Goal: Task Accomplishment & Management: Use online tool/utility

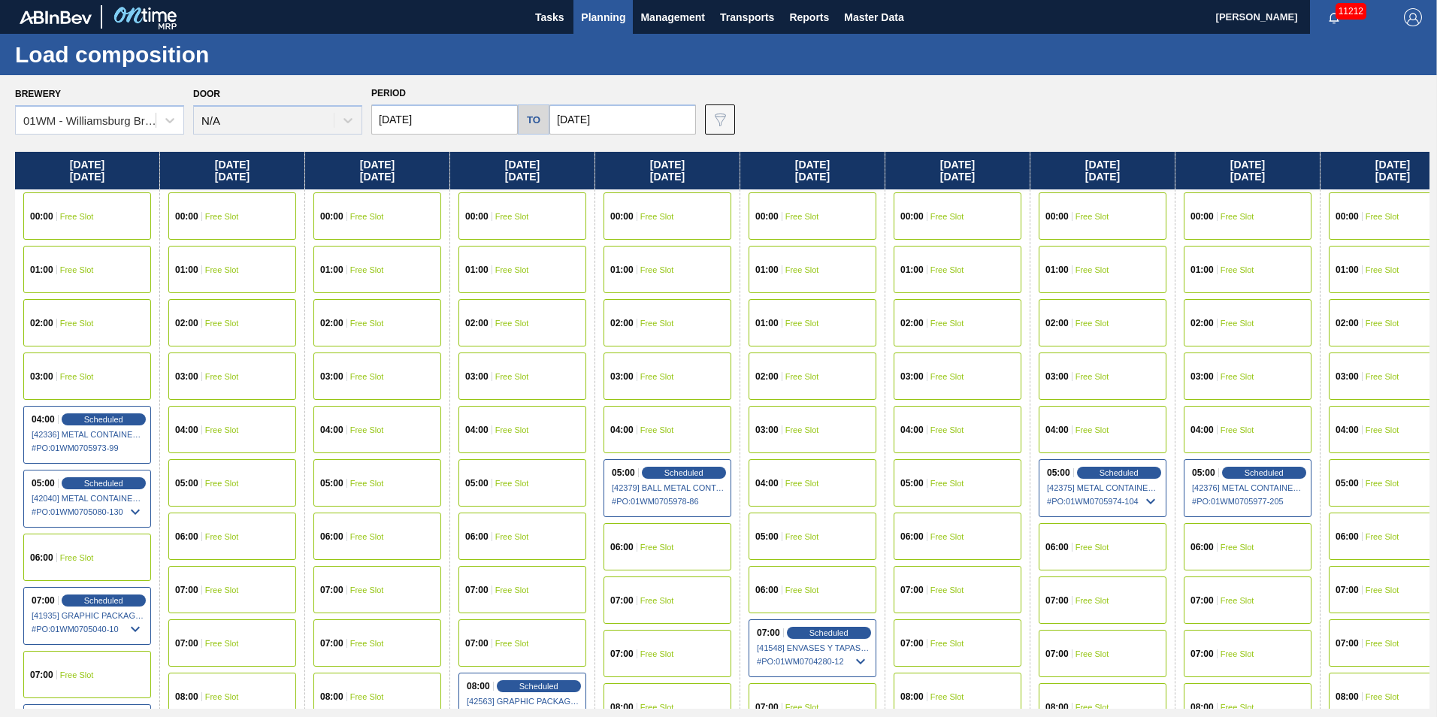
click at [593, 12] on span "Planning" at bounding box center [603, 17] width 44 height 18
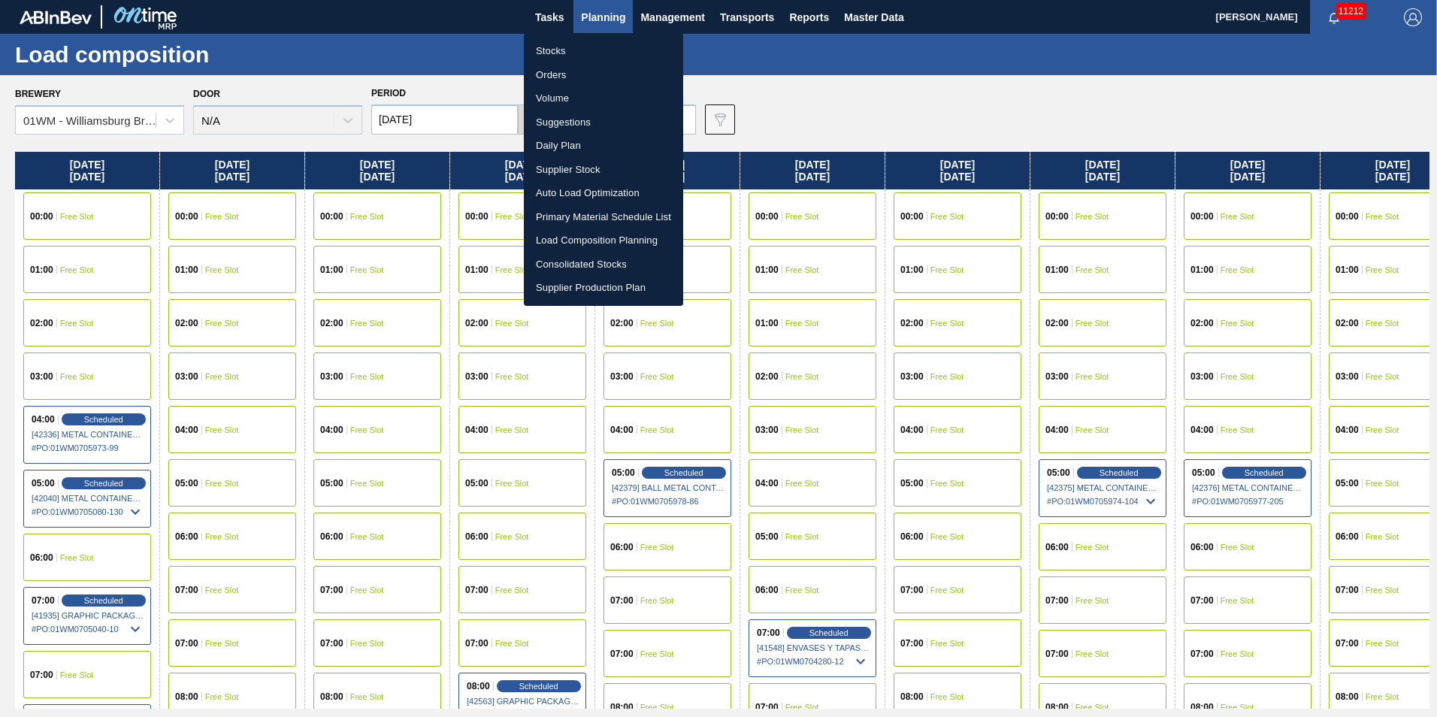
click at [1015, 178] on div at bounding box center [718, 358] width 1437 height 717
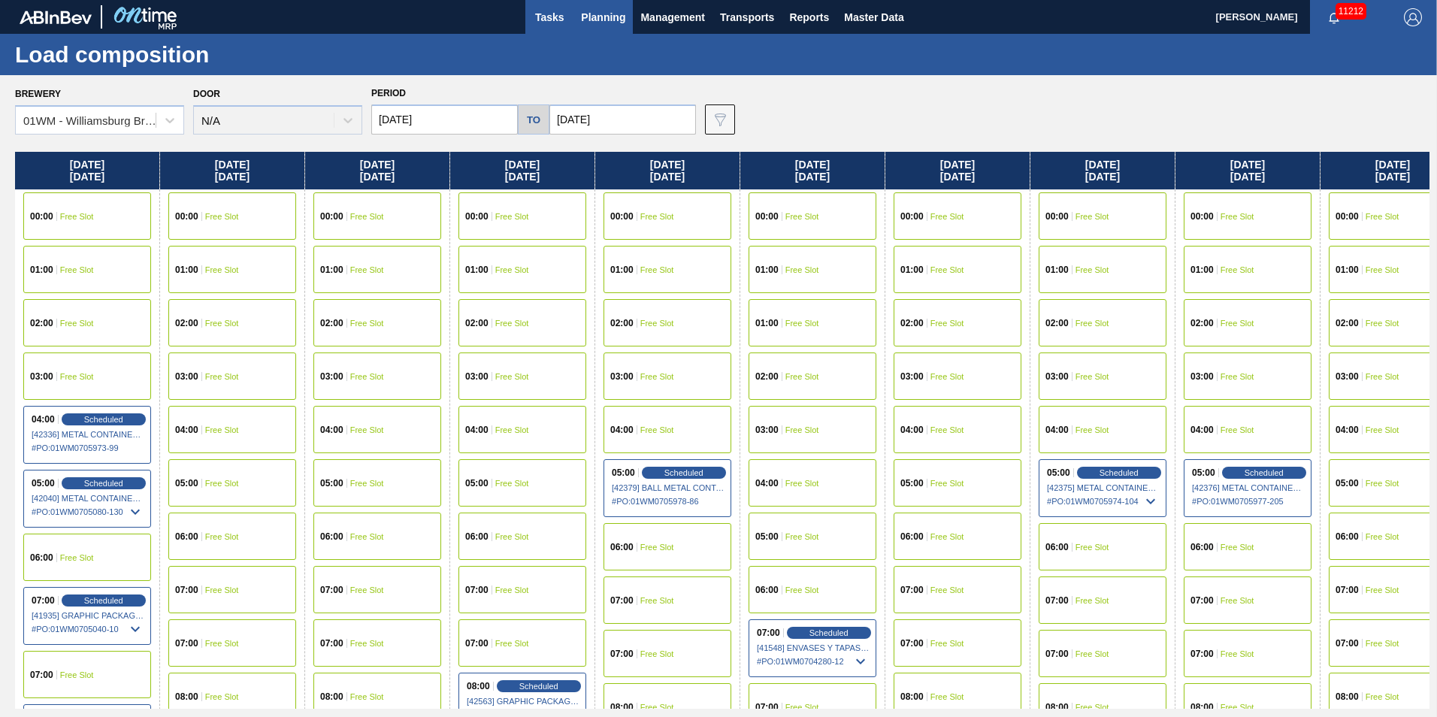
click at [559, 29] on button "Tasks" at bounding box center [549, 17] width 48 height 34
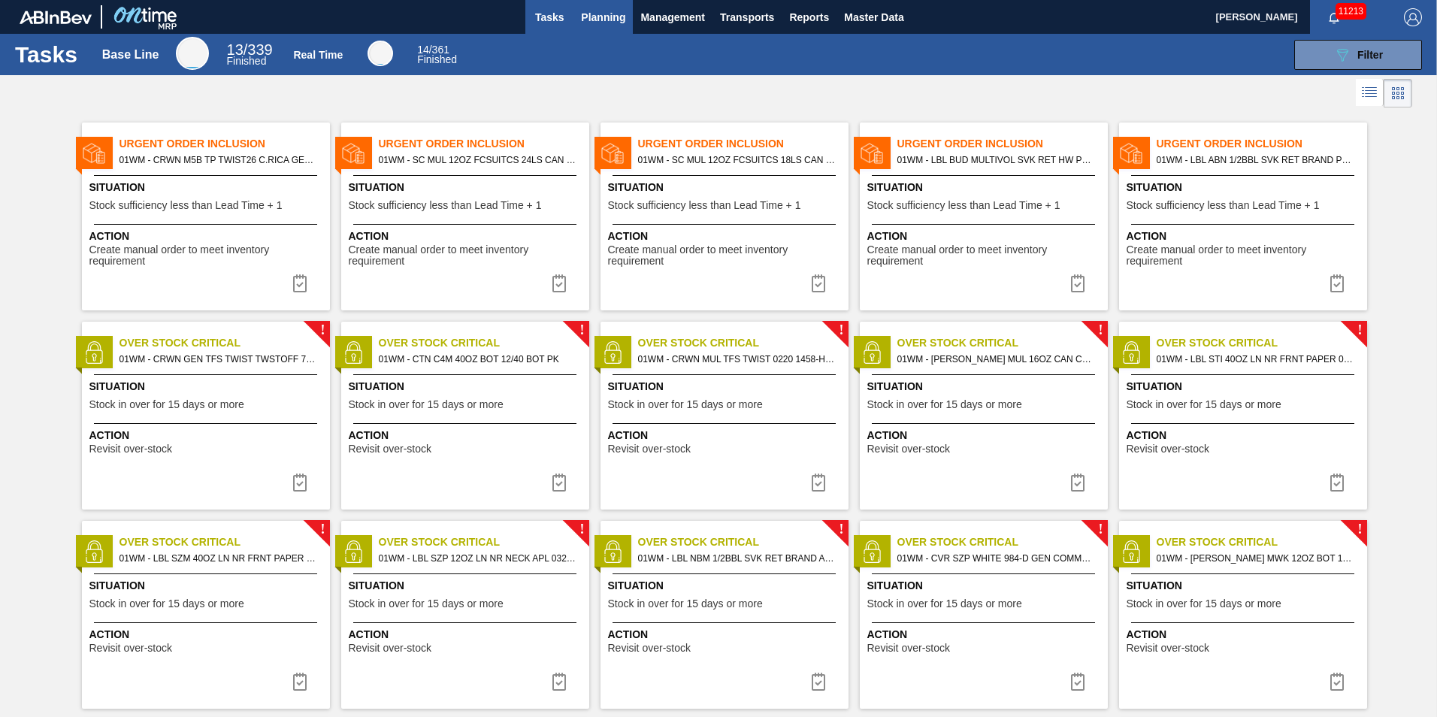
click at [602, 17] on span "Planning" at bounding box center [603, 17] width 44 height 18
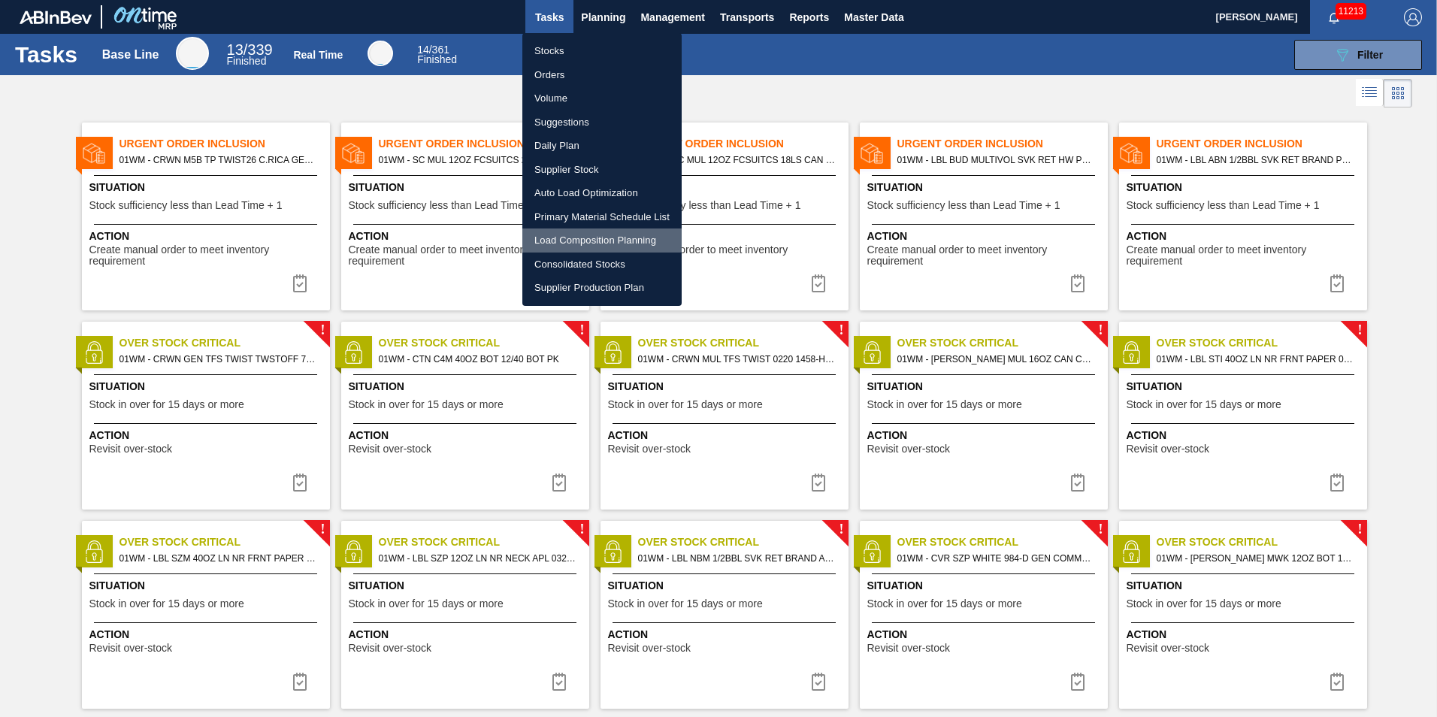
click at [579, 235] on li "Load Composition Planning" at bounding box center [601, 240] width 159 height 24
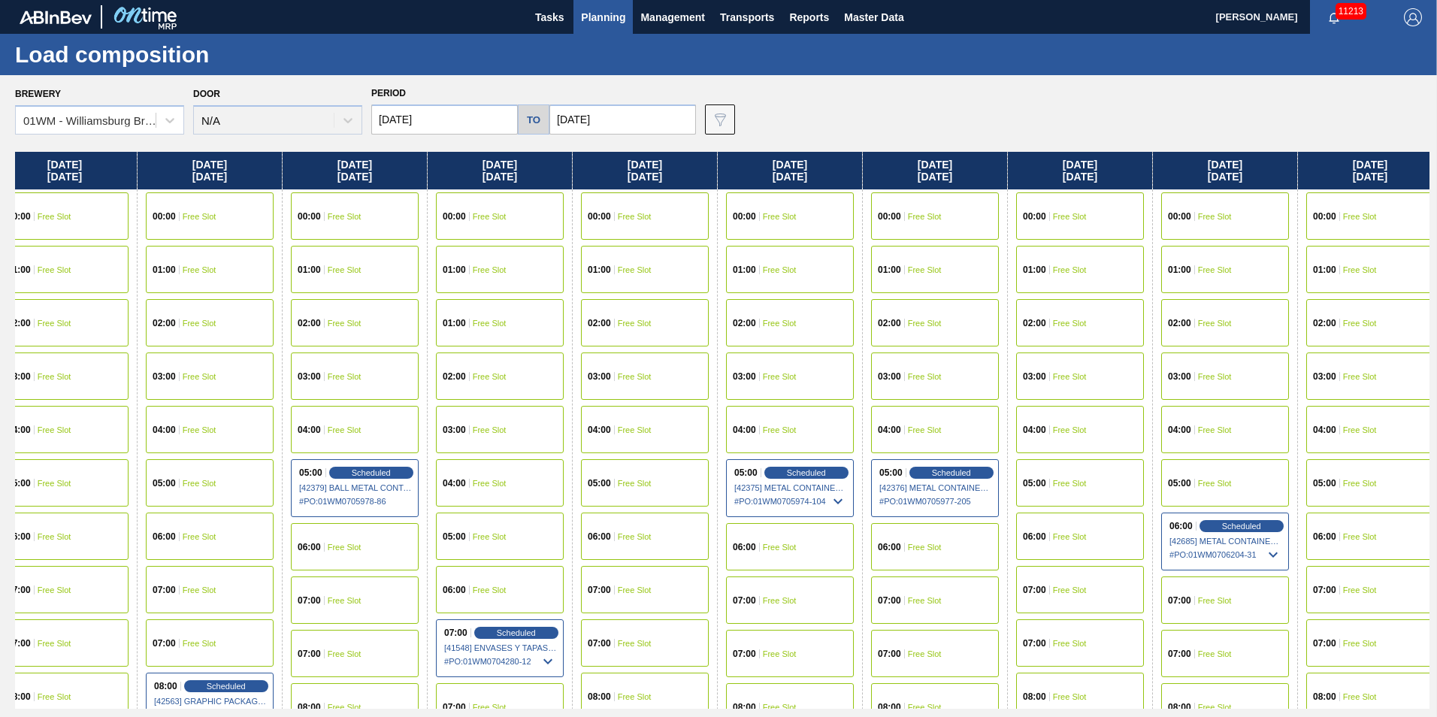
scroll to position [0, 328]
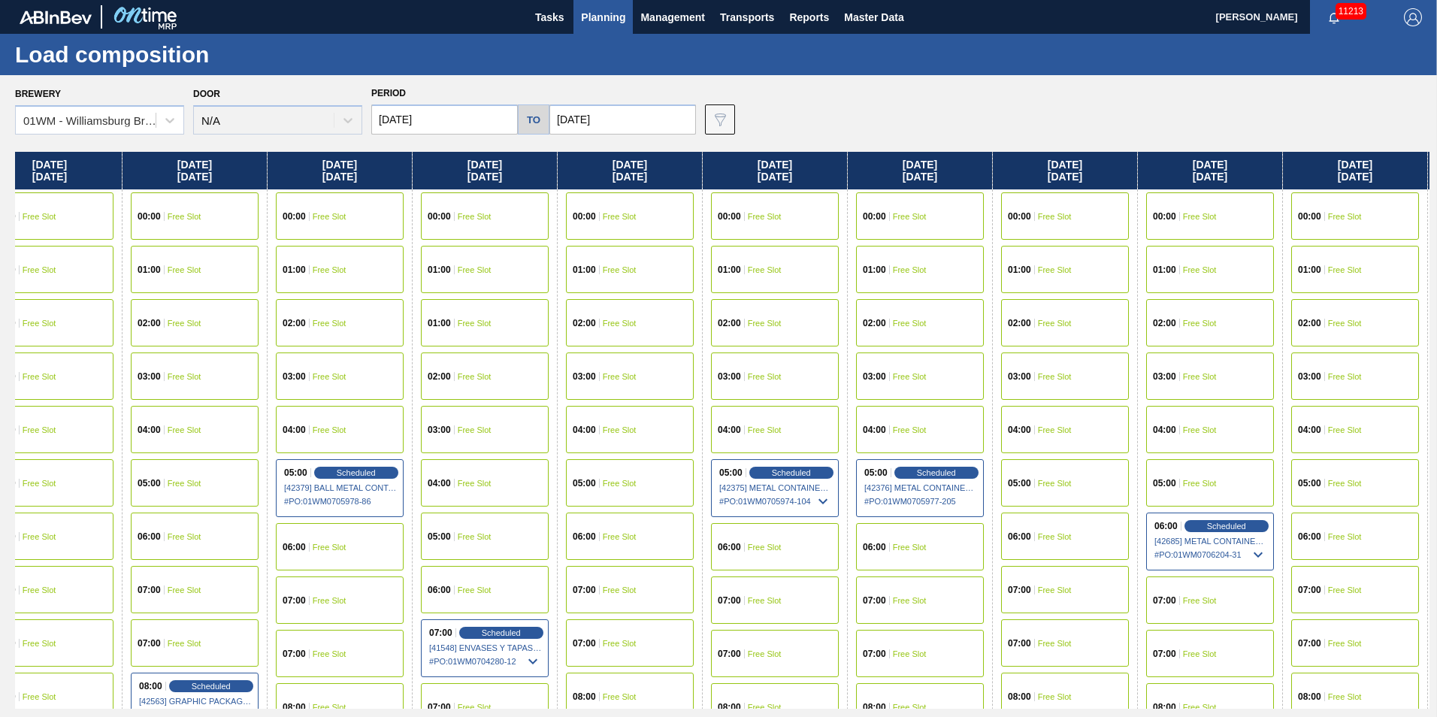
drag, startPoint x: 721, startPoint y: 174, endPoint x: 381, endPoint y: 174, distance: 339.7
click at [381, 174] on div "Friday 09/12/2025 00:00 Free Slot 01:00 Free Slot 02:00 Free Slot 03:00 Free Sl…" at bounding box center [722, 430] width 1415 height 557
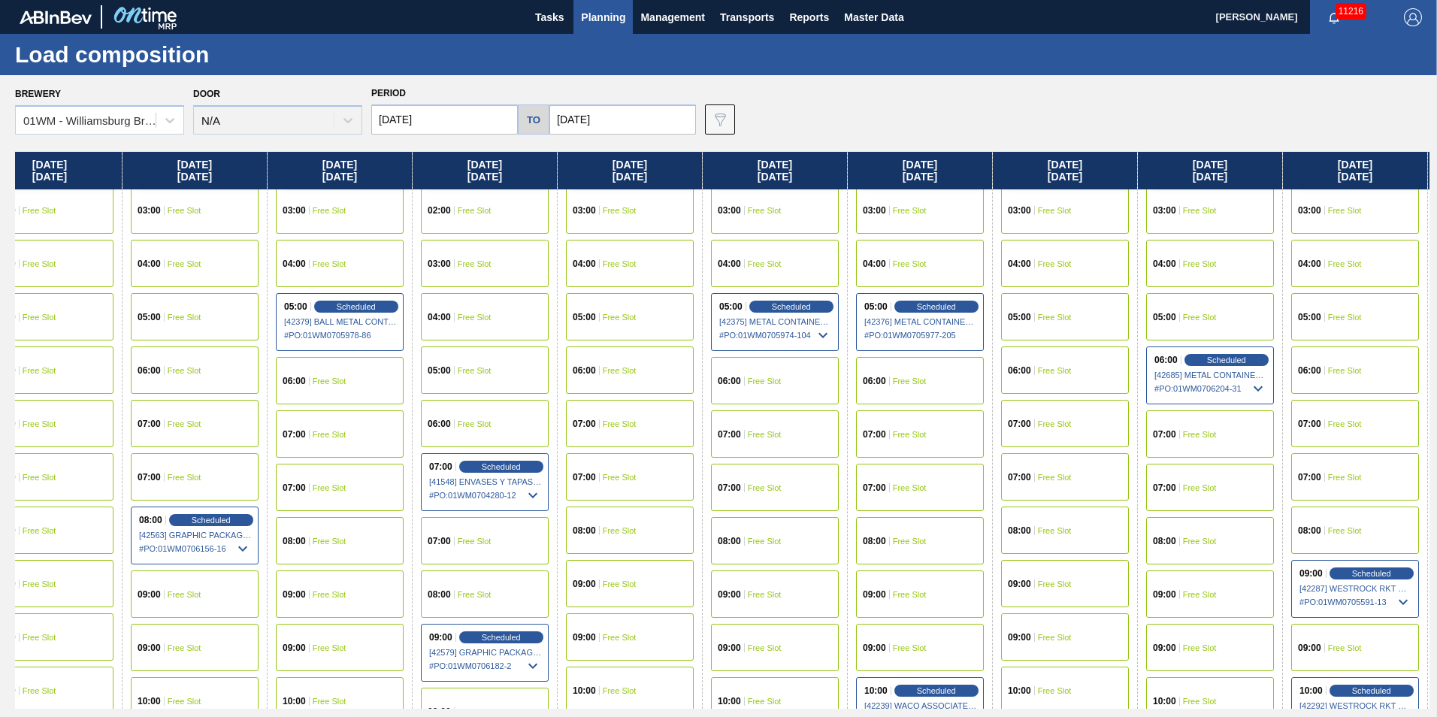
scroll to position [301, 328]
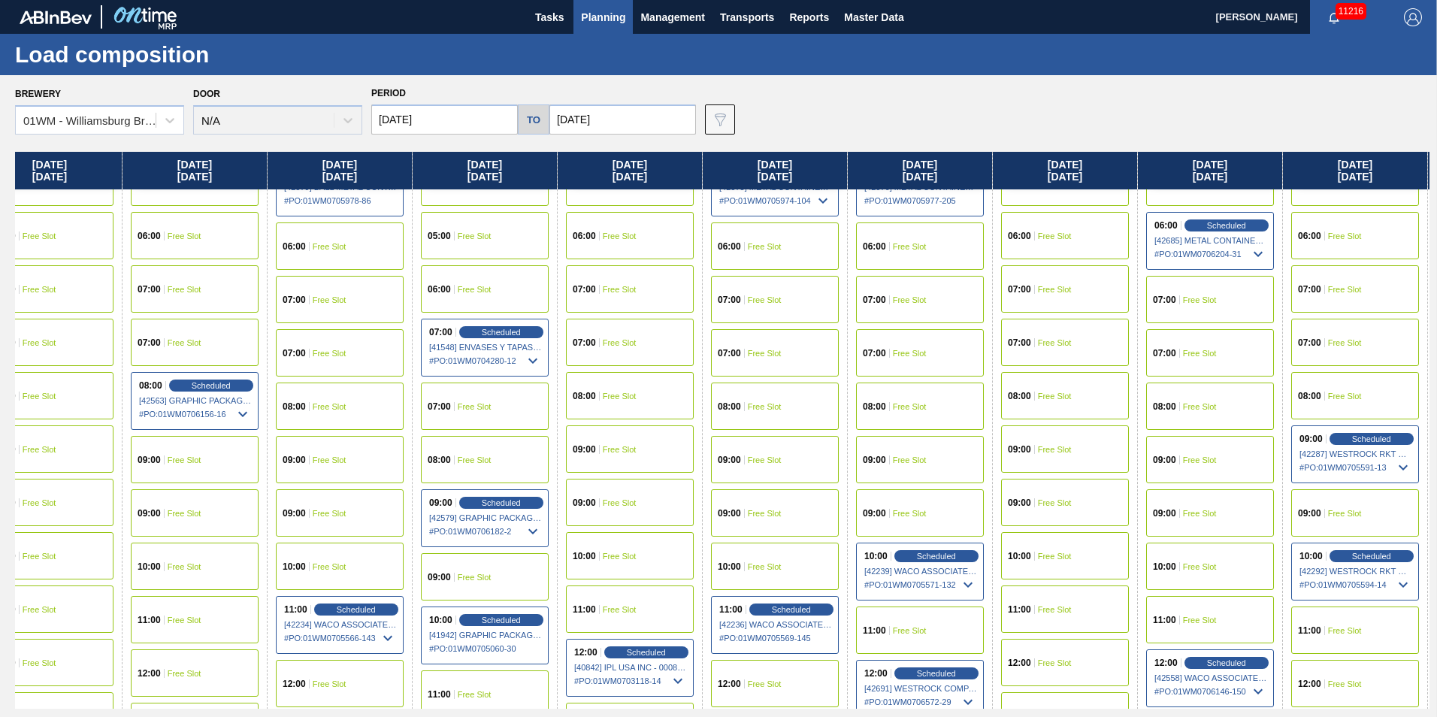
click at [637, 399] on div "08:00 Free Slot" at bounding box center [630, 395] width 128 height 47
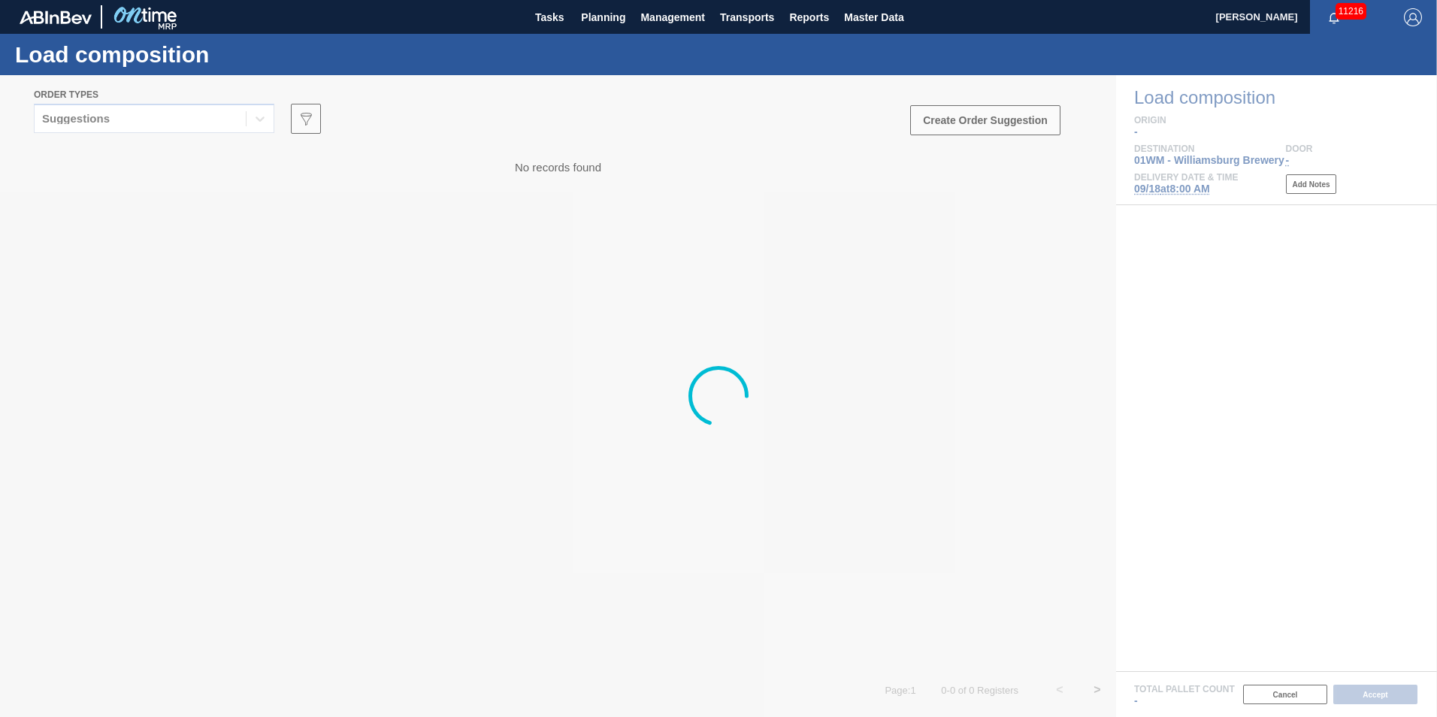
click at [192, 124] on div at bounding box center [718, 396] width 1437 height 642
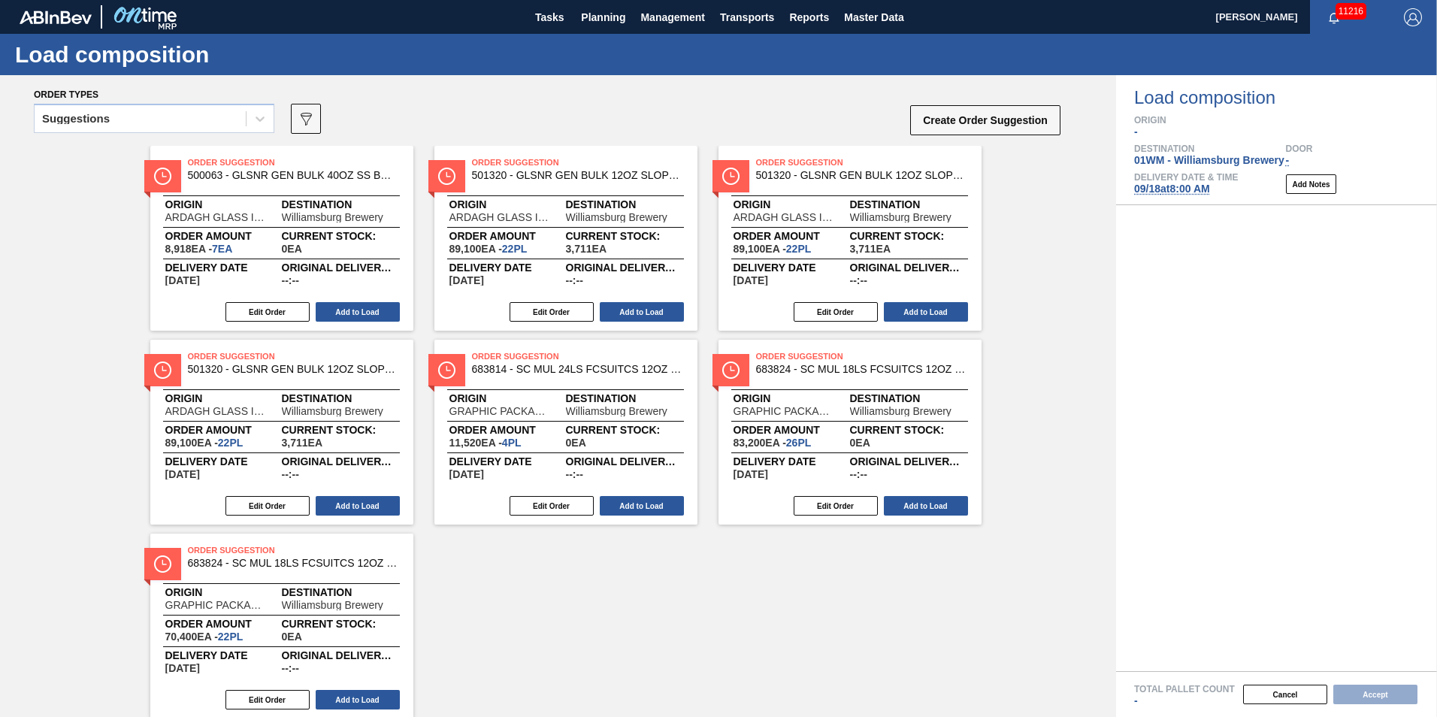
click at [186, 134] on div "Suggestions" at bounding box center [154, 123] width 241 height 39
click at [179, 126] on div "Suggestions" at bounding box center [140, 119] width 211 height 22
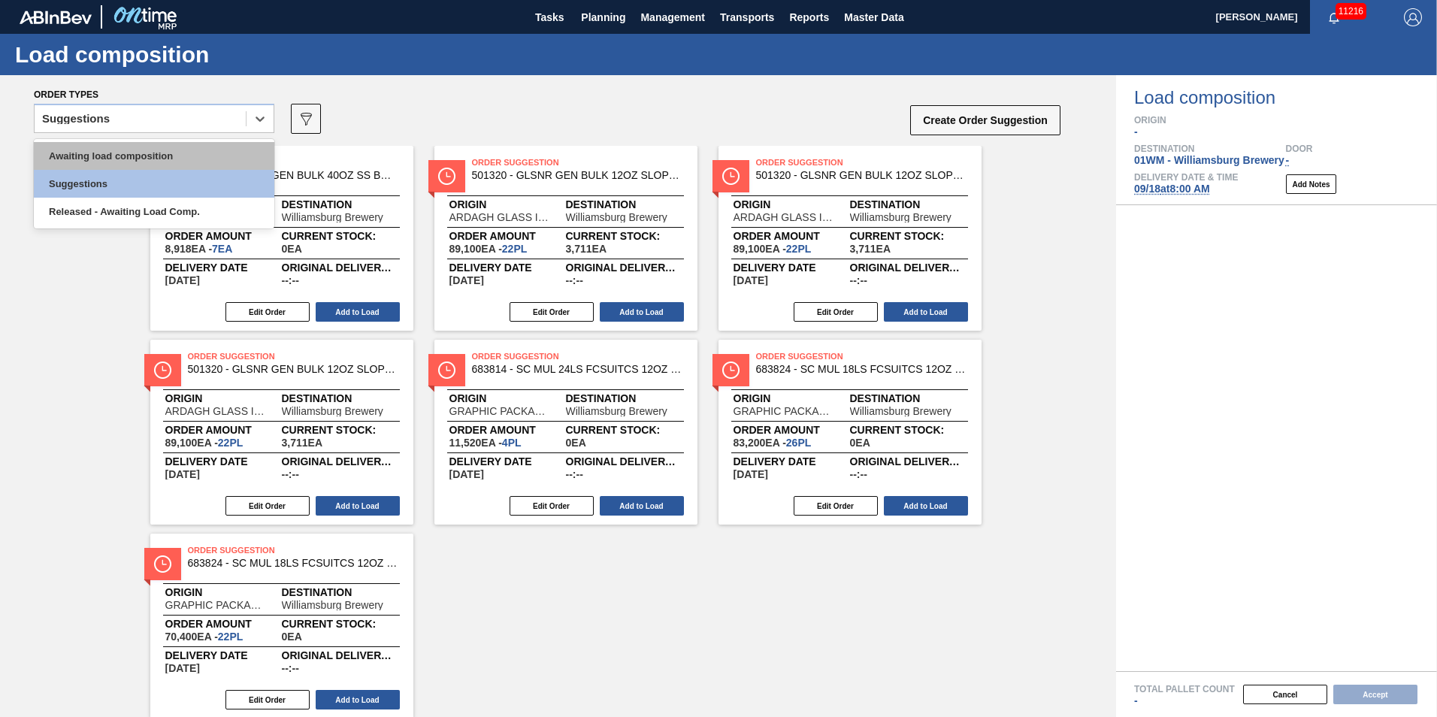
click at [167, 154] on div "Awaiting load composition" at bounding box center [154, 156] width 241 height 28
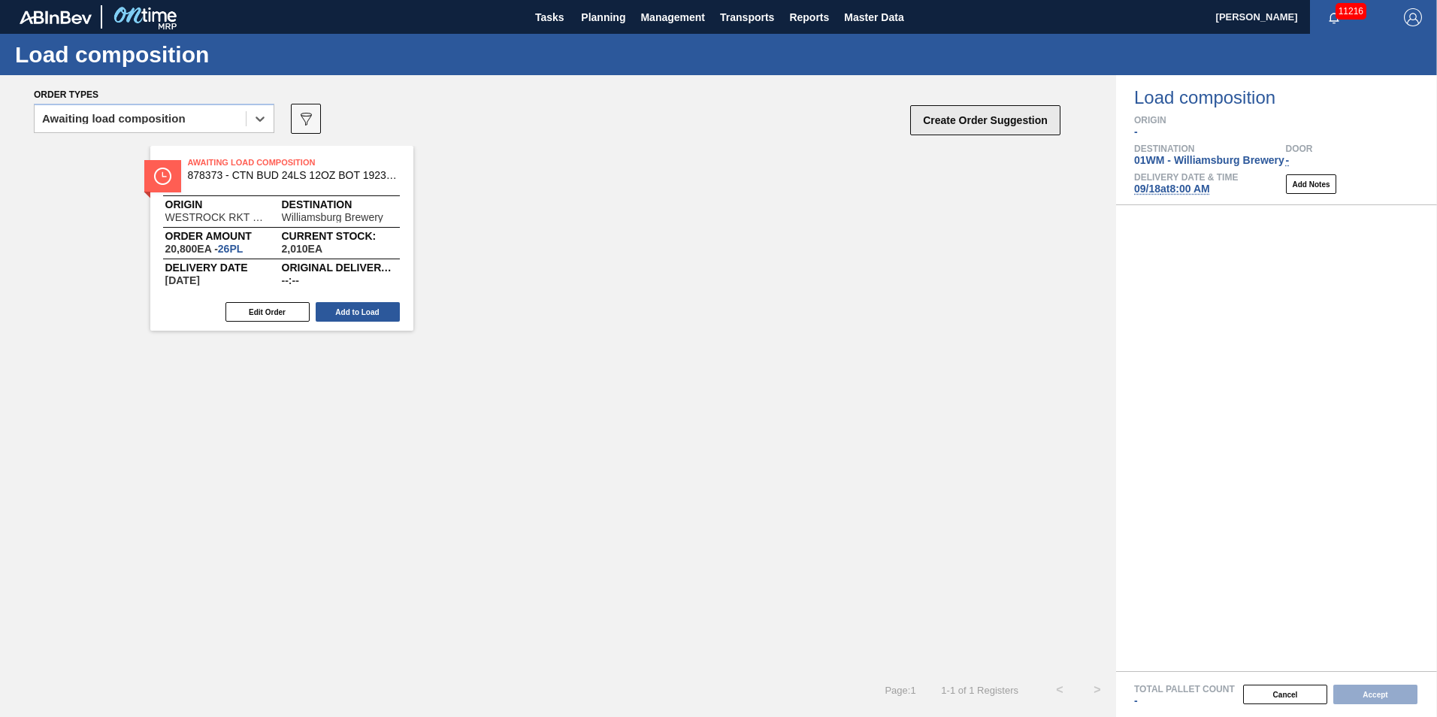
click at [1012, 129] on button "Create Order Suggestion" at bounding box center [985, 120] width 150 height 30
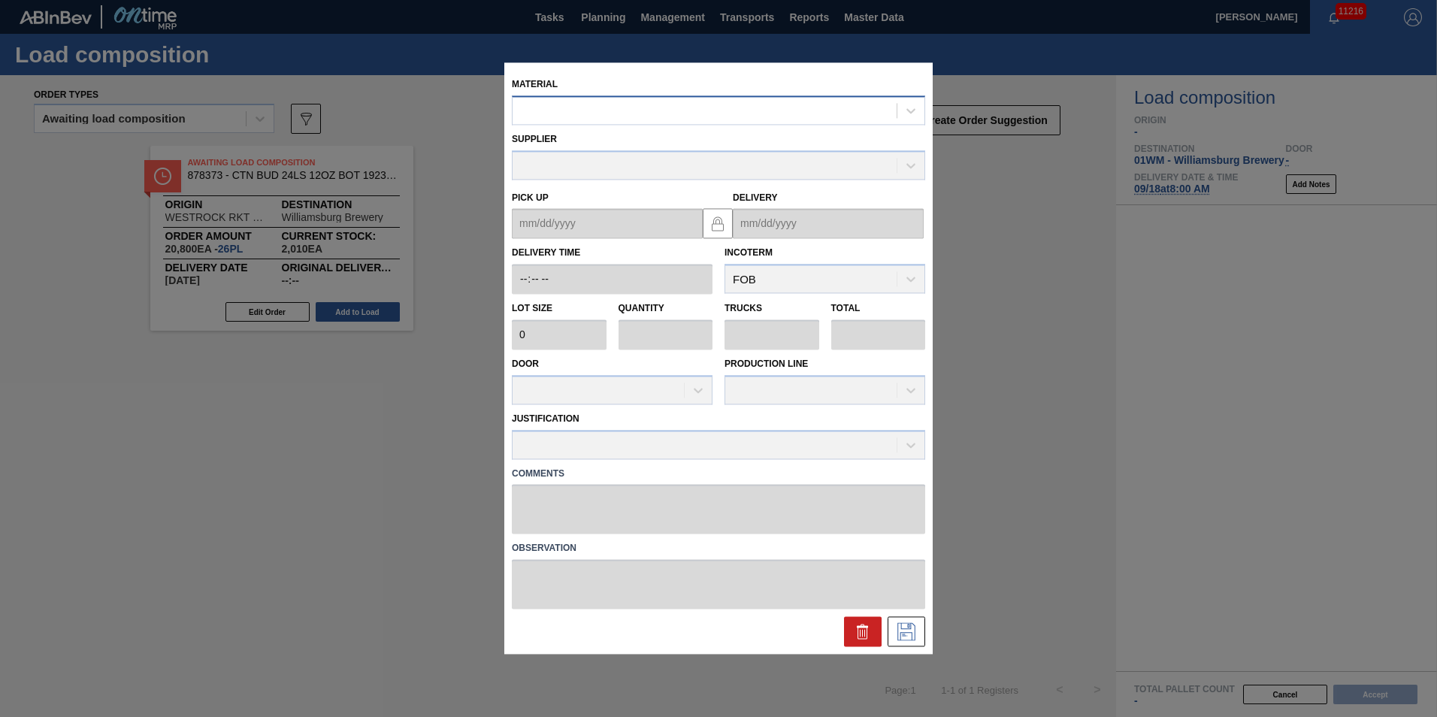
click at [623, 120] on div at bounding box center [705, 111] width 384 height 22
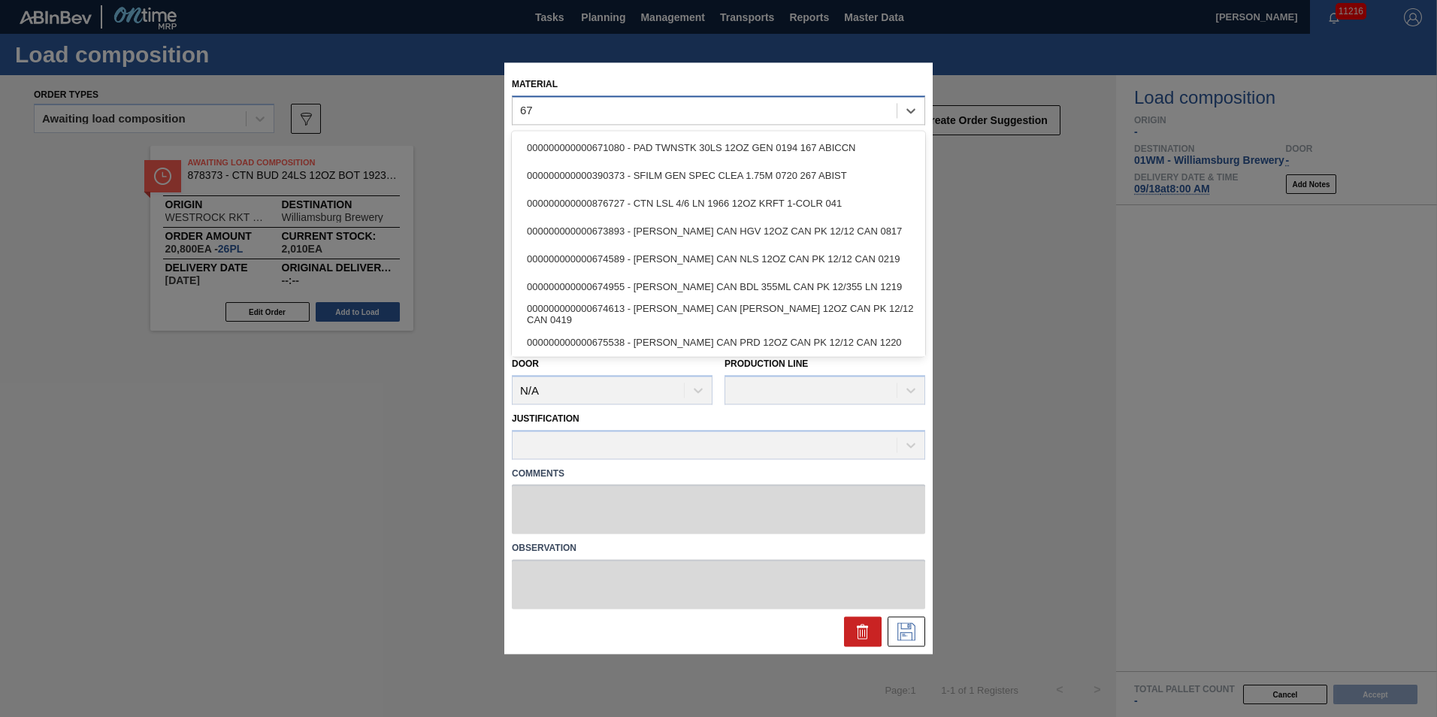
type input "6"
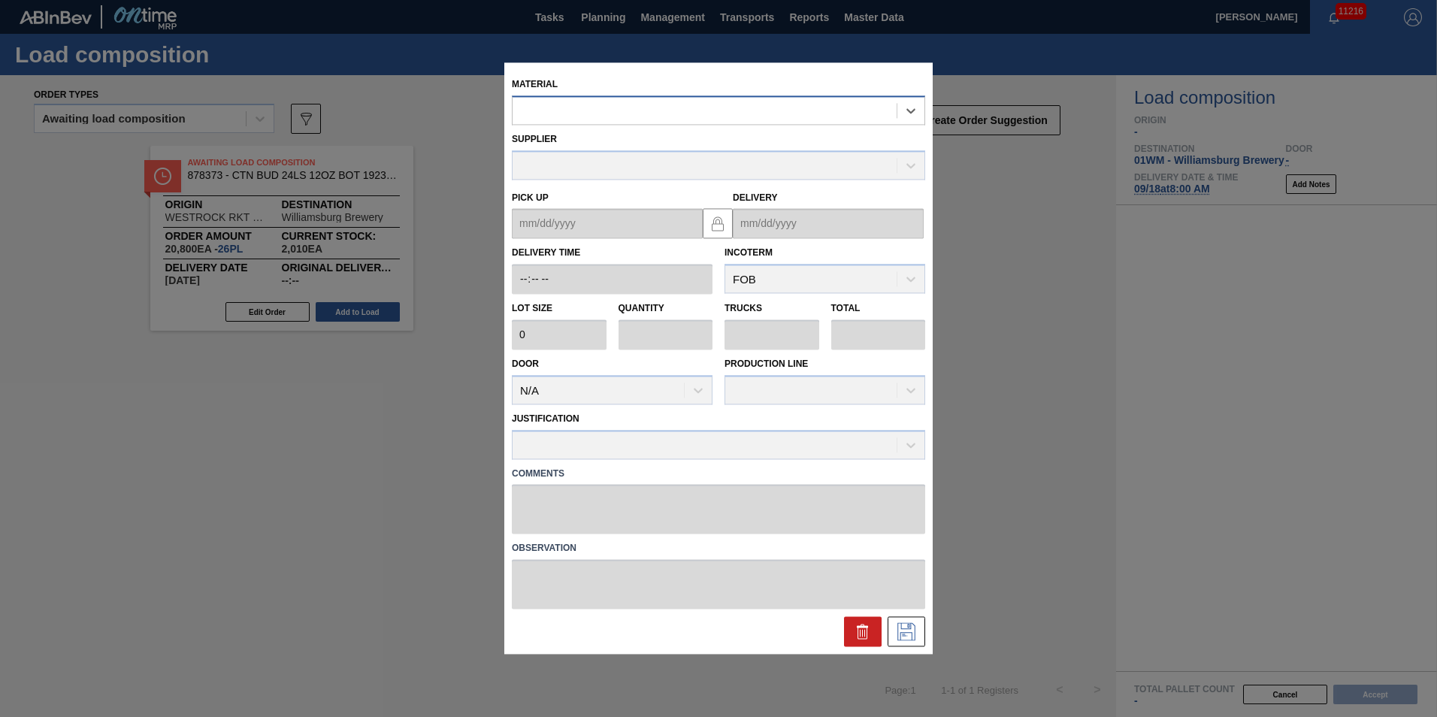
paste input "677294"
type input "677294"
click at [609, 142] on div "000000000000677294 - CARR CAN PBT 12OZ PABST LAGER TWNSTK 30/" at bounding box center [718, 148] width 413 height 28
type input "3,200"
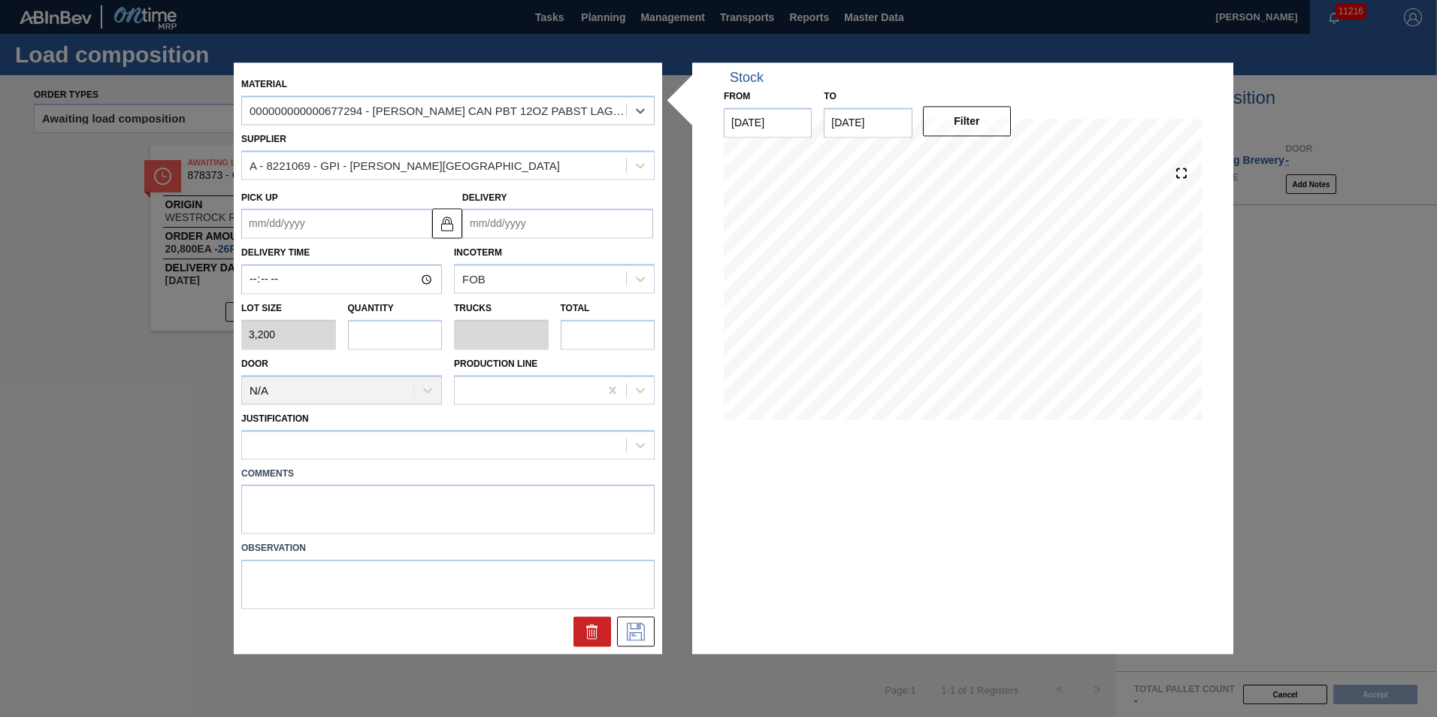
click at [376, 343] on input "text" at bounding box center [395, 334] width 95 height 30
type input "2"
type input "0.077"
type input "6,400"
type input "26"
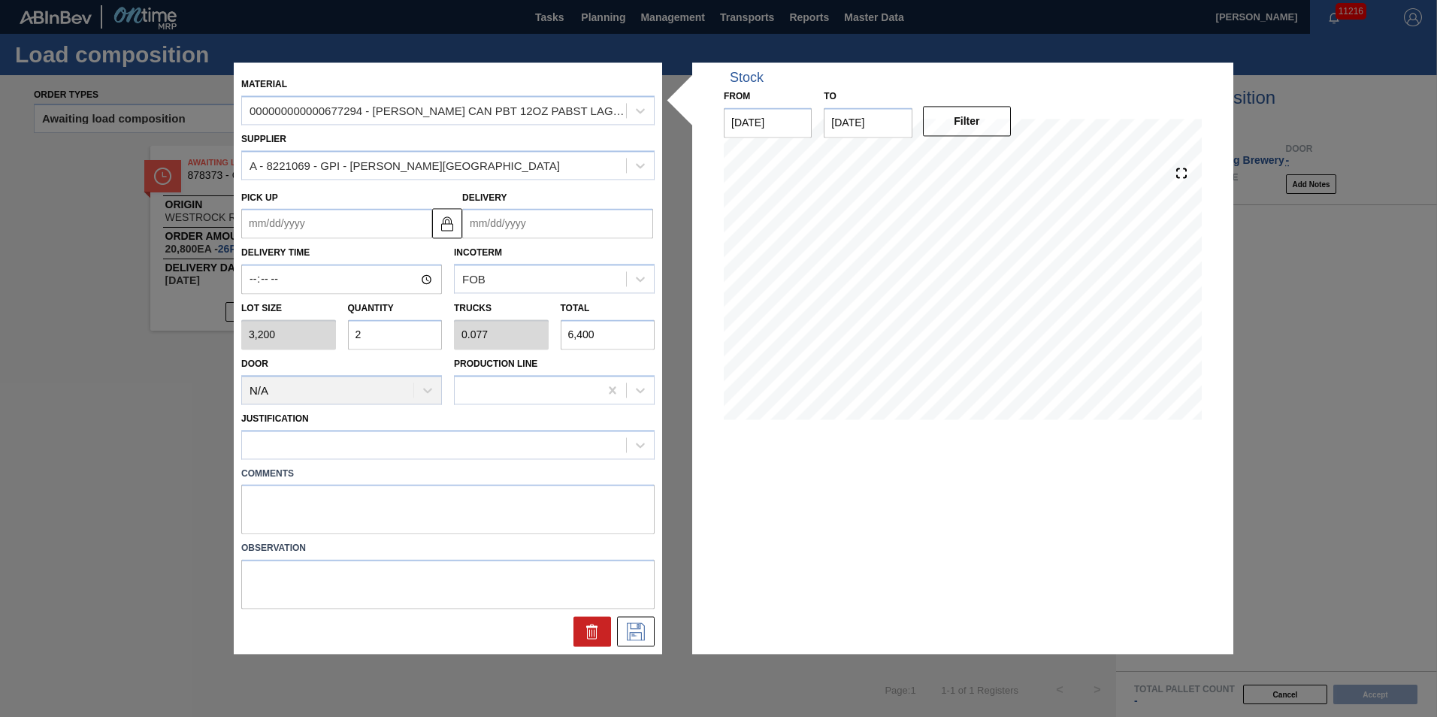
type input "1"
type input "83,200"
type input "26"
click at [625, 104] on div "000000000000677294 - CARR CAN PBT 12OZ PABST LAGER TWNSTK 30/" at bounding box center [439, 110] width 378 height 13
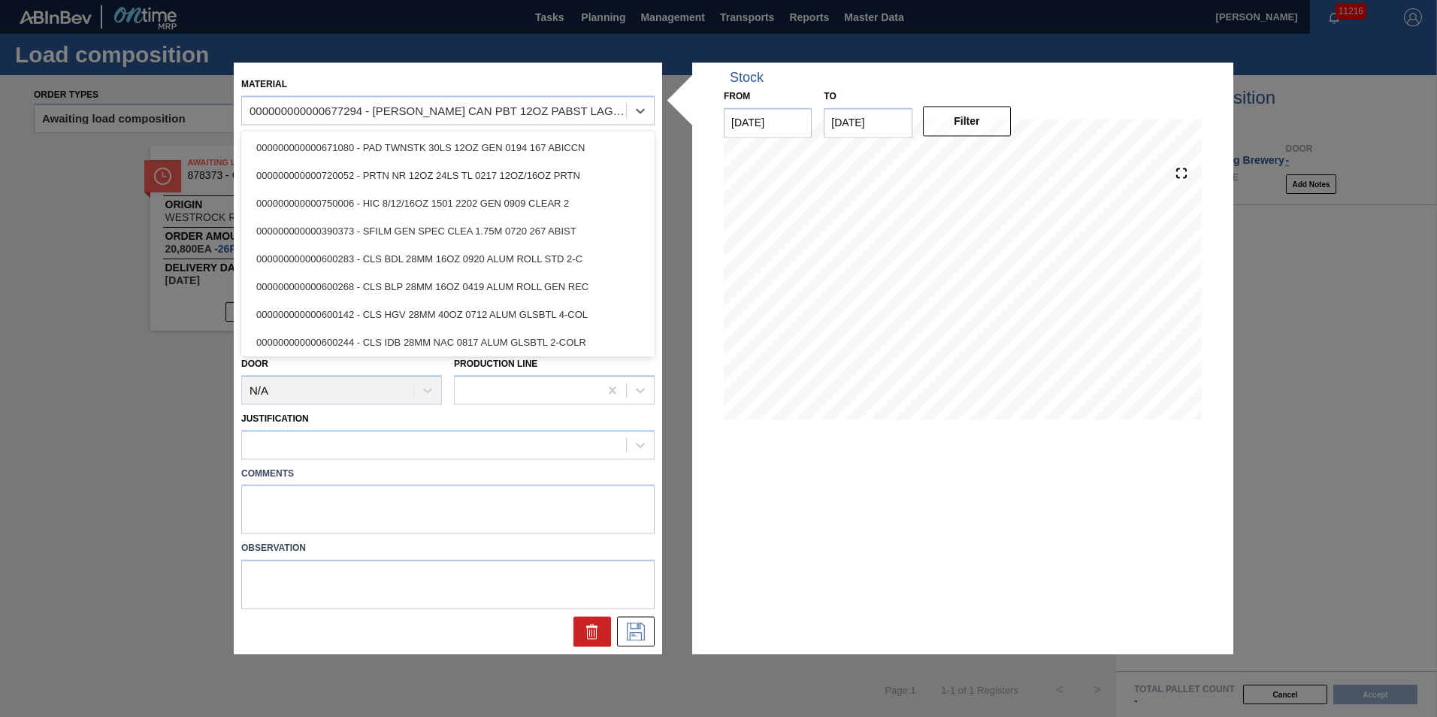
click at [578, 71] on div "Material option 000000000000677294 - CARR CAN PBT 12OZ PABST LAGER TWNSTK 30/, …" at bounding box center [447, 97] width 425 height 55
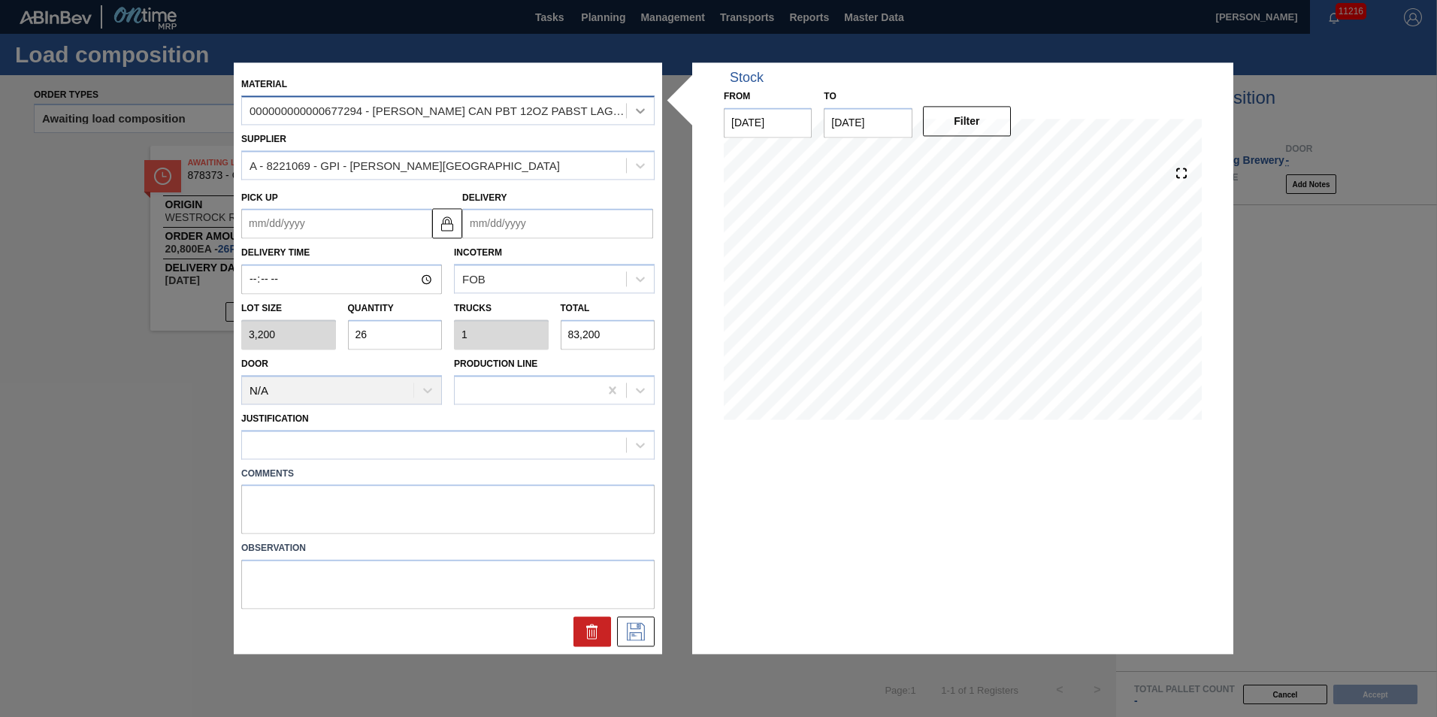
click at [631, 113] on div at bounding box center [640, 110] width 27 height 27
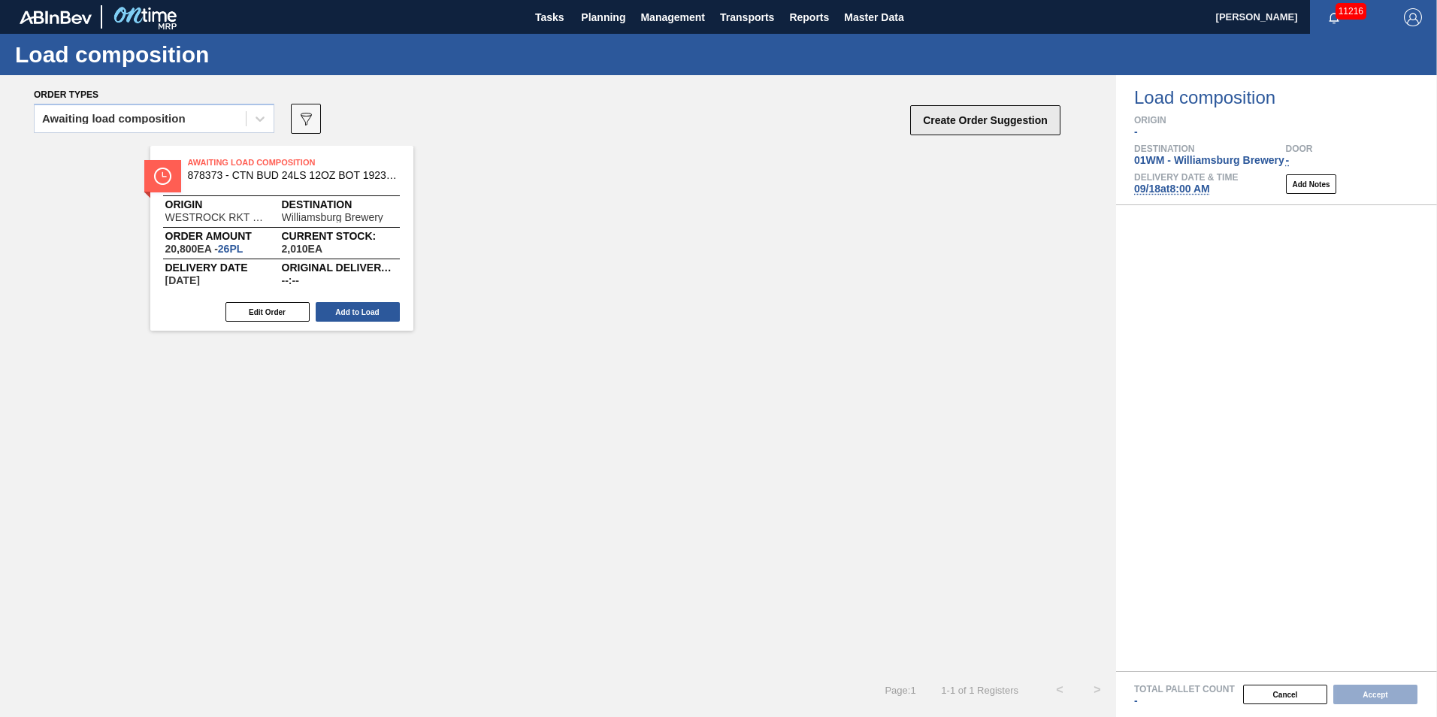
click at [957, 123] on button "Create Order Suggestion" at bounding box center [985, 120] width 150 height 30
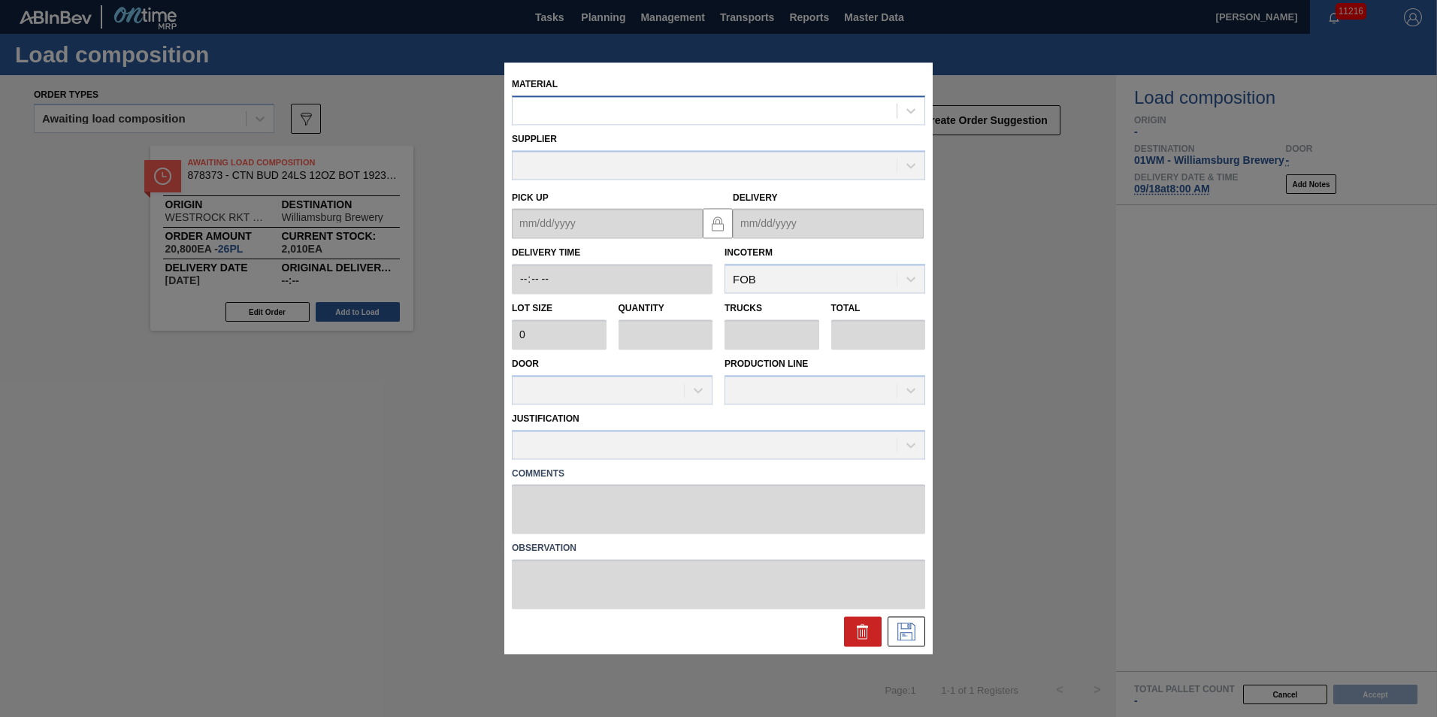
click at [561, 104] on div at bounding box center [705, 111] width 384 height 22
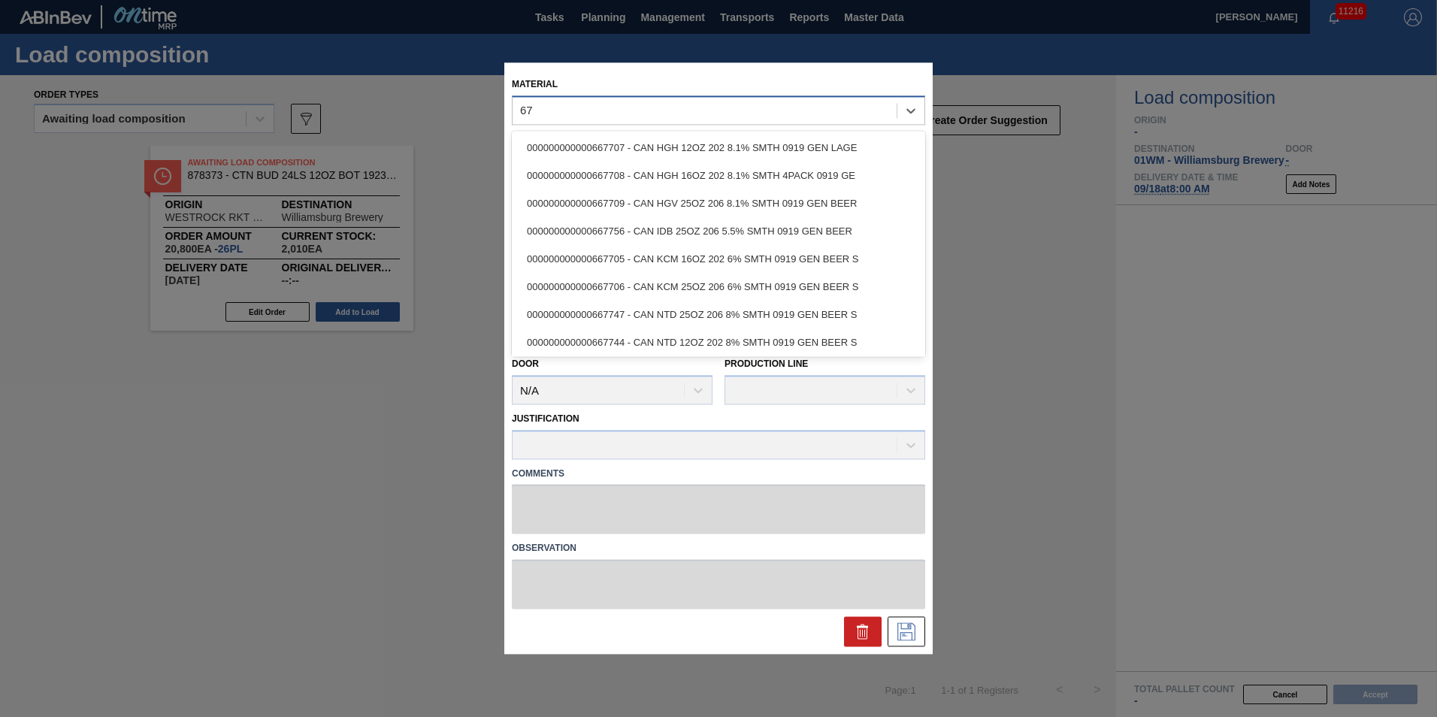
type input "6"
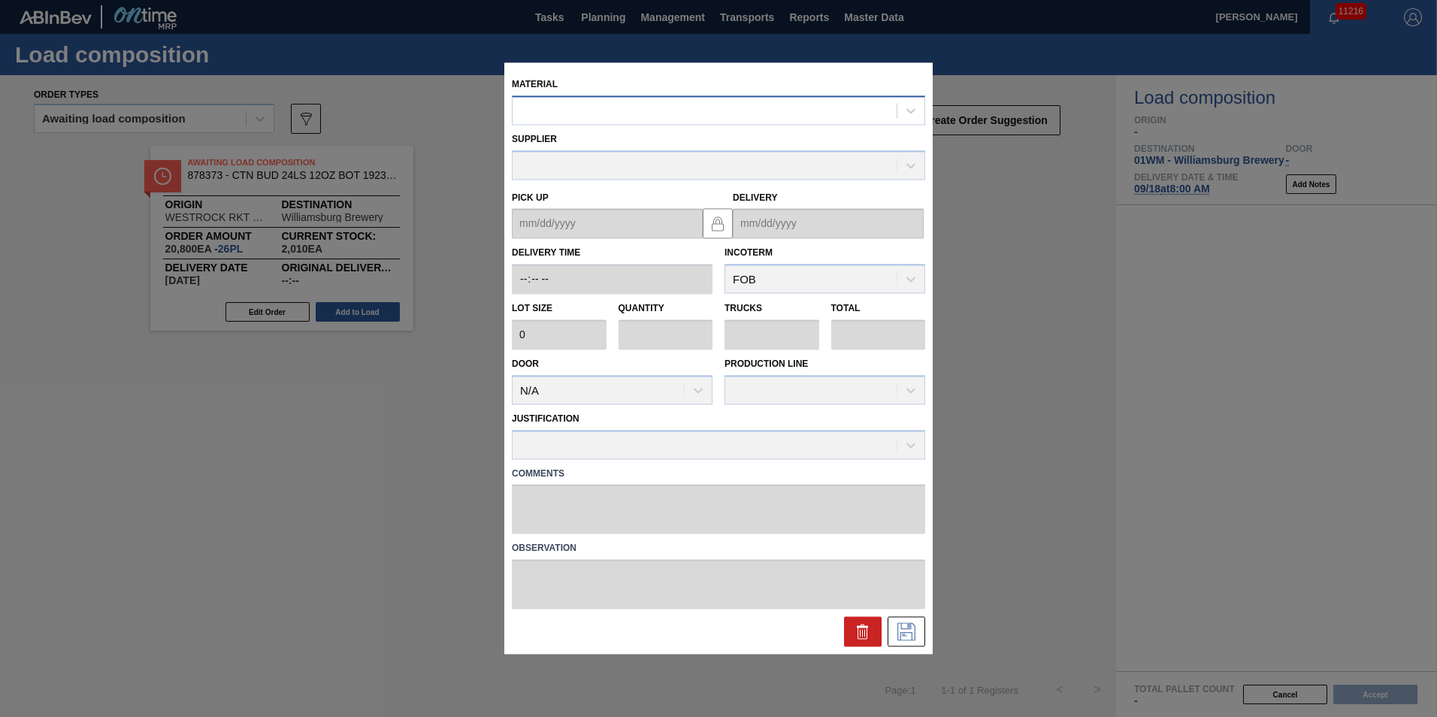
click at [745, 101] on div at bounding box center [705, 111] width 384 height 22
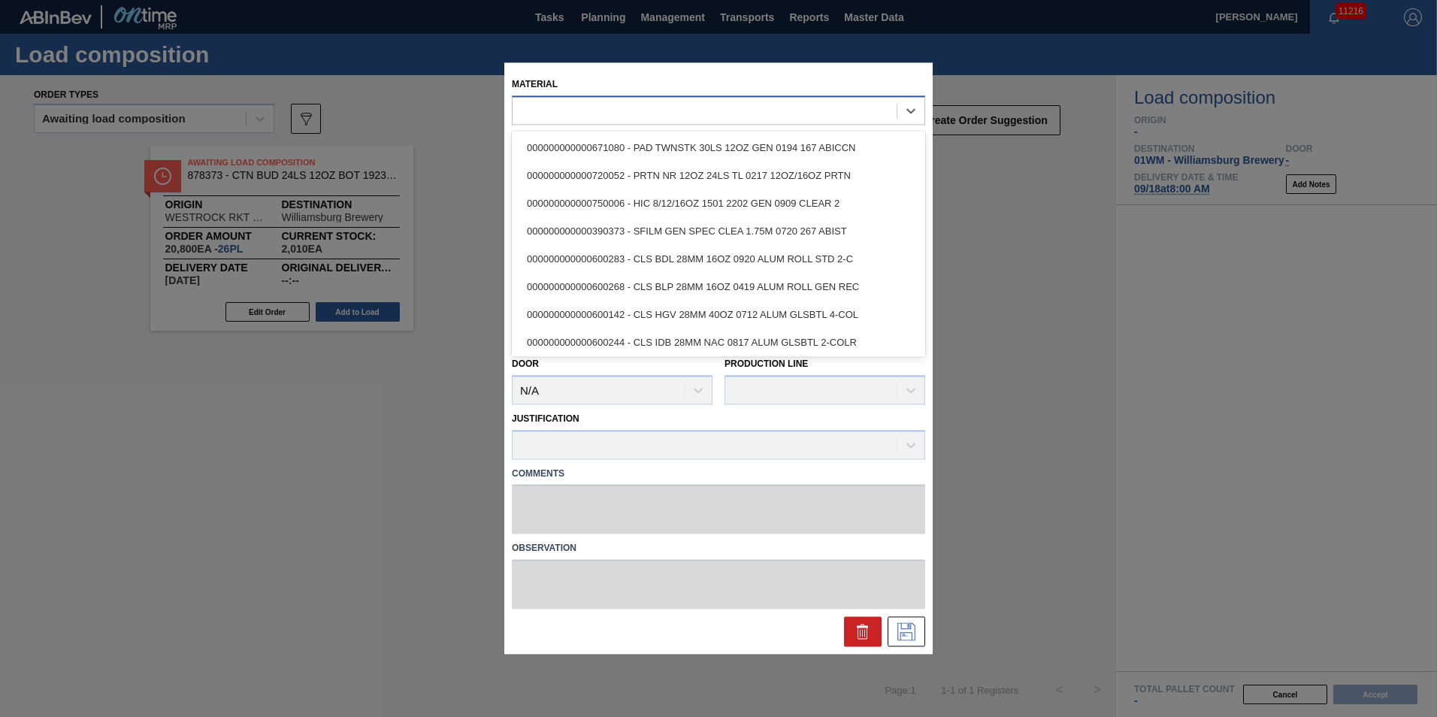
click at [749, 116] on div at bounding box center [705, 111] width 384 height 22
click at [724, 117] on div at bounding box center [705, 111] width 384 height 22
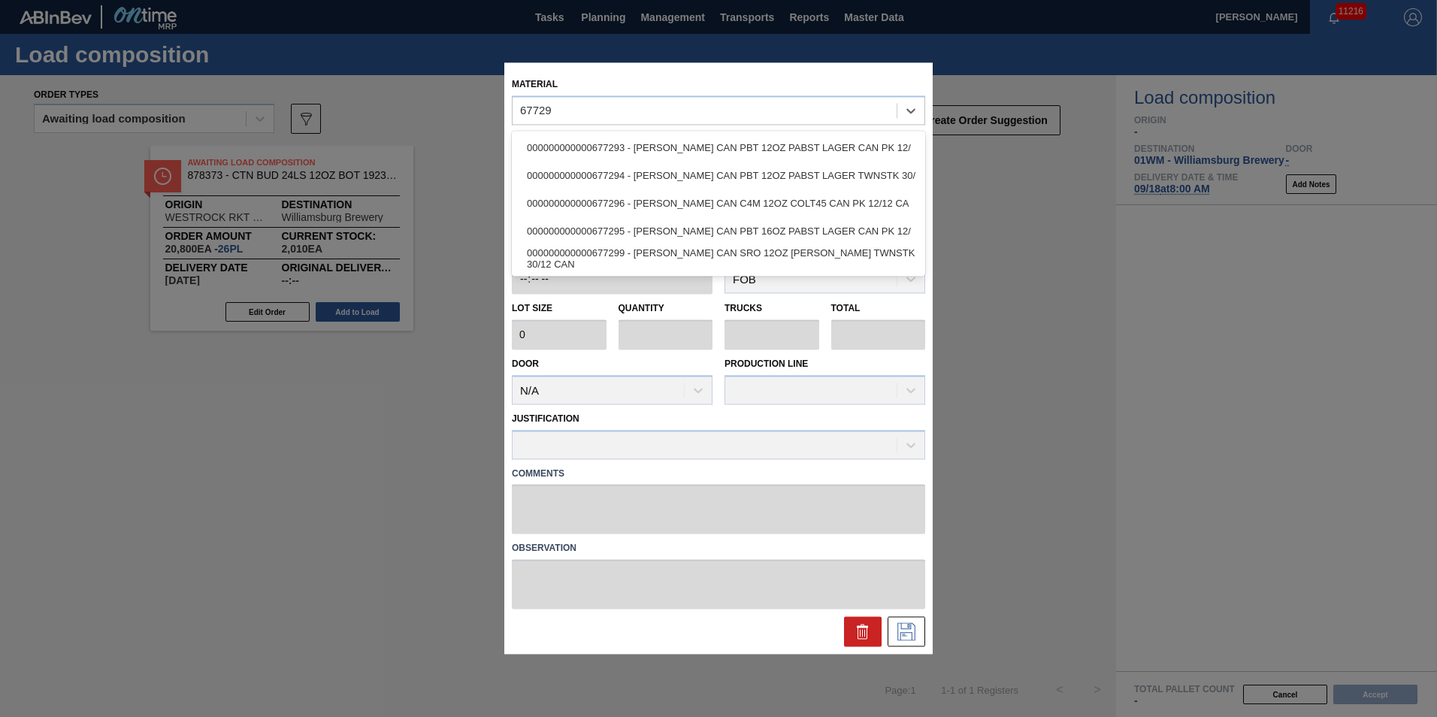
type input "677293"
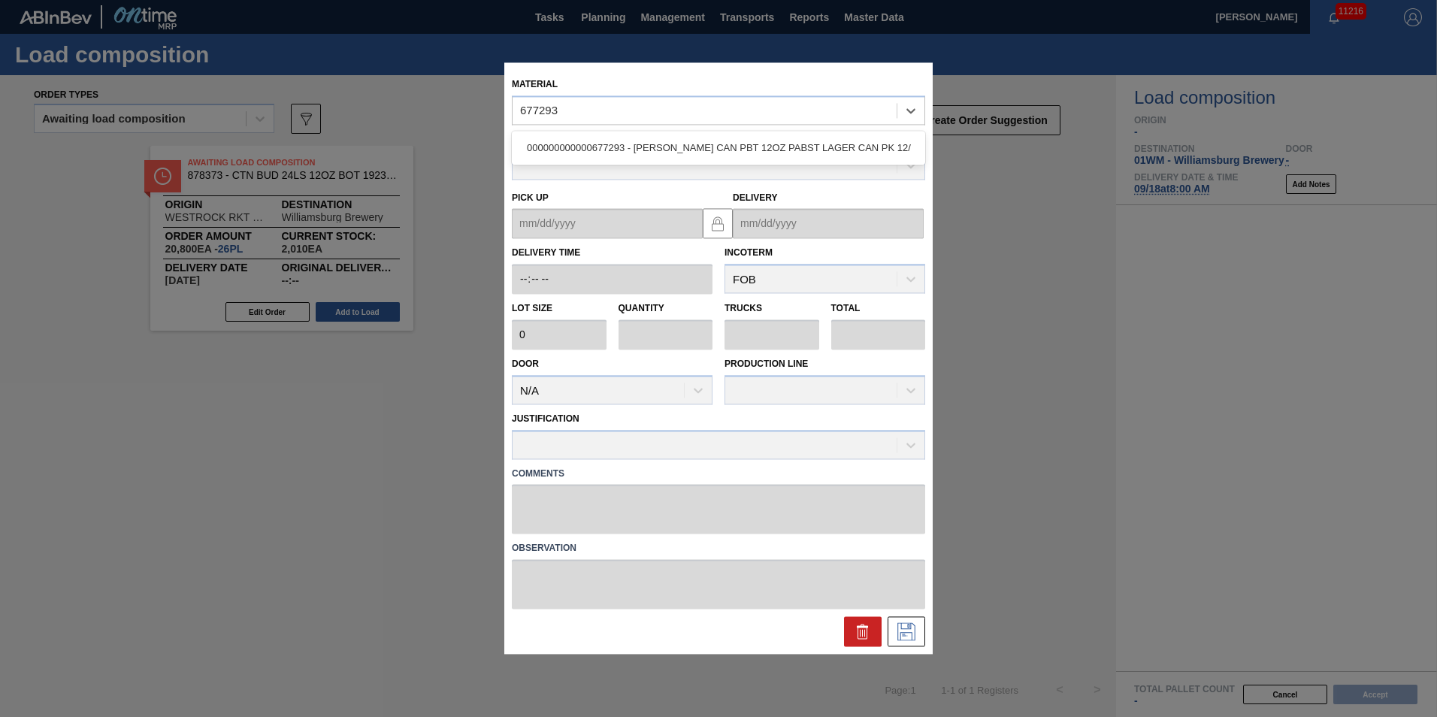
click at [782, 156] on div "000000000000677293 - CARR CAN PBT 12OZ PABST LAGER CAN PK 12/" at bounding box center [718, 148] width 413 height 28
type input "6,660"
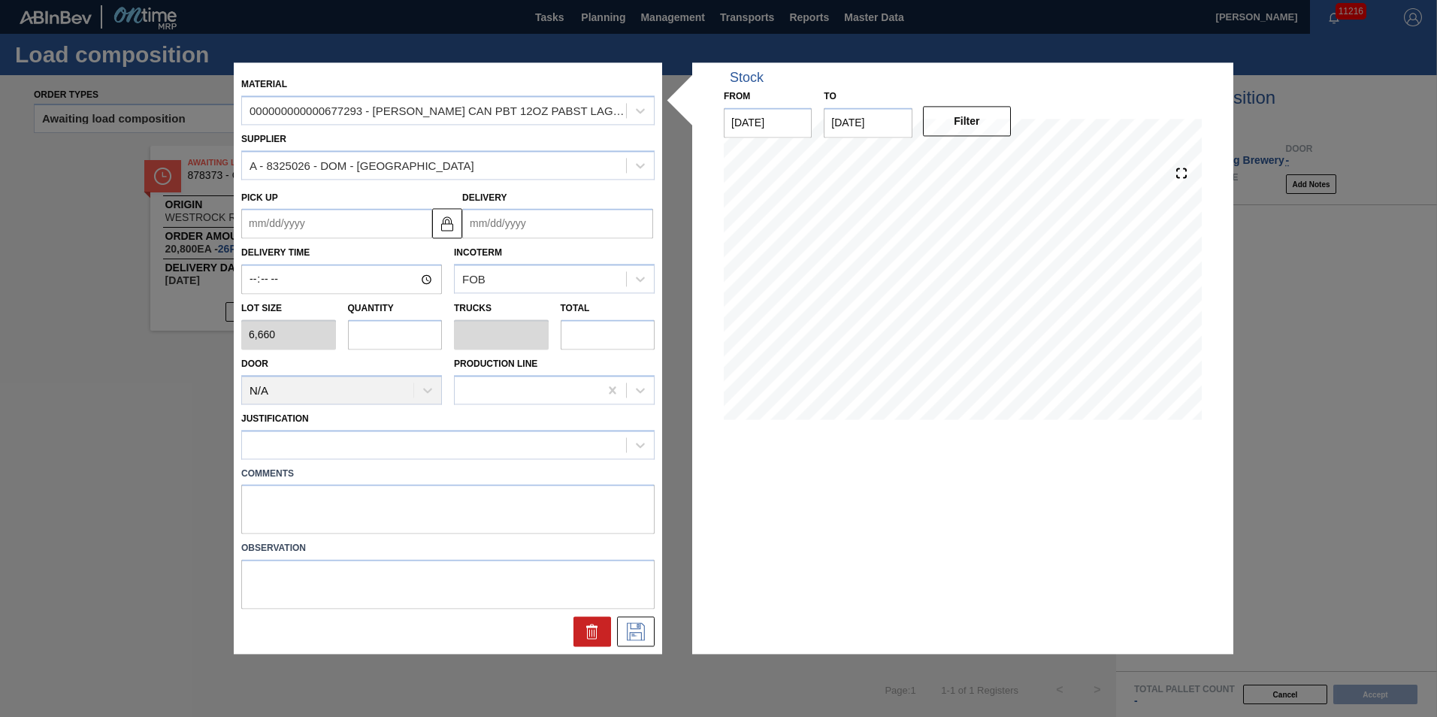
click at [403, 331] on input "text" at bounding box center [395, 334] width 95 height 30
type input "2"
type input "0.077"
type input "13,320"
type input "26"
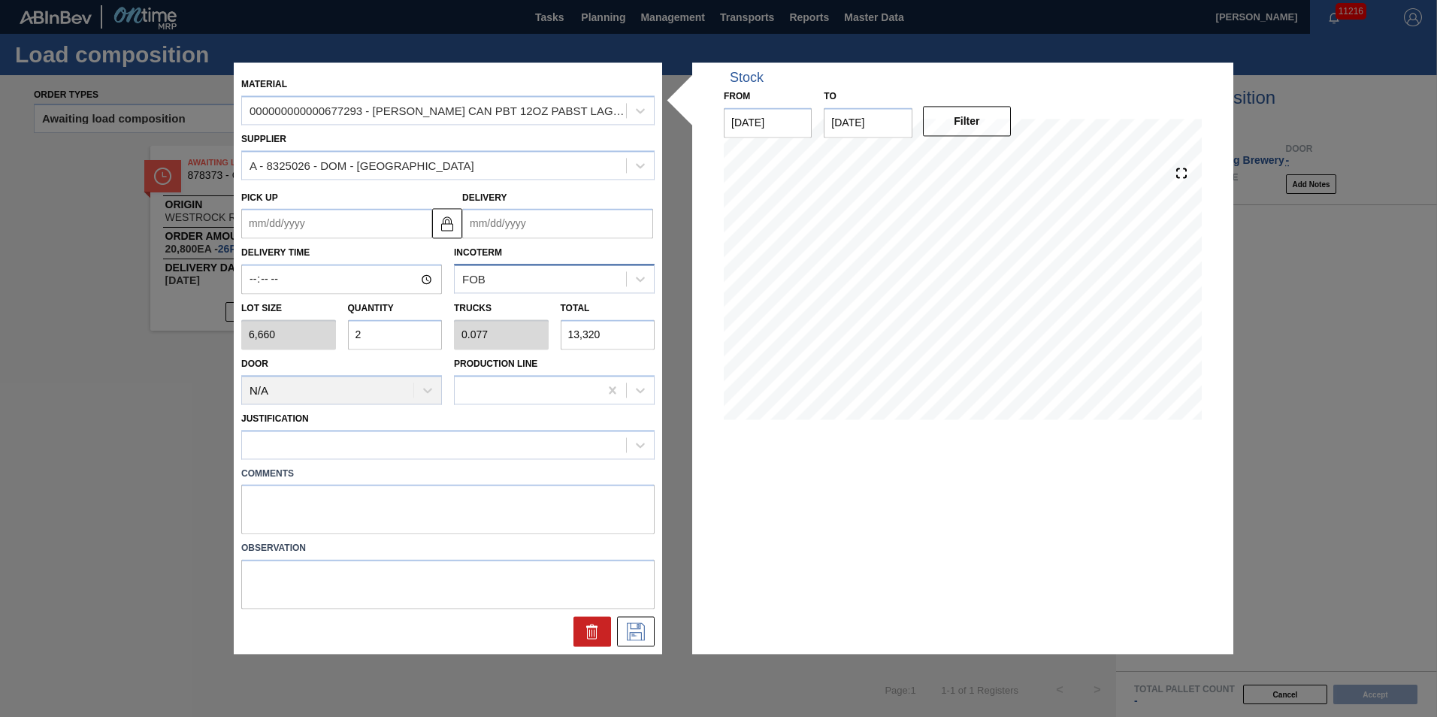
type input "1"
type input "173,160"
type input "26"
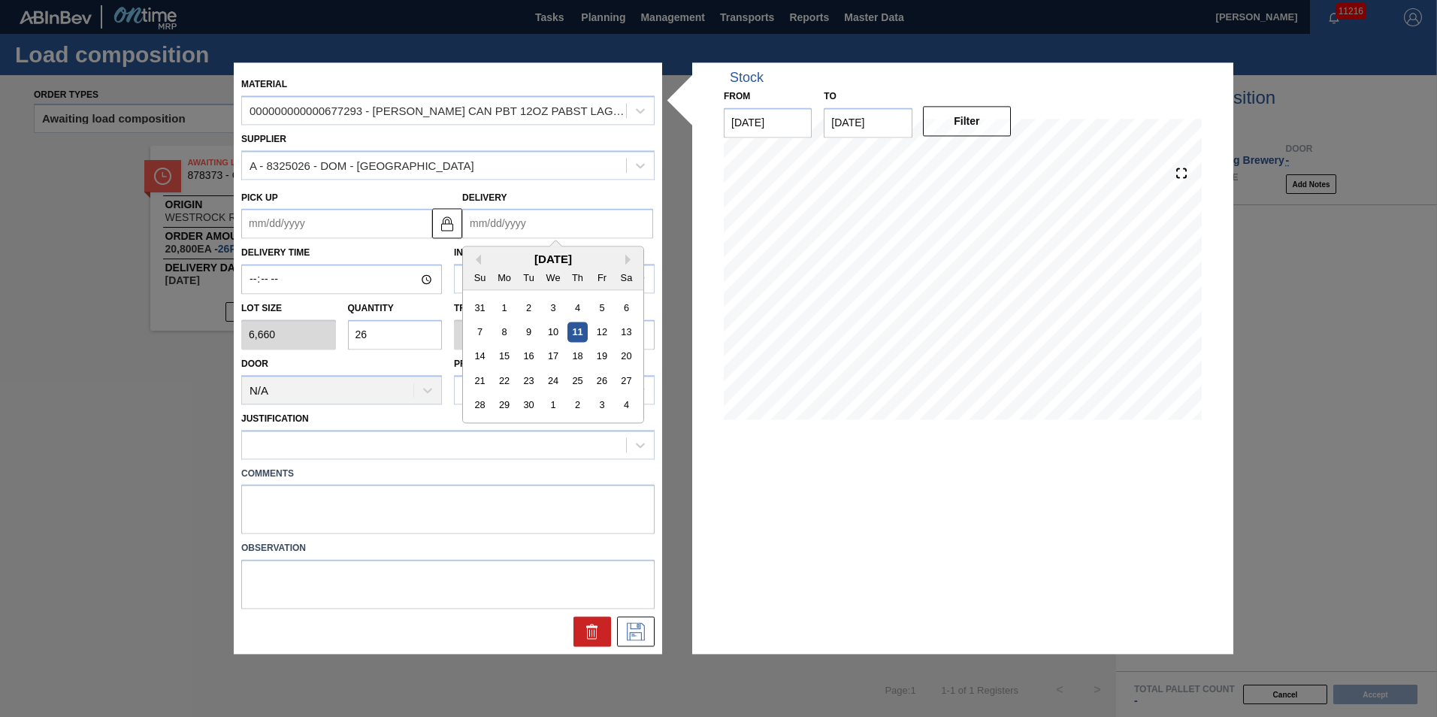
click at [566, 228] on input "Delivery" at bounding box center [557, 224] width 191 height 30
click at [554, 198] on div "Delivery Previous Month Next Month September 2025 Su Mo Tu We Th Fr Sa 31 1 2 3…" at bounding box center [557, 213] width 191 height 52
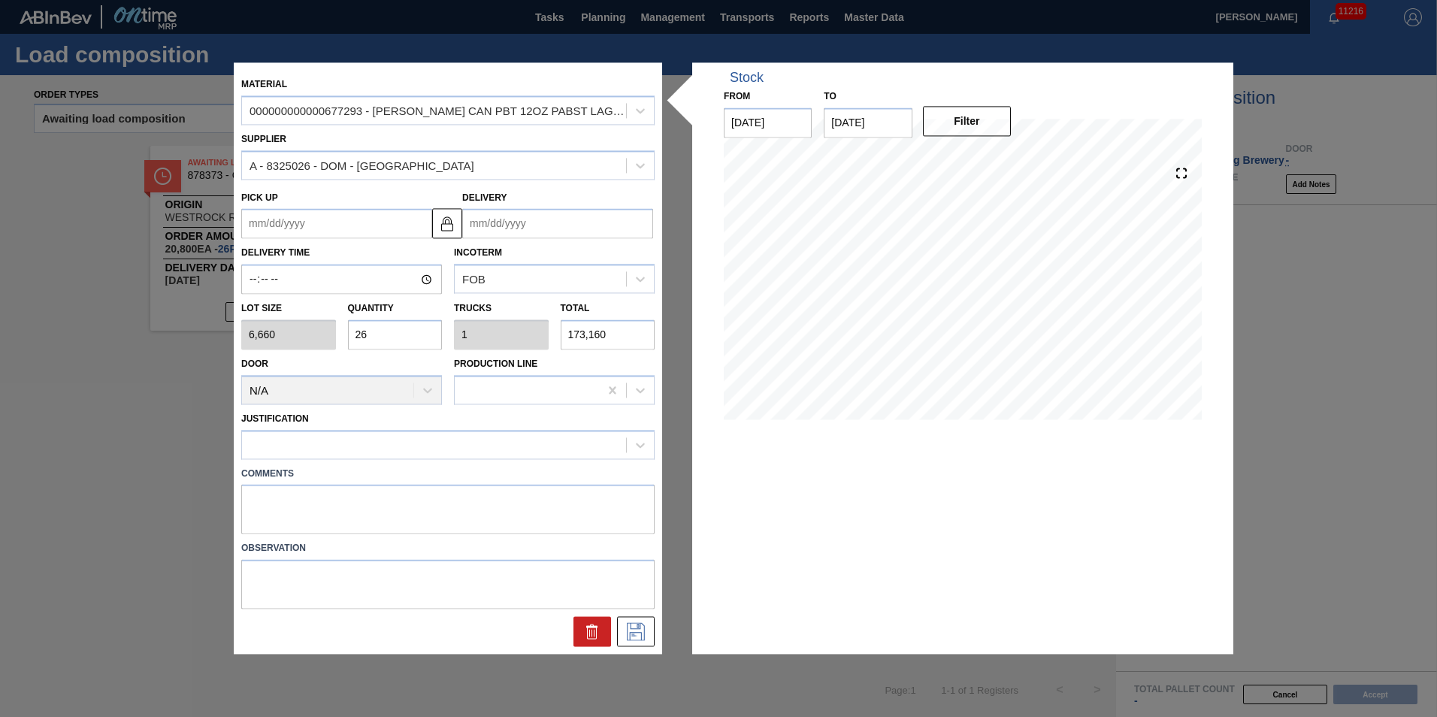
click at [531, 226] on input "Delivery" at bounding box center [557, 224] width 191 height 30
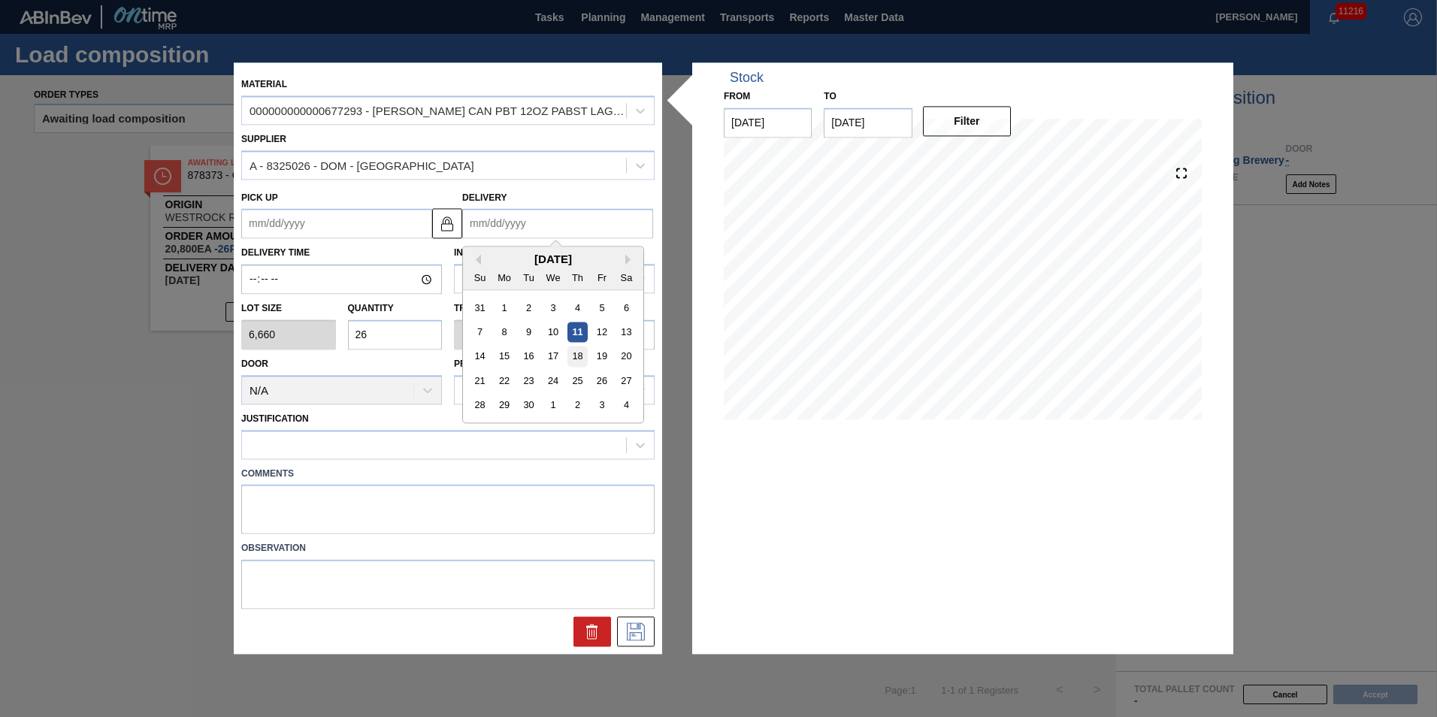
click at [574, 362] on div "18" at bounding box center [577, 356] width 20 height 20
type up "09/17/2025"
type input "09/18/2025"
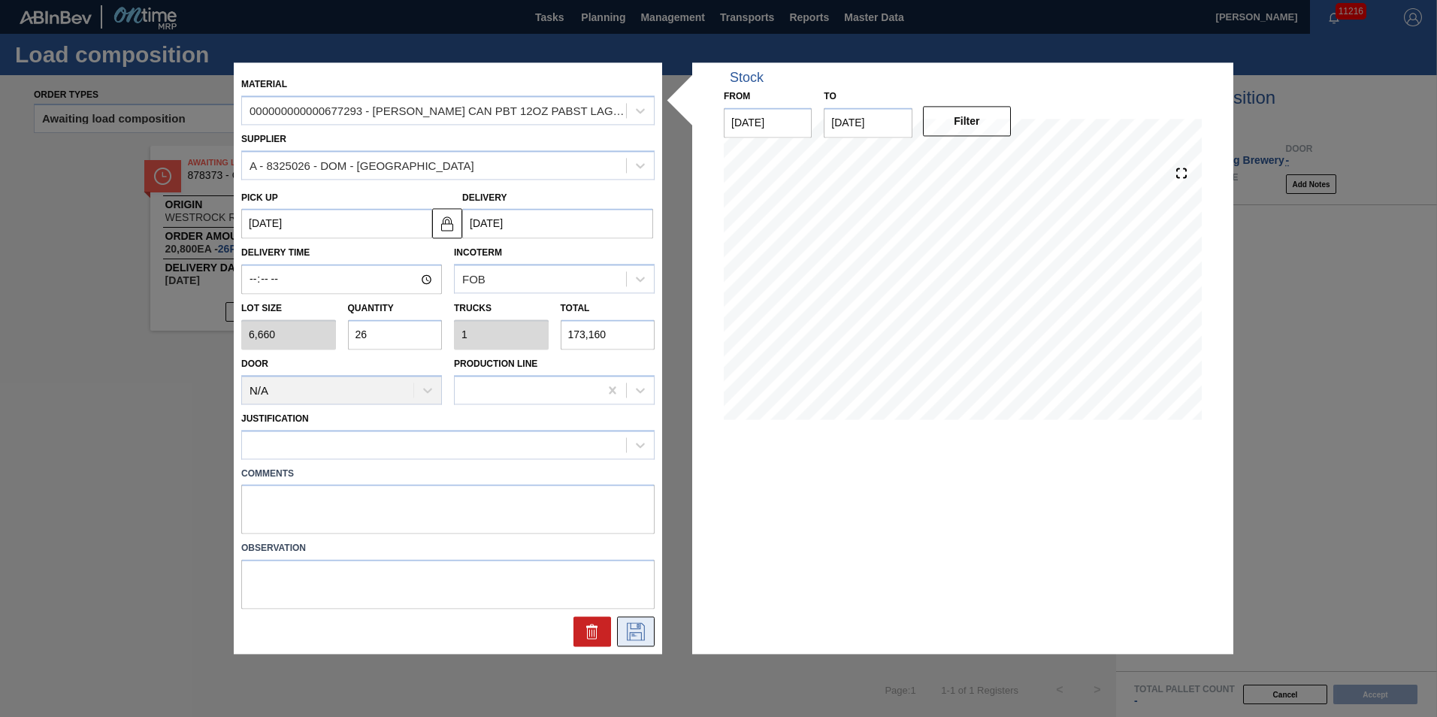
click at [631, 628] on icon at bounding box center [636, 632] width 24 height 18
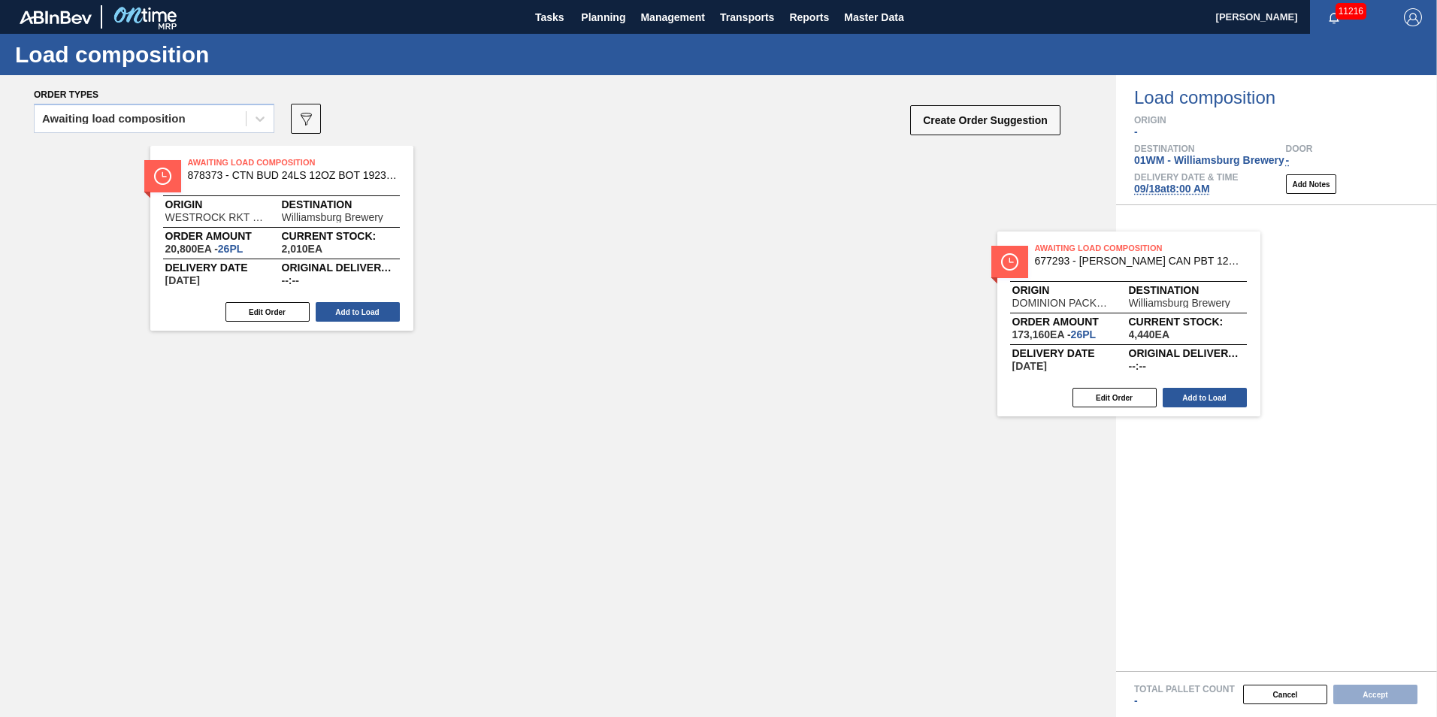
drag, startPoint x: 550, startPoint y: 247, endPoint x: 1239, endPoint y: 356, distance: 697.9
click at [1233, 356] on div "Order types Awaiting load composition 089F7B8B-B2A5-4AFE-B5C0-19BA573D28AC Crea…" at bounding box center [718, 396] width 1437 height 642
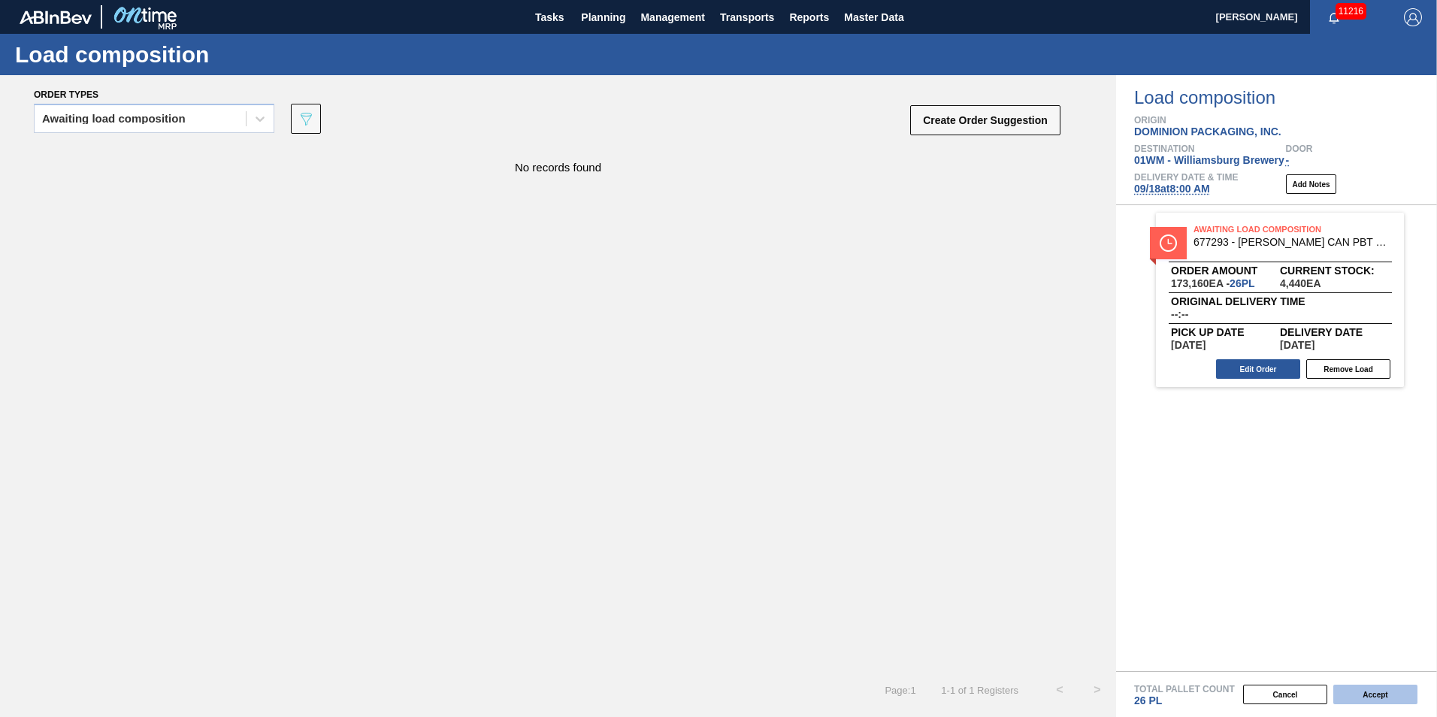
click at [1387, 695] on button "Accept" at bounding box center [1375, 695] width 84 height 20
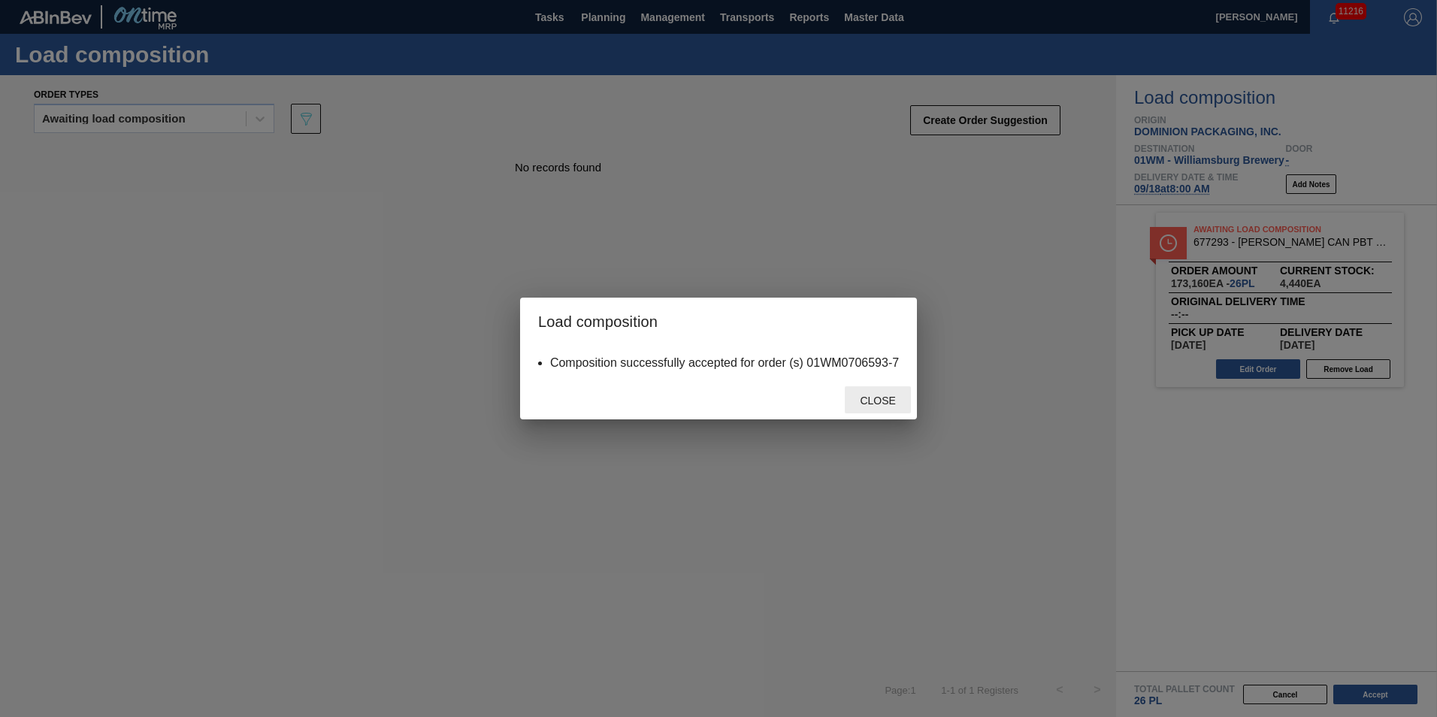
click at [884, 398] on span "Close" at bounding box center [877, 401] width 59 height 12
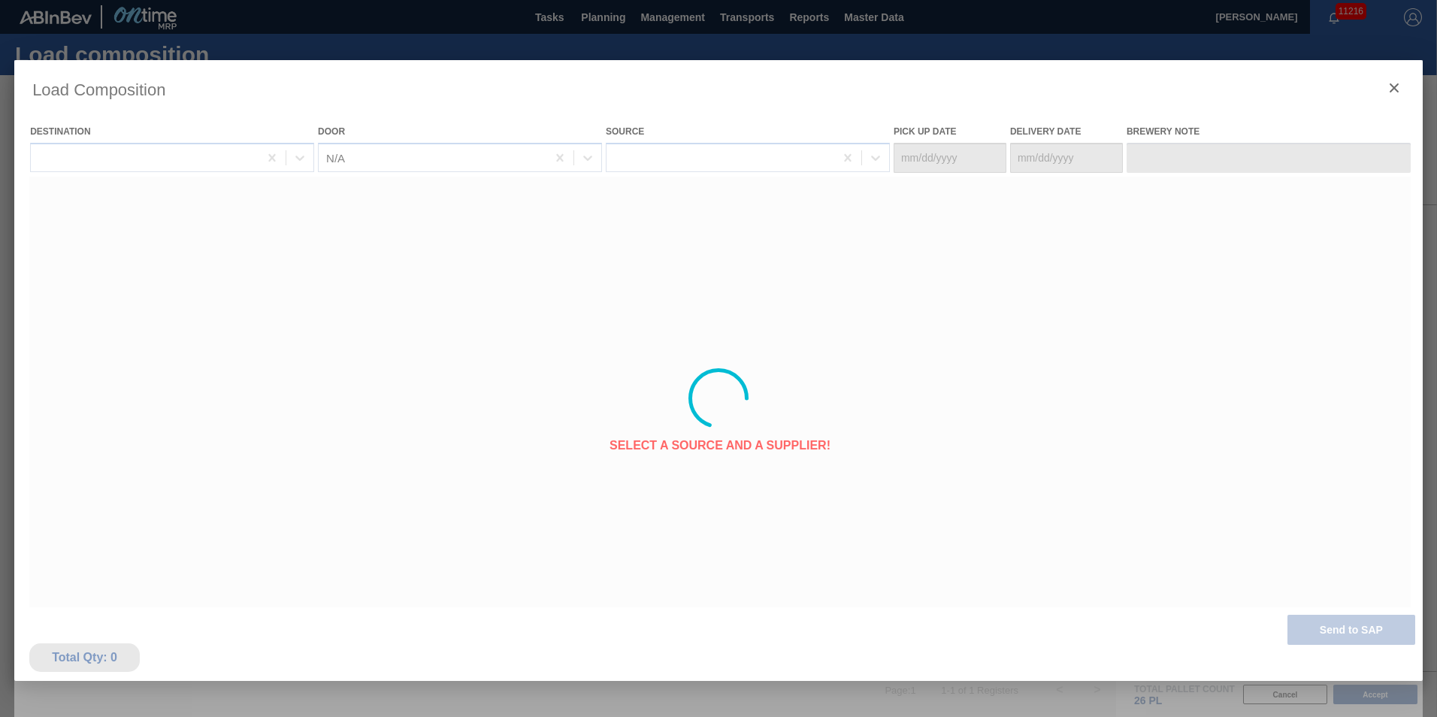
type Date "09/17/2025"
type Date "09/18/2025"
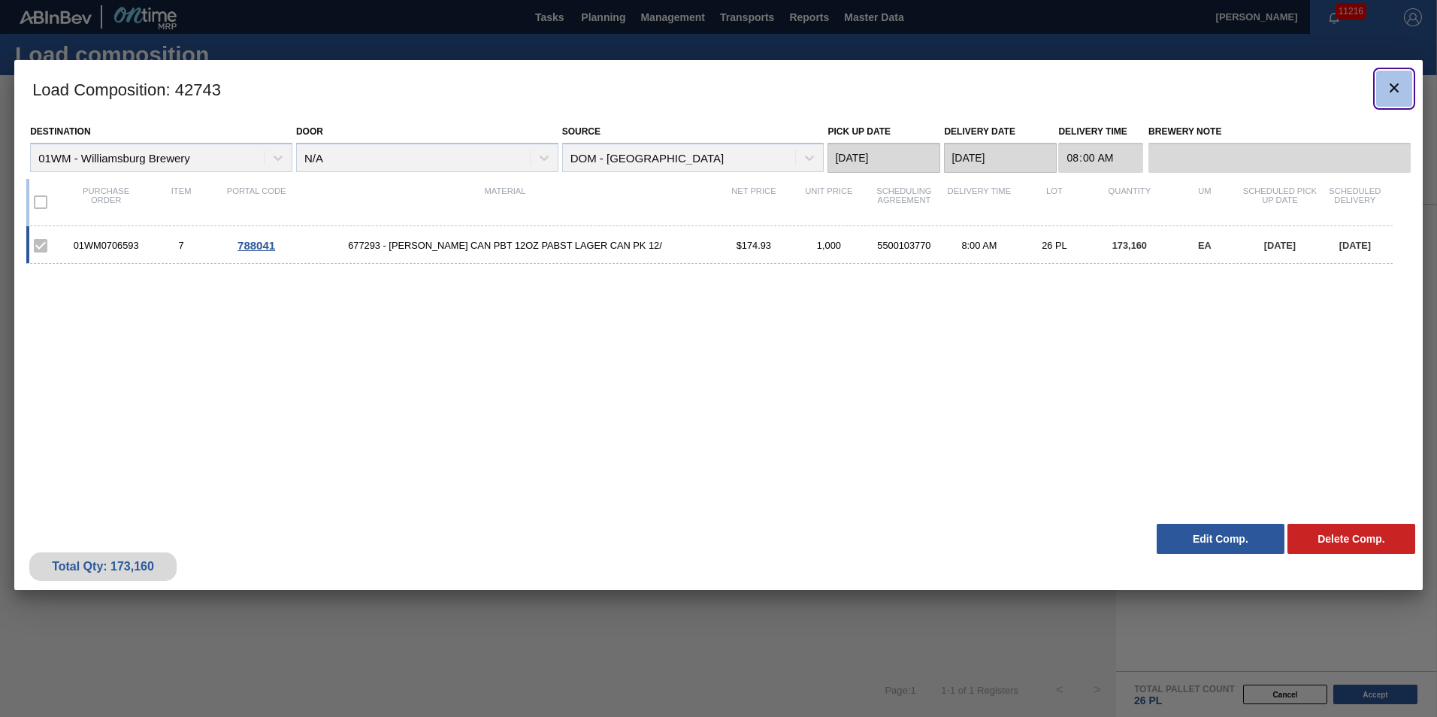
click at [1388, 80] on icon "botão de ícone" at bounding box center [1394, 88] width 18 height 18
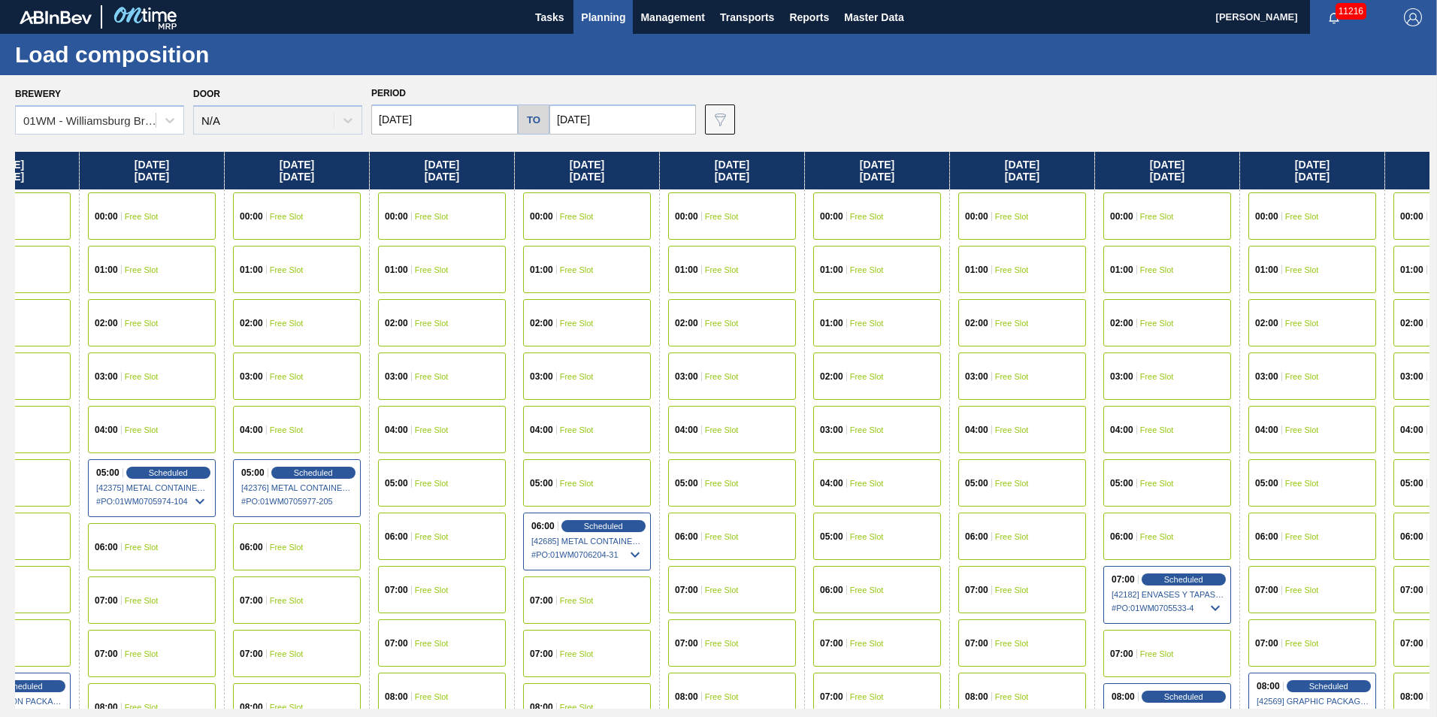
drag, startPoint x: 1296, startPoint y: 177, endPoint x: 128, endPoint y: 281, distance: 1172.7
click at [166, 280] on div "Friday 09/12/2025 00:00 Free Slot 01:00 Free Slot 02:00 Free Slot 03:00 Free Sl…" at bounding box center [722, 430] width 1415 height 557
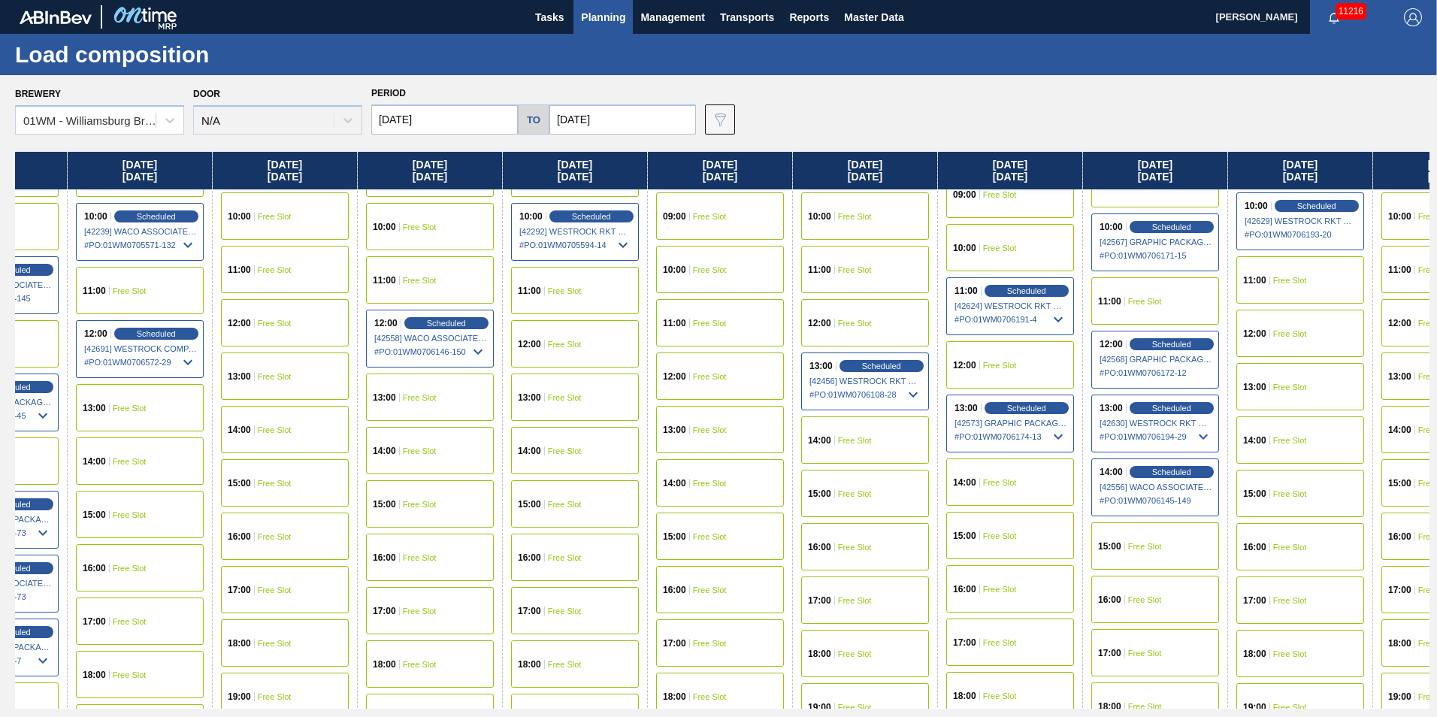
scroll to position [676, 1108]
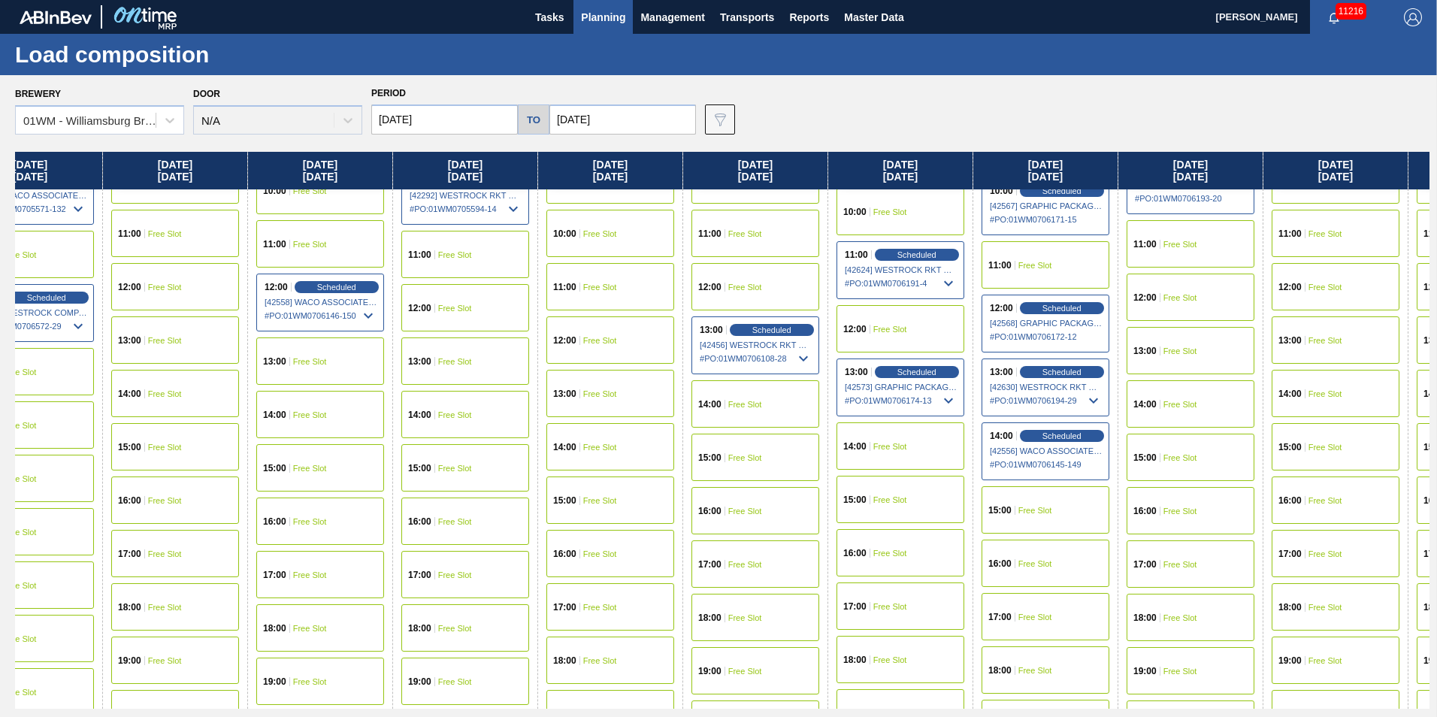
drag, startPoint x: 1287, startPoint y: 169, endPoint x: 1167, endPoint y: 191, distance: 121.5
click at [1168, 191] on div "Friday 09/12/2025 00:00 Free Slot 01:00 Free Slot 02:00 Free Slot 03:00 Free Sl…" at bounding box center [722, 430] width 1415 height 557
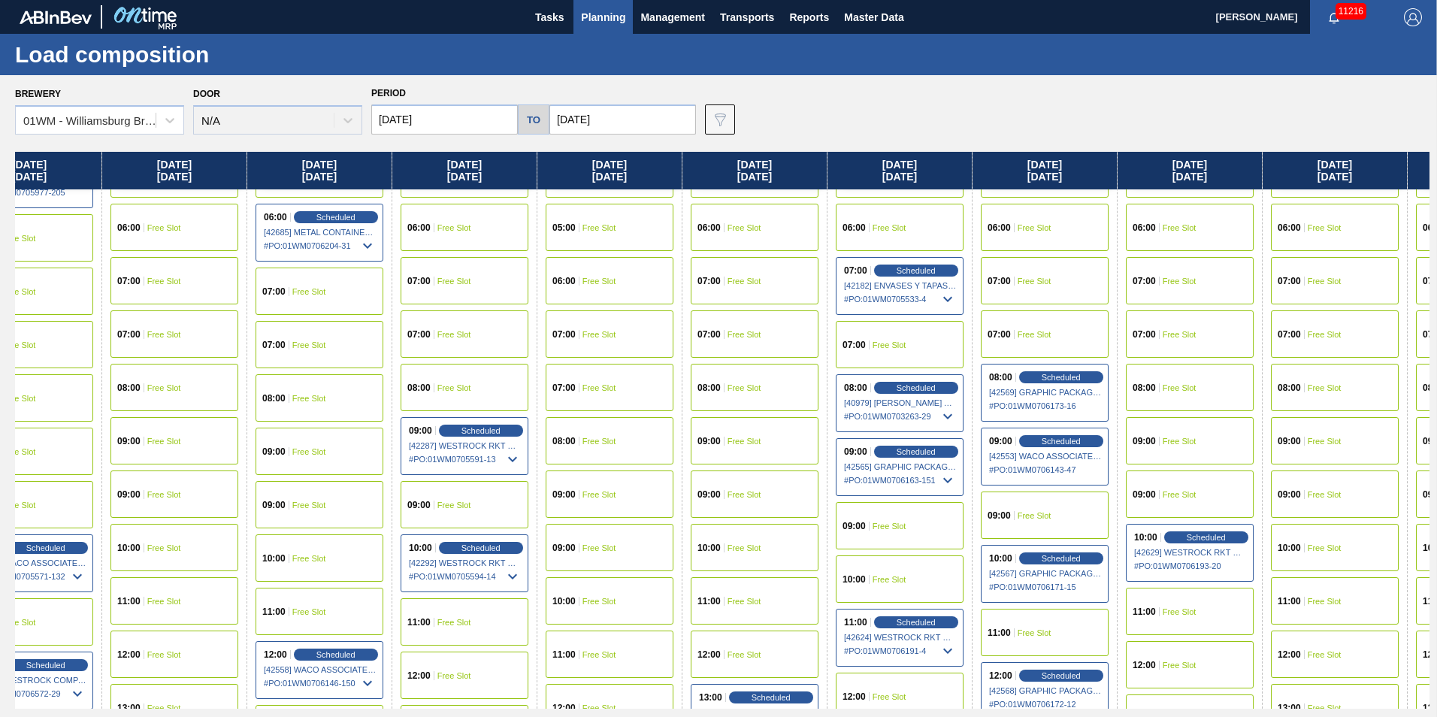
scroll to position [75, 1218]
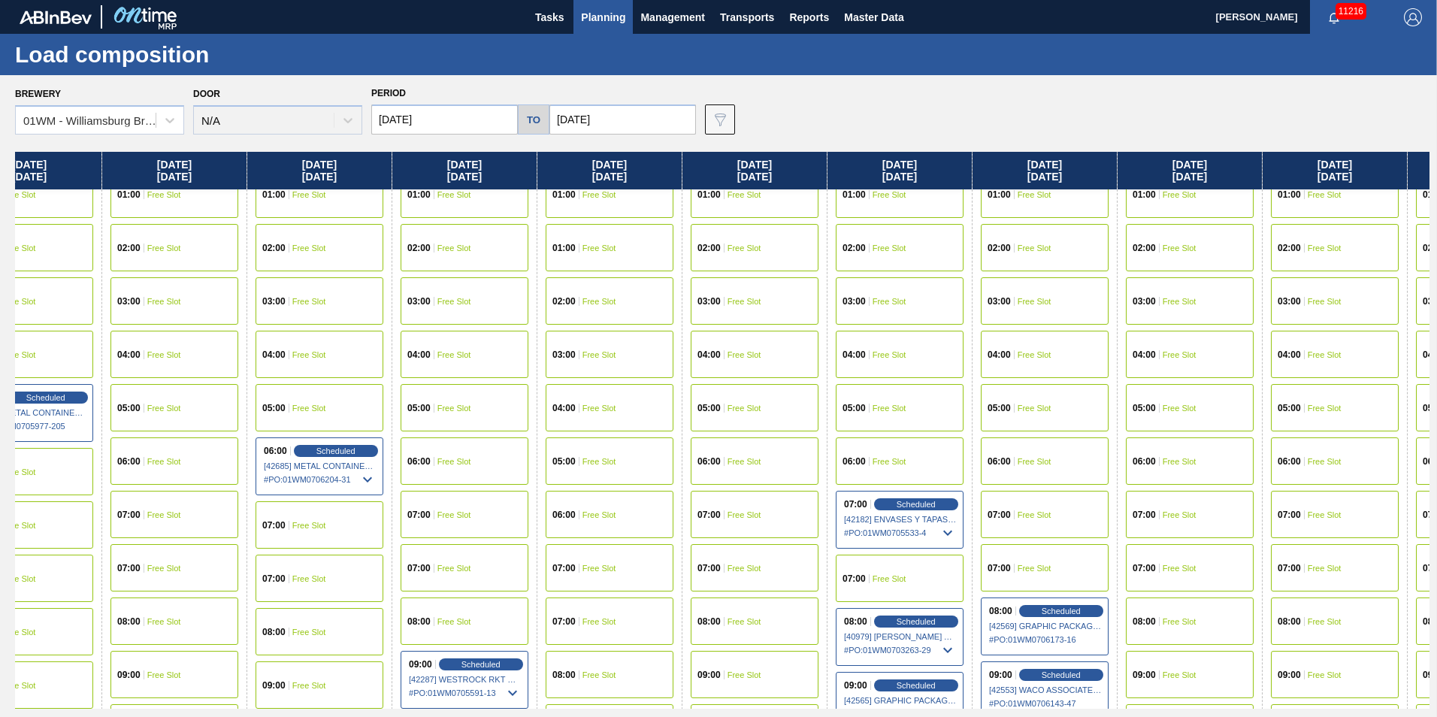
click at [1187, 416] on div "05:00 Free Slot" at bounding box center [1190, 407] width 128 height 47
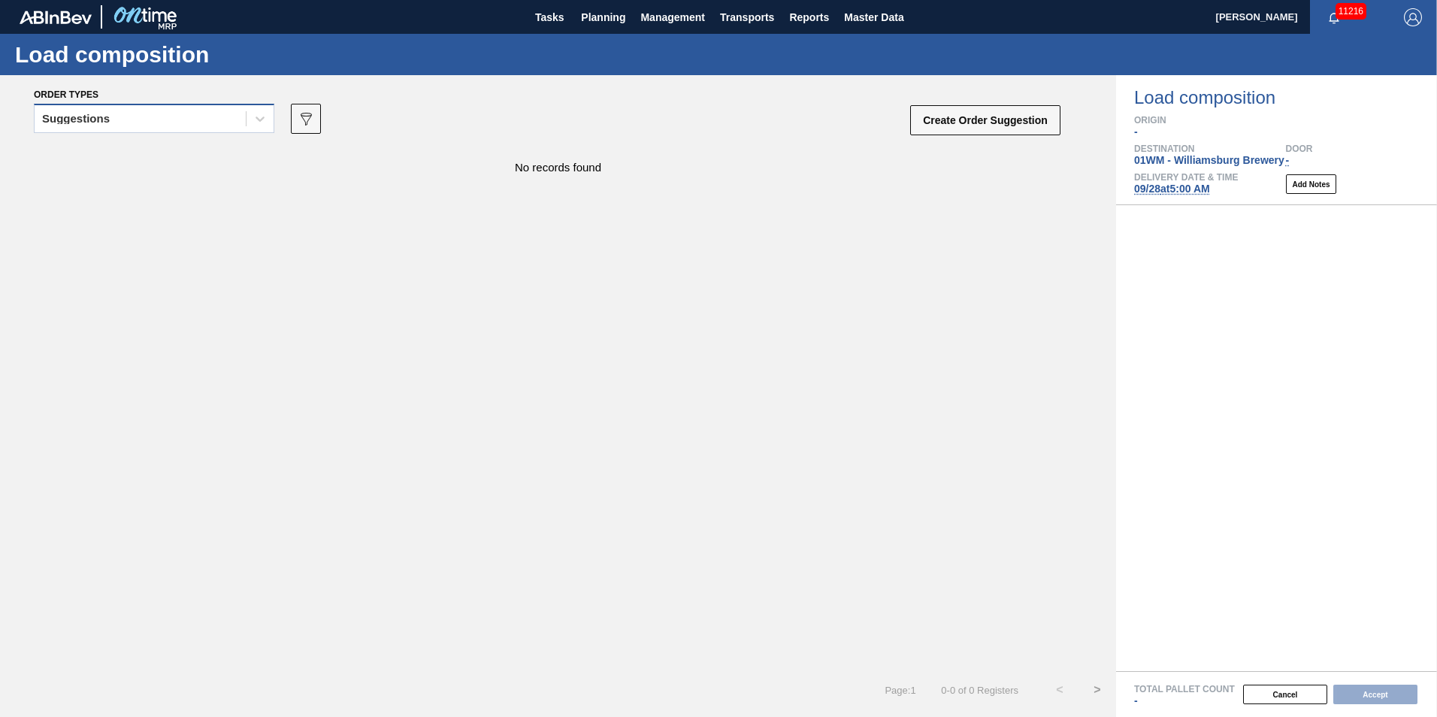
click at [208, 121] on div "Suggestions" at bounding box center [140, 119] width 211 height 22
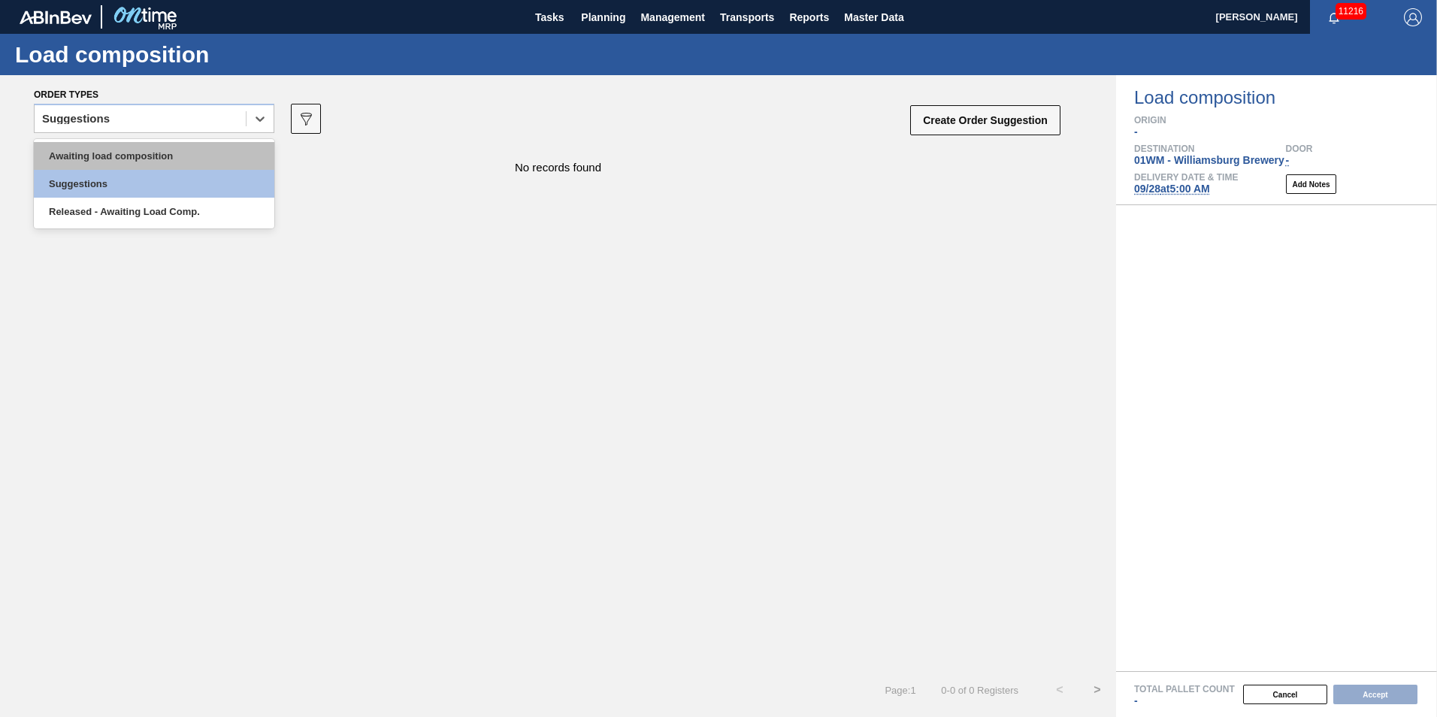
click at [171, 166] on div "Awaiting load composition" at bounding box center [154, 156] width 241 height 28
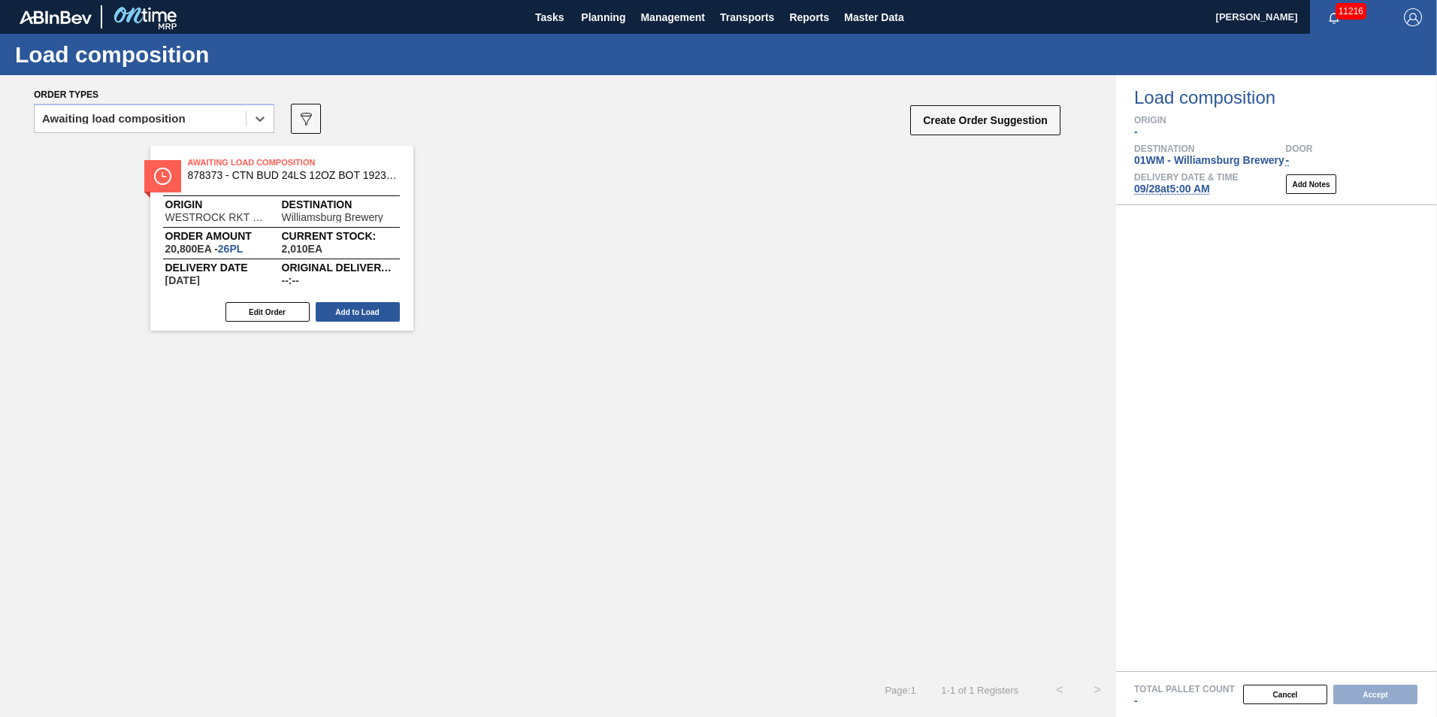
click at [183, 218] on span "WESTROCK RKT COMPANY CORRUGATE" at bounding box center [215, 217] width 101 height 11
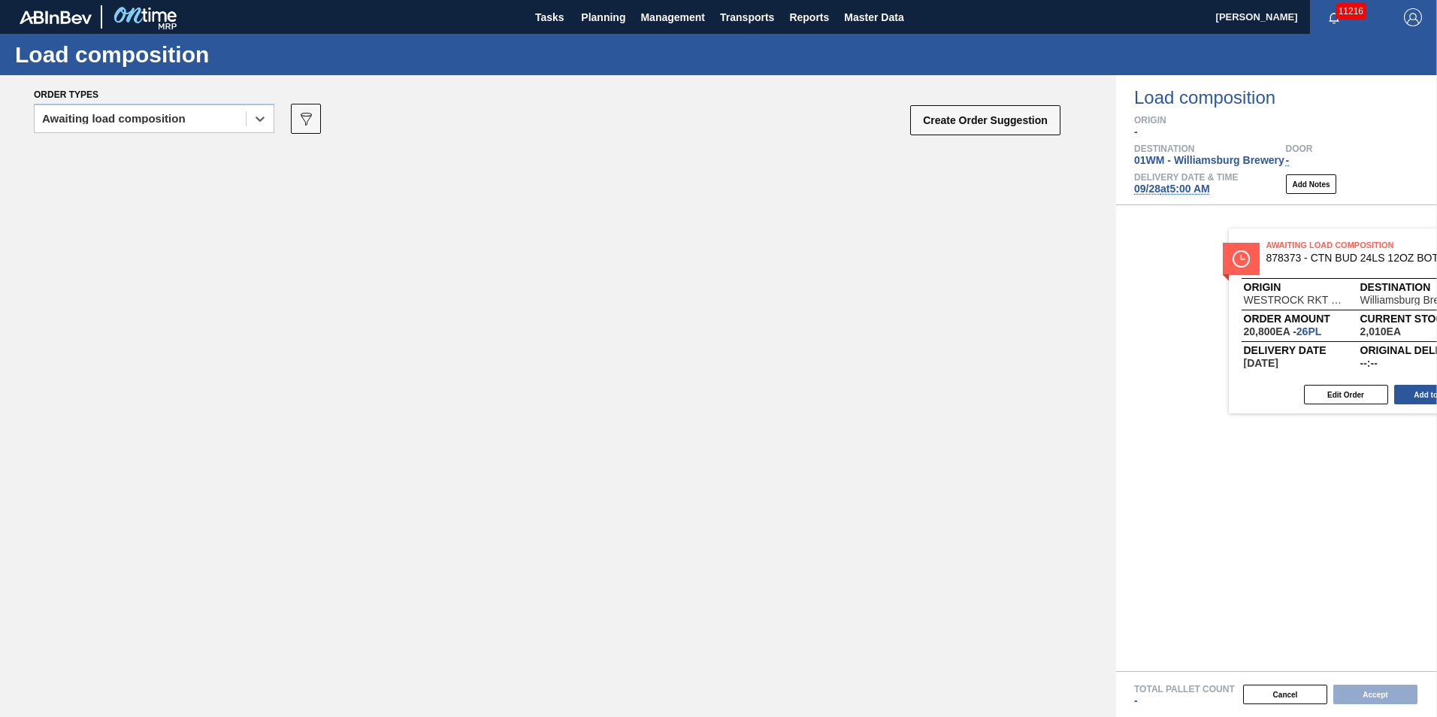
drag, startPoint x: 335, startPoint y: 255, endPoint x: 1421, endPoint y: 338, distance: 1089.3
click at [1421, 338] on div "Order types option Awaiting load composition, selected. Select is focused ,type…" at bounding box center [718, 396] width 1437 height 642
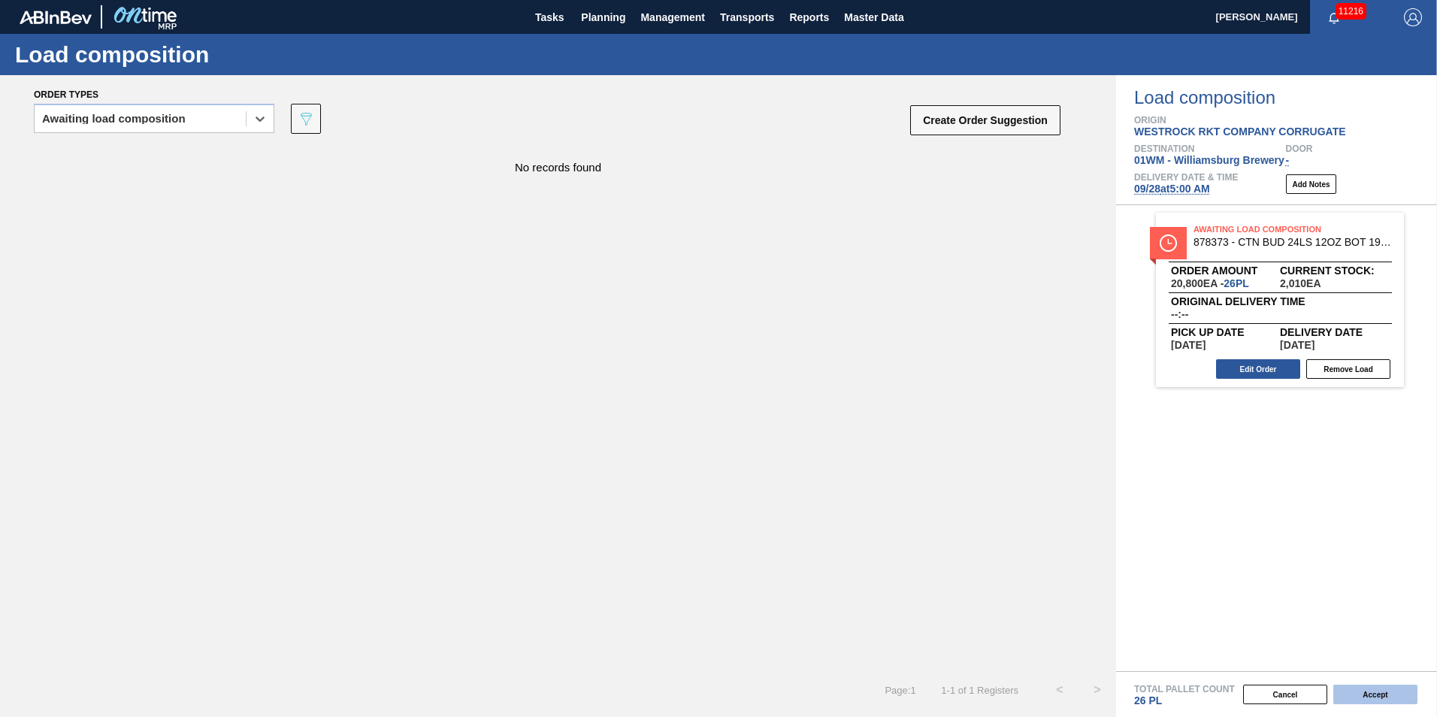
click at [1390, 694] on button "Accept" at bounding box center [1375, 695] width 84 height 20
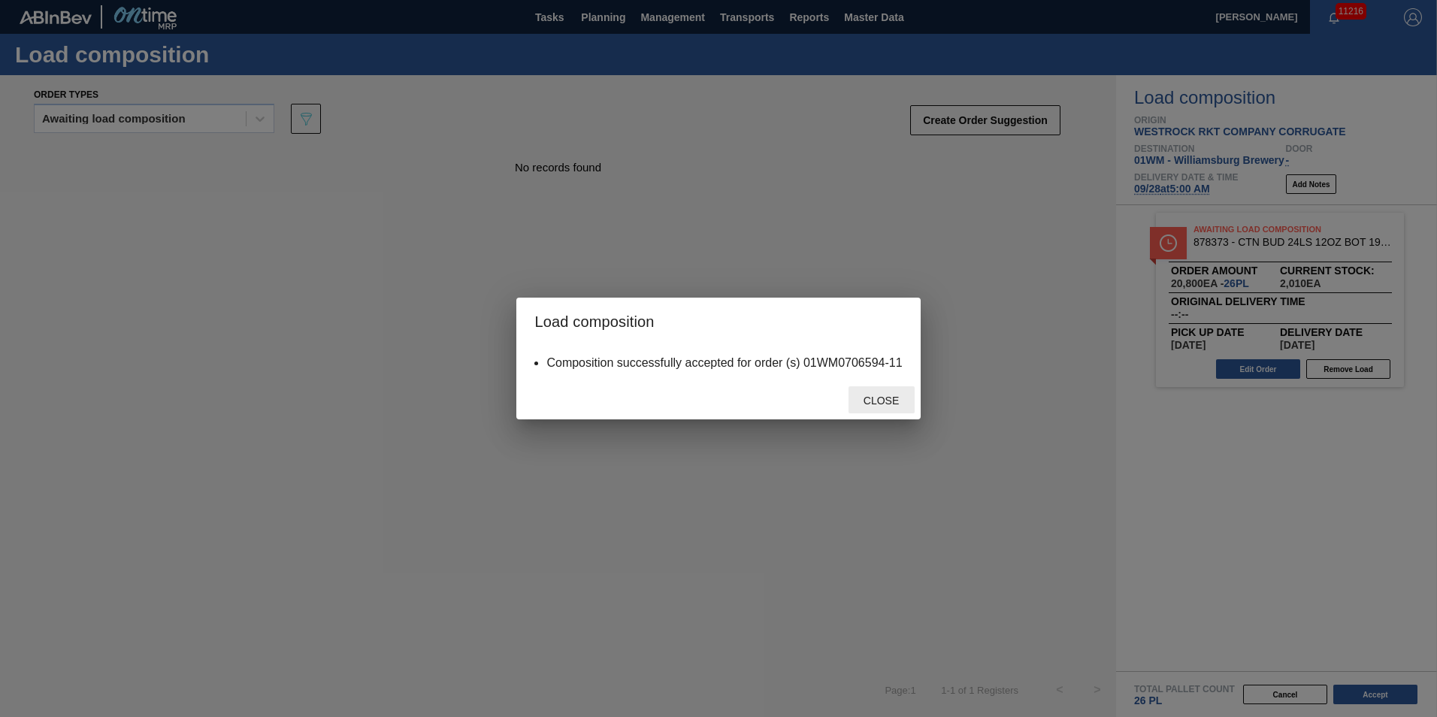
click at [893, 413] on div "Close" at bounding box center [882, 400] width 66 height 28
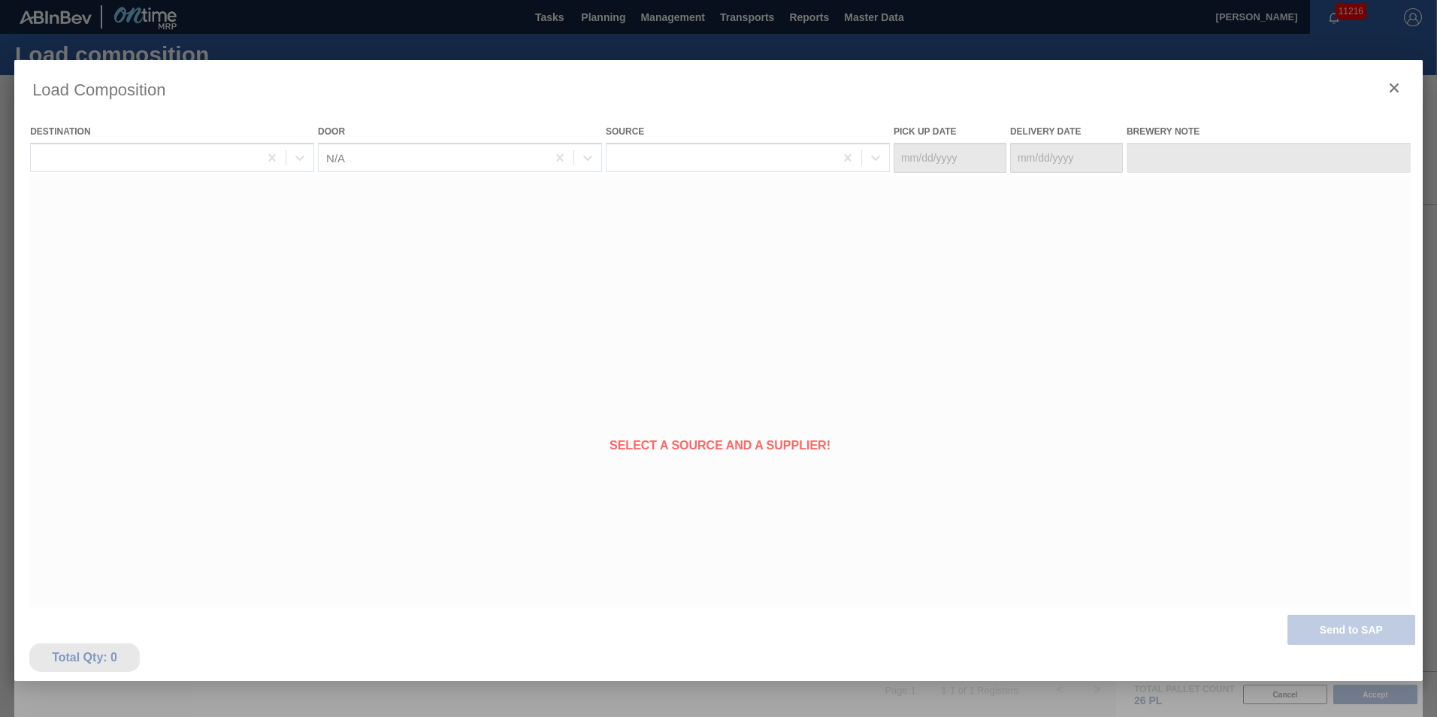
type Date "09/26/2025"
type Date "09/28/2025"
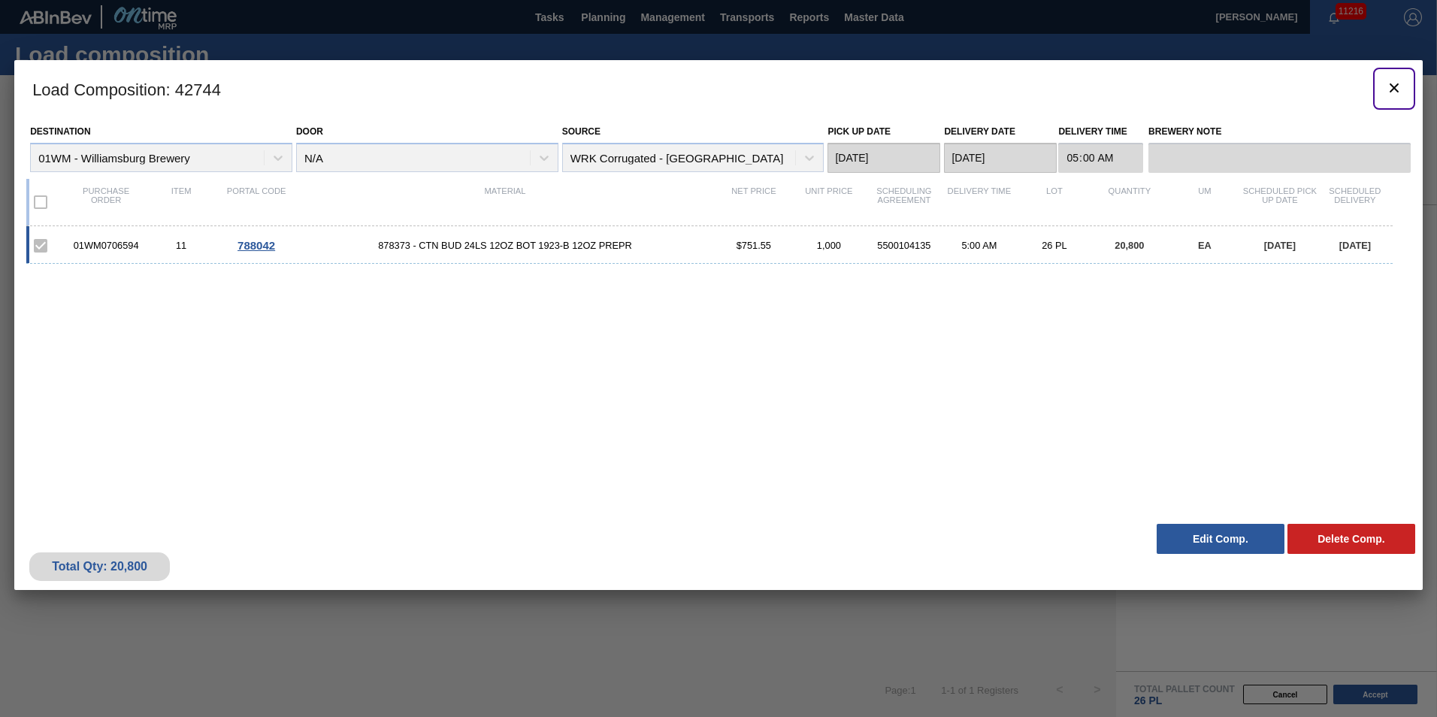
click at [1392, 89] on icon "botão de ícone" at bounding box center [1394, 87] width 9 height 9
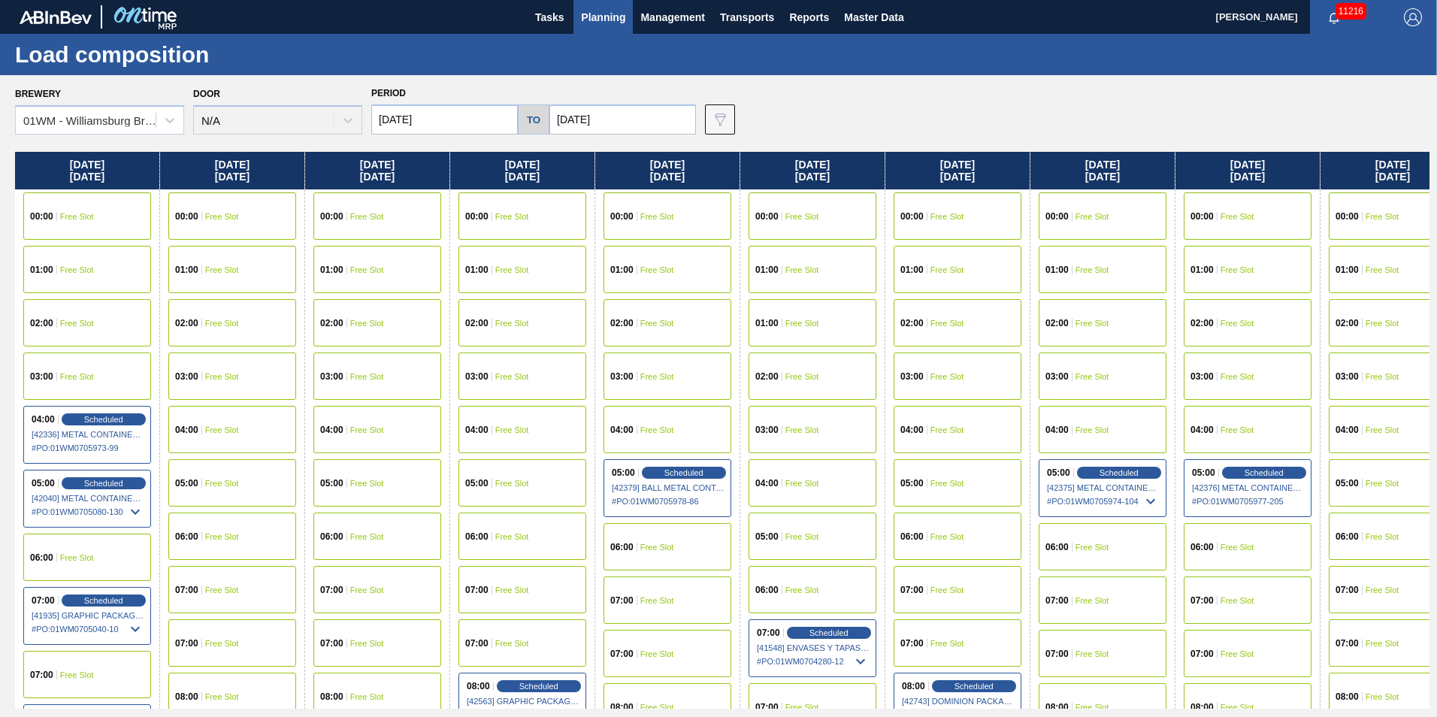
click at [615, 22] on span "Planning" at bounding box center [603, 17] width 44 height 18
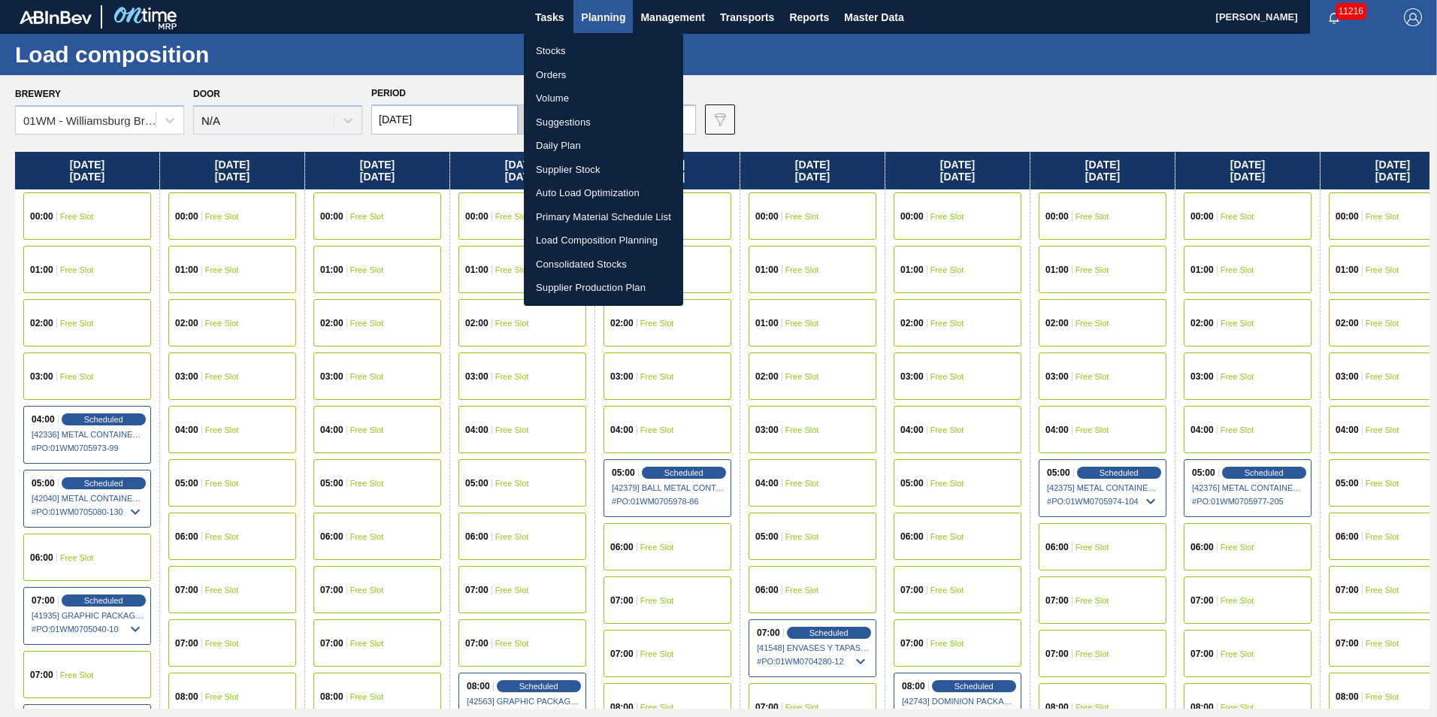
click at [607, 126] on li "Suggestions" at bounding box center [603, 122] width 159 height 24
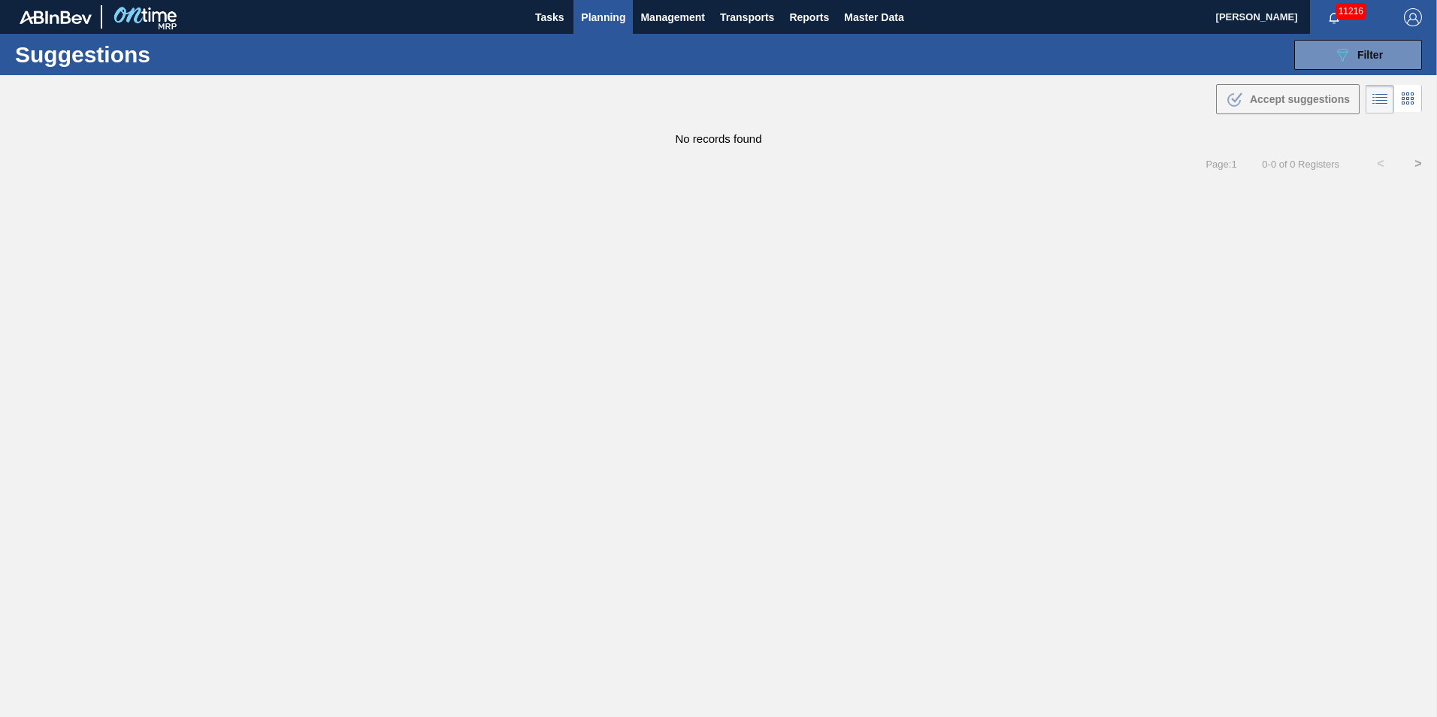
click at [603, 24] on span "Planning" at bounding box center [603, 17] width 44 height 18
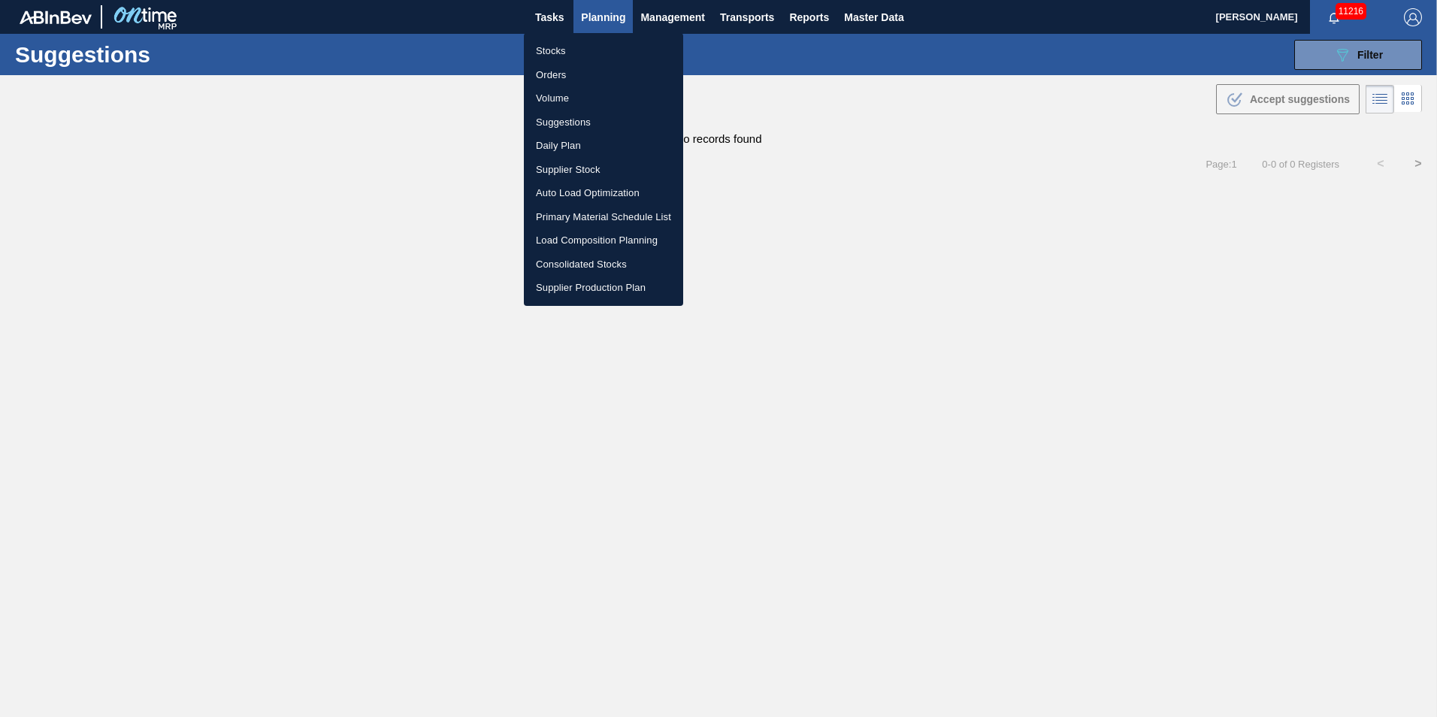
click at [596, 241] on li "Load Composition Planning" at bounding box center [603, 240] width 159 height 24
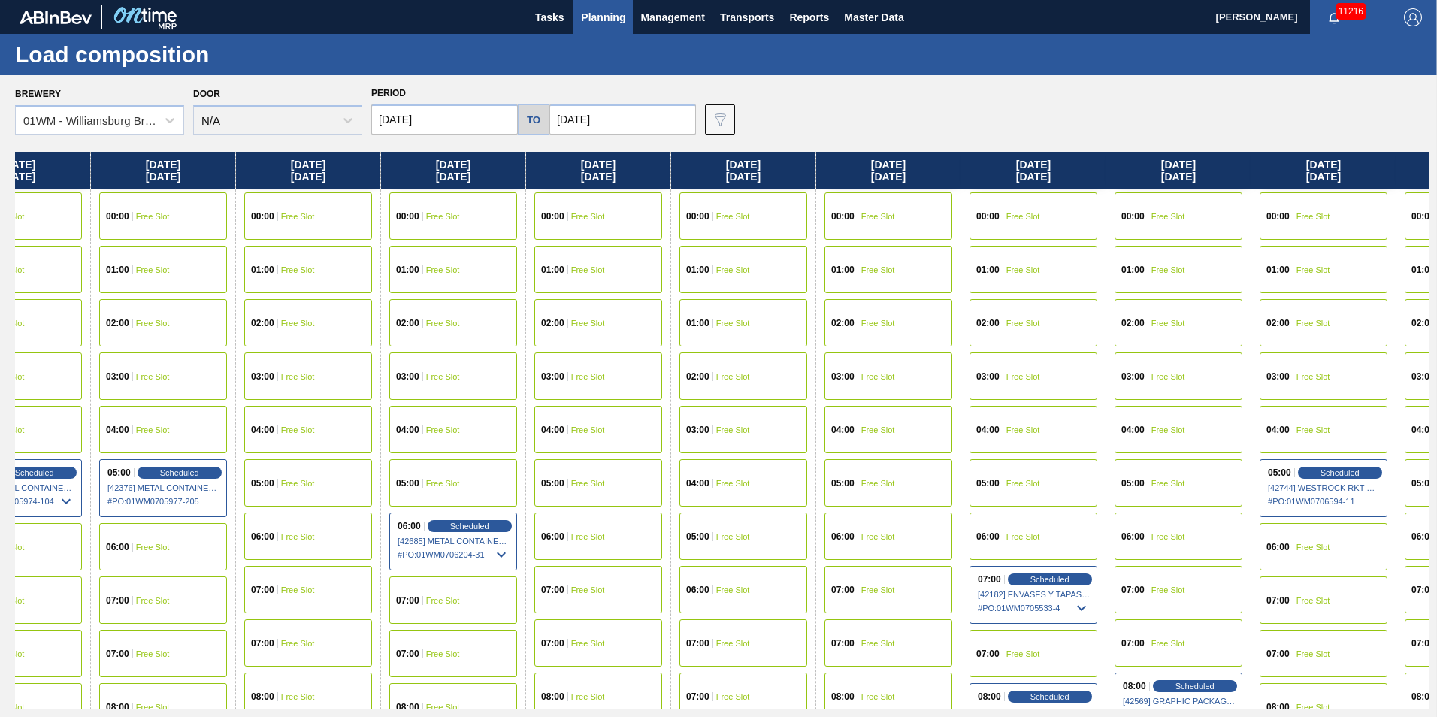
scroll to position [0, 1939]
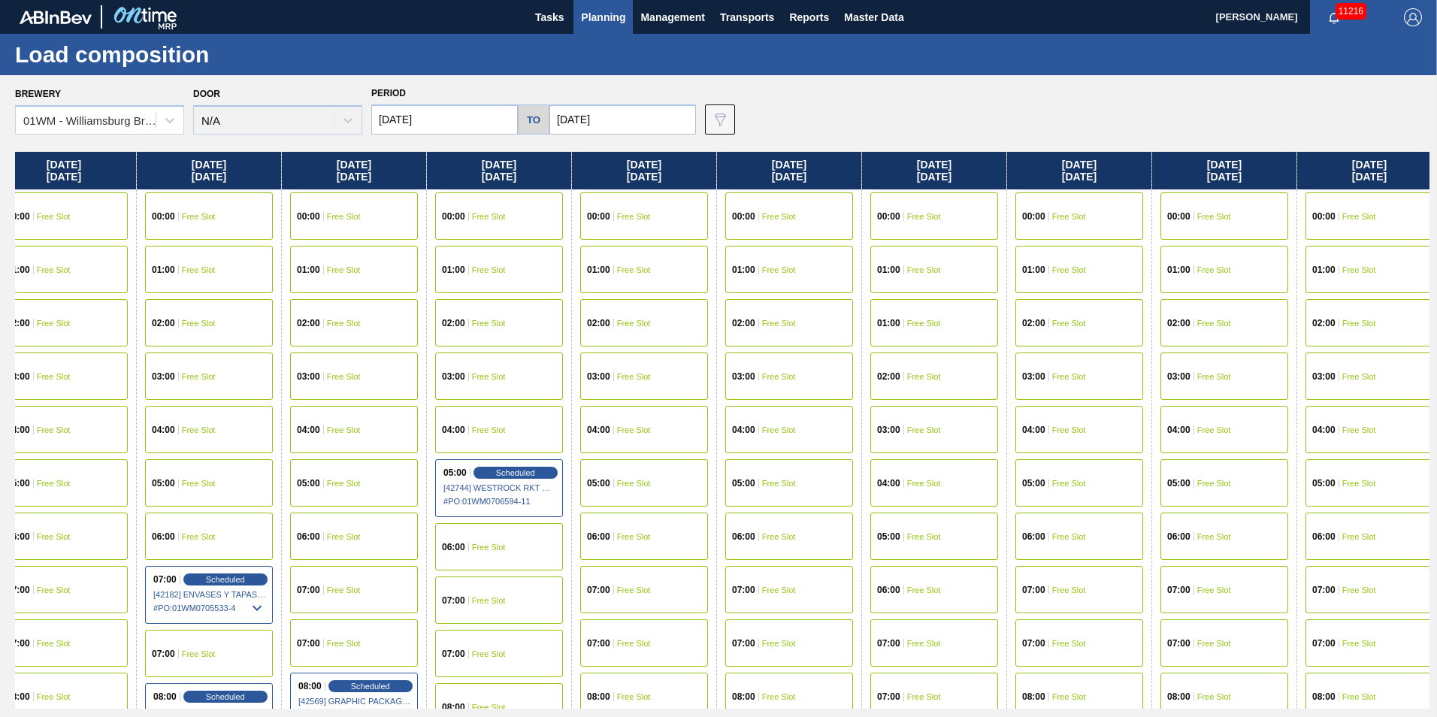
drag, startPoint x: 1211, startPoint y: 171, endPoint x: -750, endPoint y: 181, distance: 1961.0
click at [0, 0] on html "Tasks Planning Management Transports Reports Master Data Vincent Geritano 11216…" at bounding box center [718, 0] width 1437 height 0
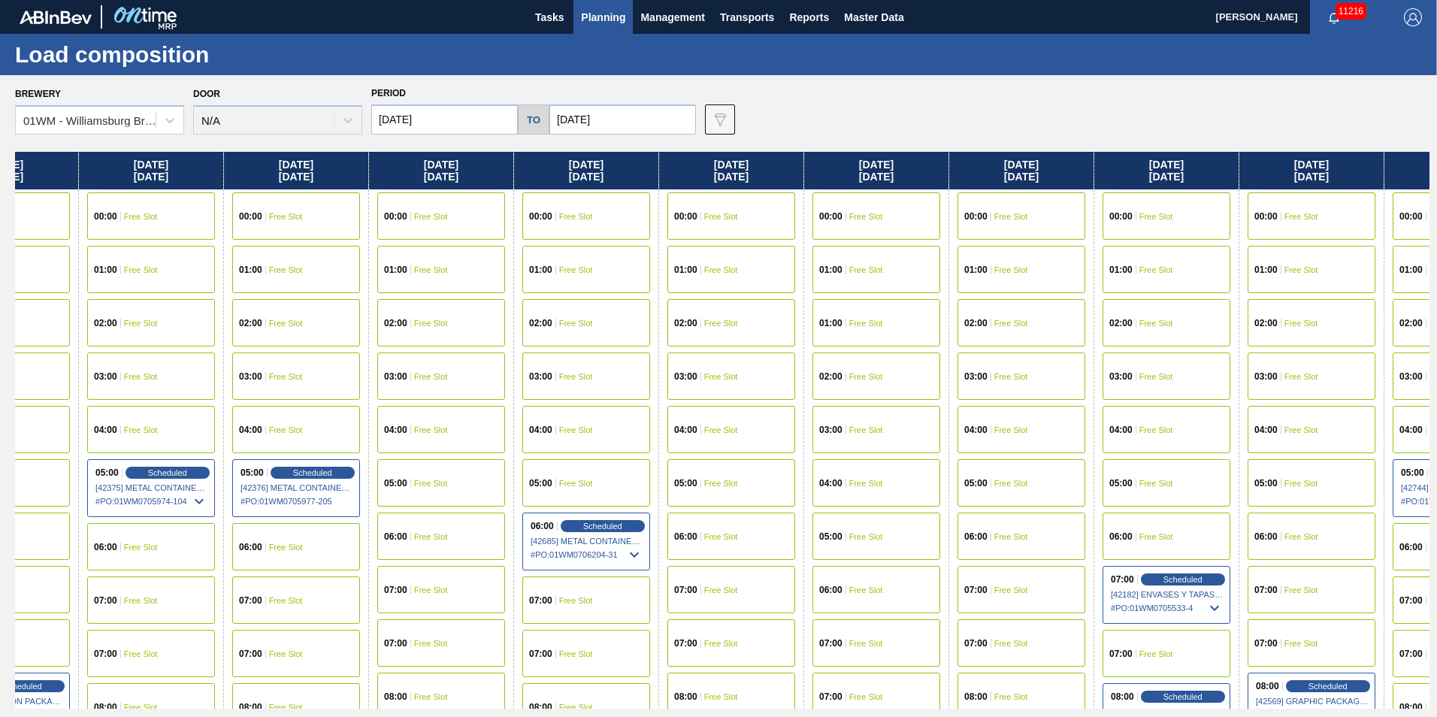
scroll to position [0, 943]
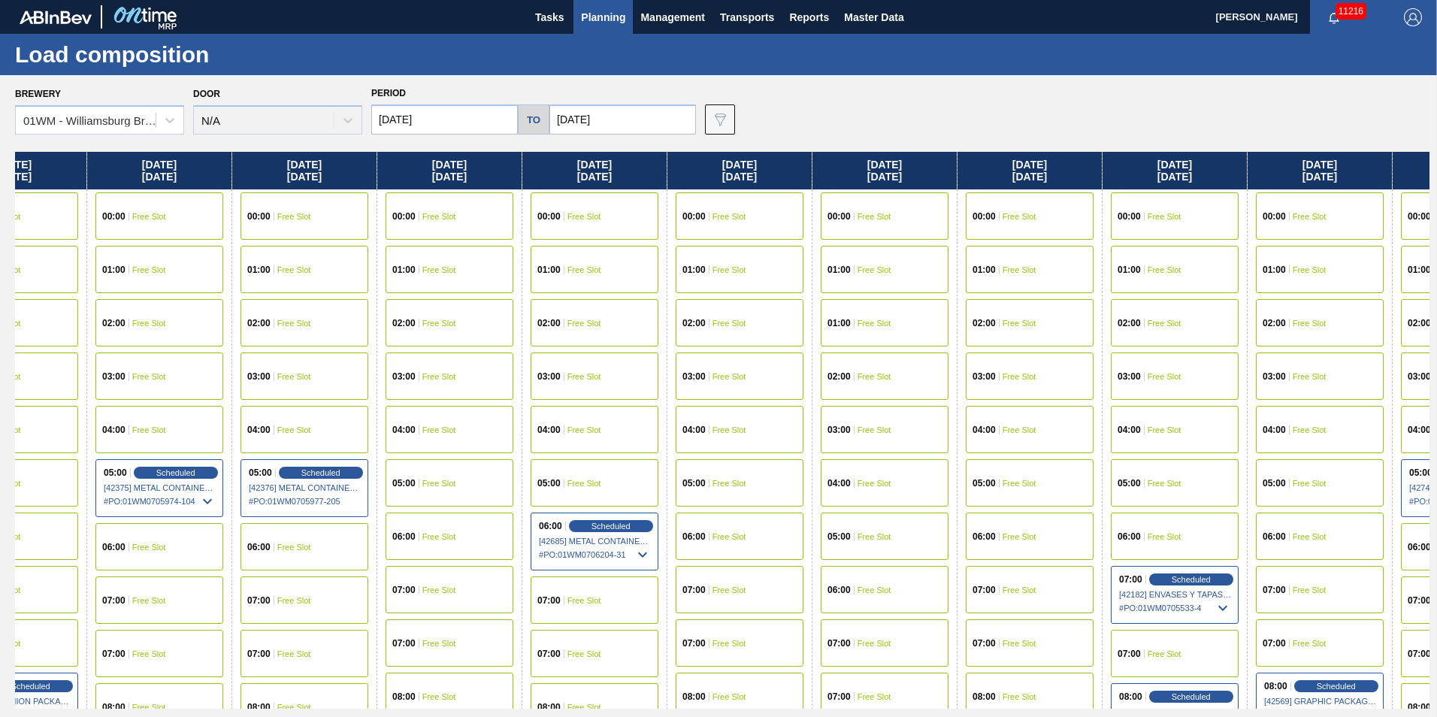
drag, startPoint x: 186, startPoint y: 173, endPoint x: 1191, endPoint y: 178, distance: 1004.2
click at [1191, 178] on div "Friday 09/12/2025 00:00 Free Slot 01:00 Free Slot 02:00 Free Slot 03:00 Free Sl…" at bounding box center [722, 430] width 1415 height 557
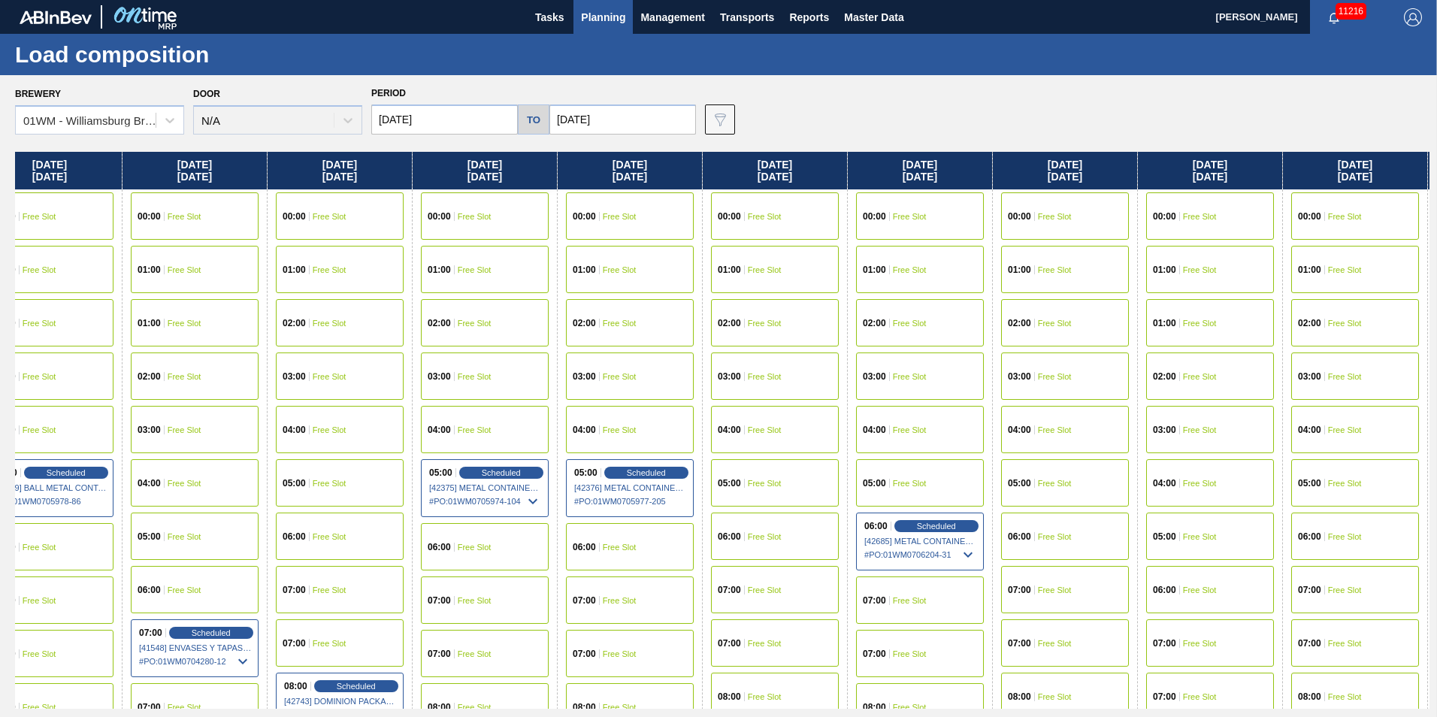
scroll to position [0, 584]
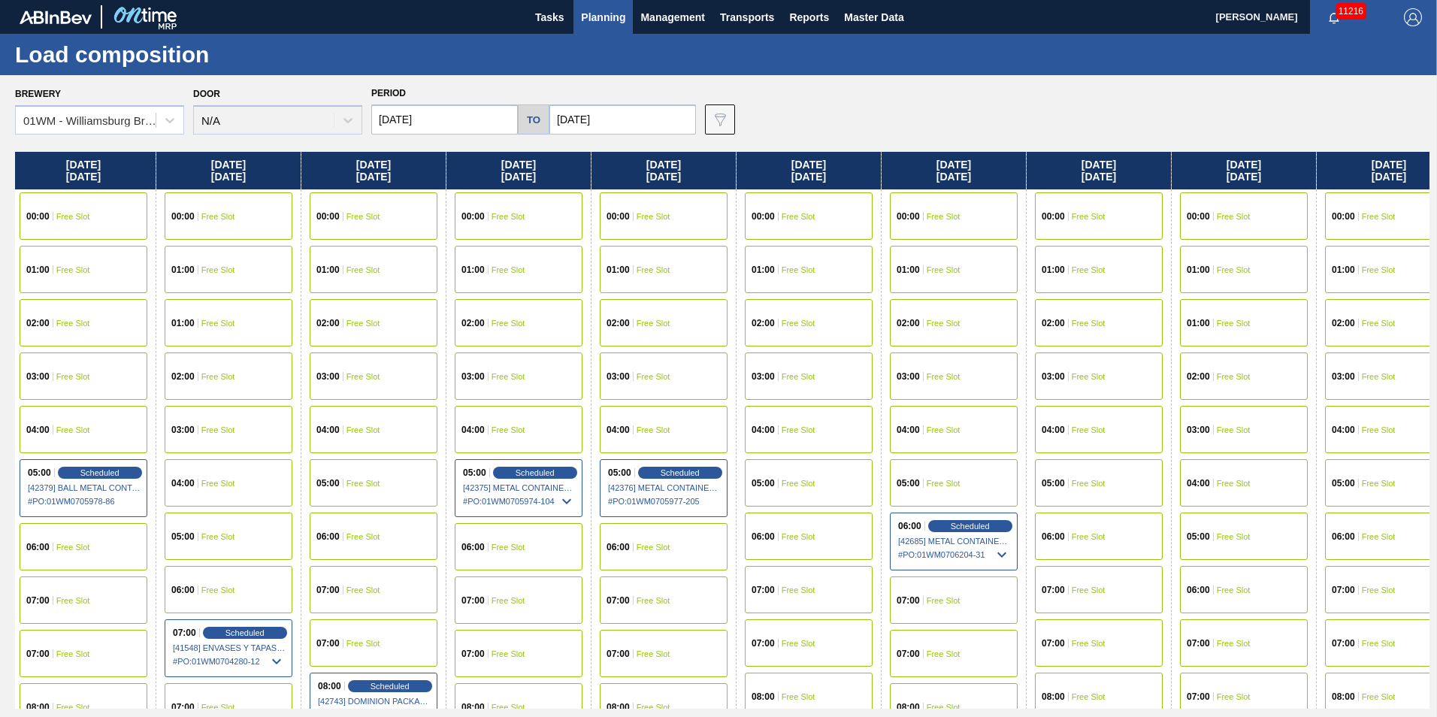
drag, startPoint x: 195, startPoint y: 173, endPoint x: 564, endPoint y: 181, distance: 369.1
click at [564, 181] on div "Friday 09/12/2025 00:00 Free Slot 01:00 Free Slot 02:00 Free Slot 03:00 Free Sl…" at bounding box center [722, 430] width 1415 height 557
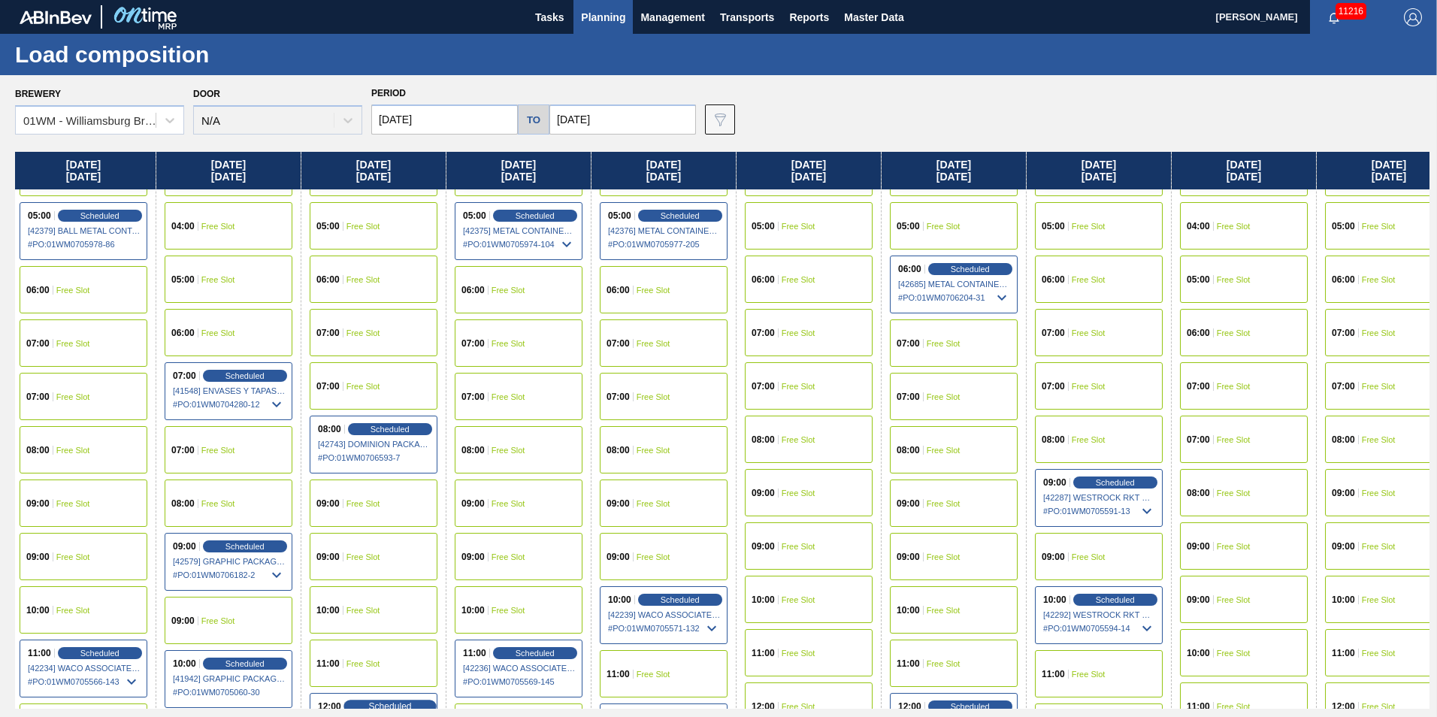
scroll to position [447, 584]
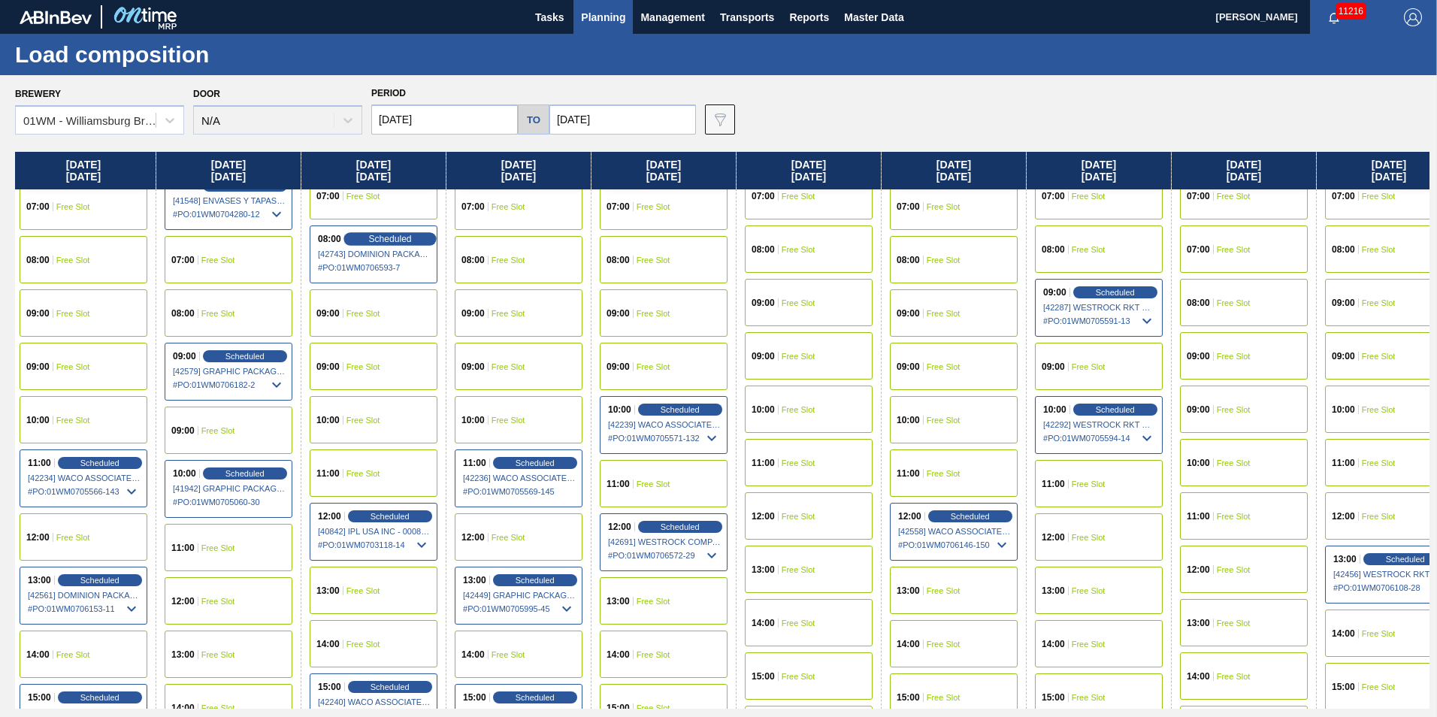
click at [375, 237] on span "Scheduled" at bounding box center [389, 239] width 43 height 10
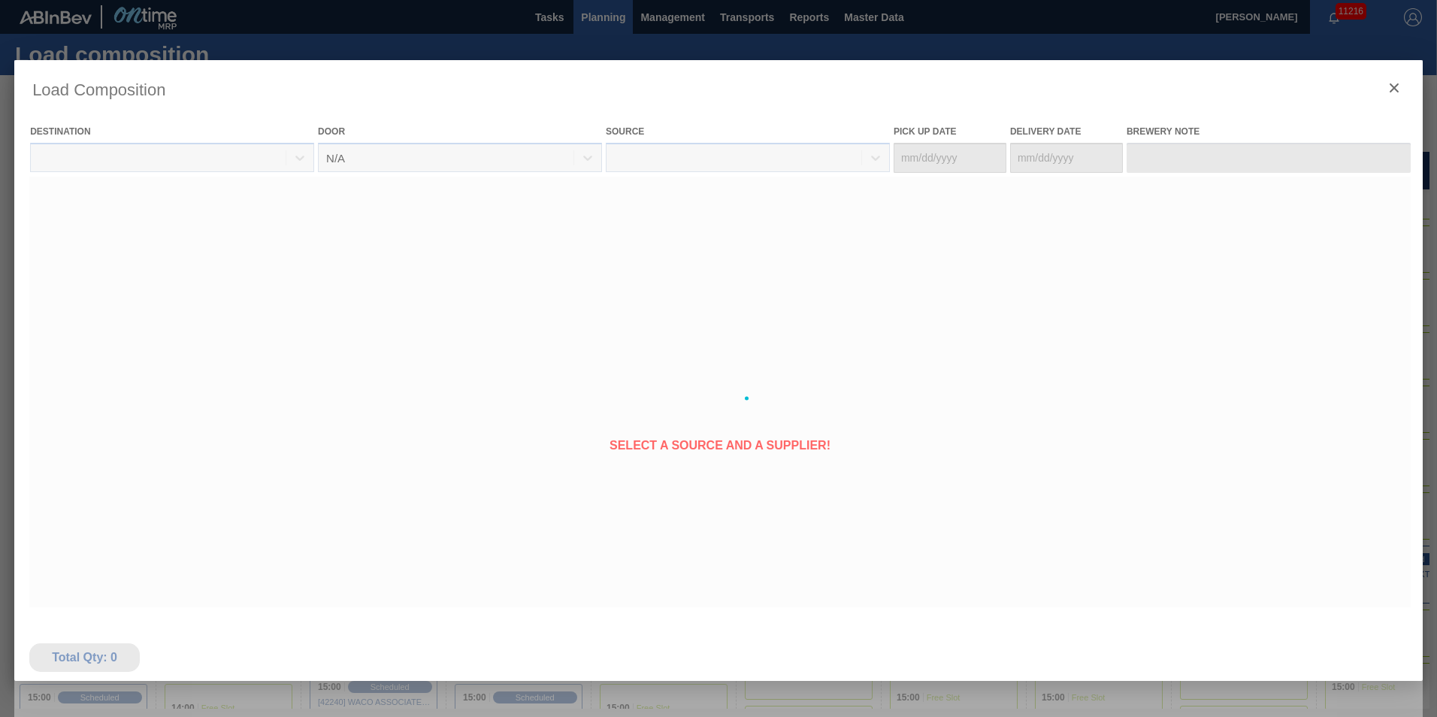
type Date "09/17/2025"
type Date "09/18/2025"
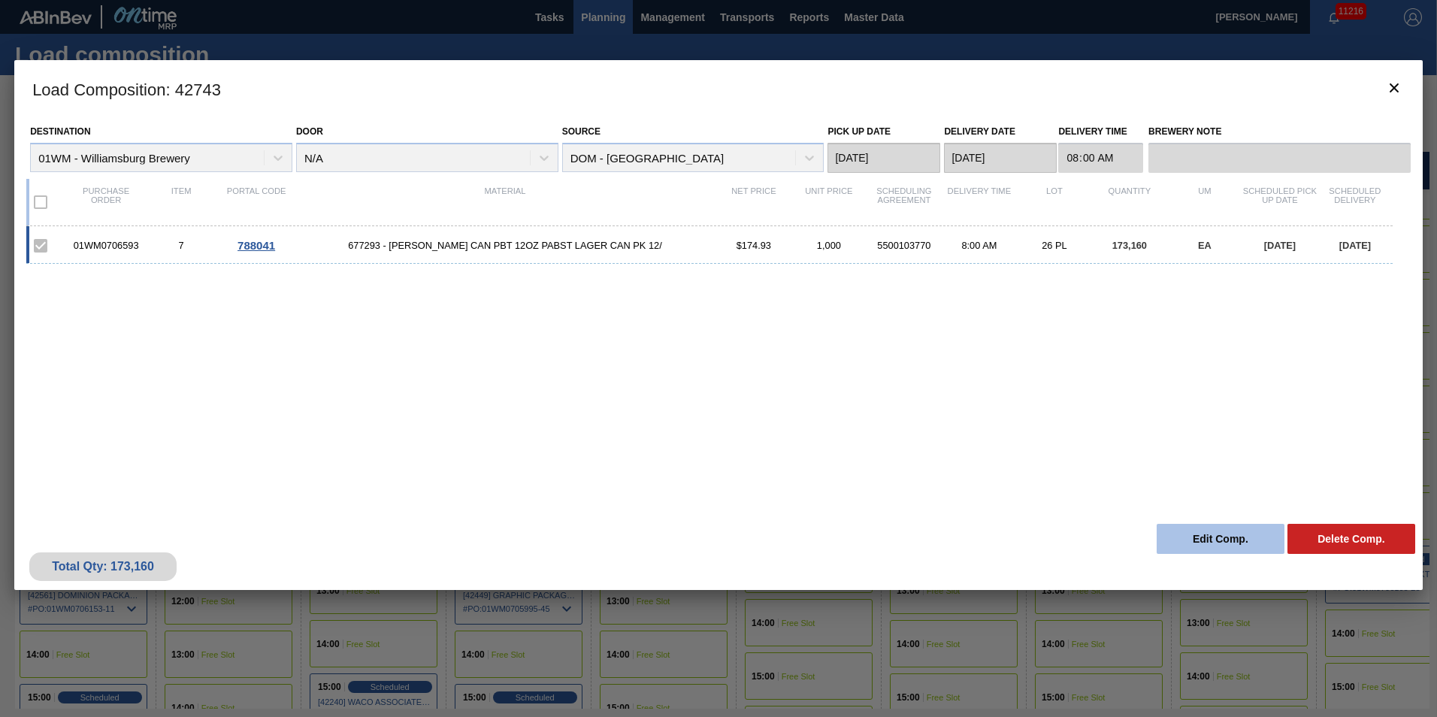
click at [1207, 543] on button "Edit Comp." at bounding box center [1221, 539] width 128 height 30
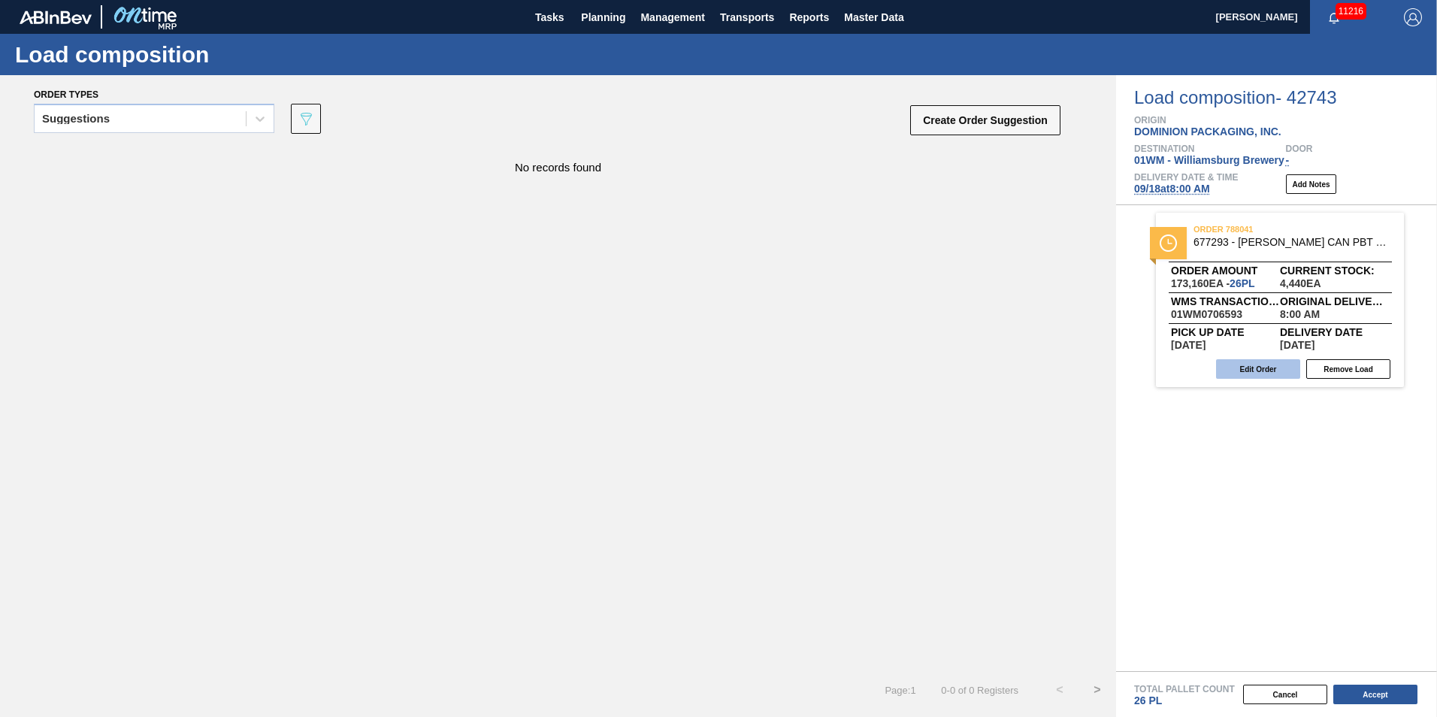
click at [1236, 368] on button "Edit Order" at bounding box center [1258, 369] width 84 height 20
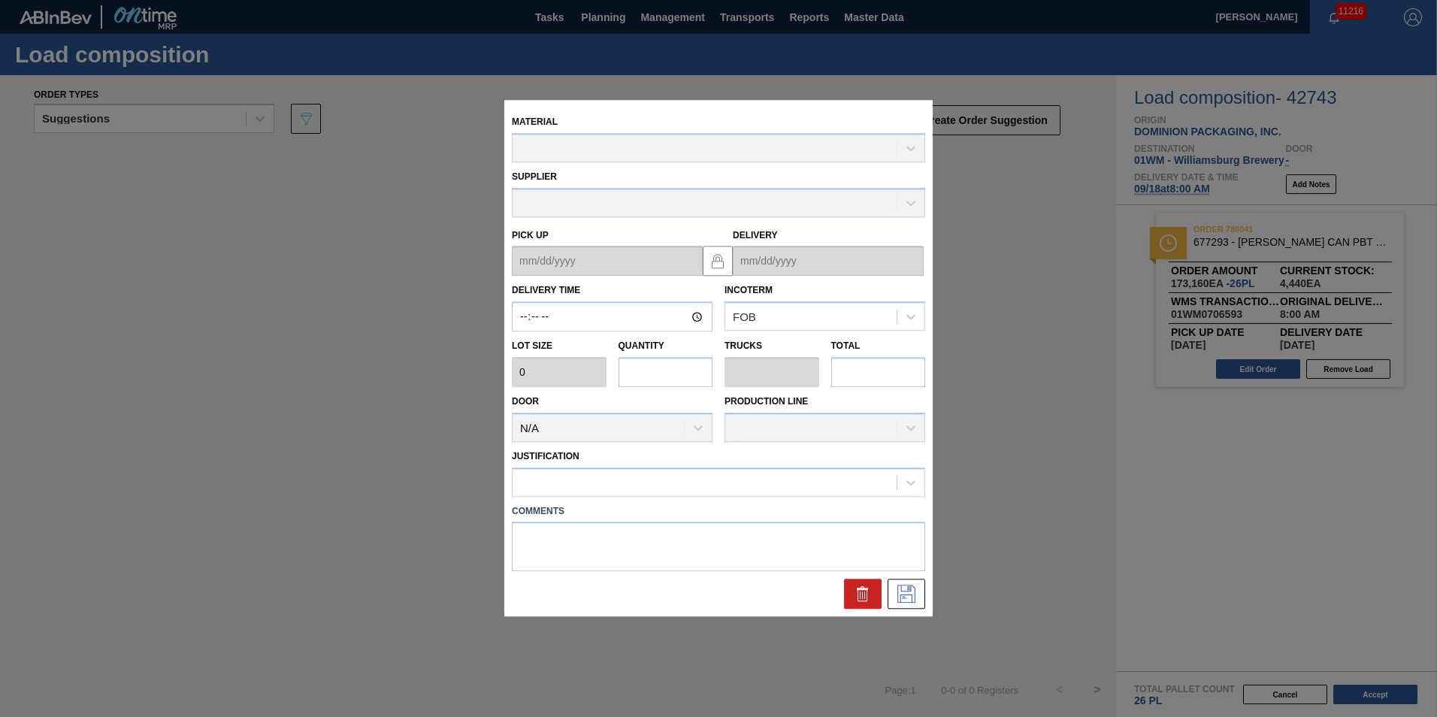
type input "08:00:00"
type input "6,660"
type input "26"
type input "1"
type input "173,160"
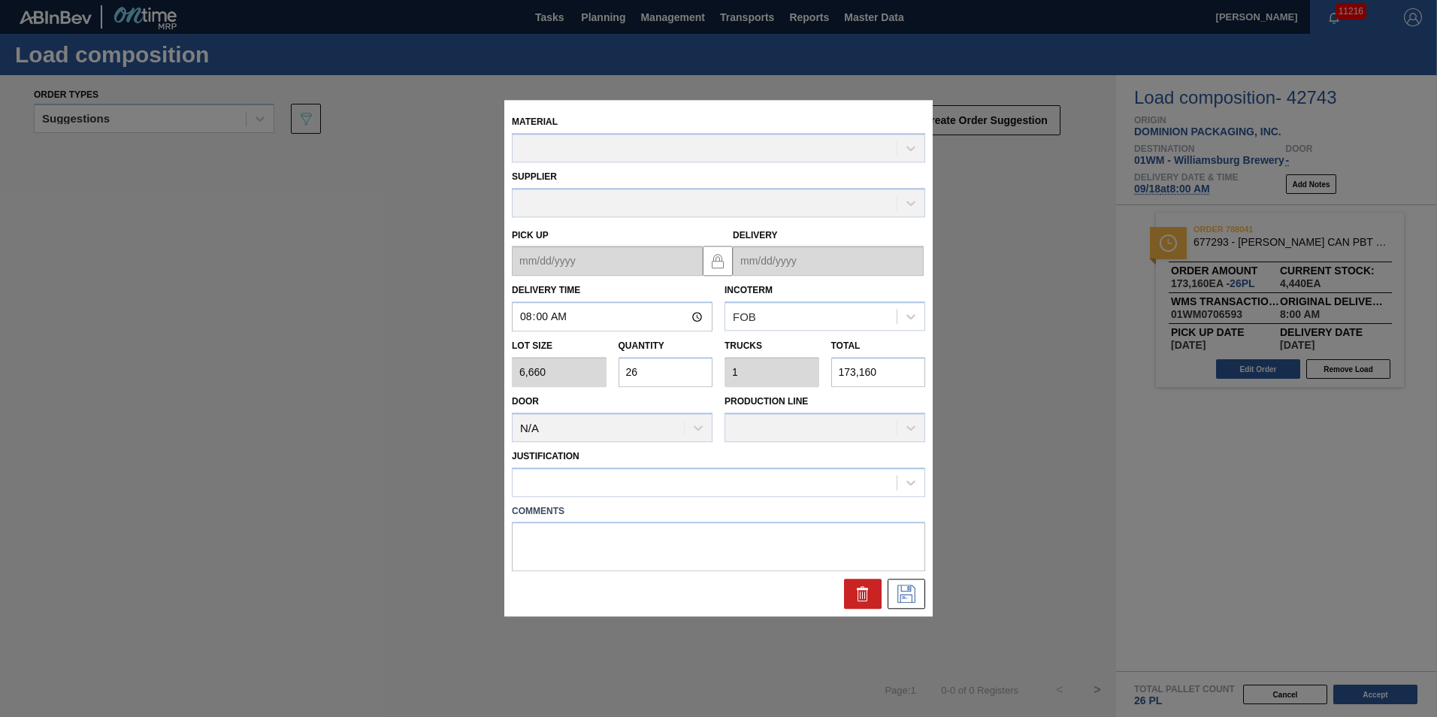
type up "09/17/2025"
type input "09/18/2025"
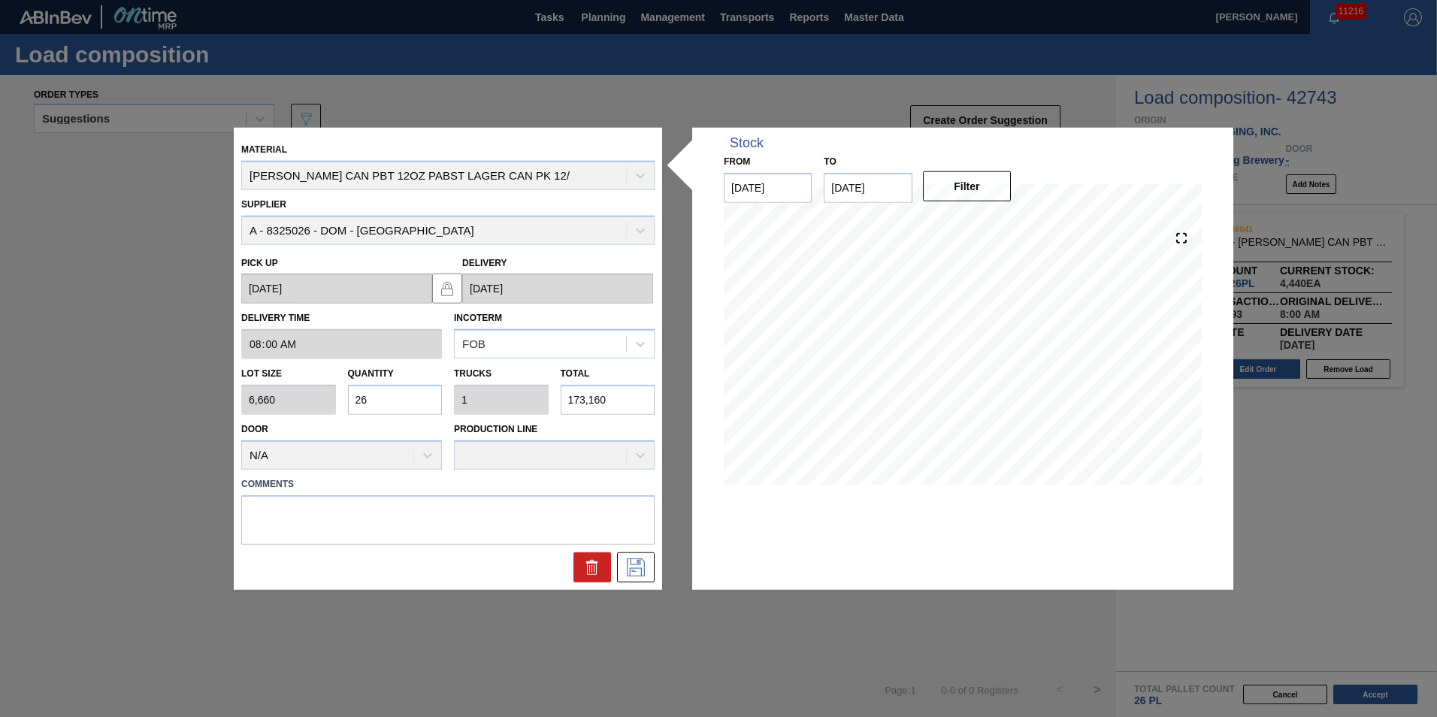
click at [385, 394] on input "26" at bounding box center [395, 400] width 95 height 30
type input "2"
type input "0.077"
type input "13,320"
type input "24"
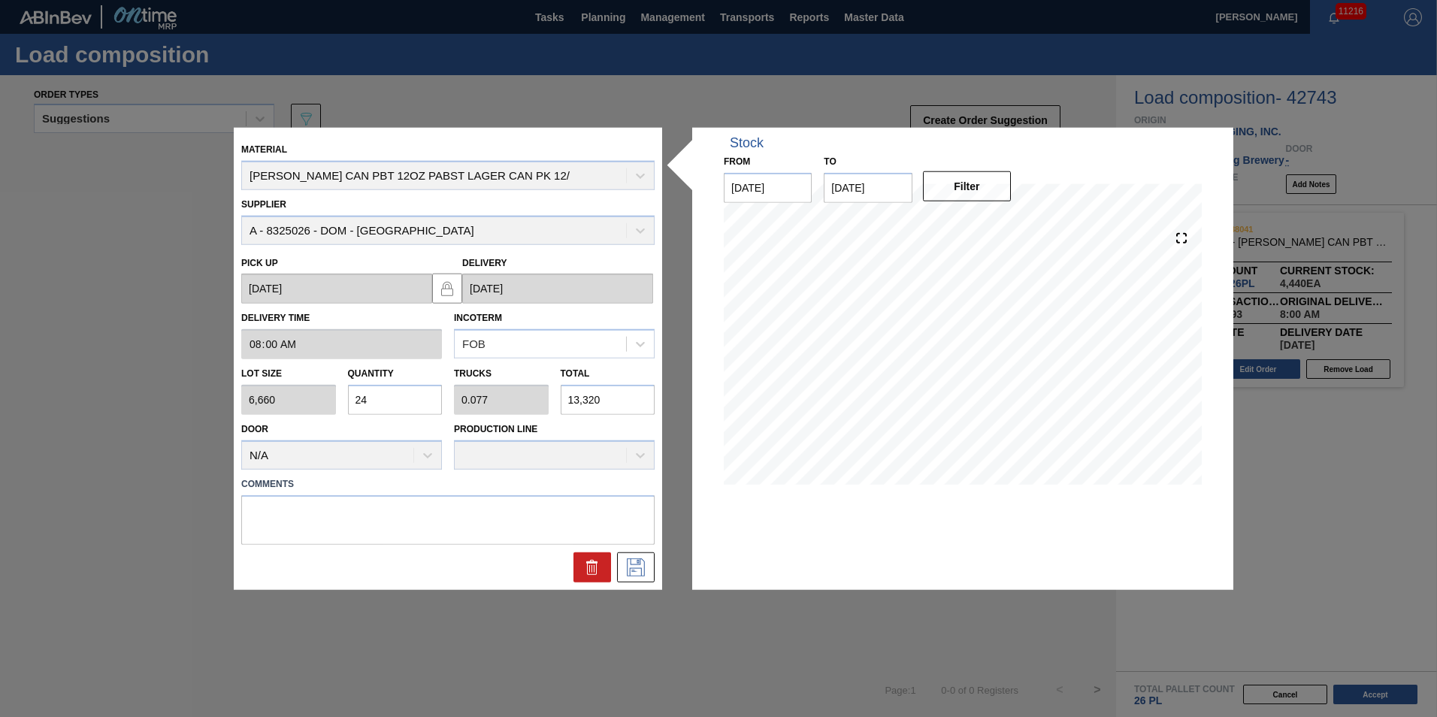
type input "0.923"
type input "159,840"
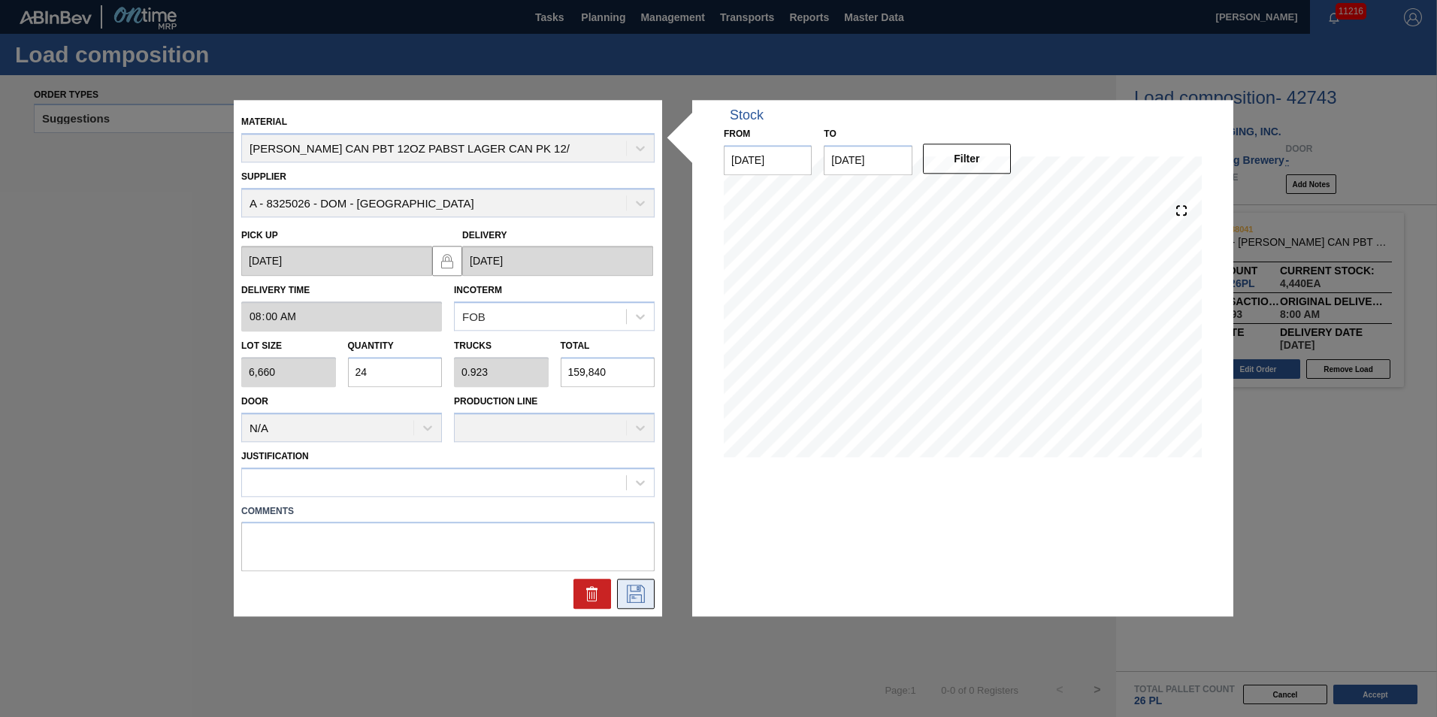
type input "24"
click at [637, 601] on icon at bounding box center [636, 595] width 24 height 18
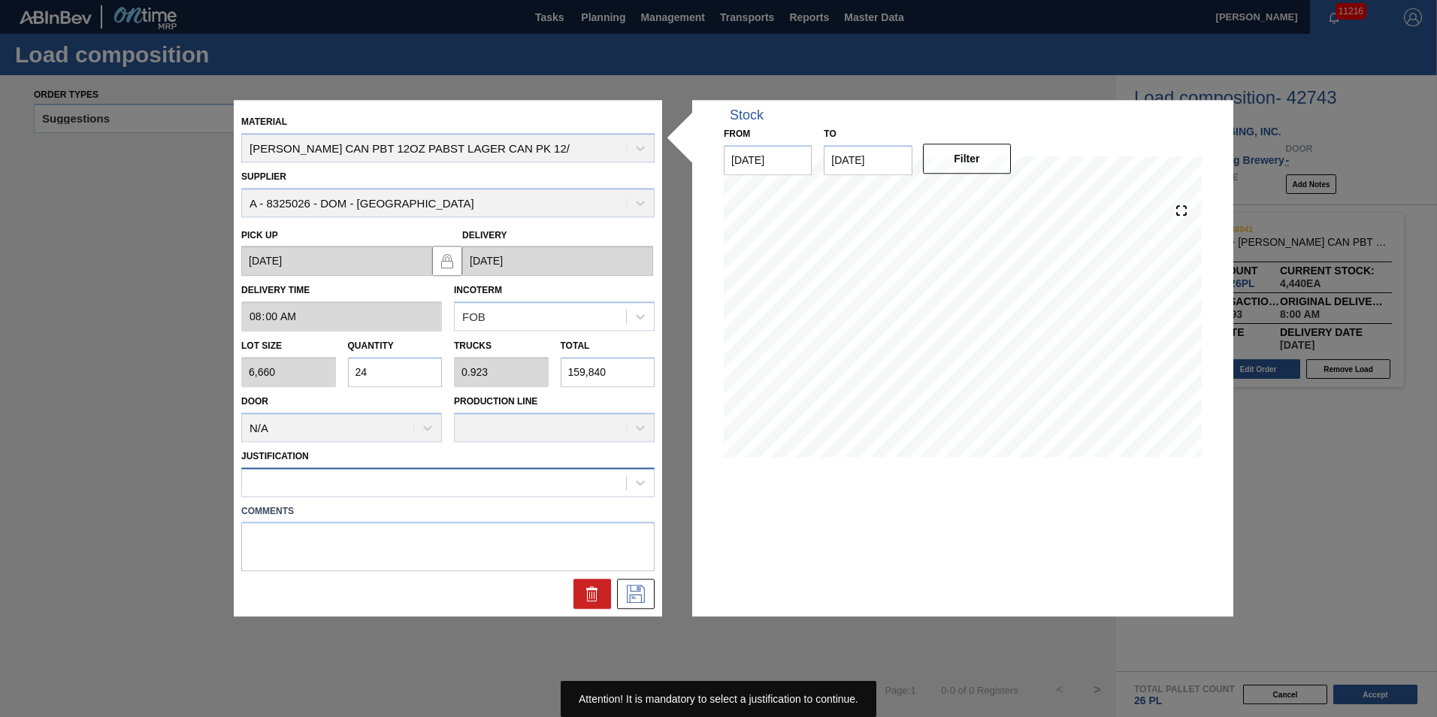
click at [383, 483] on div at bounding box center [434, 482] width 384 height 22
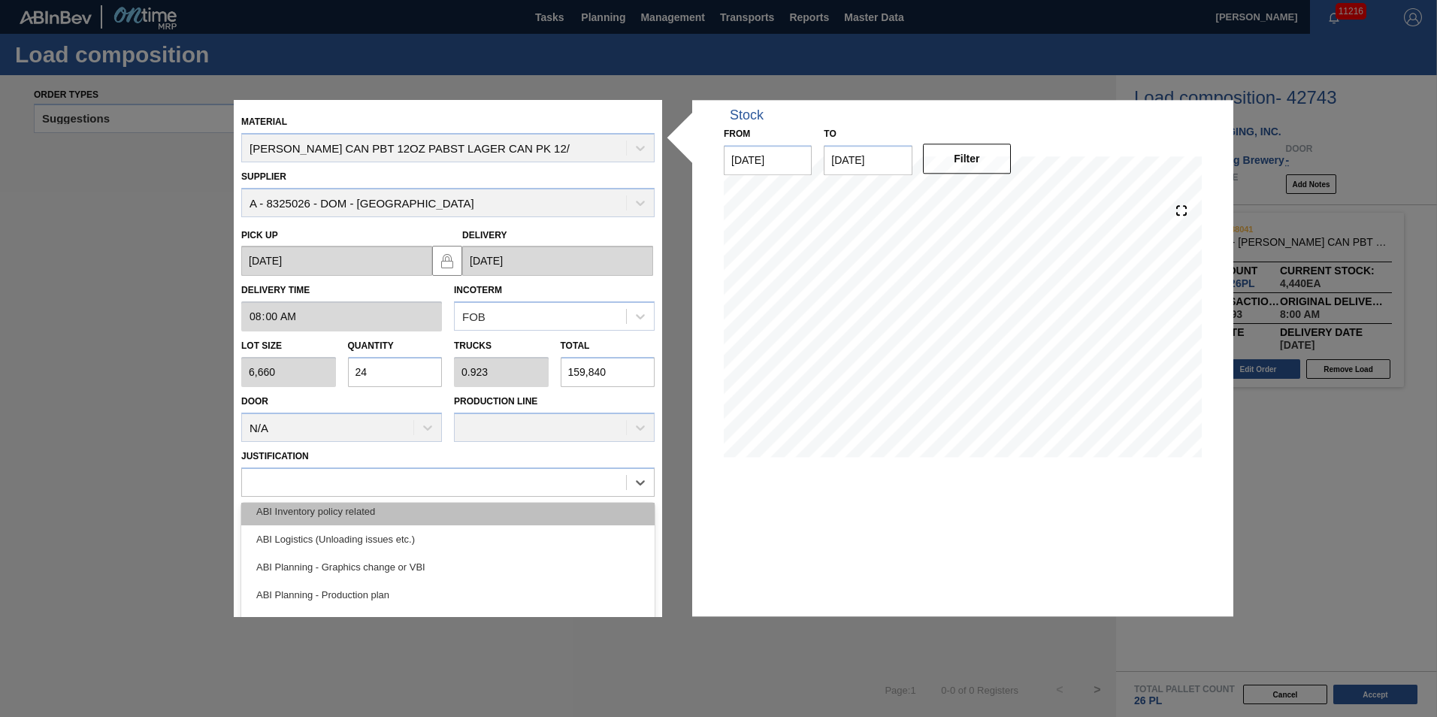
scroll to position [150, 0]
click at [471, 507] on div "ABI Planning - Production plan" at bounding box center [447, 509] width 413 height 28
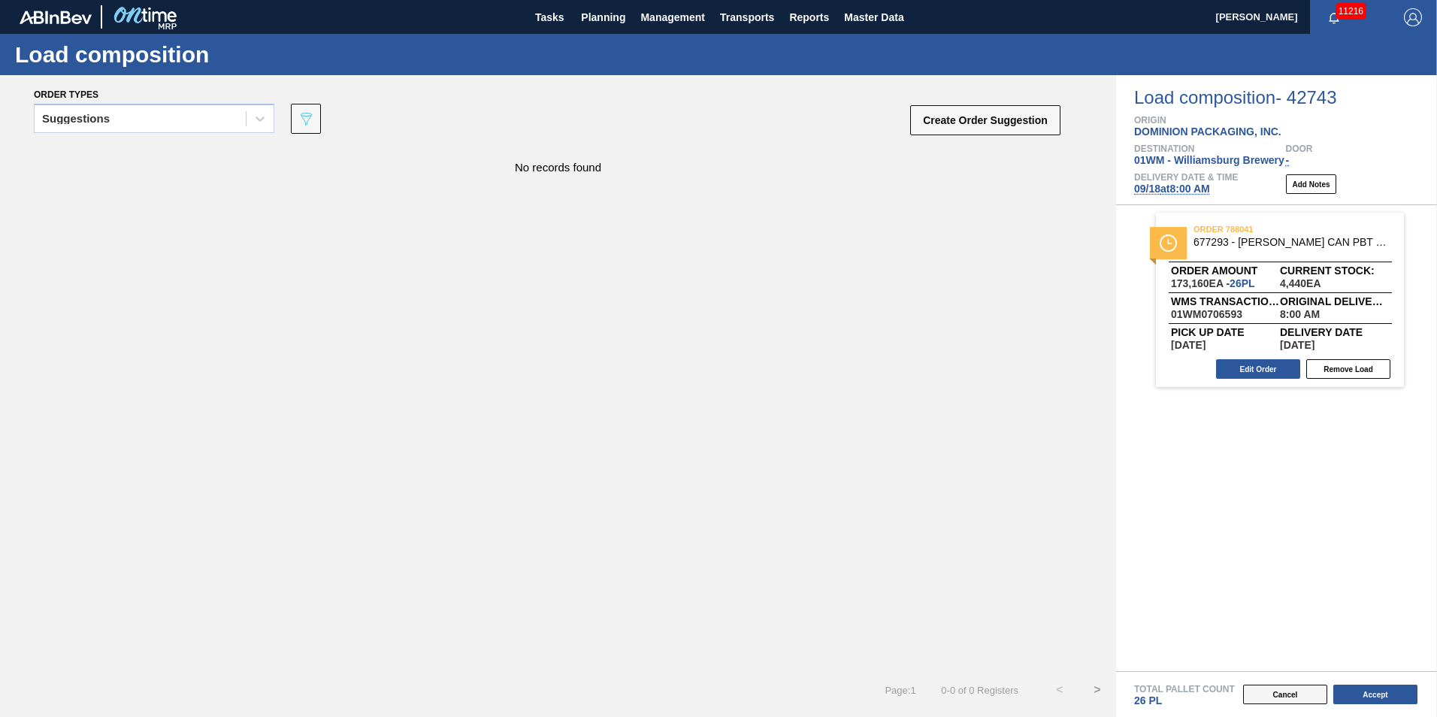
click at [1288, 694] on button "Cancel" at bounding box center [1285, 695] width 84 height 20
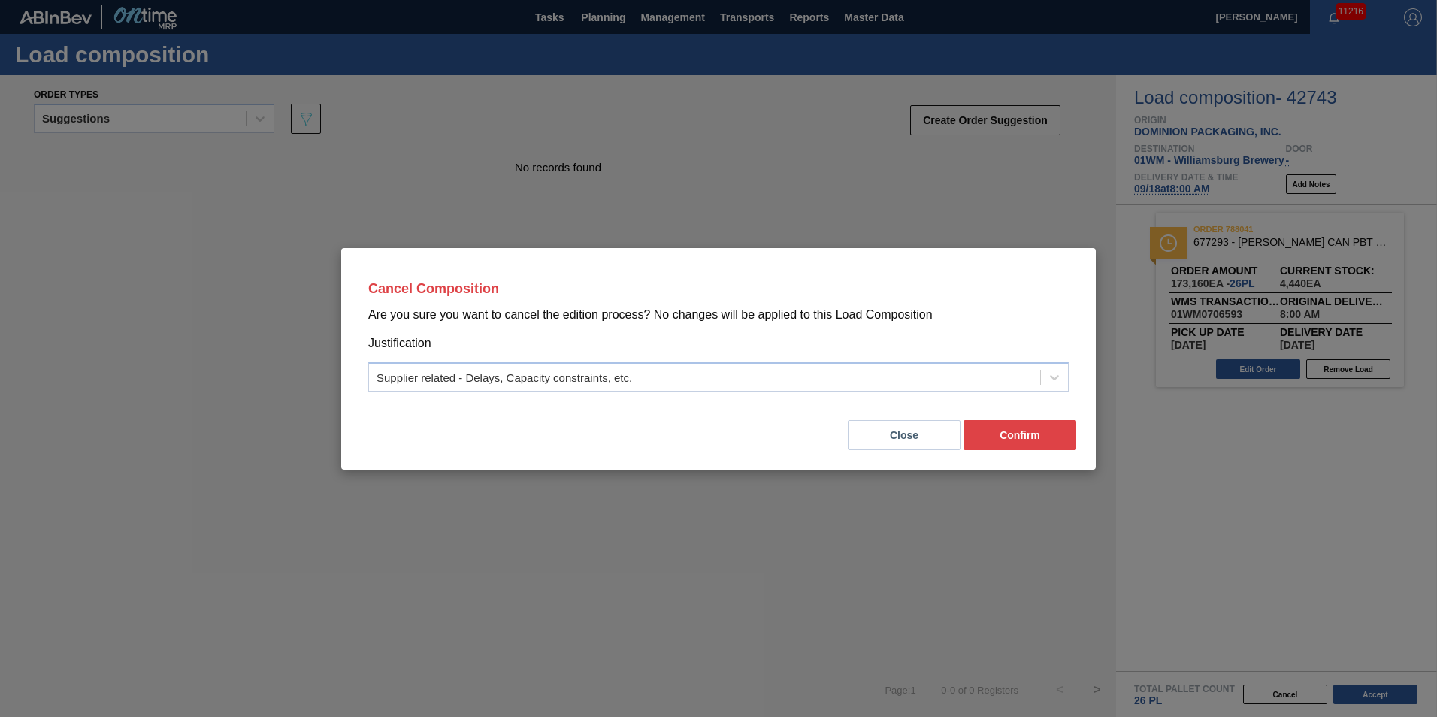
click at [927, 443] on button "Close" at bounding box center [904, 435] width 113 height 30
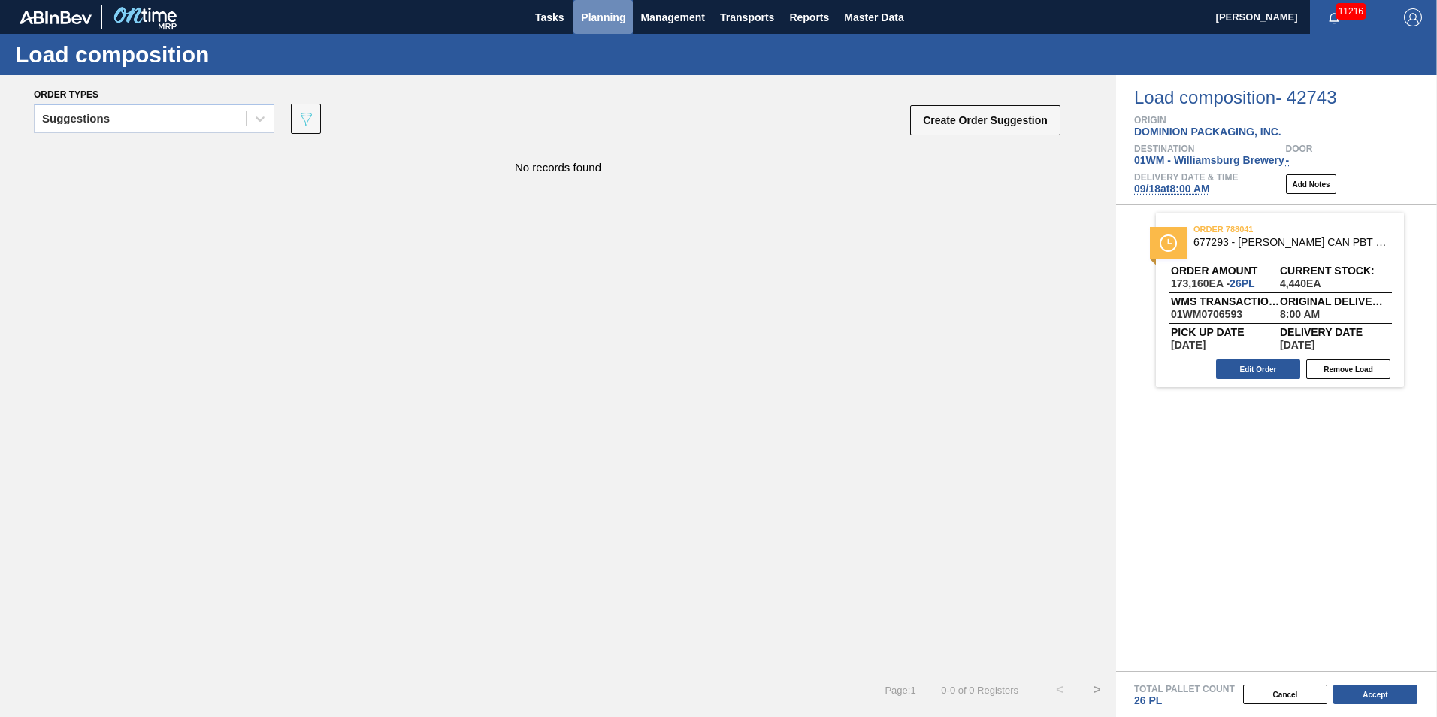
click at [603, 20] on span "Planning" at bounding box center [603, 17] width 44 height 18
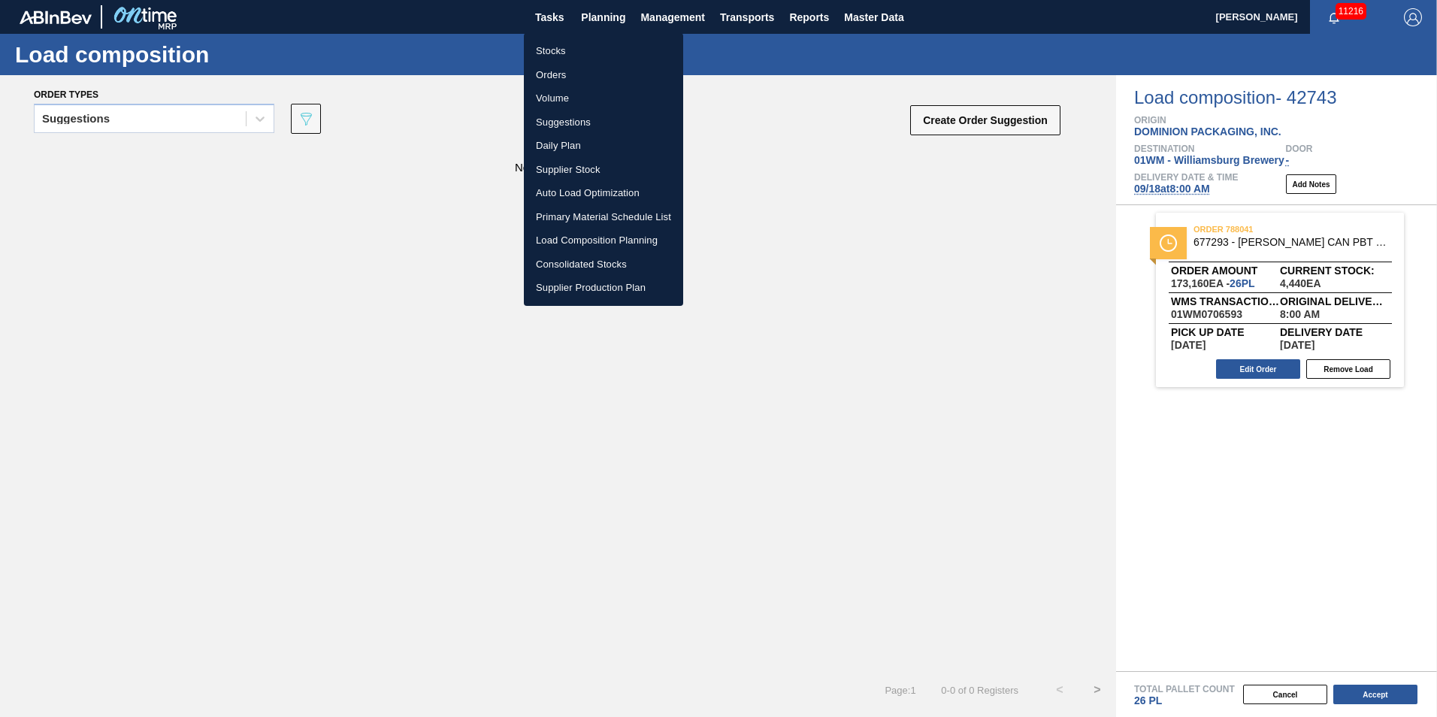
drag, startPoint x: 583, startPoint y: 238, endPoint x: 616, endPoint y: 256, distance: 37.7
click at [583, 238] on li "Load Composition Planning" at bounding box center [603, 240] width 159 height 24
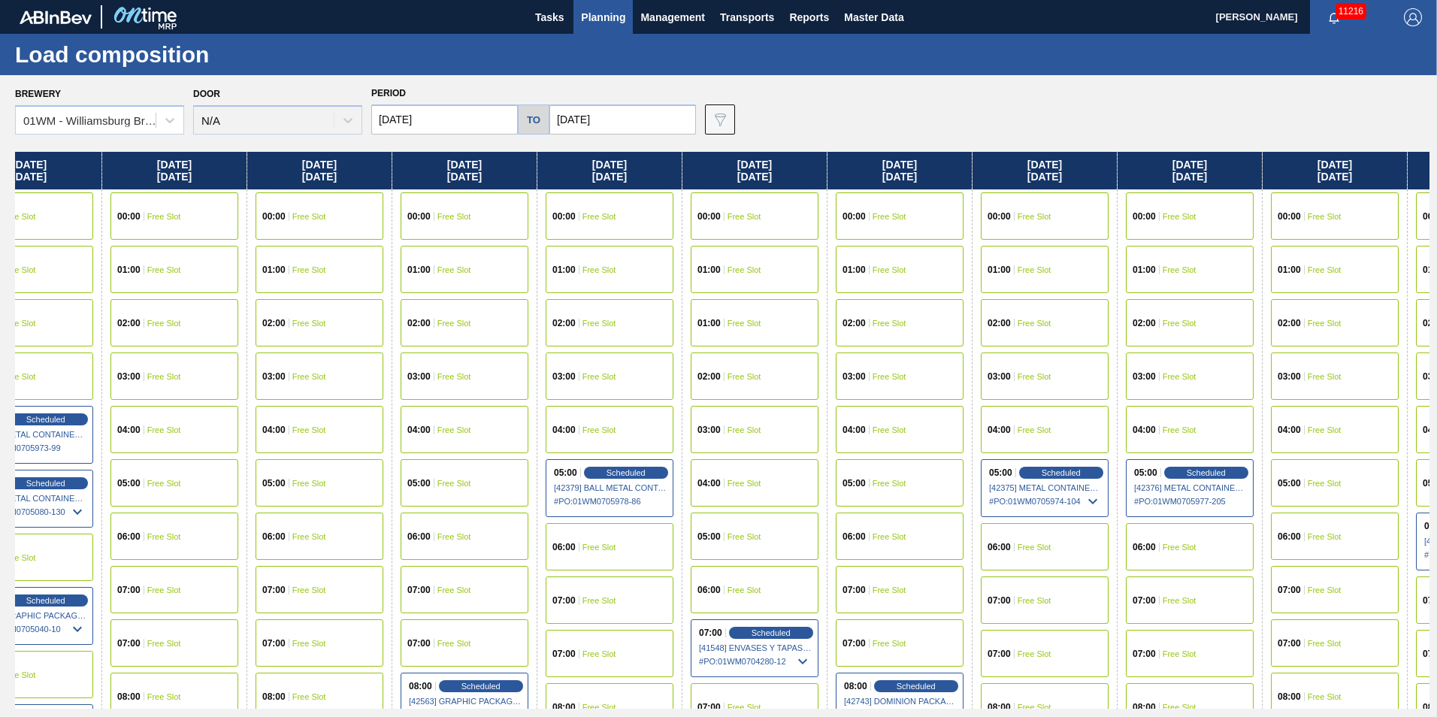
scroll to position [0, 59]
drag, startPoint x: 1276, startPoint y: 190, endPoint x: 1207, endPoint y: 196, distance: 69.4
click at [1207, 196] on div "Friday 09/12/2025 00:00 Free Slot 01:00 Free Slot 02:00 Free Slot 03:00 Free Sl…" at bounding box center [722, 430] width 1415 height 557
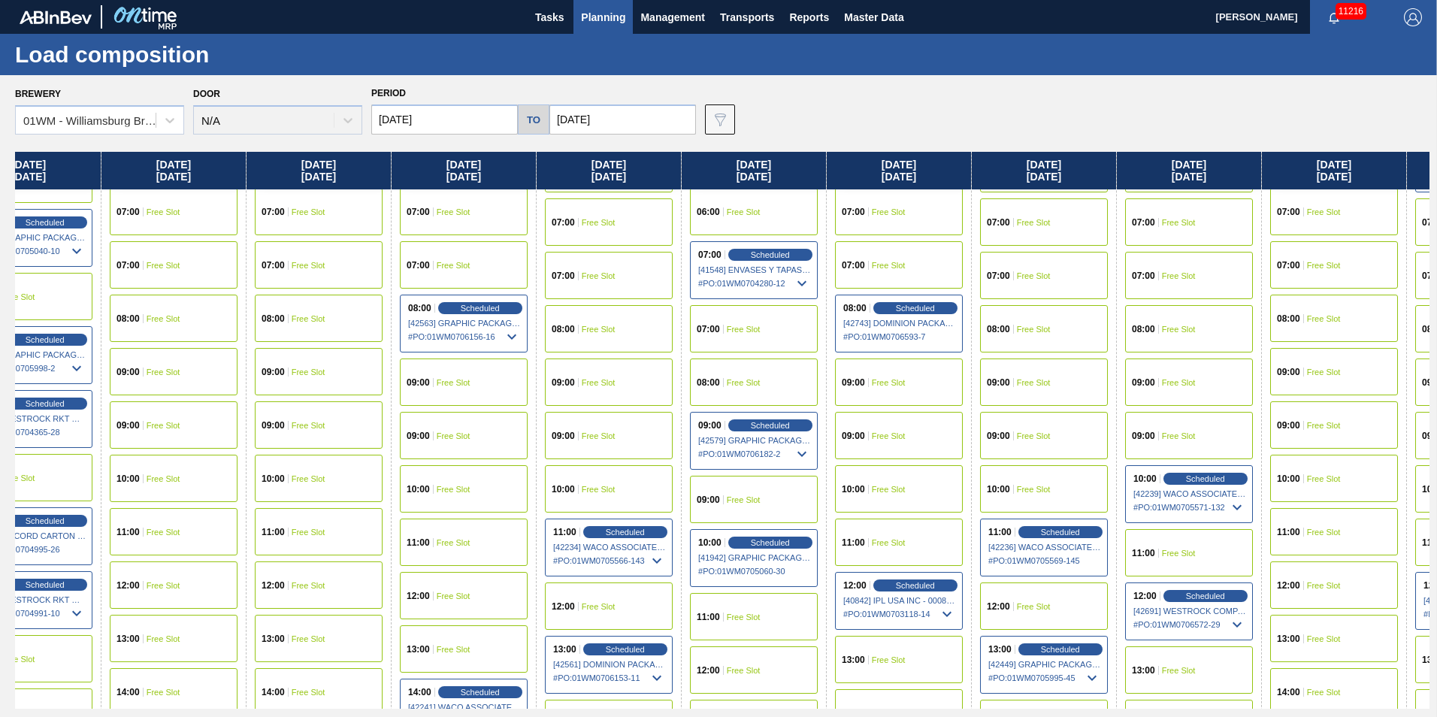
scroll to position [526, 59]
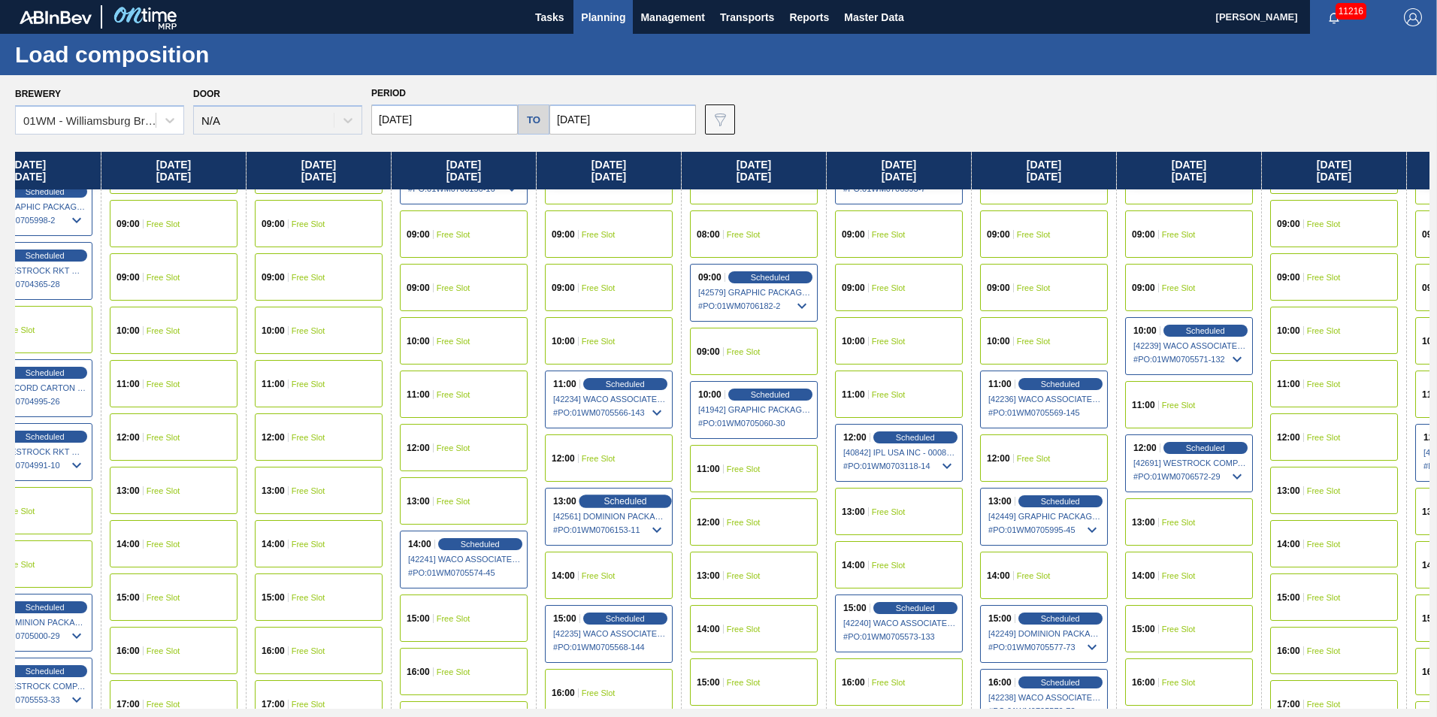
click at [607, 501] on span "Scheduled" at bounding box center [625, 501] width 43 height 10
click at [607, 498] on span "Scheduled" at bounding box center [625, 501] width 43 height 10
click at [622, 516] on span "[42561] DOMINION PACKAGING, INC. - 0008325026" at bounding box center [609, 516] width 113 height 9
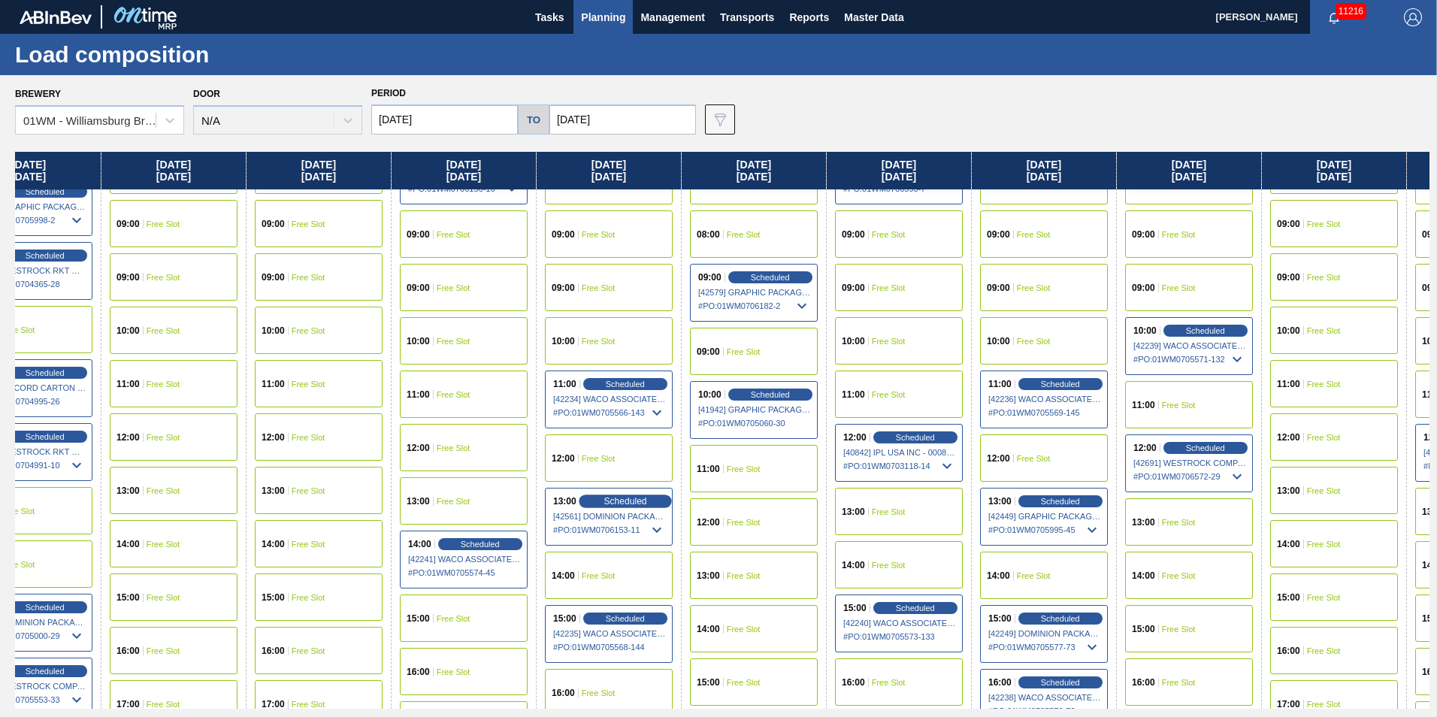
click at [622, 498] on span "Scheduled" at bounding box center [625, 501] width 43 height 10
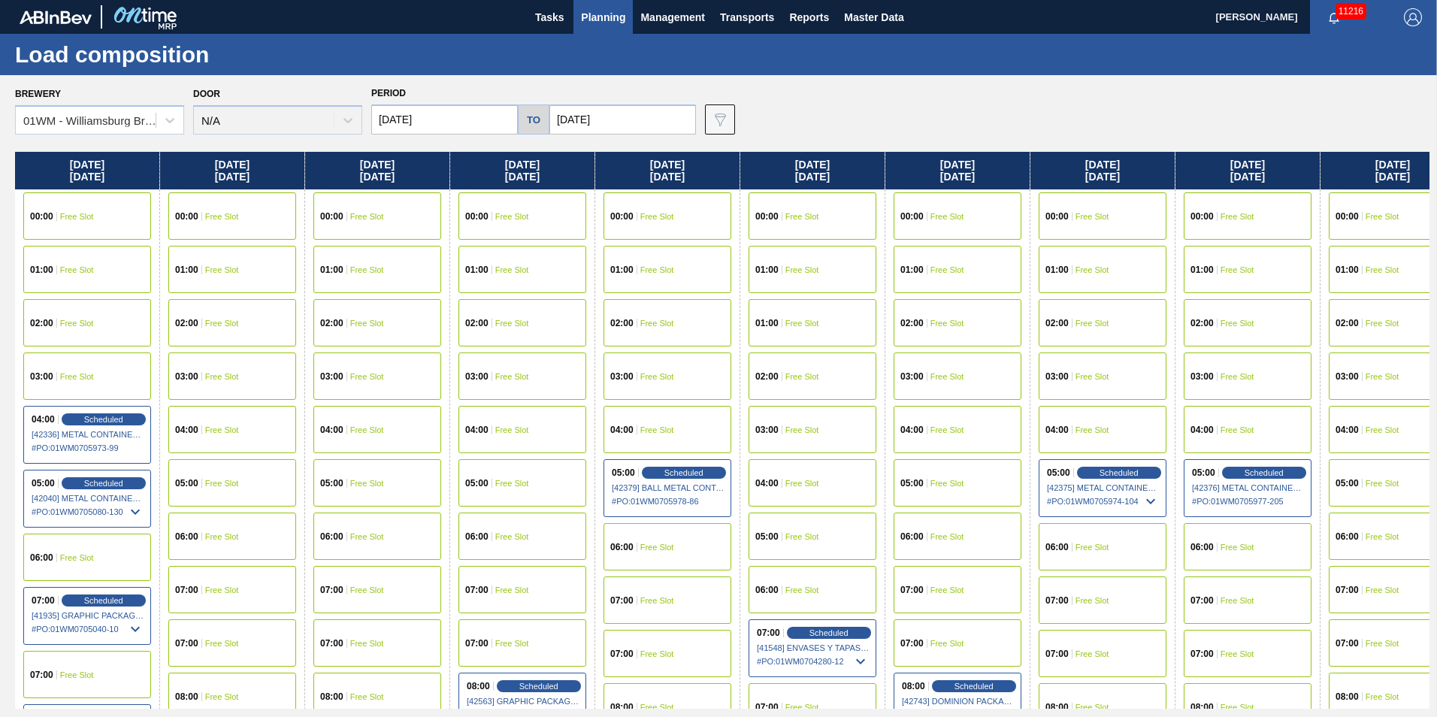
click at [579, 129] on input "10/06/2025" at bounding box center [622, 119] width 147 height 30
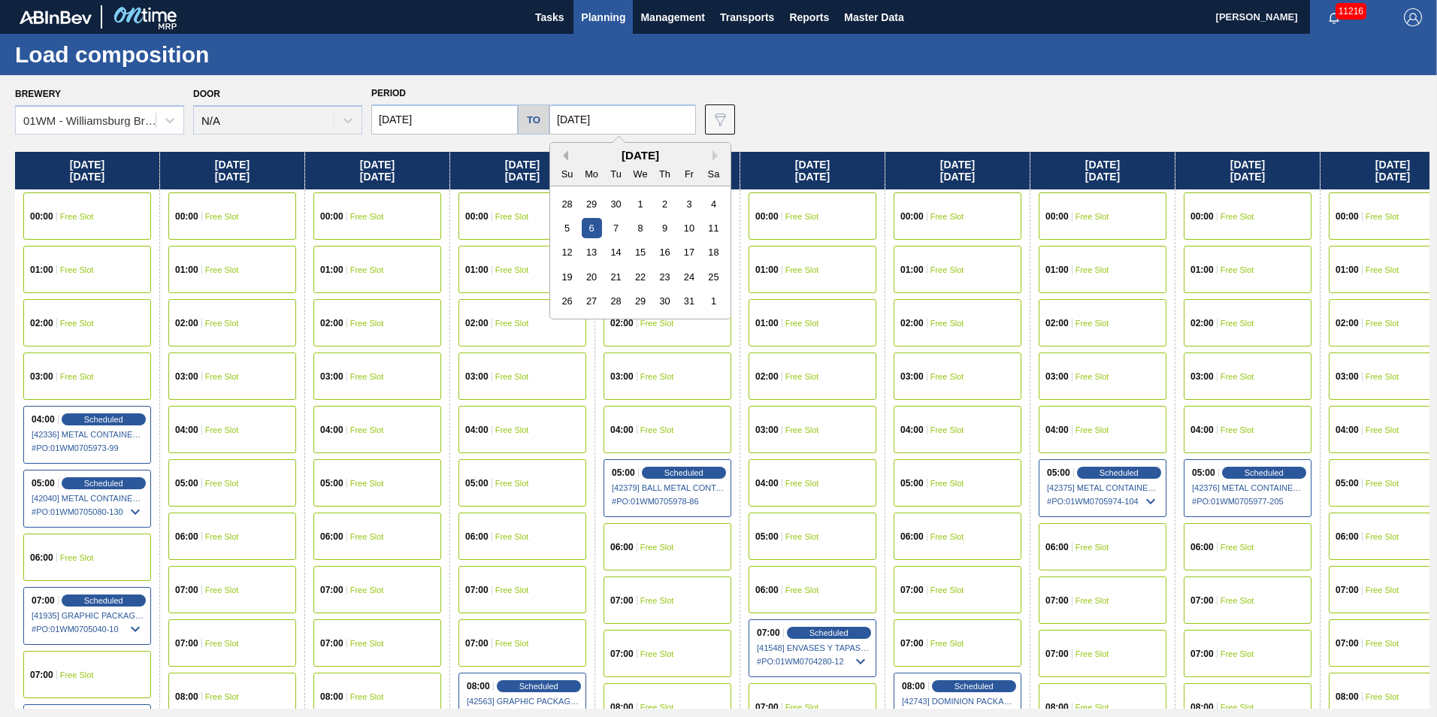
click at [558, 156] on button "Previous Month" at bounding box center [563, 155] width 11 height 11
click at [569, 308] on div "28" at bounding box center [567, 301] width 20 height 20
type input "09/28/2025"
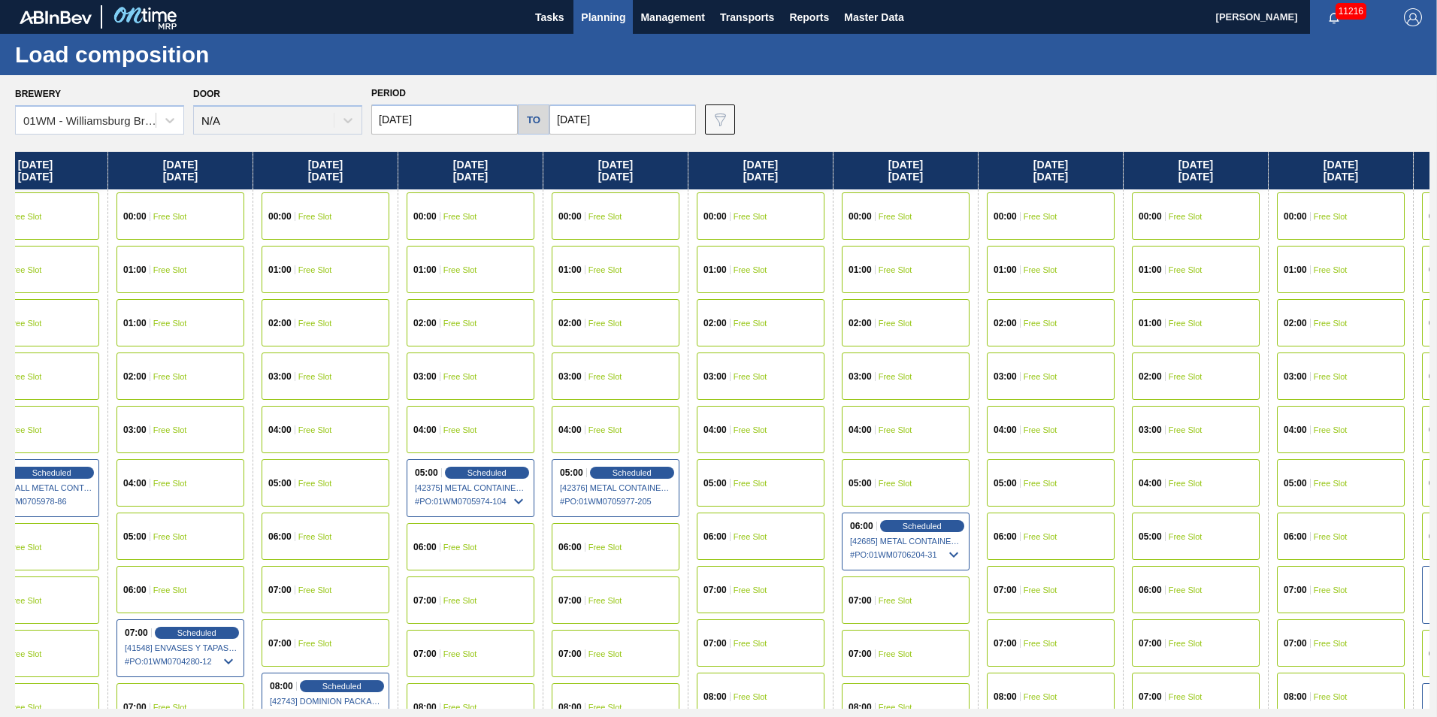
drag, startPoint x: 1183, startPoint y: 169, endPoint x: 534, endPoint y: 195, distance: 649.2
click at [537, 198] on div "Friday 09/12/2025 00:00 Free Slot 01:00 Free Slot 02:00 Free Slot 03:00 Free Sl…" at bounding box center [722, 430] width 1415 height 557
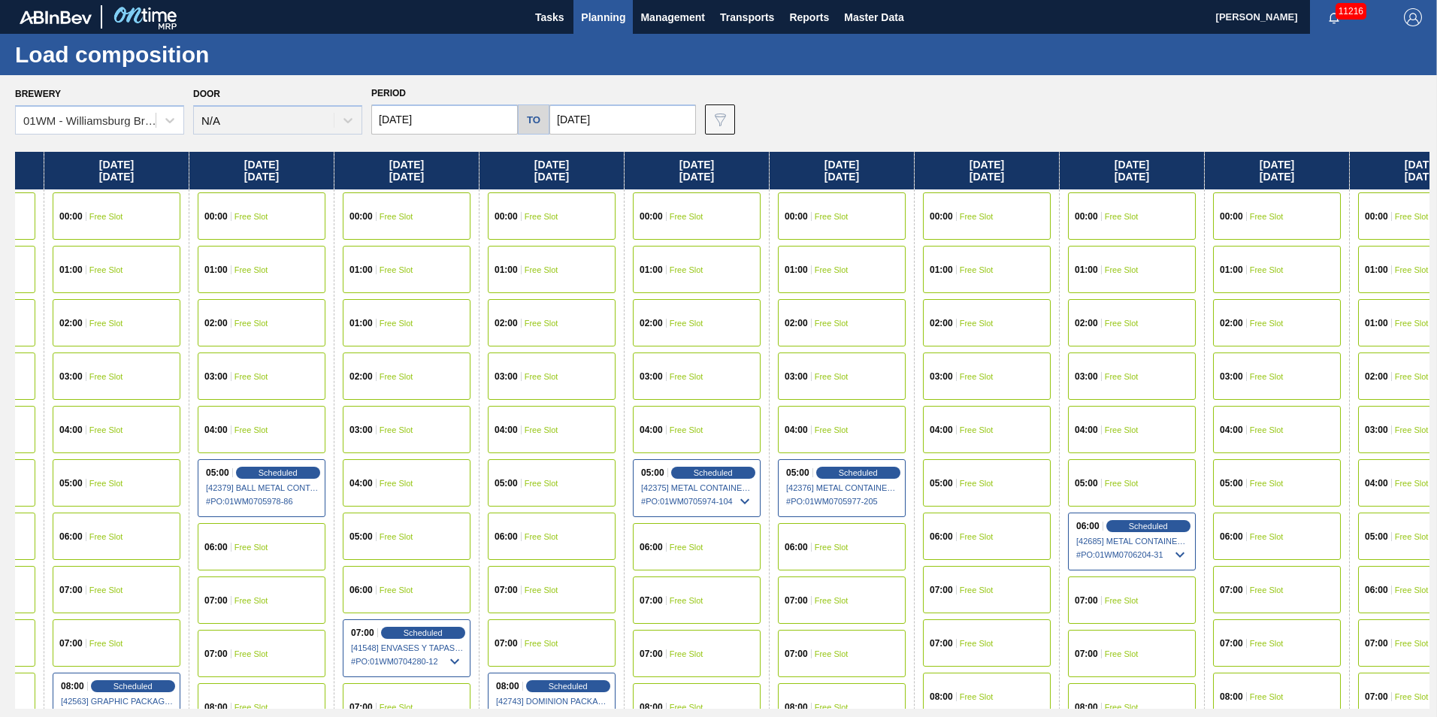
scroll to position [0, 369]
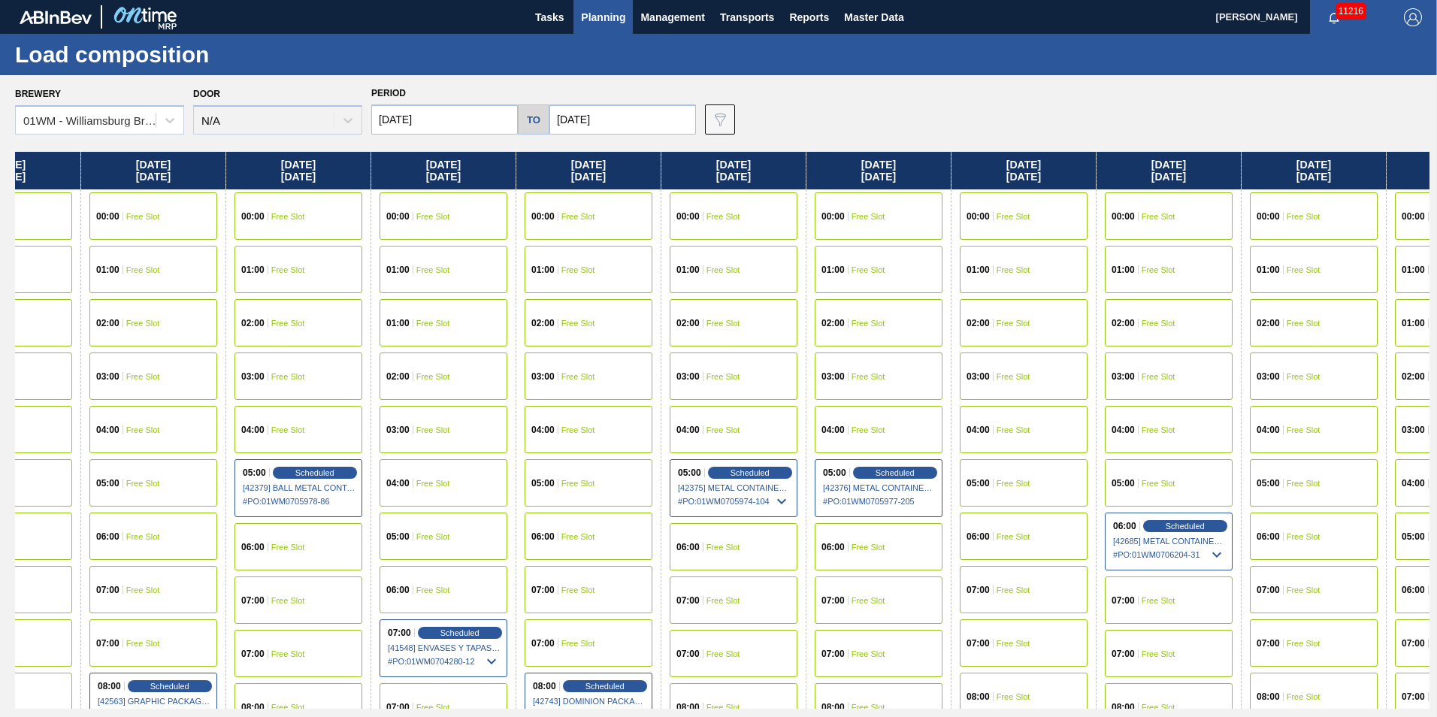
drag, startPoint x: 320, startPoint y: 178, endPoint x: 519, endPoint y: 179, distance: 198.4
click at [517, 186] on div "Friday 09/12/2025 00:00 Free Slot 01:00 Free Slot 02:00 Free Slot 03:00 Free Sl…" at bounding box center [722, 430] width 1415 height 557
click at [467, 143] on div "Brewery 01WM - Williamsburg Brewery Door N/A Period 09/12/2025 to 09/28/2025 Da…" at bounding box center [718, 395] width 1437 height 641
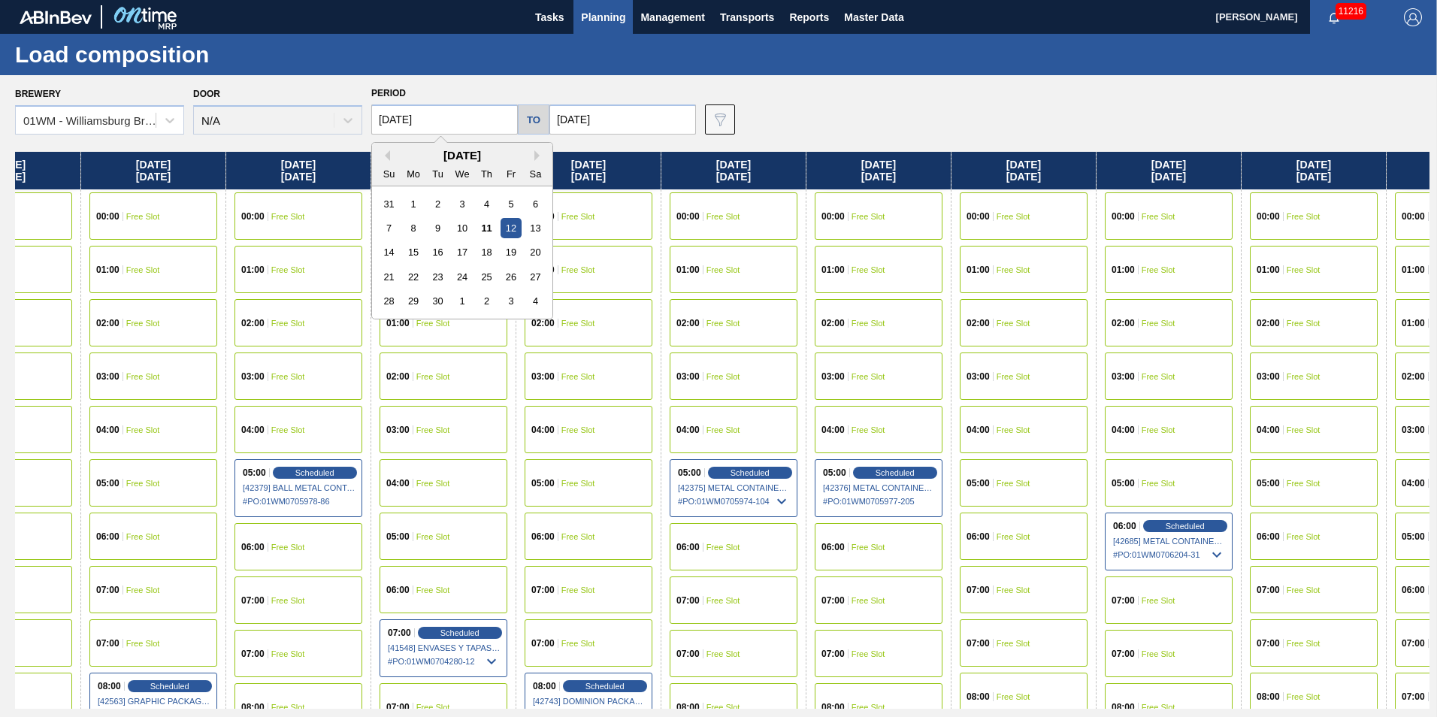
click at [471, 124] on input "09/12/2025" at bounding box center [444, 119] width 147 height 30
click at [422, 256] on div "15" at bounding box center [414, 252] width 20 height 20
type input "09/15/2025"
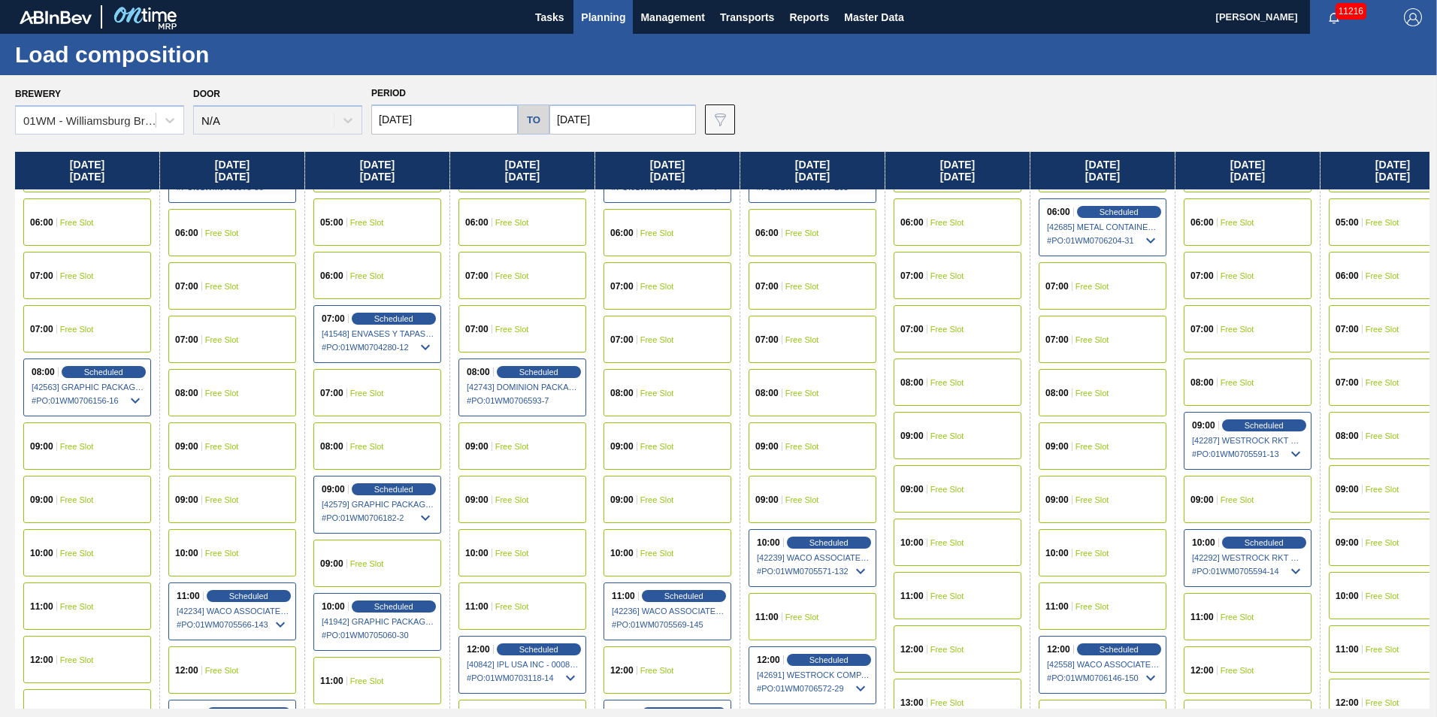
scroll to position [451, 0]
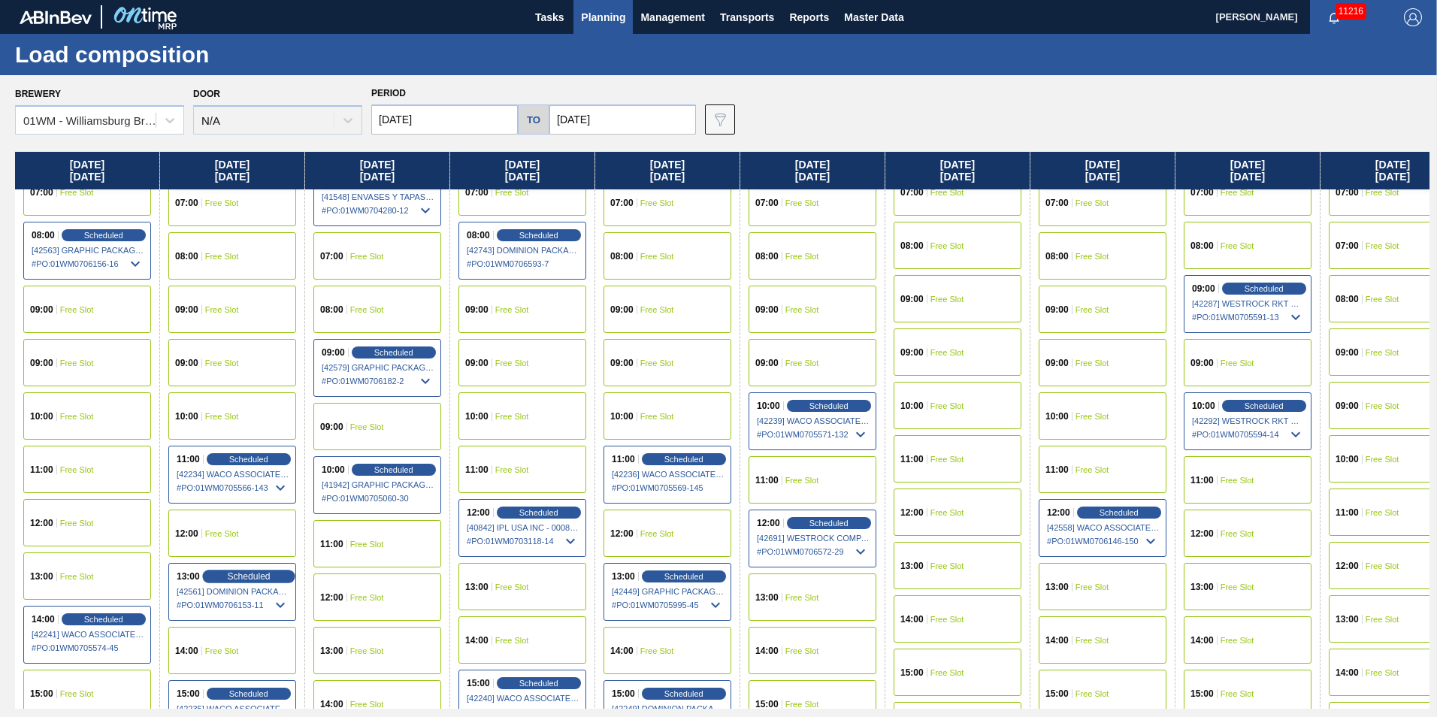
click at [254, 570] on div "Scheduled" at bounding box center [248, 577] width 92 height 14
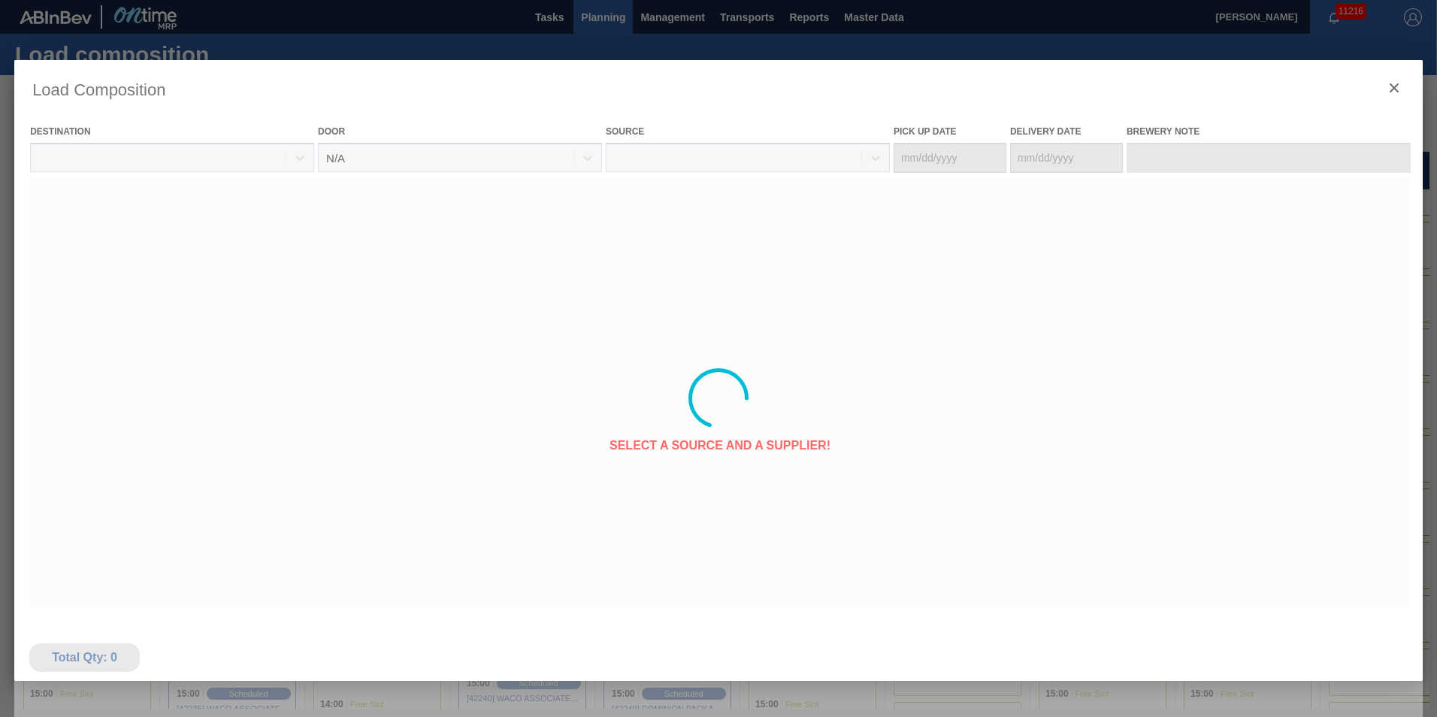
type Date "09/15/2025"
type Date "09/16/2025"
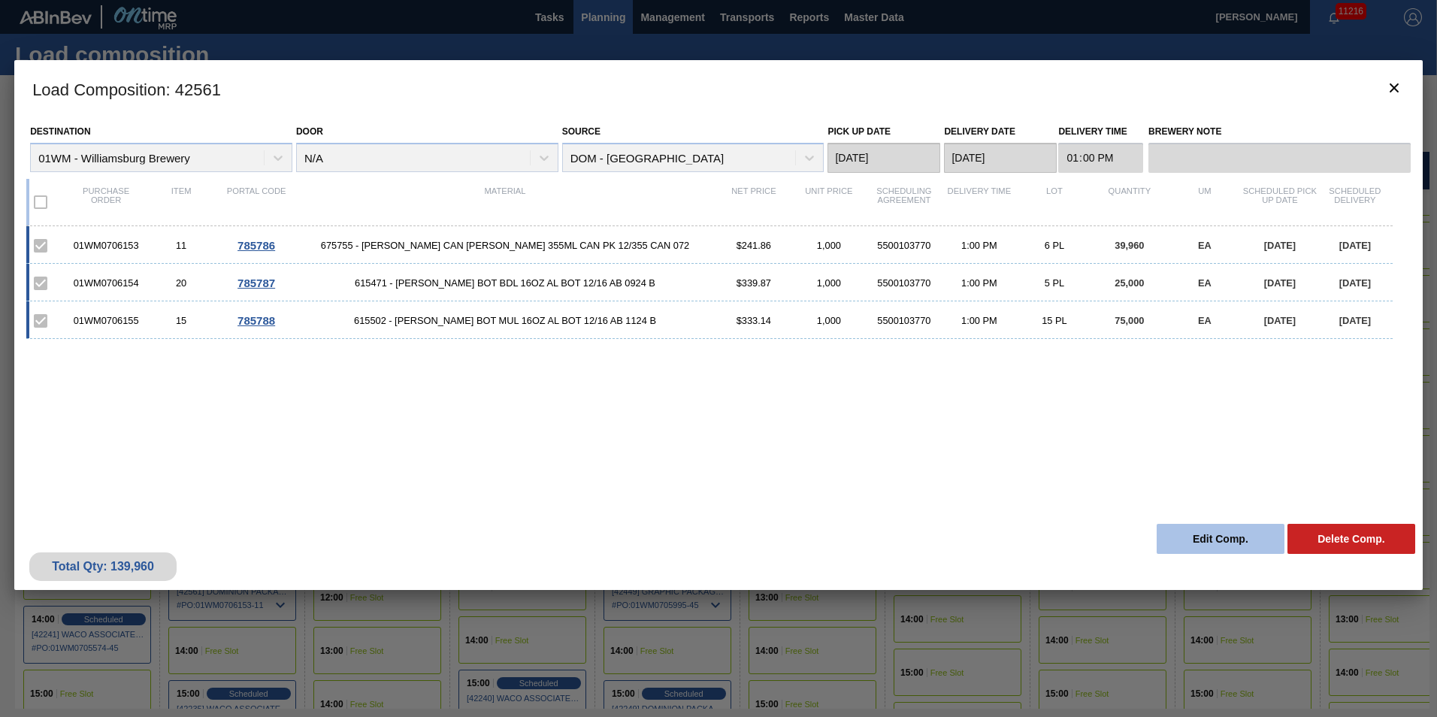
click at [1224, 539] on button "Edit Comp." at bounding box center [1221, 539] width 128 height 30
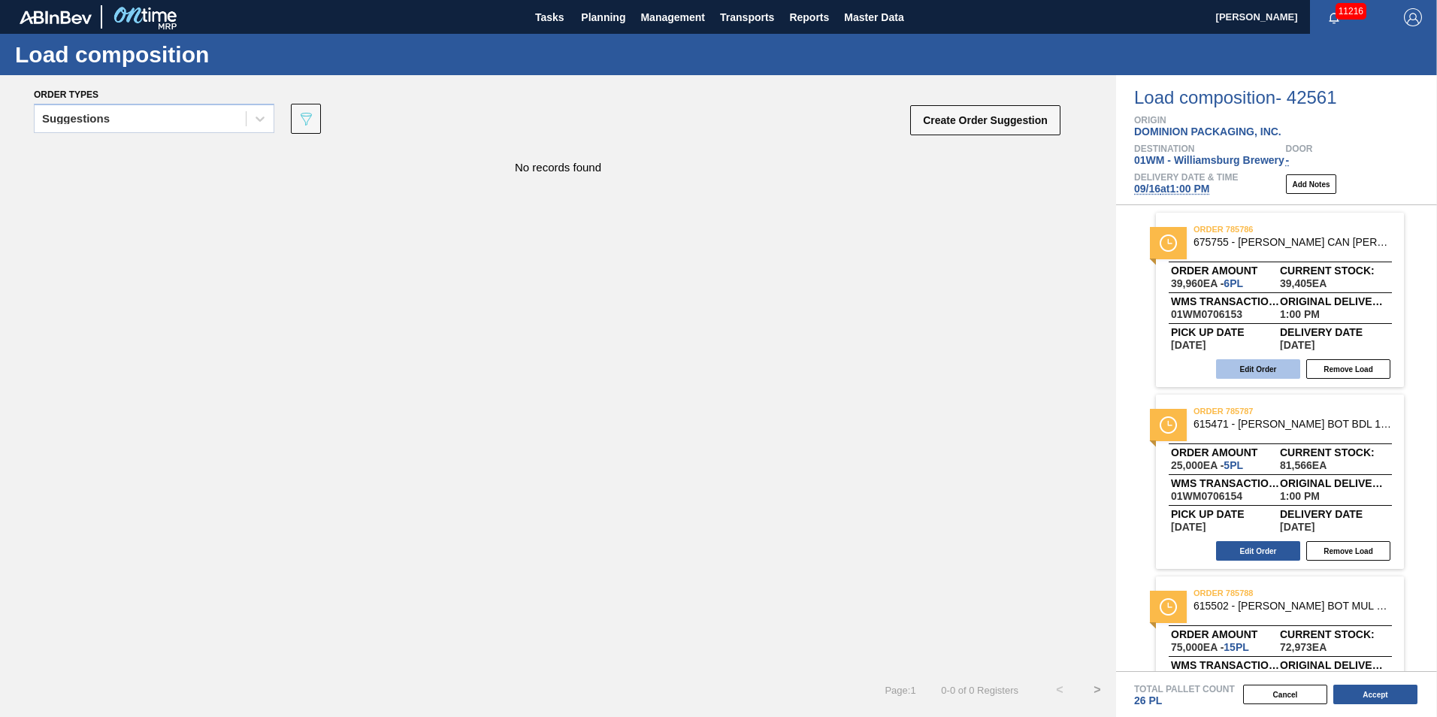
click at [1247, 369] on button "Edit Order" at bounding box center [1258, 369] width 84 height 20
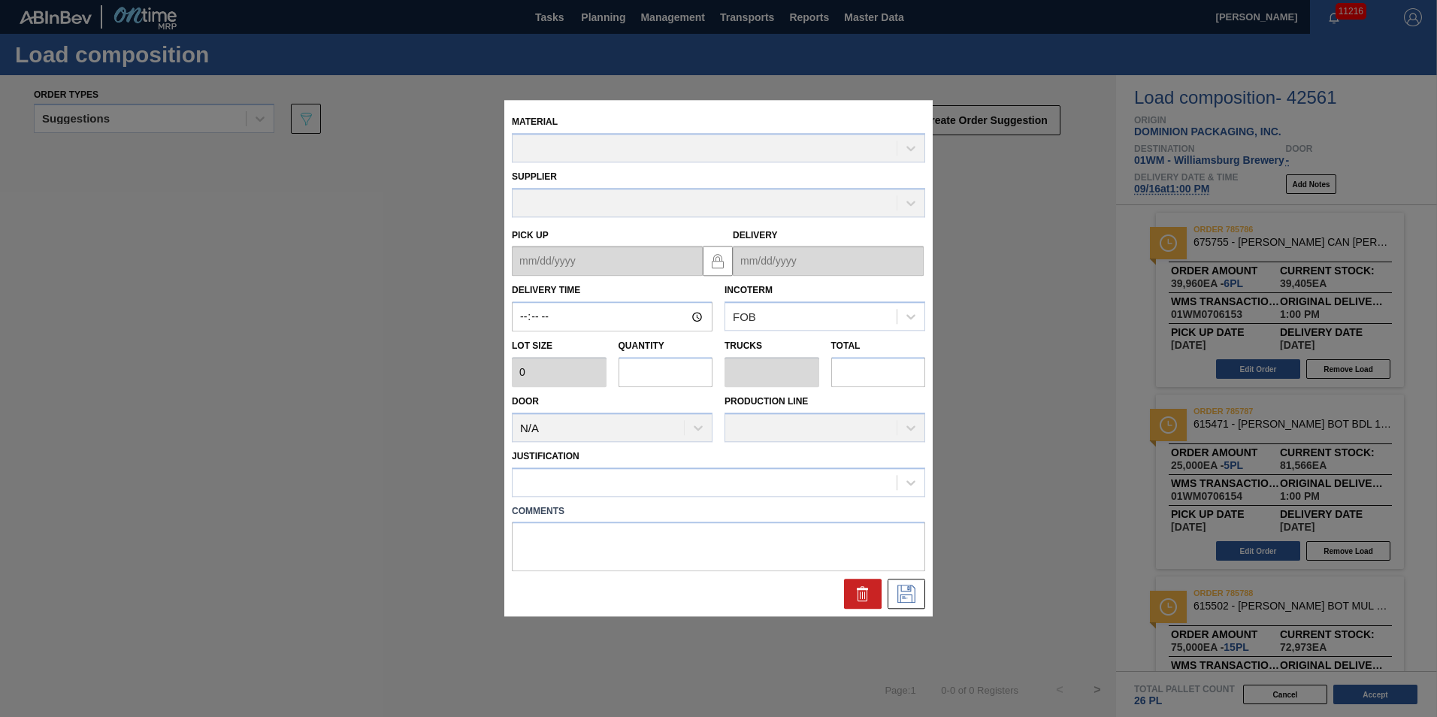
type input "13:00:00"
type input "6,660"
type input "6"
type input "0.231"
type input "39,960"
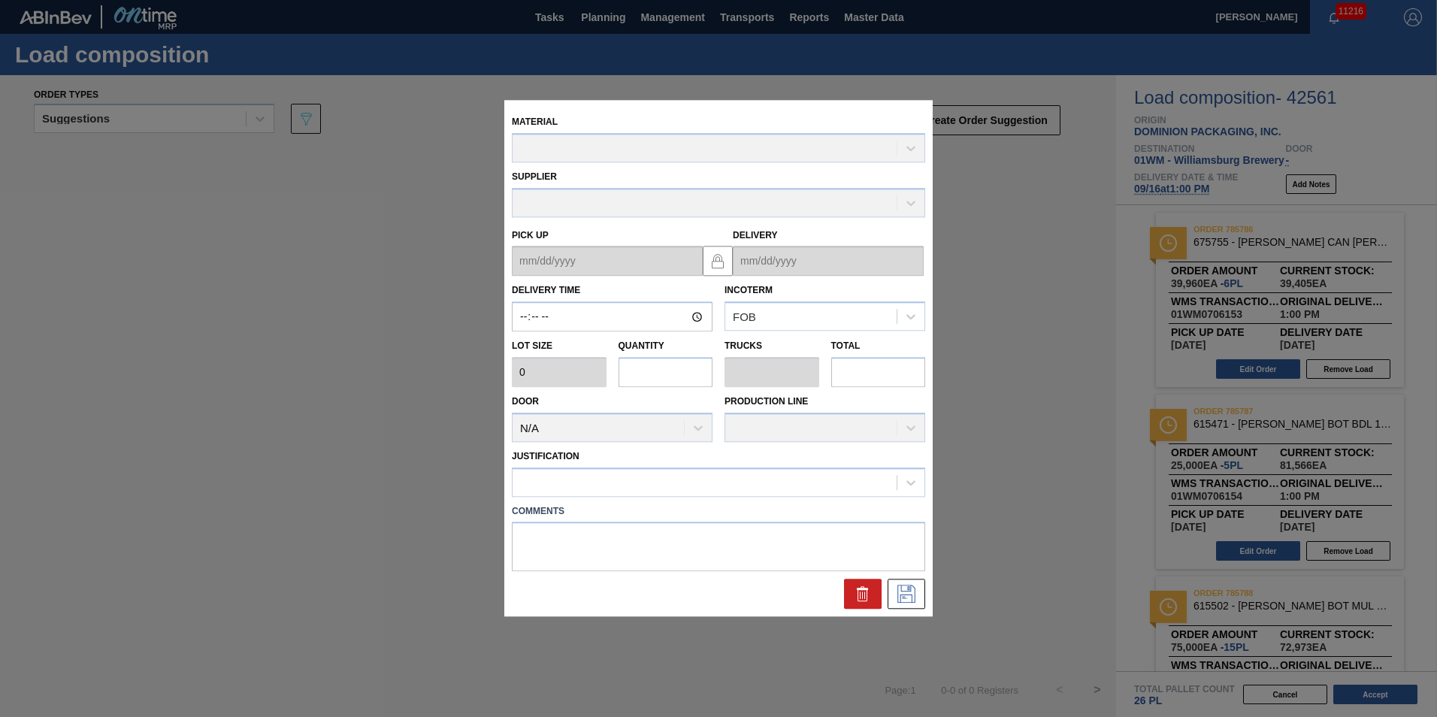
type textarea "T-6P"
type up "09/15/2025"
type input "09/16/2025"
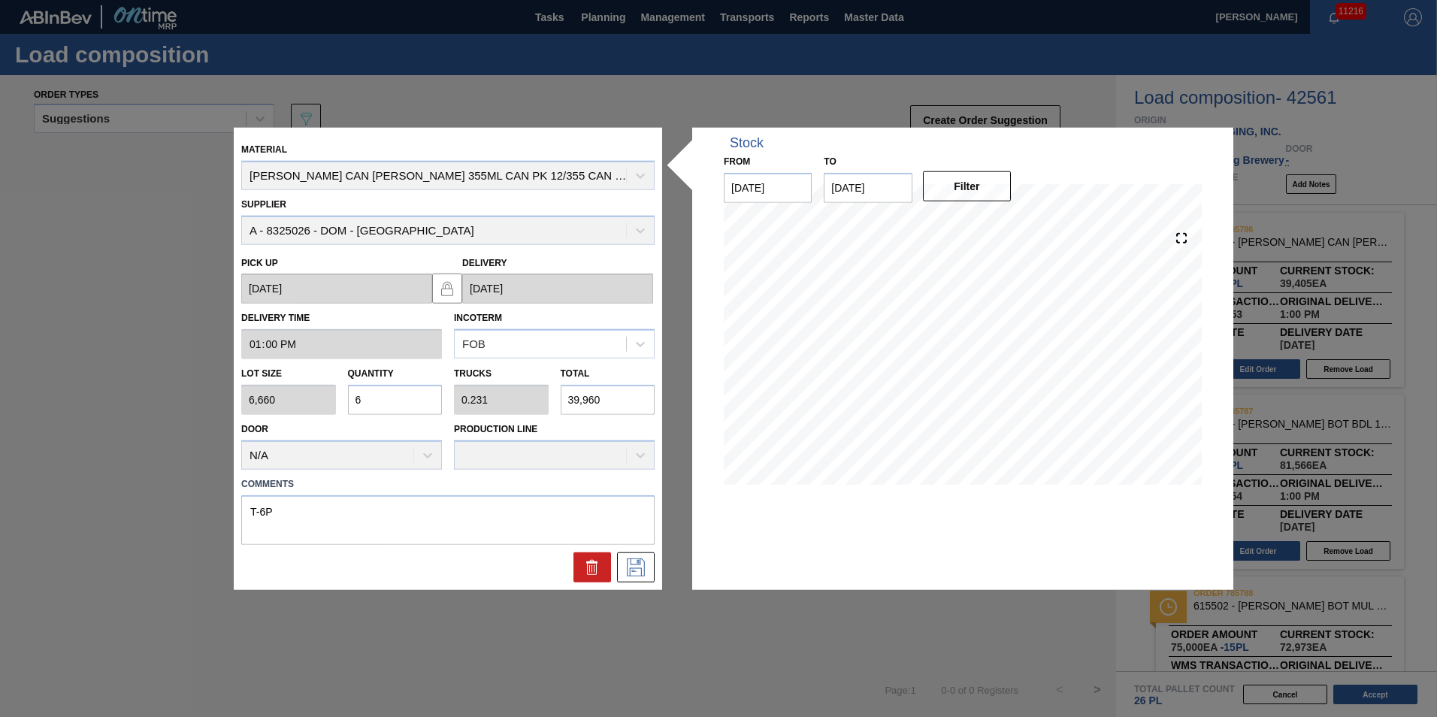
click at [404, 399] on input "6" at bounding box center [395, 400] width 95 height 30
type input "0"
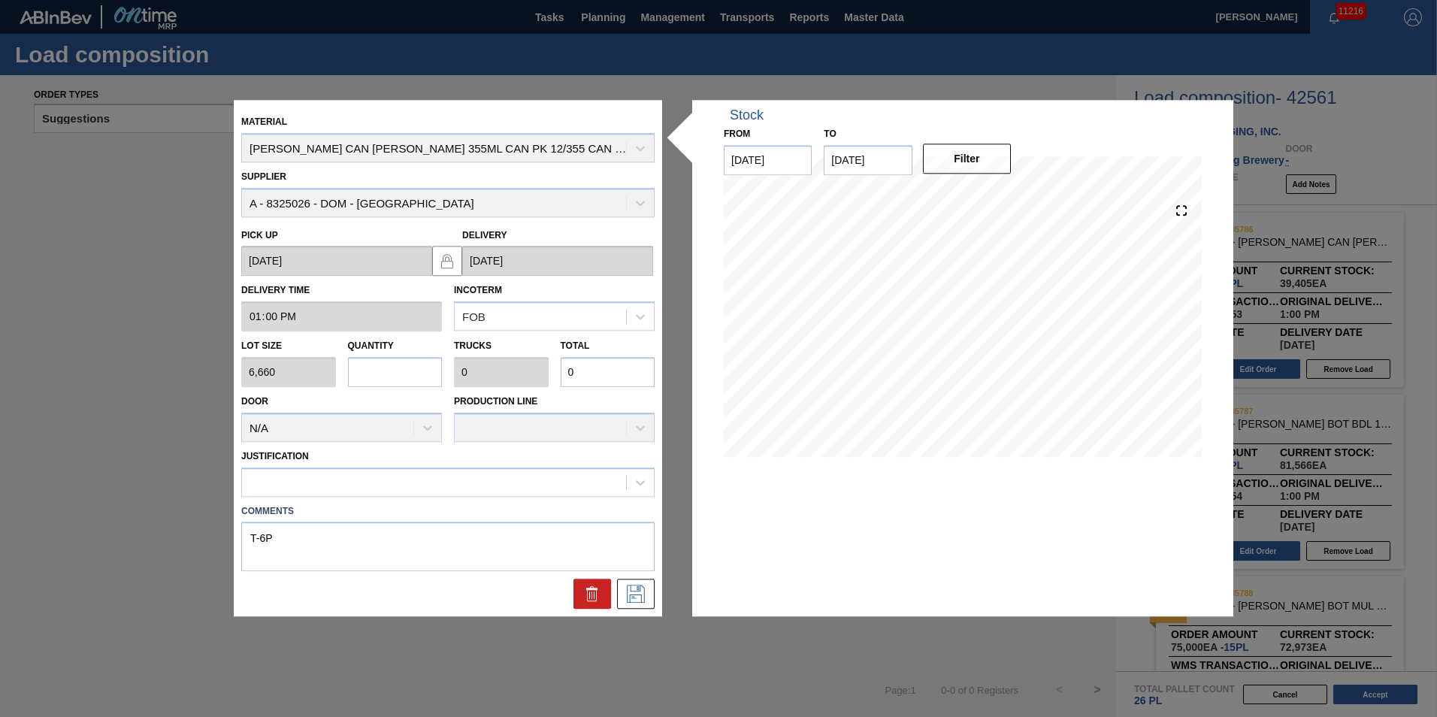
type input "7"
type input "0.269"
type input "46,620"
type input "7"
click at [265, 531] on textarea "T-6P" at bounding box center [447, 547] width 413 height 50
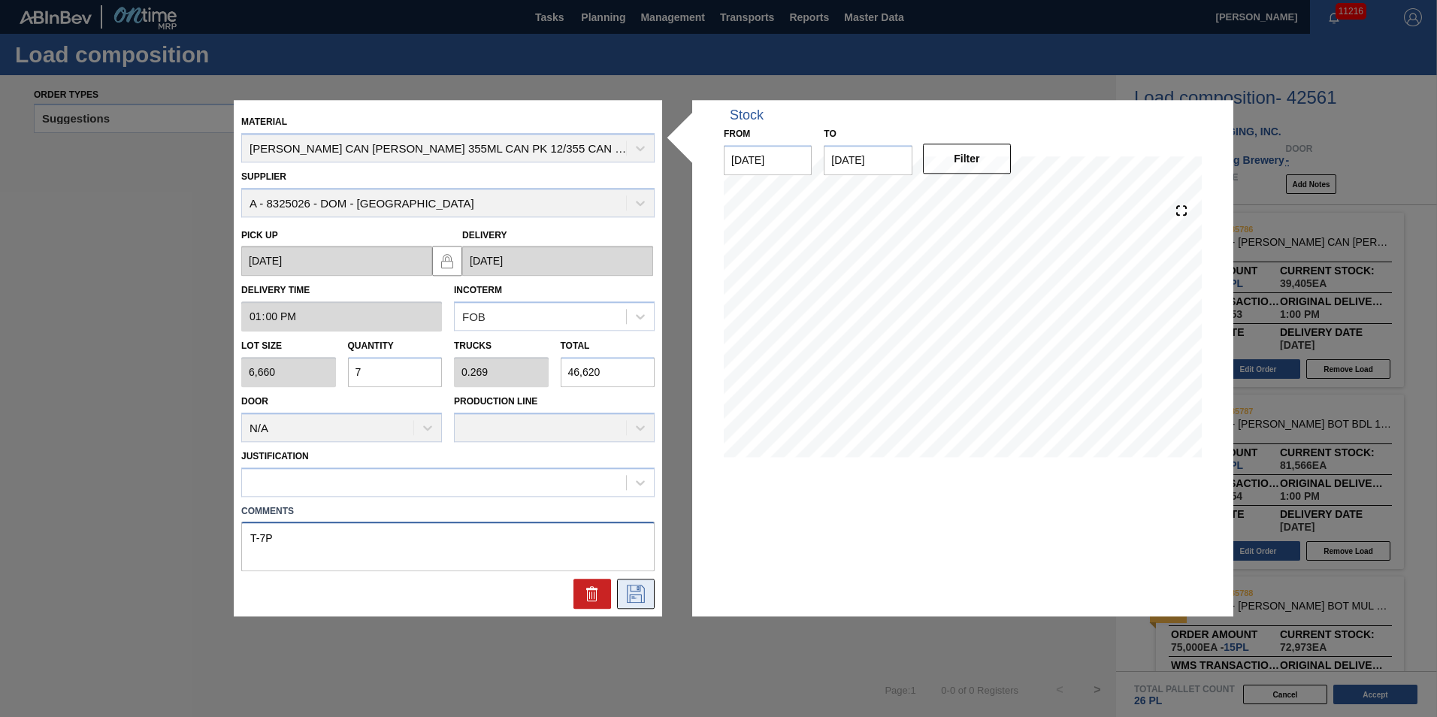
type textarea "T-7P"
click at [625, 590] on icon at bounding box center [636, 595] width 24 height 18
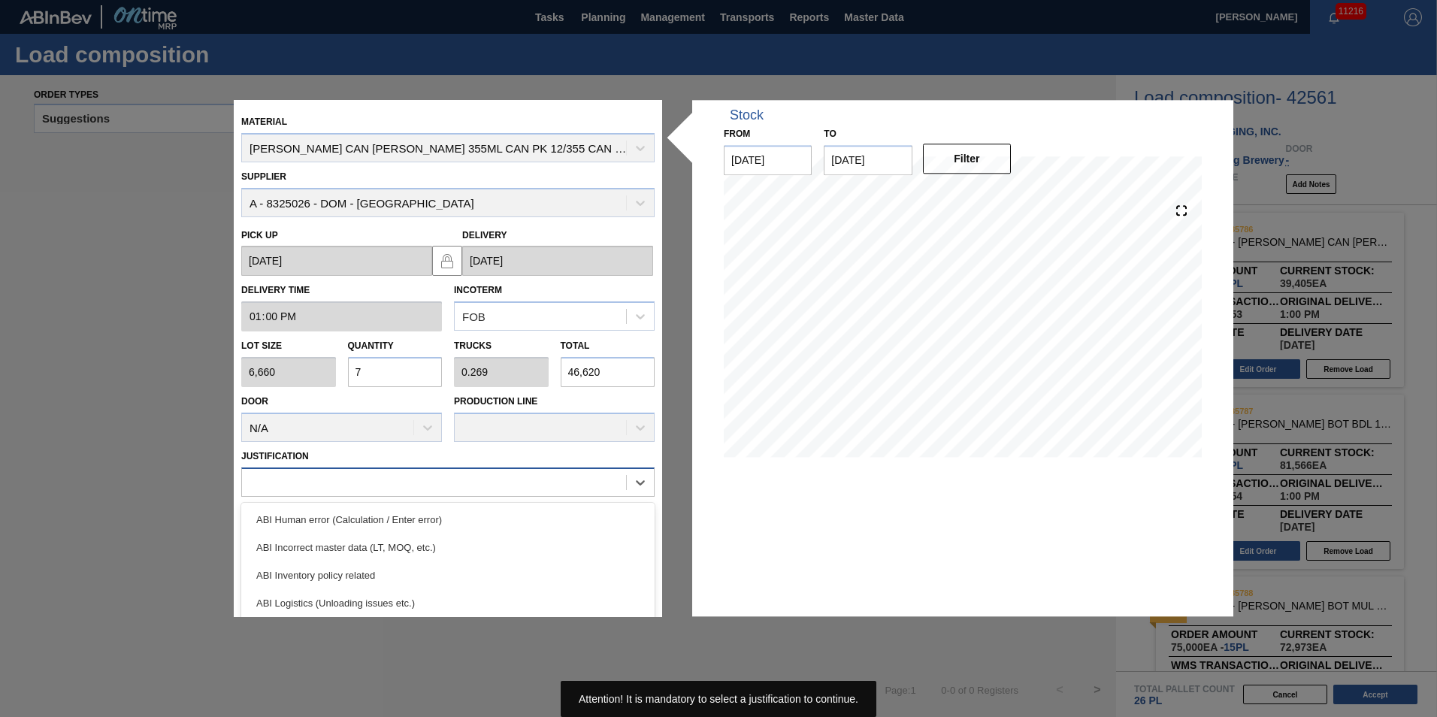
click at [498, 484] on div at bounding box center [434, 482] width 384 height 22
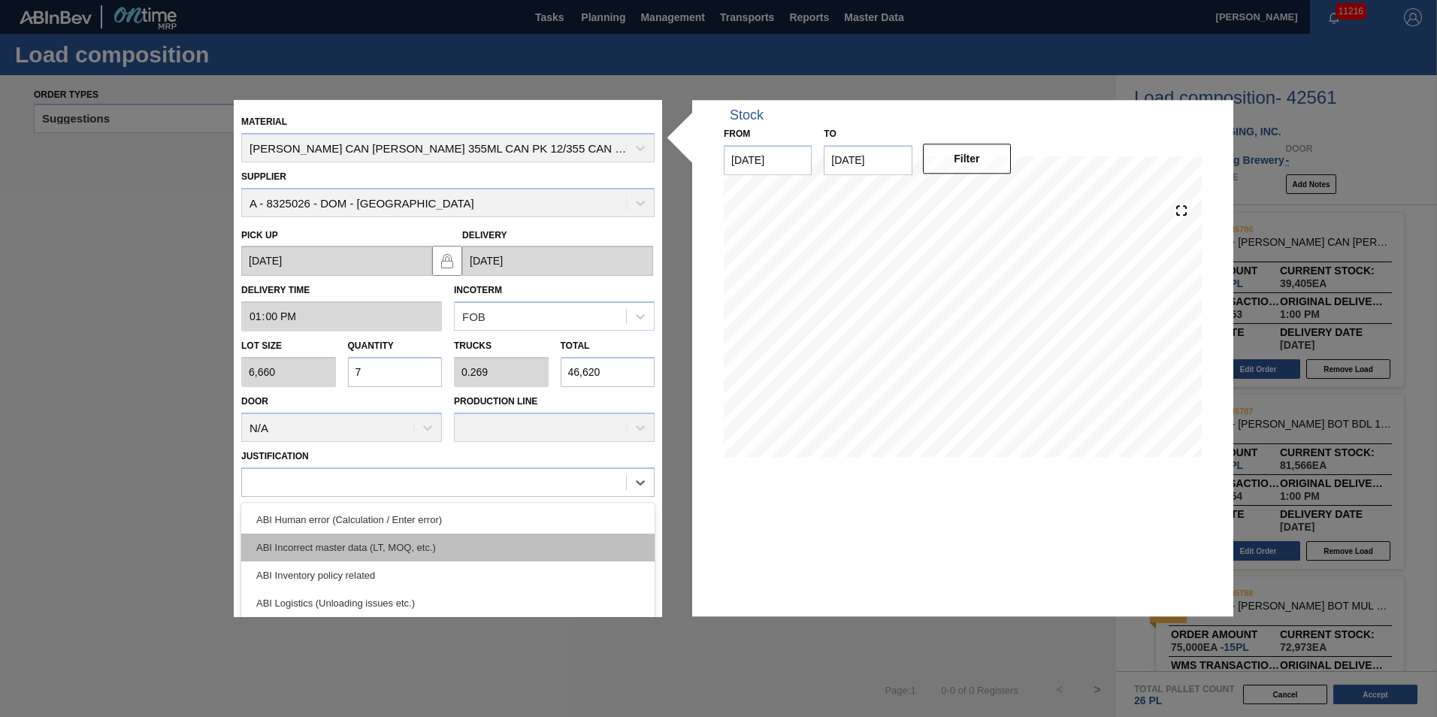
scroll to position [75, 0]
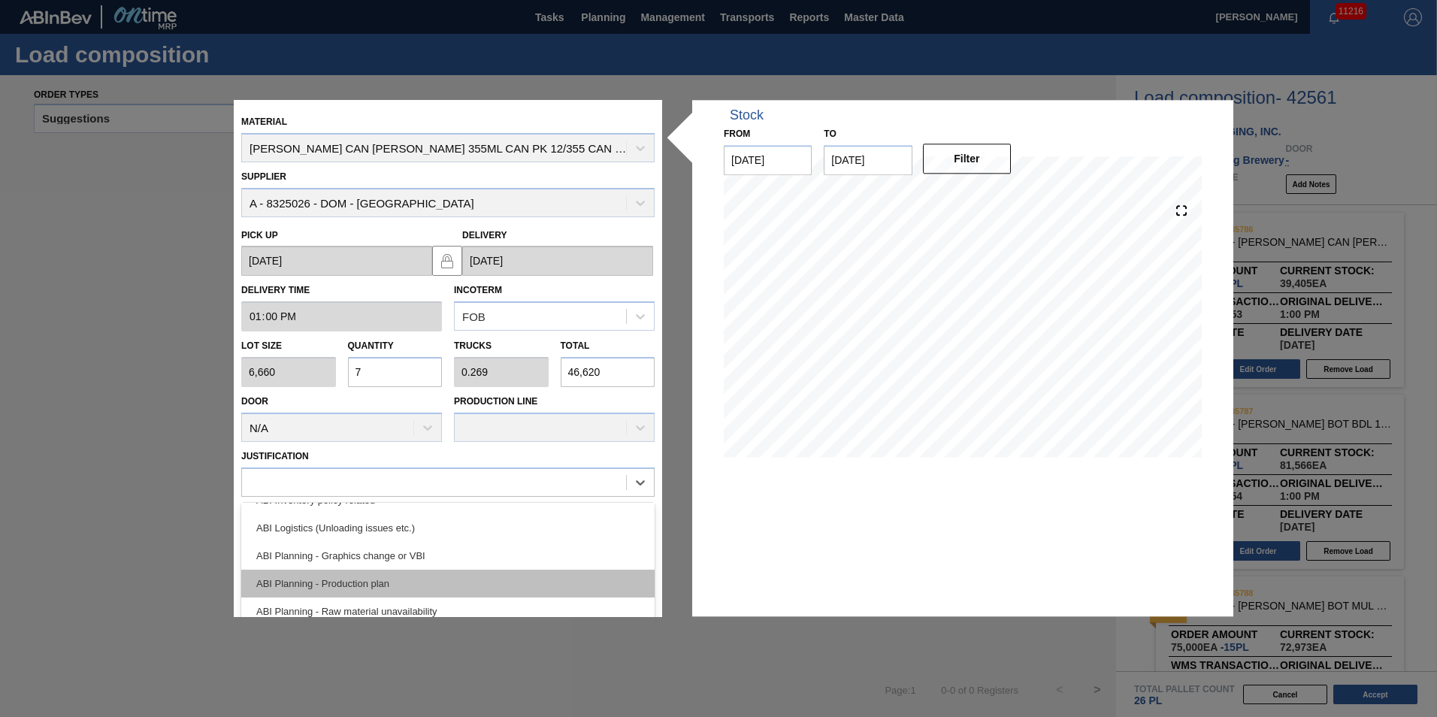
click at [467, 585] on div "ABI Planning - Production plan" at bounding box center [447, 584] width 413 height 28
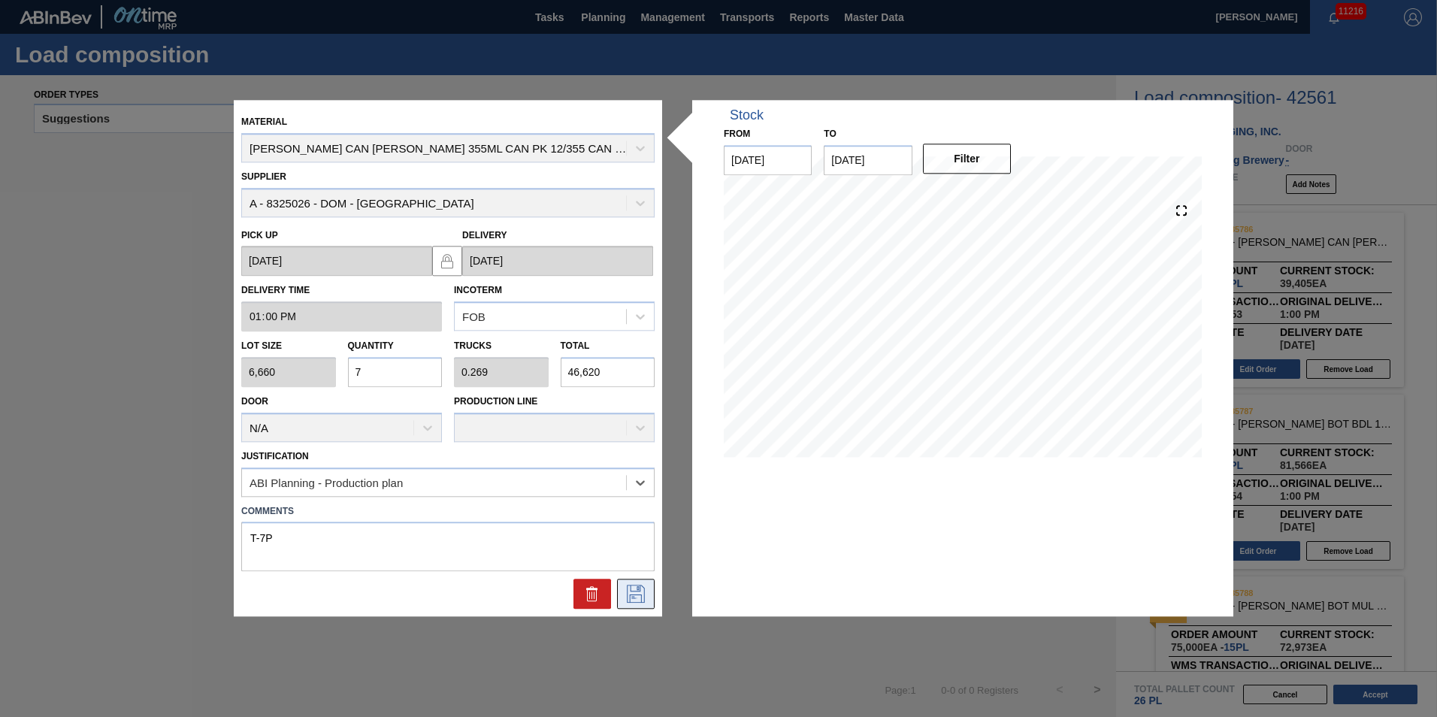
click at [641, 594] on icon at bounding box center [636, 595] width 24 height 18
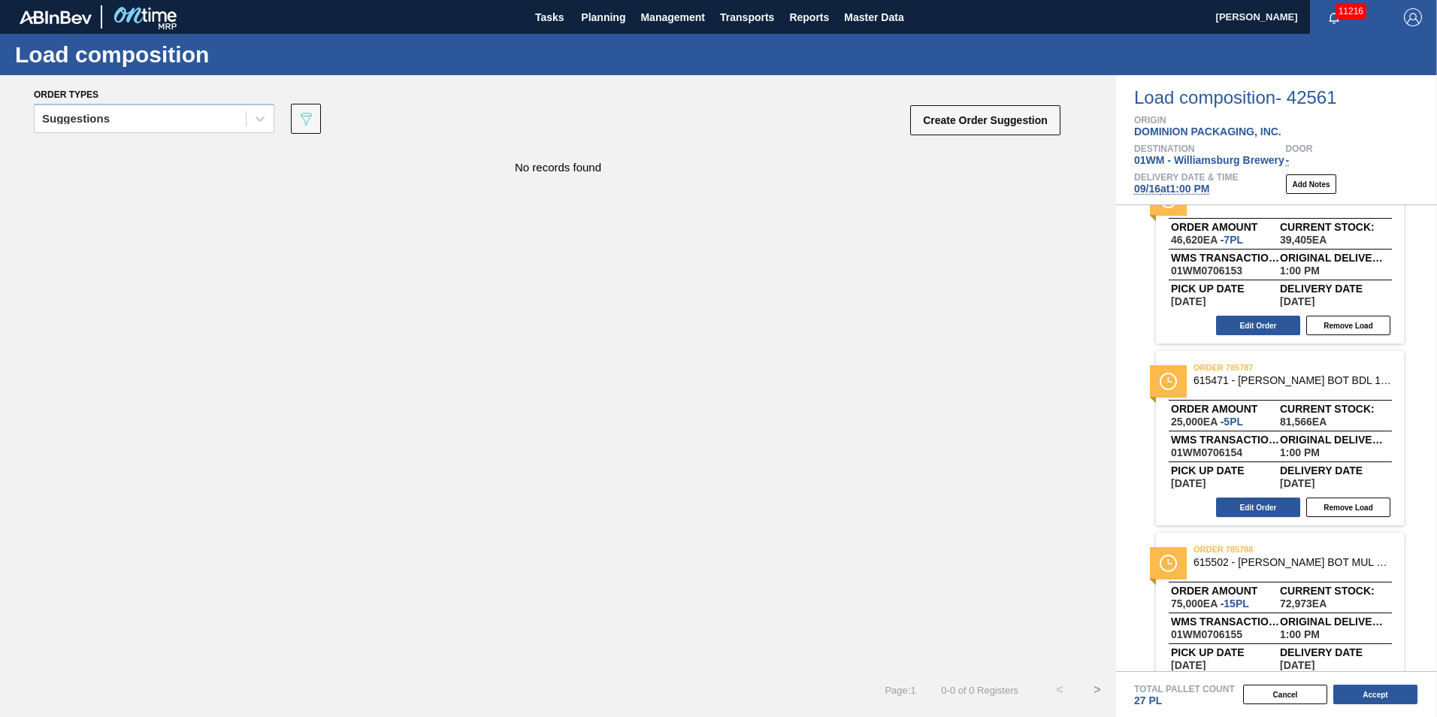
scroll to position [87, 0]
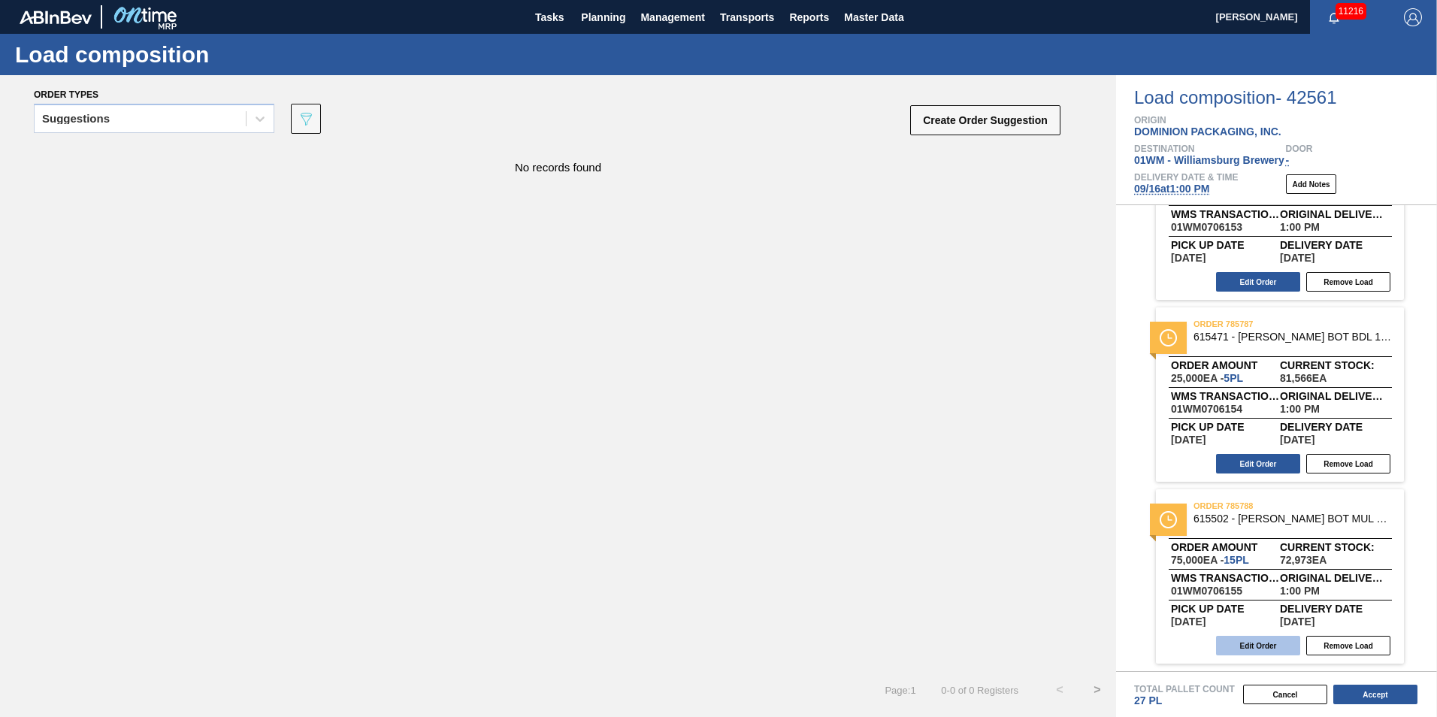
click at [1257, 640] on button "Edit Order" at bounding box center [1258, 646] width 84 height 20
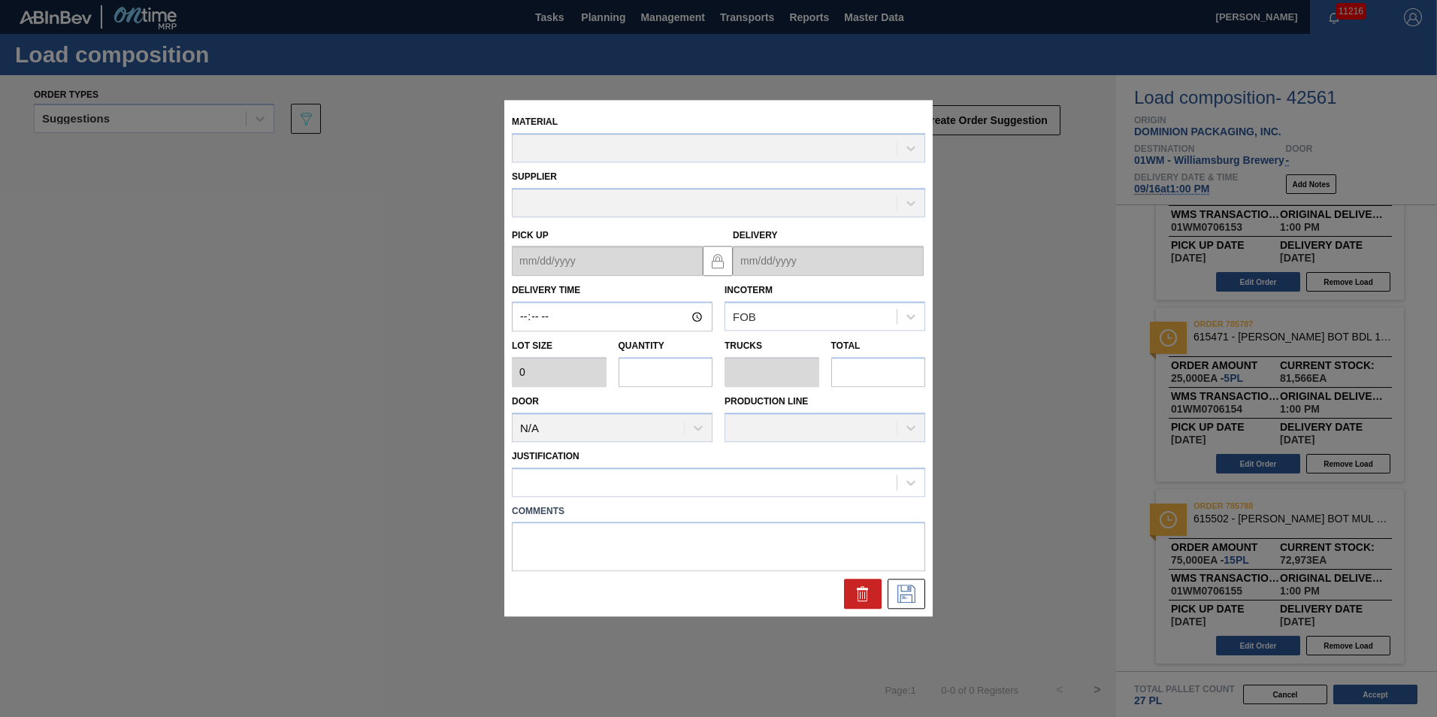
type input "13:00:00"
type input "5,000"
type input "15"
type input "0.577"
type input "75,000"
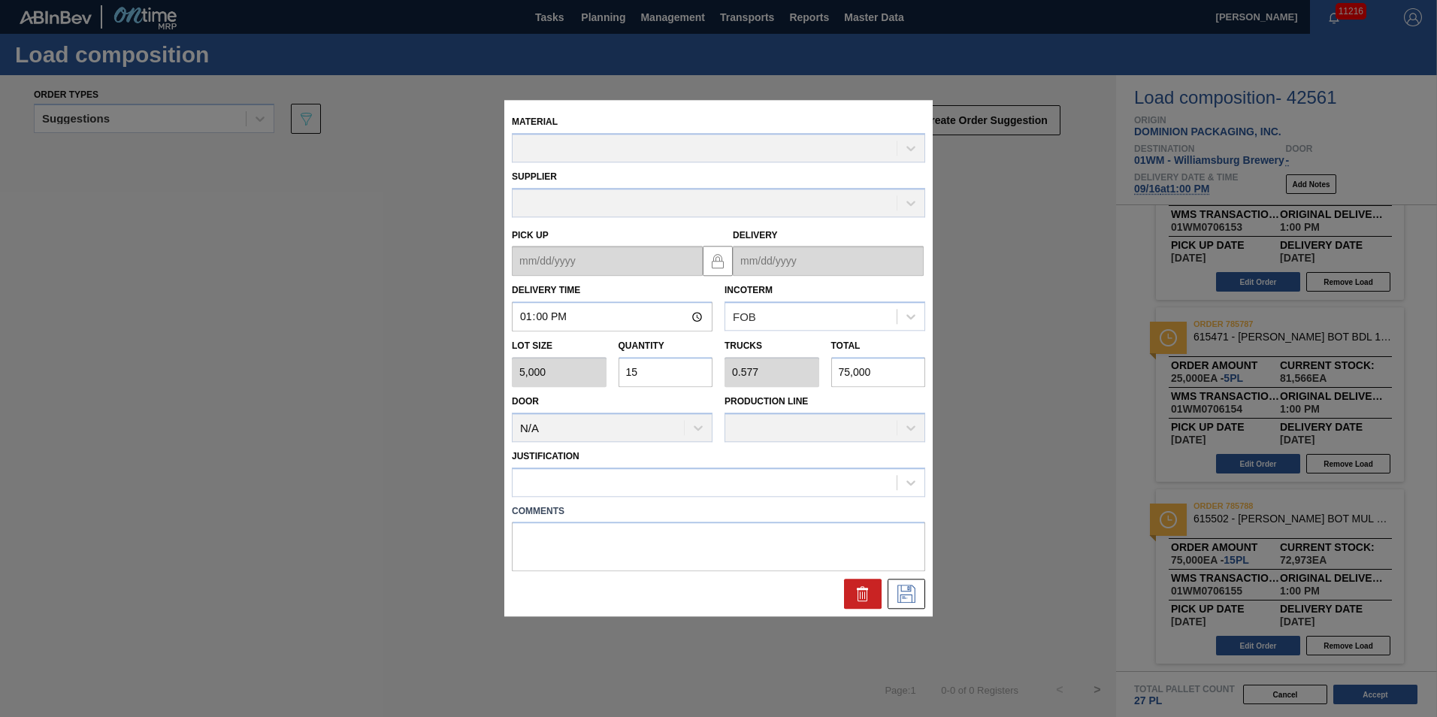
type up "09/15/2025"
type input "09/16/2025"
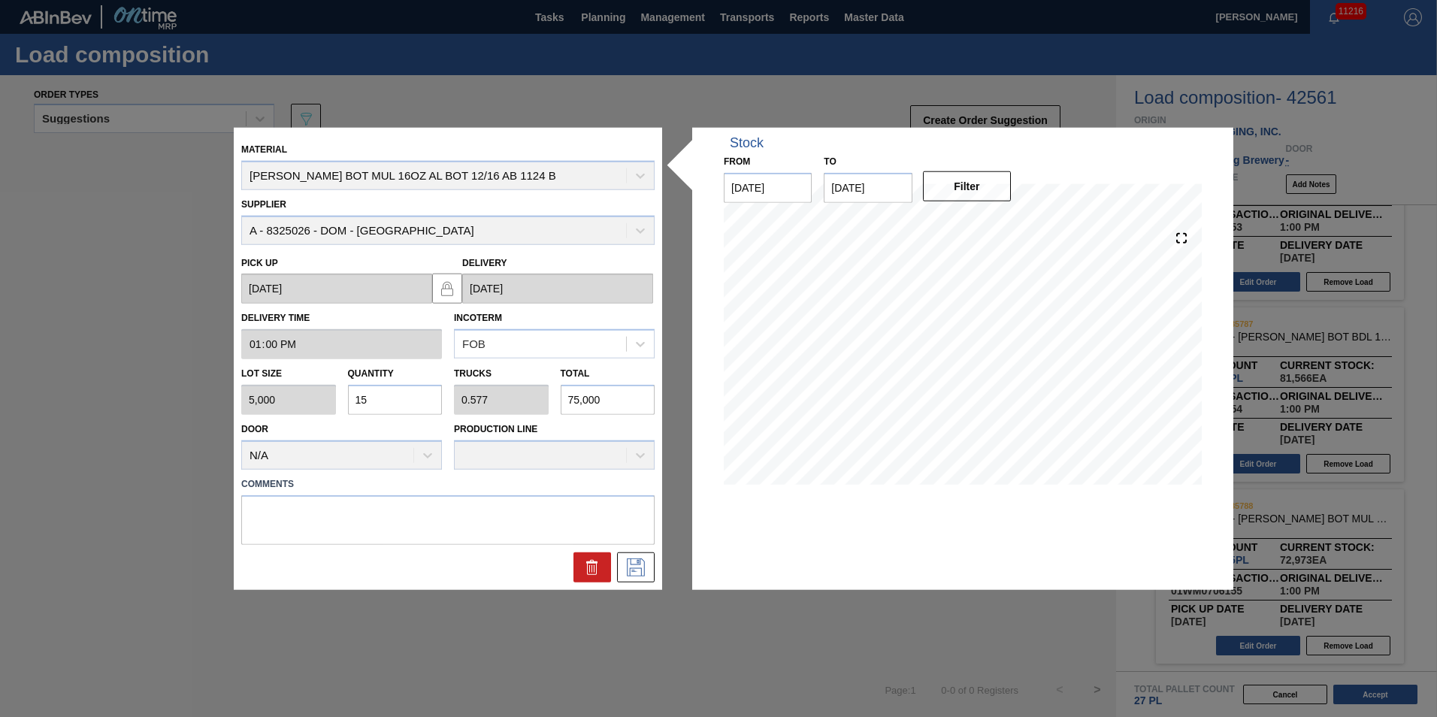
click at [380, 398] on input "15" at bounding box center [395, 400] width 95 height 30
type input "1"
type input "0.038"
type input "5,000"
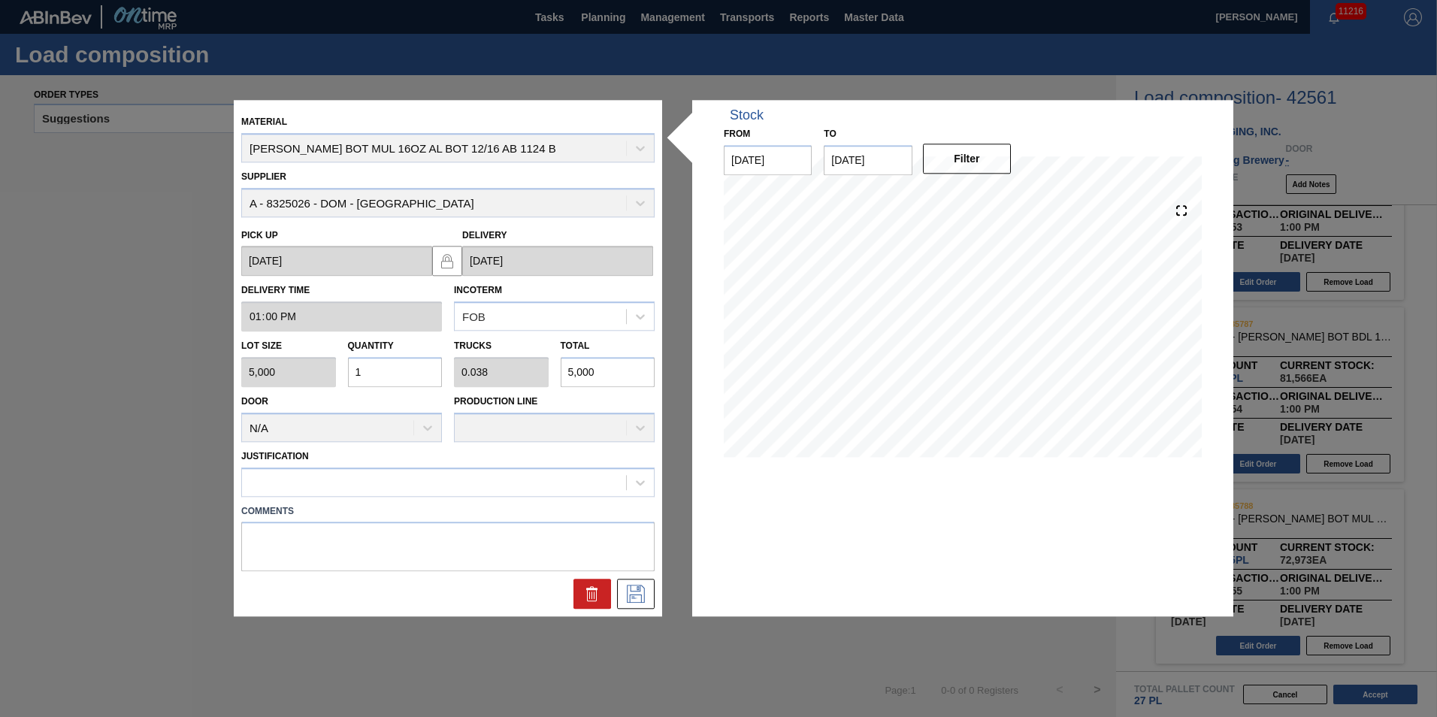
type input "14"
type input "0.538"
type input "70,000"
type input "14"
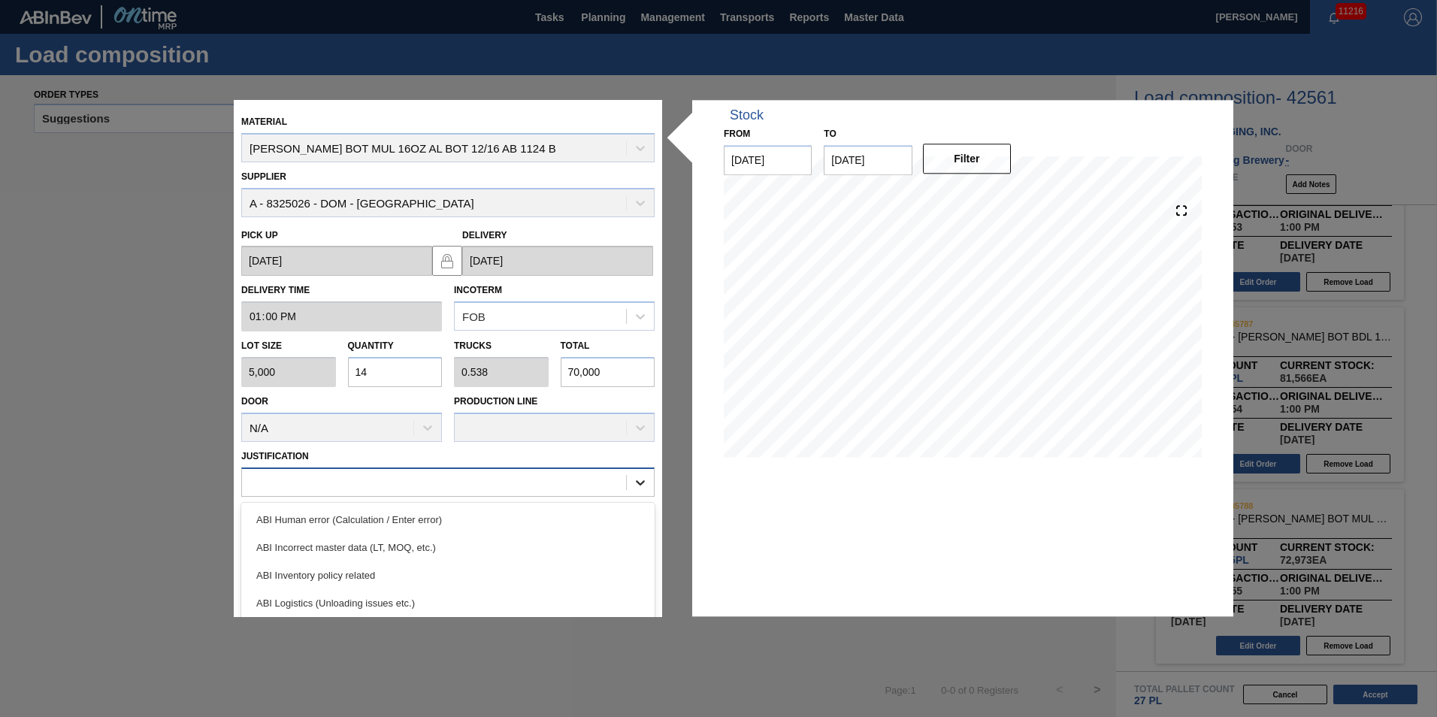
click at [637, 482] on icon at bounding box center [640, 482] width 15 height 15
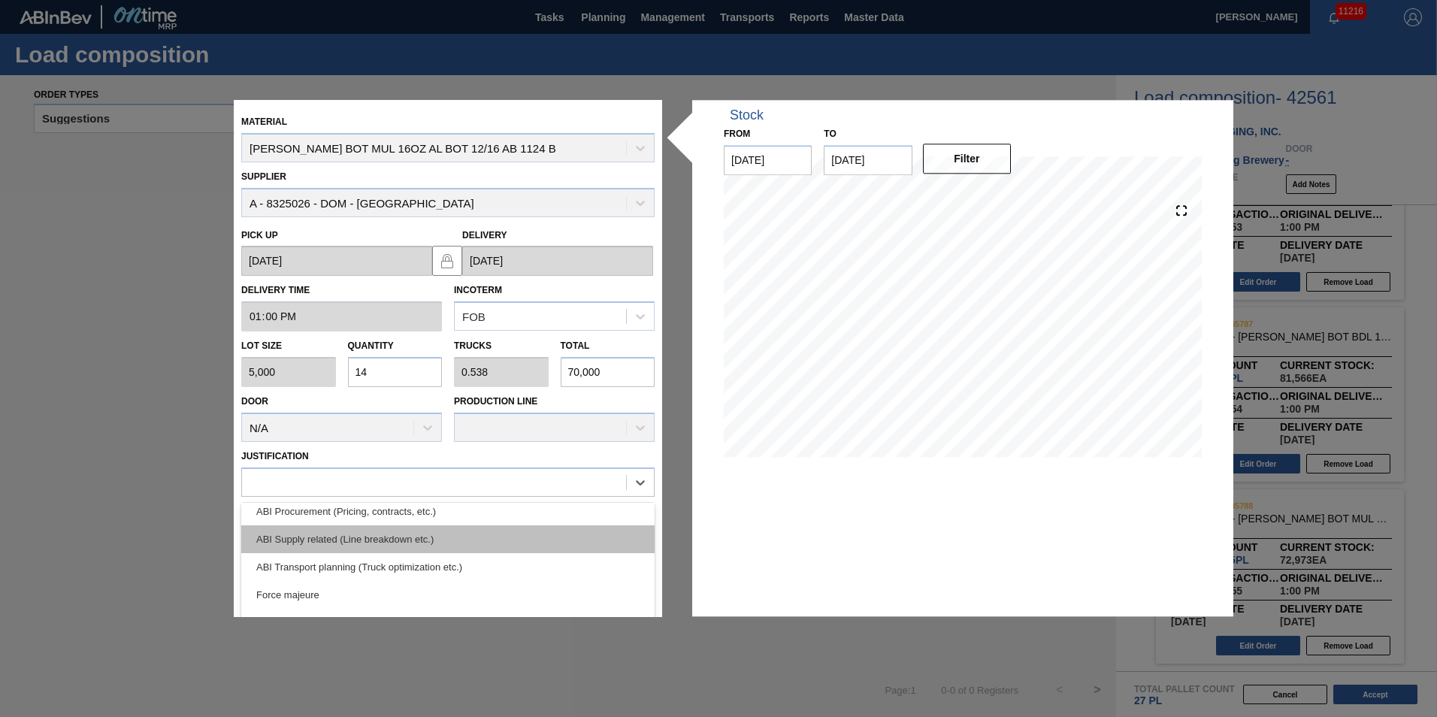
scroll to position [225, 0]
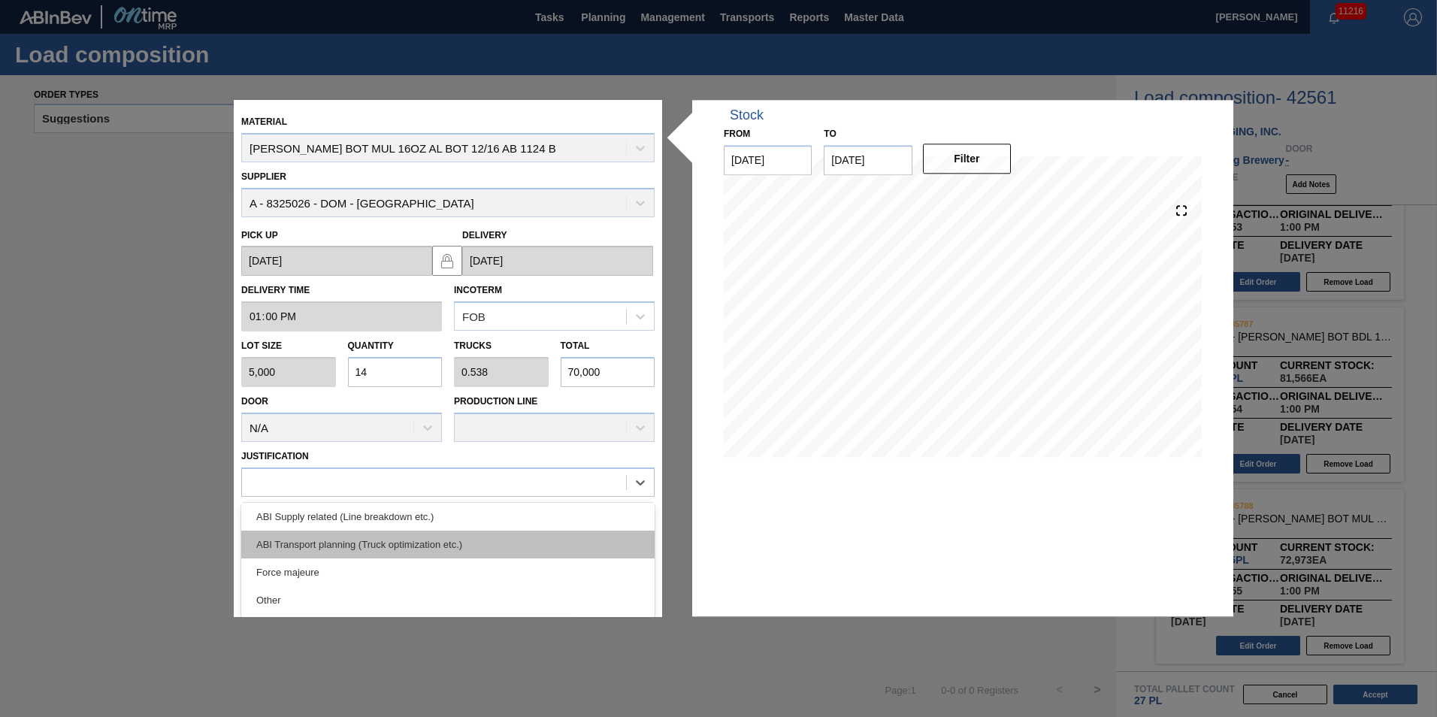
click at [424, 544] on div "ABI Transport planning (Truck optimization etc.)" at bounding box center [447, 545] width 413 height 28
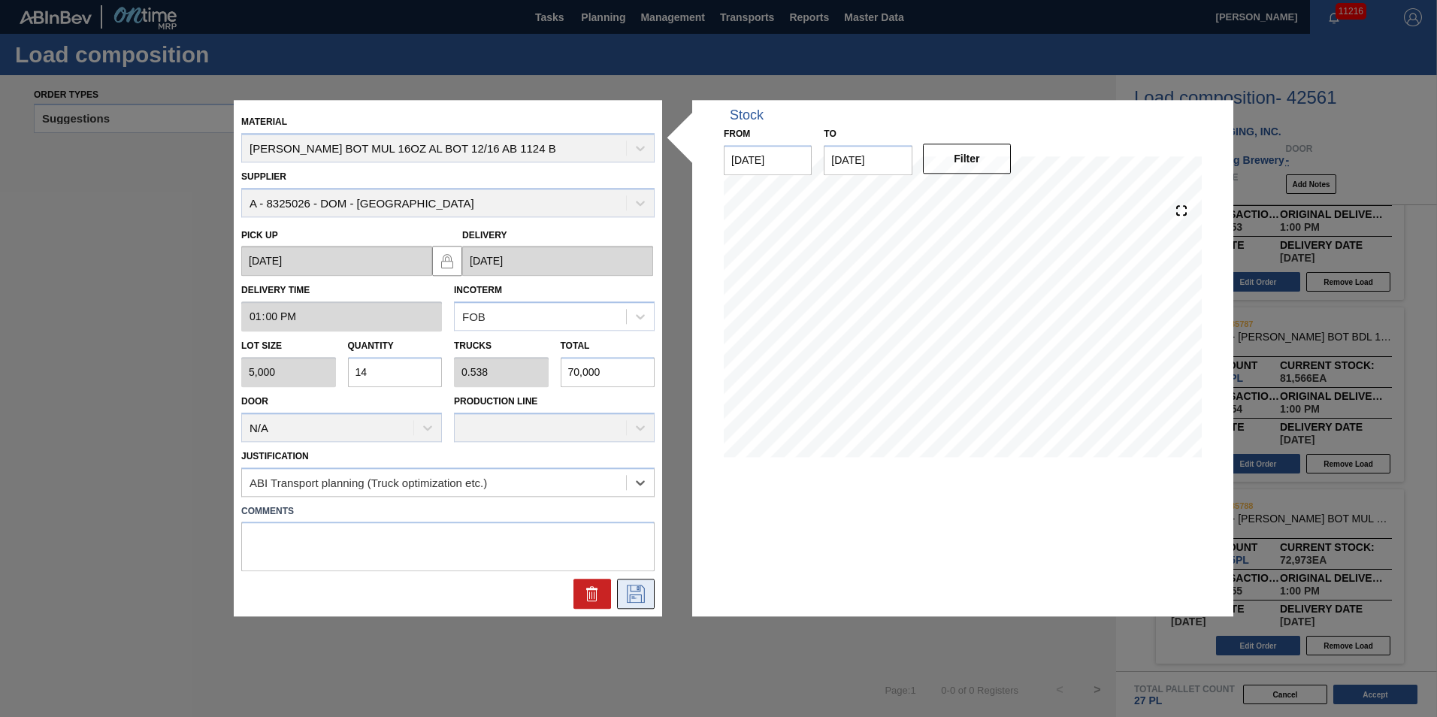
click at [621, 585] on button at bounding box center [636, 594] width 38 height 30
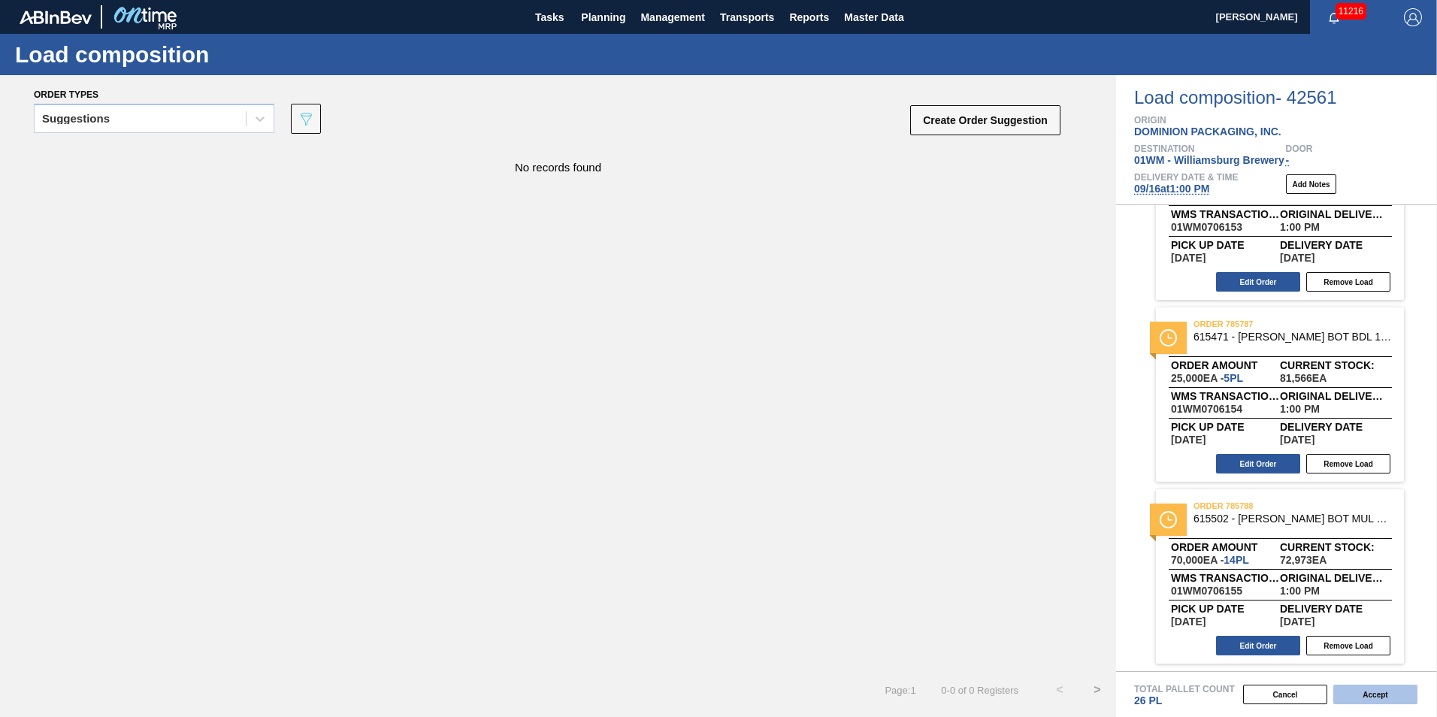
click at [1387, 691] on button "Accept" at bounding box center [1375, 695] width 84 height 20
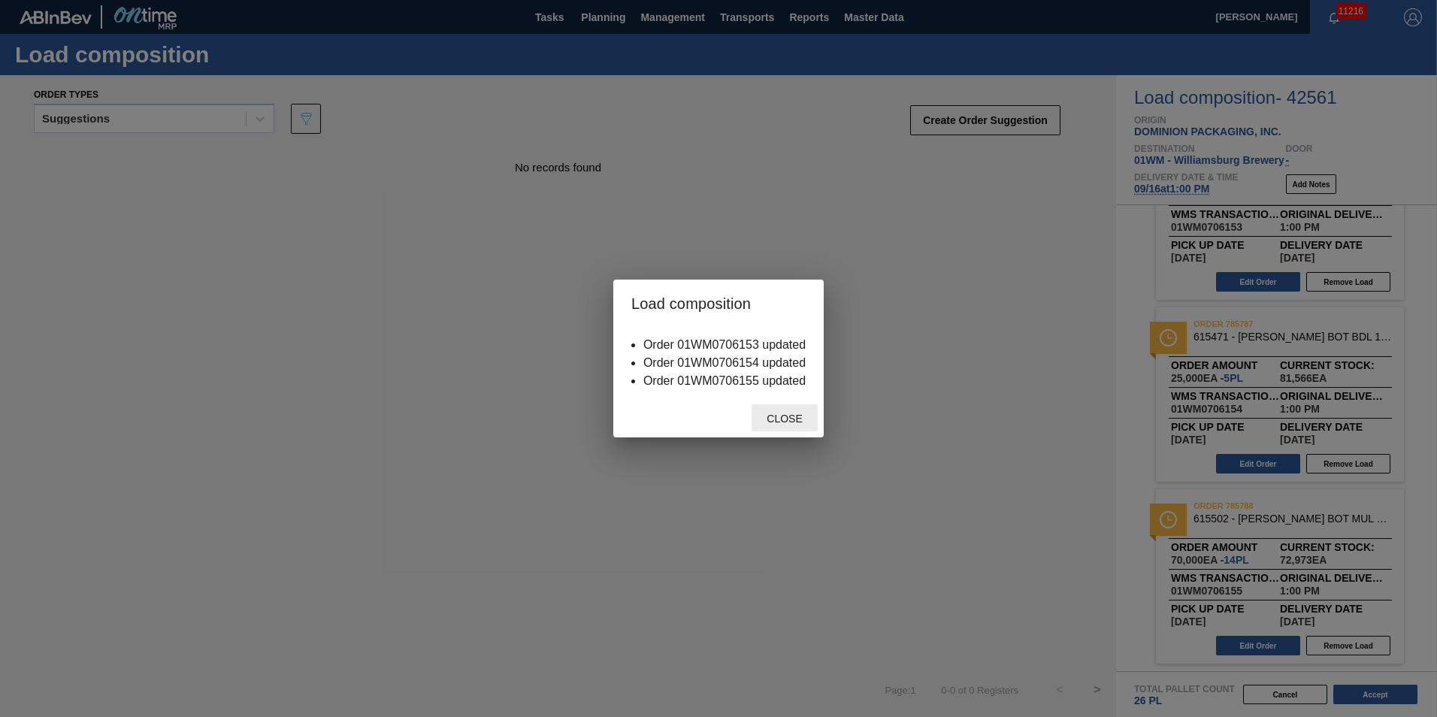
click at [777, 416] on span "Close" at bounding box center [784, 419] width 59 height 12
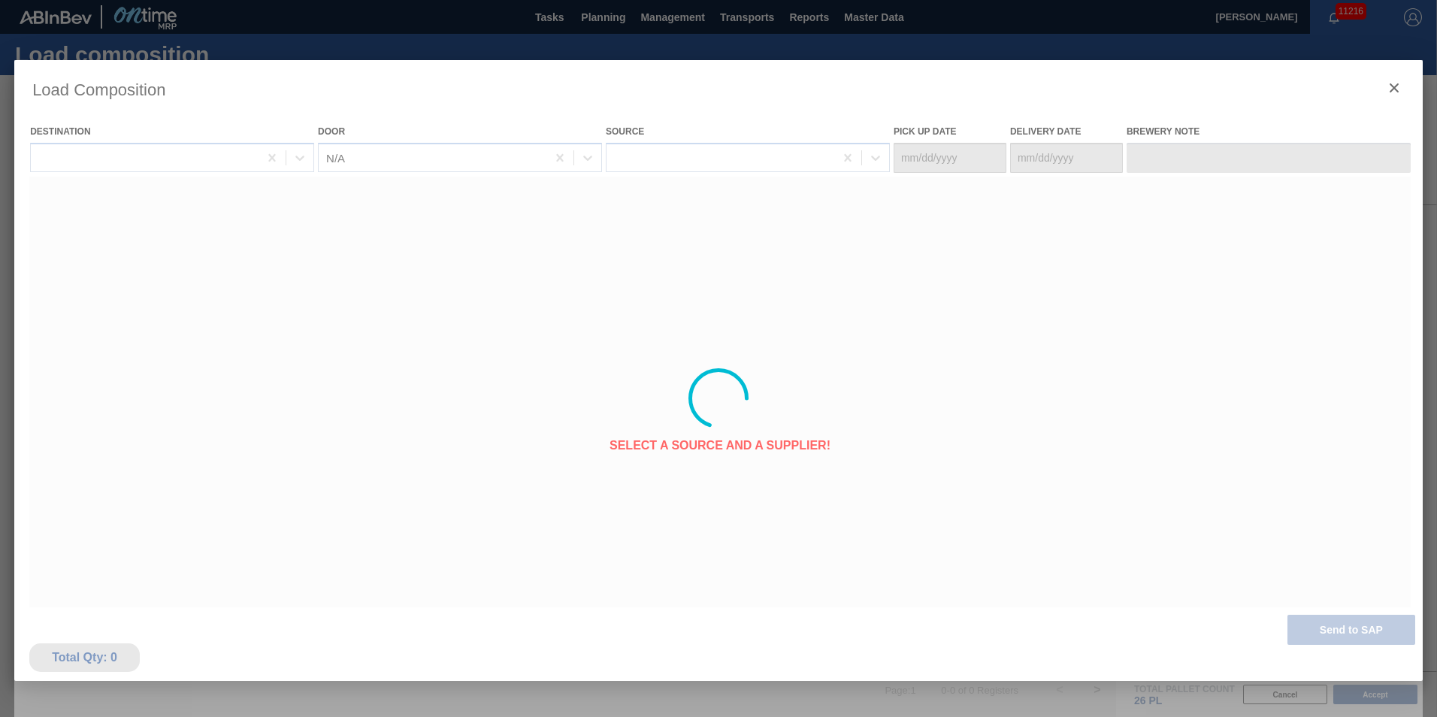
type Date "09/15/2025"
type Date "09/16/2025"
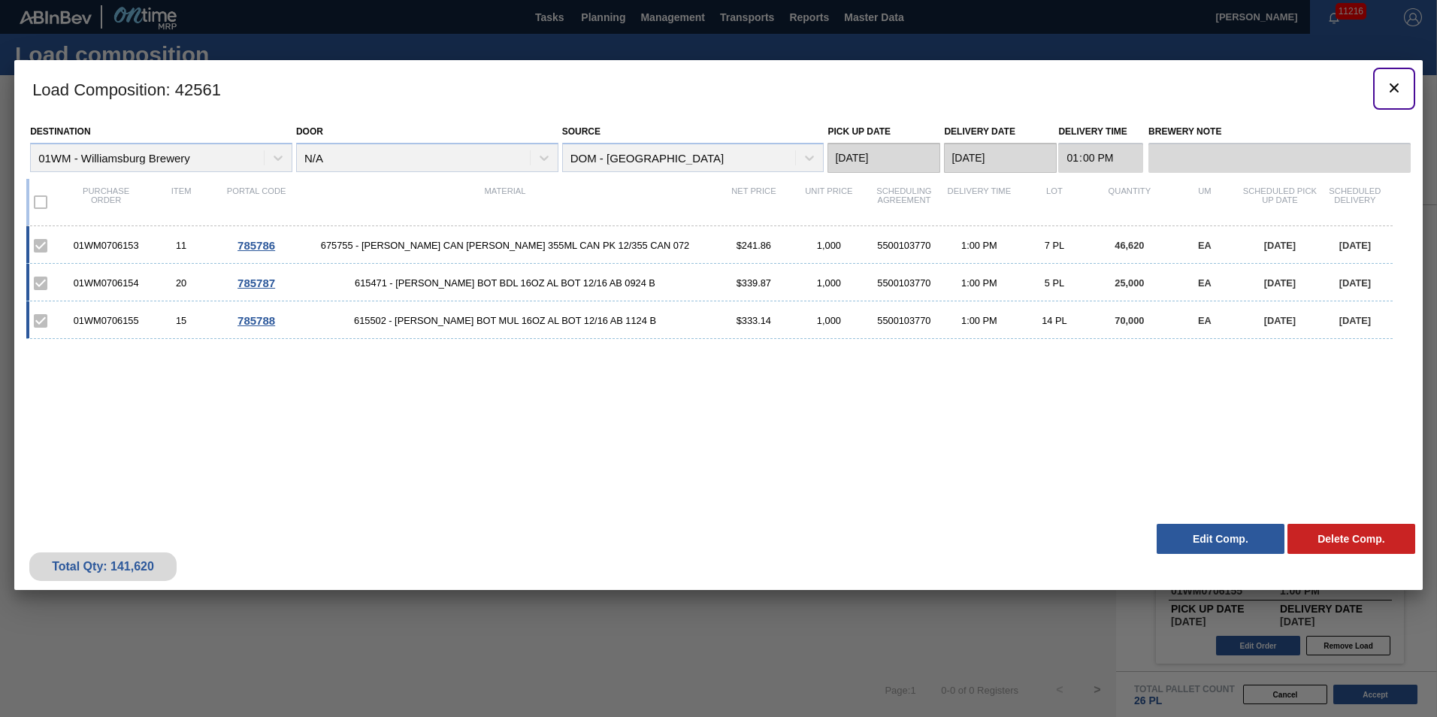
click at [1394, 88] on icon "botão de ícone" at bounding box center [1394, 87] width 9 height 9
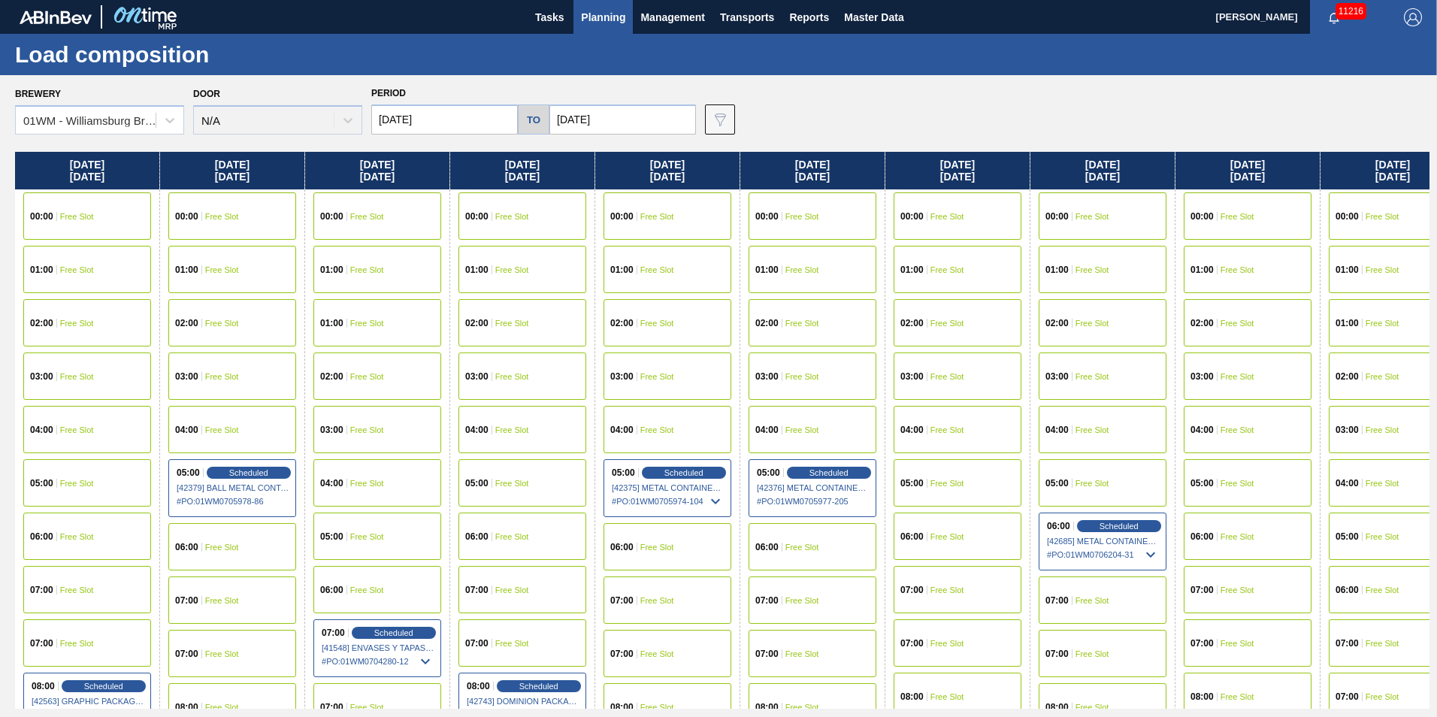
scroll to position [0, 616]
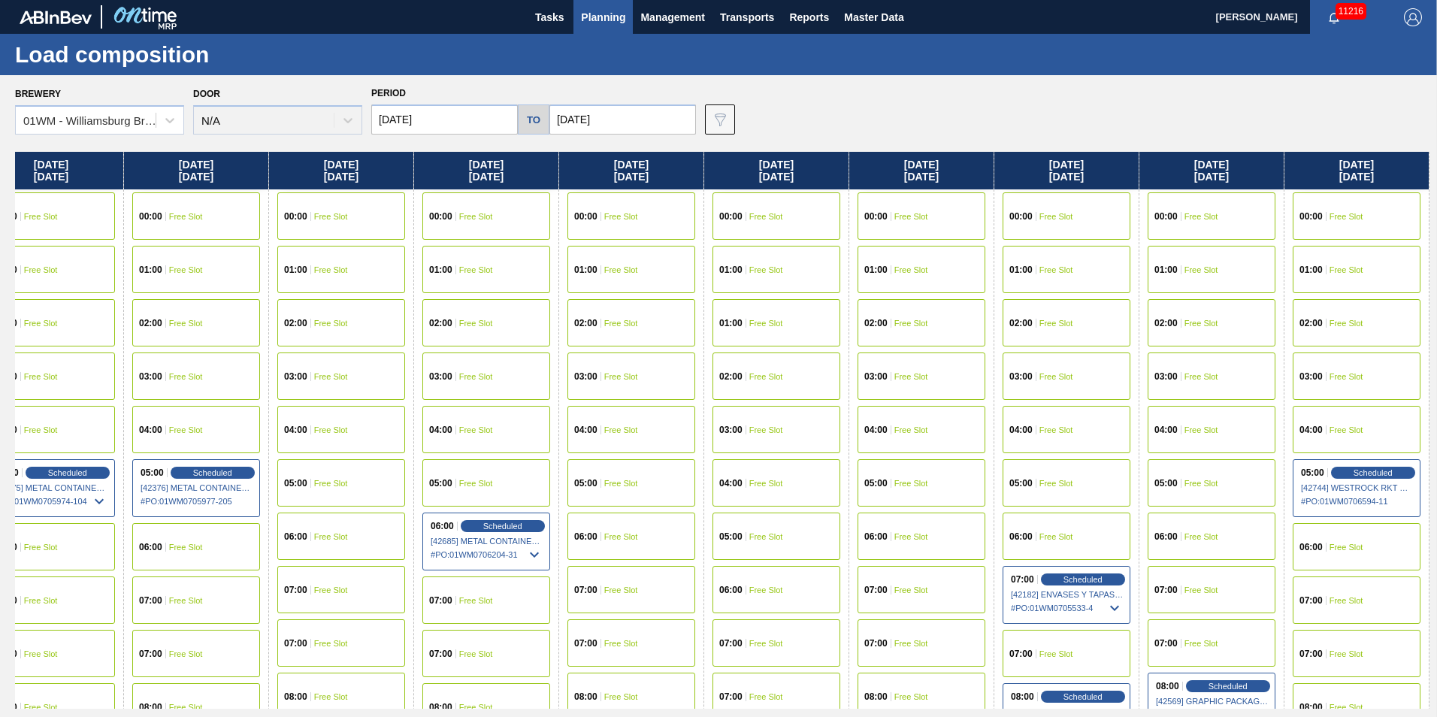
drag, startPoint x: 1232, startPoint y: 156, endPoint x: 477, endPoint y: 248, distance: 761.0
click at [477, 248] on div "Monday 09/15/2025 00:00 Free Slot 01:00 Free Slot 02:00 Free Slot 03:00 Free Sl…" at bounding box center [722, 430] width 1415 height 557
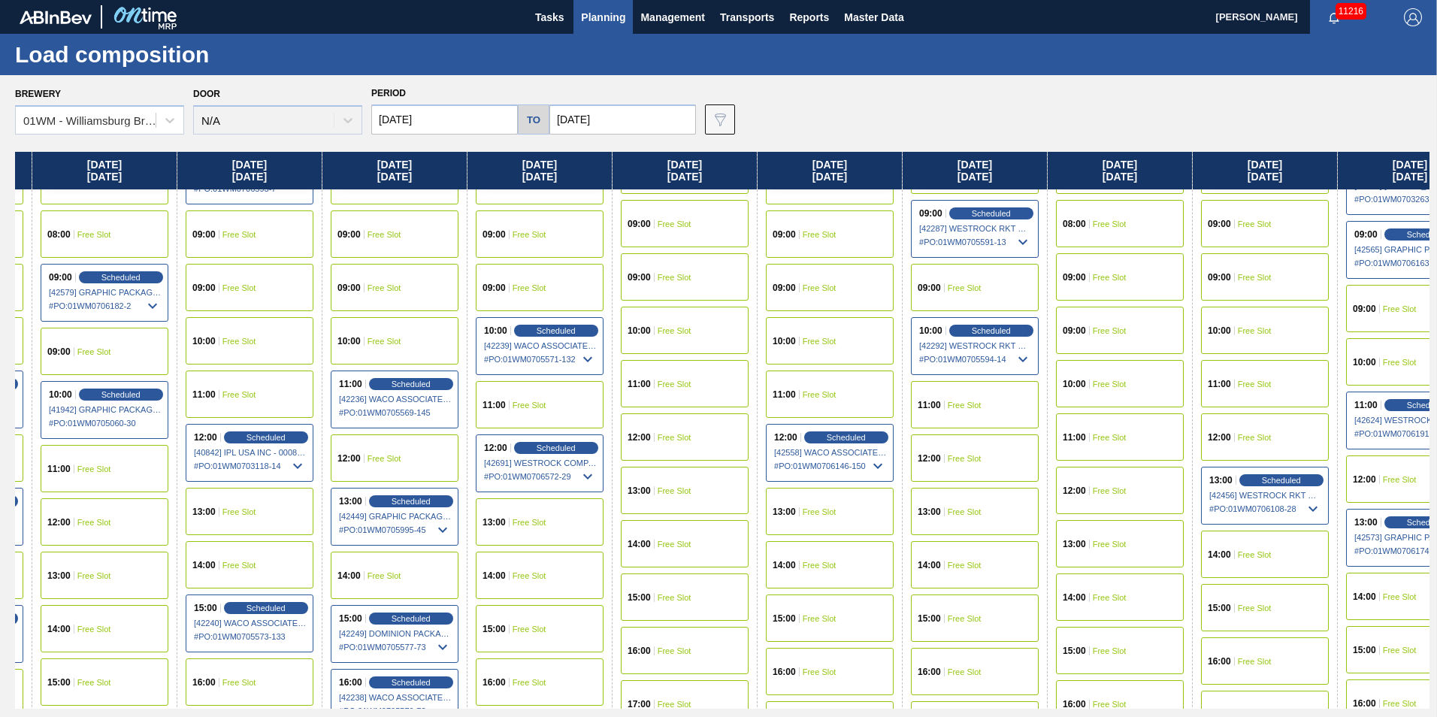
scroll to position [526, 0]
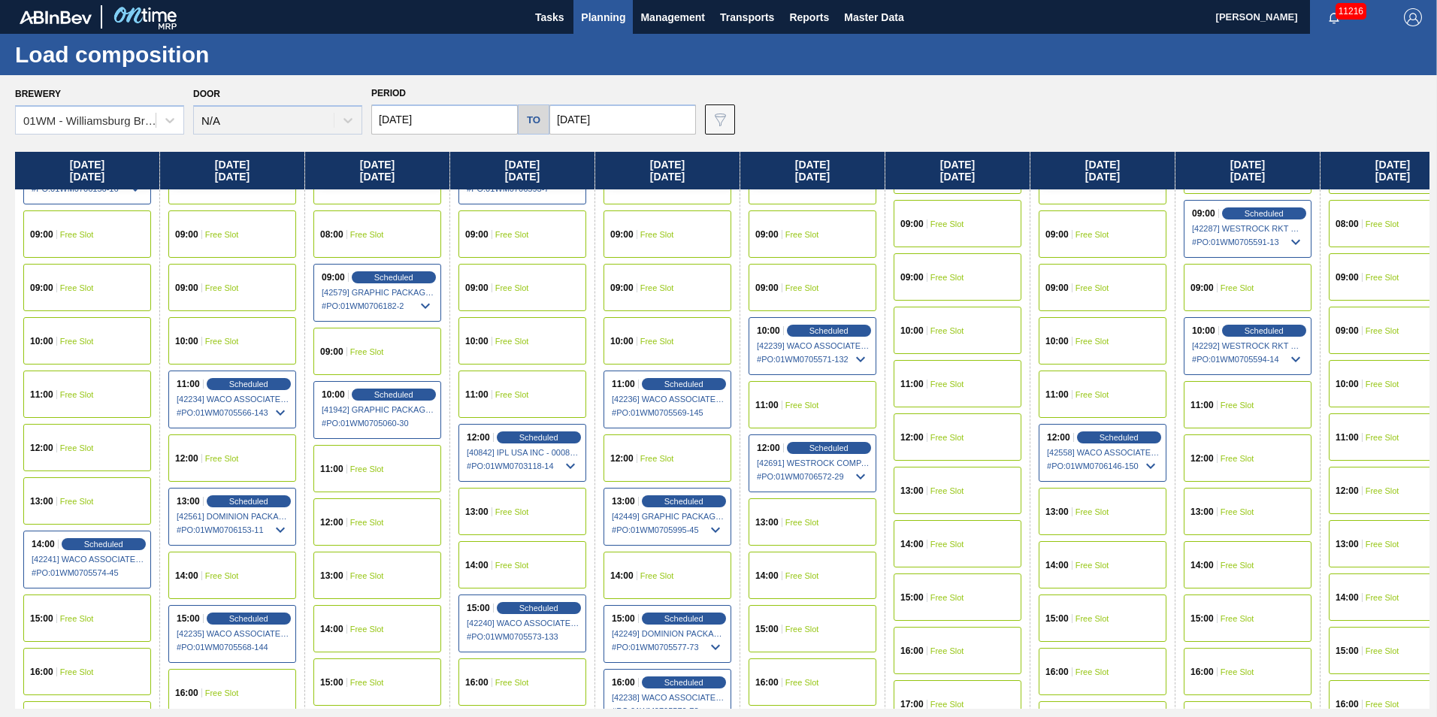
drag, startPoint x: 186, startPoint y: 171, endPoint x: 1367, endPoint y: 193, distance: 1181.7
click at [1365, 192] on div "Monday 09/15/2025 00:00 Free Slot 01:00 Free Slot 02:00 Free Slot 03:00 Free Sl…" at bounding box center [722, 430] width 1415 height 557
click at [825, 446] on span "Scheduled" at bounding box center [828, 448] width 43 height 10
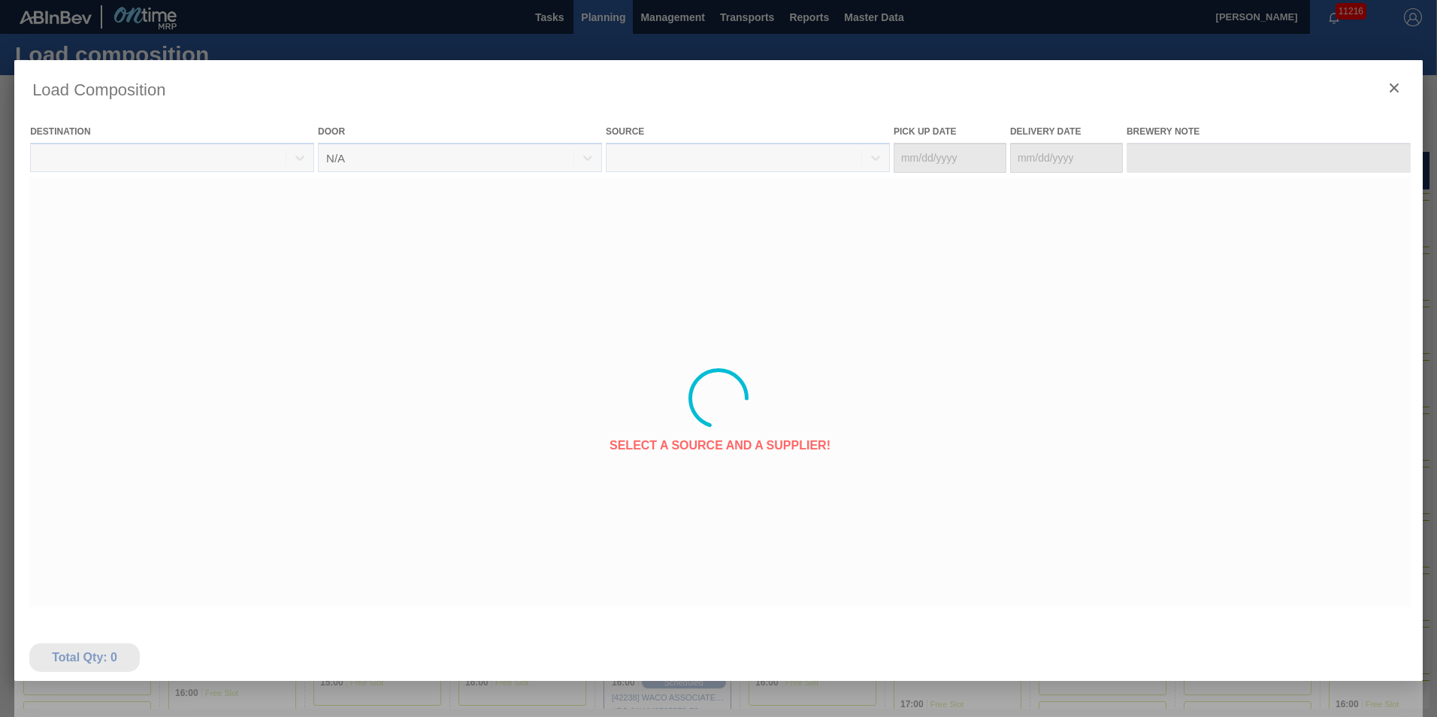
type Date "09/18/2025"
type Date "09/20/2025"
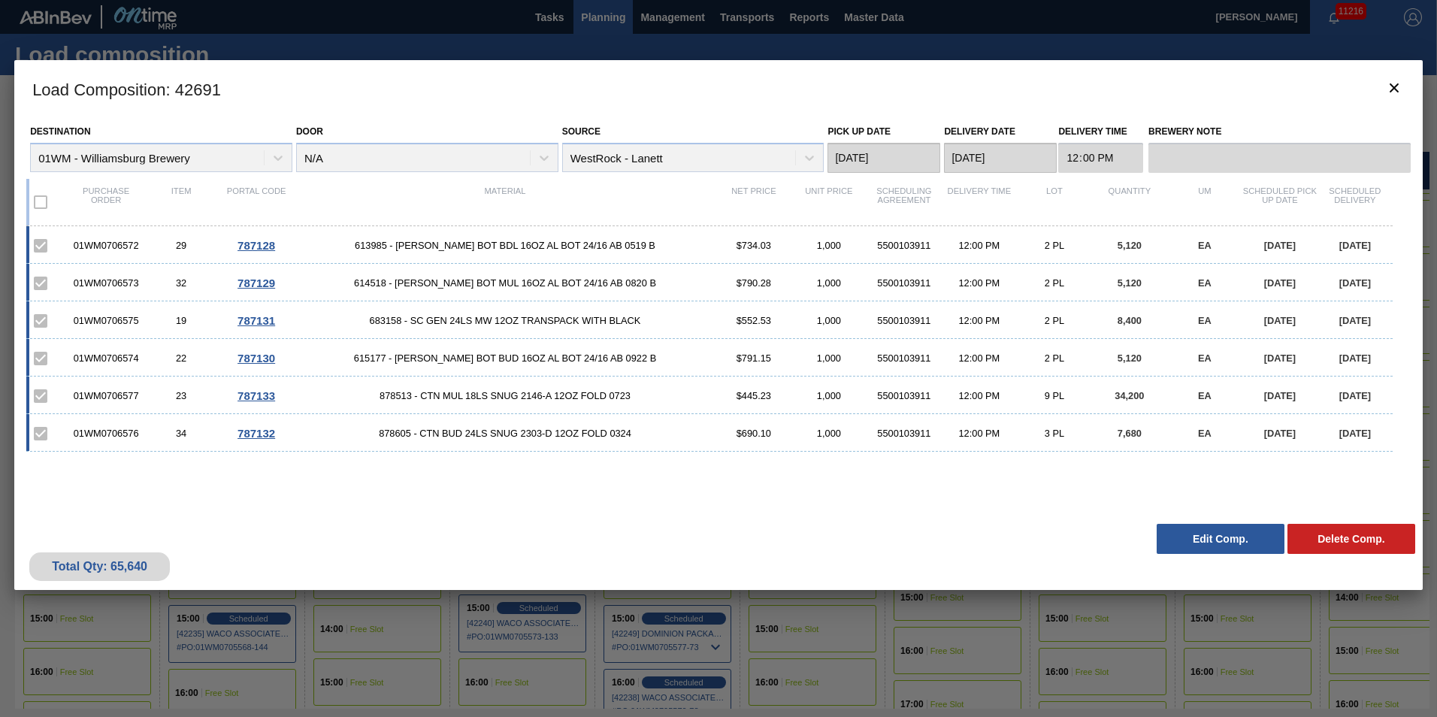
click at [1203, 543] on button "Edit Comp." at bounding box center [1221, 539] width 128 height 30
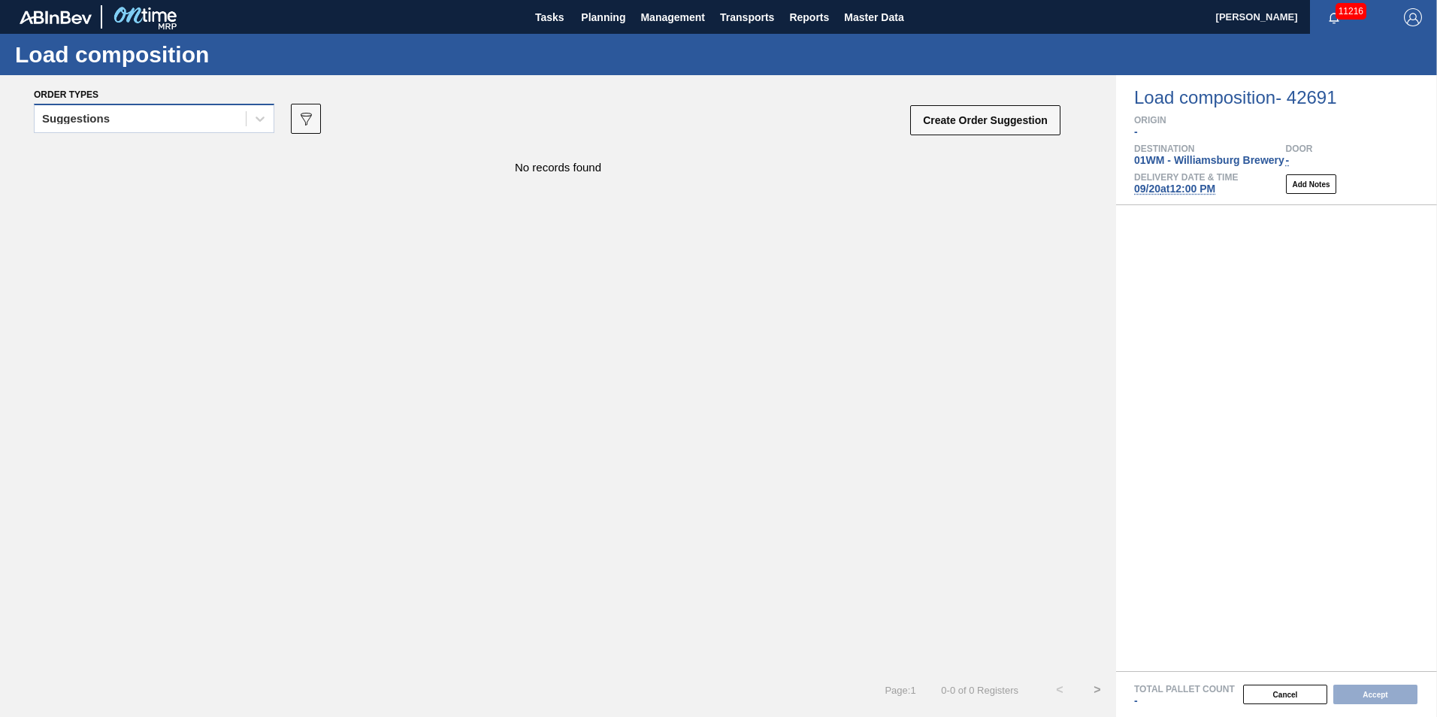
click at [135, 126] on div "Suggestions" at bounding box center [140, 119] width 211 height 22
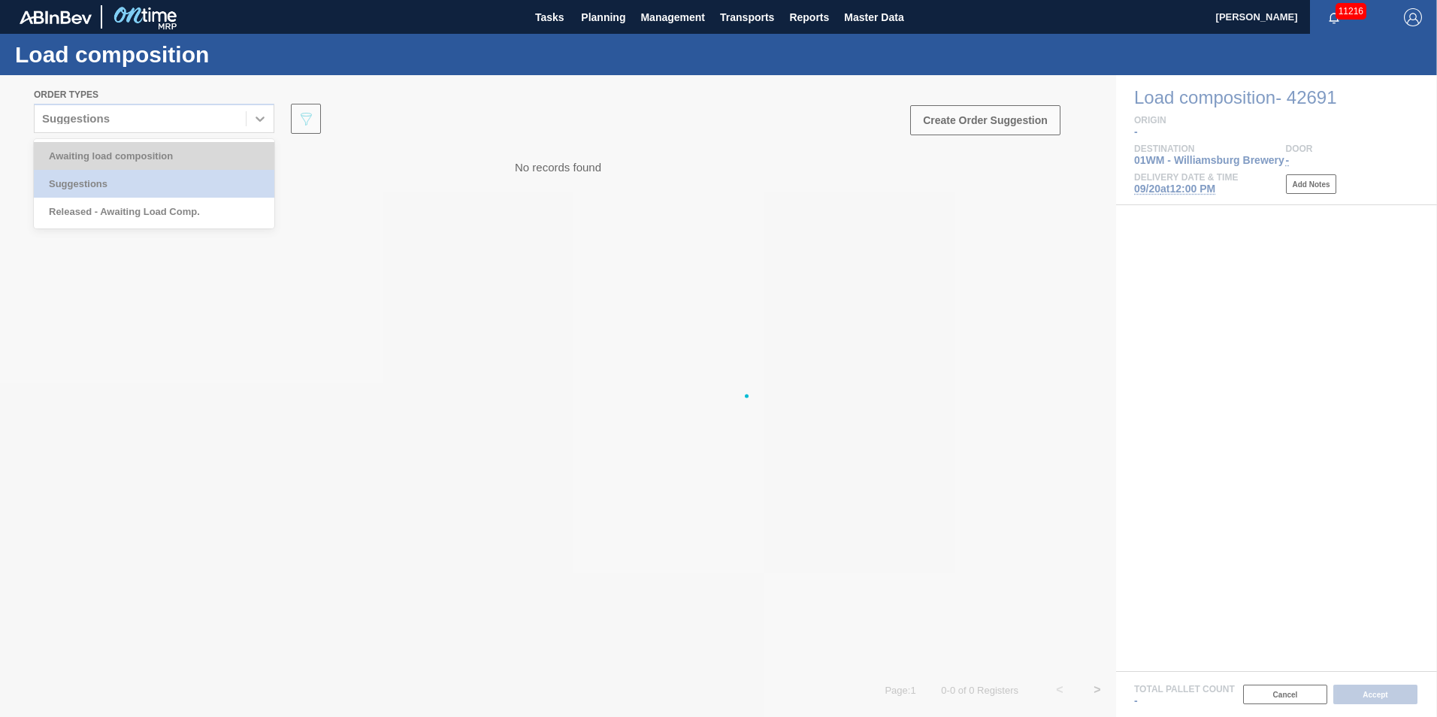
click at [120, 154] on div "Awaiting load composition" at bounding box center [154, 156] width 241 height 28
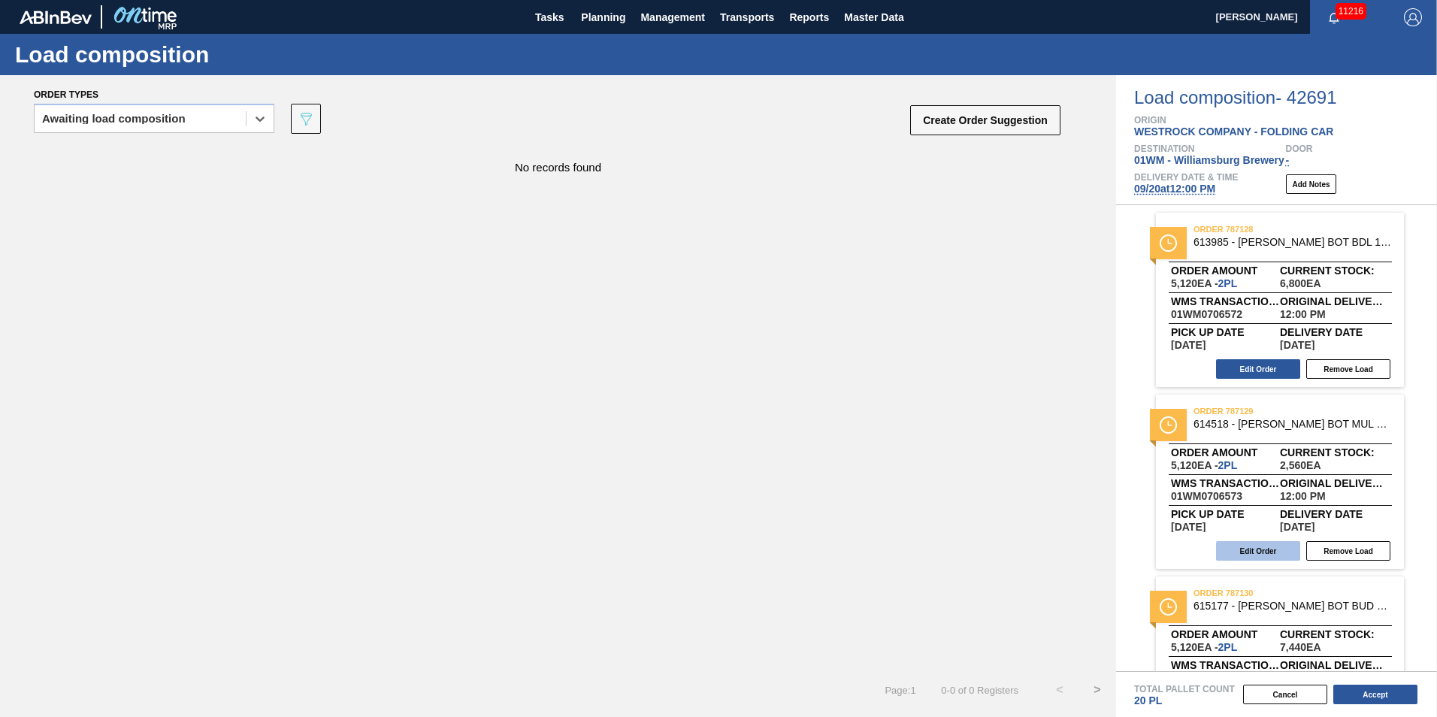
click at [1251, 555] on button "Edit Order" at bounding box center [1258, 551] width 84 height 20
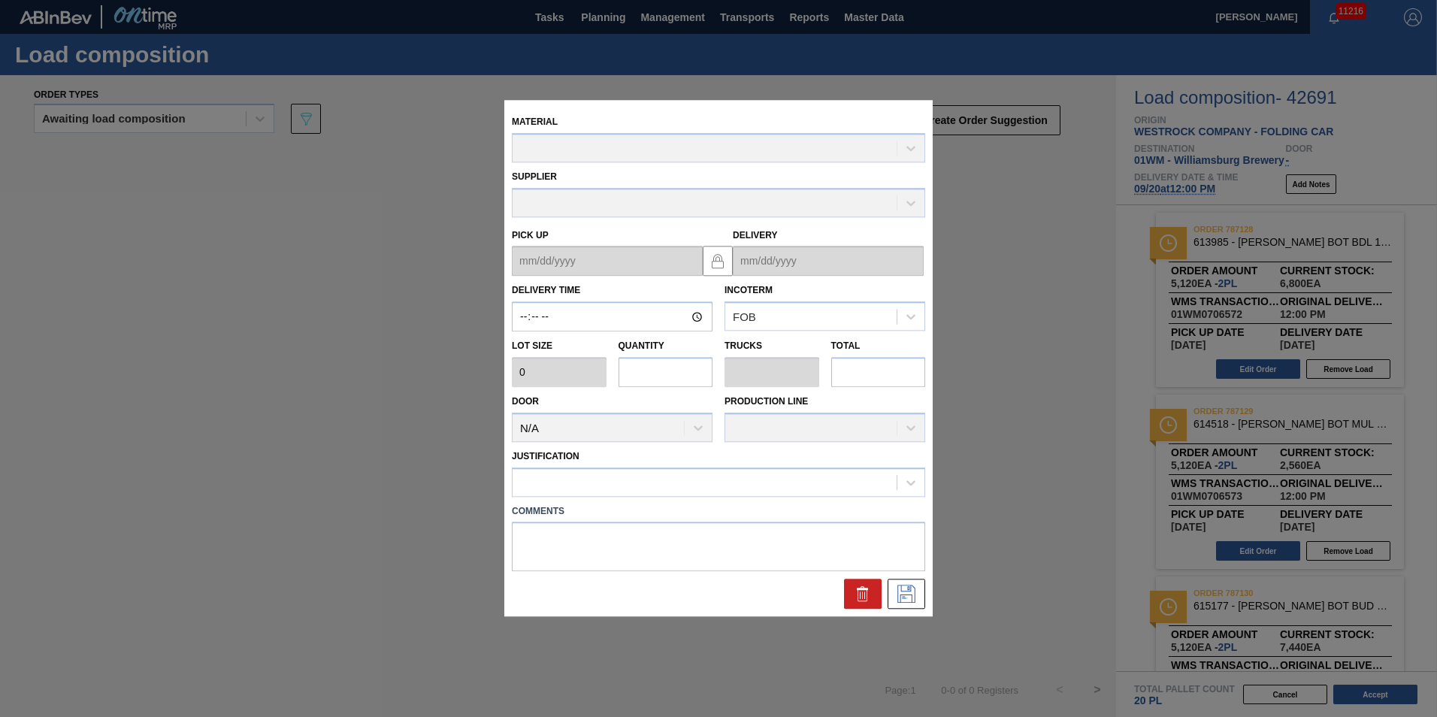
type input "12:00:00"
type input "2,560"
type input "2"
type input "0.083"
type input "5,120"
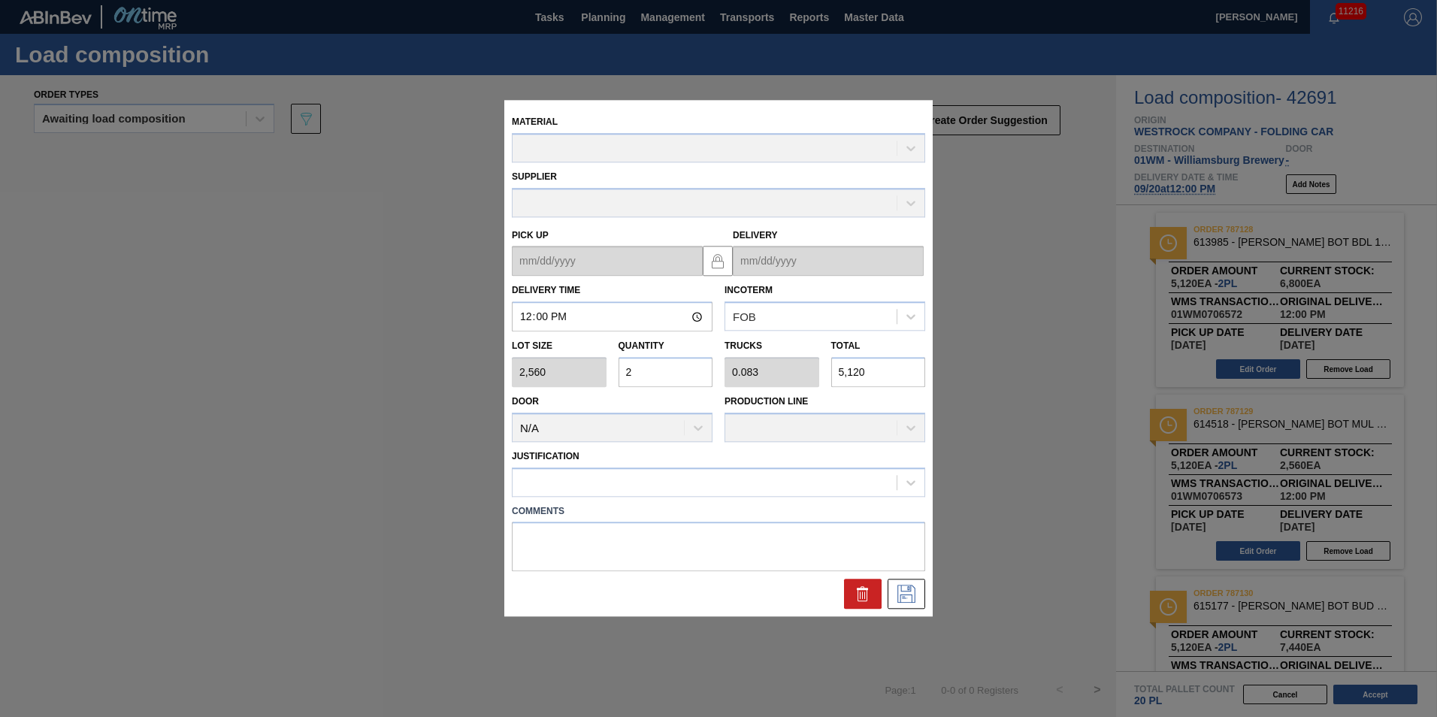
type up "09/18/2025"
type input "09/20/2025"
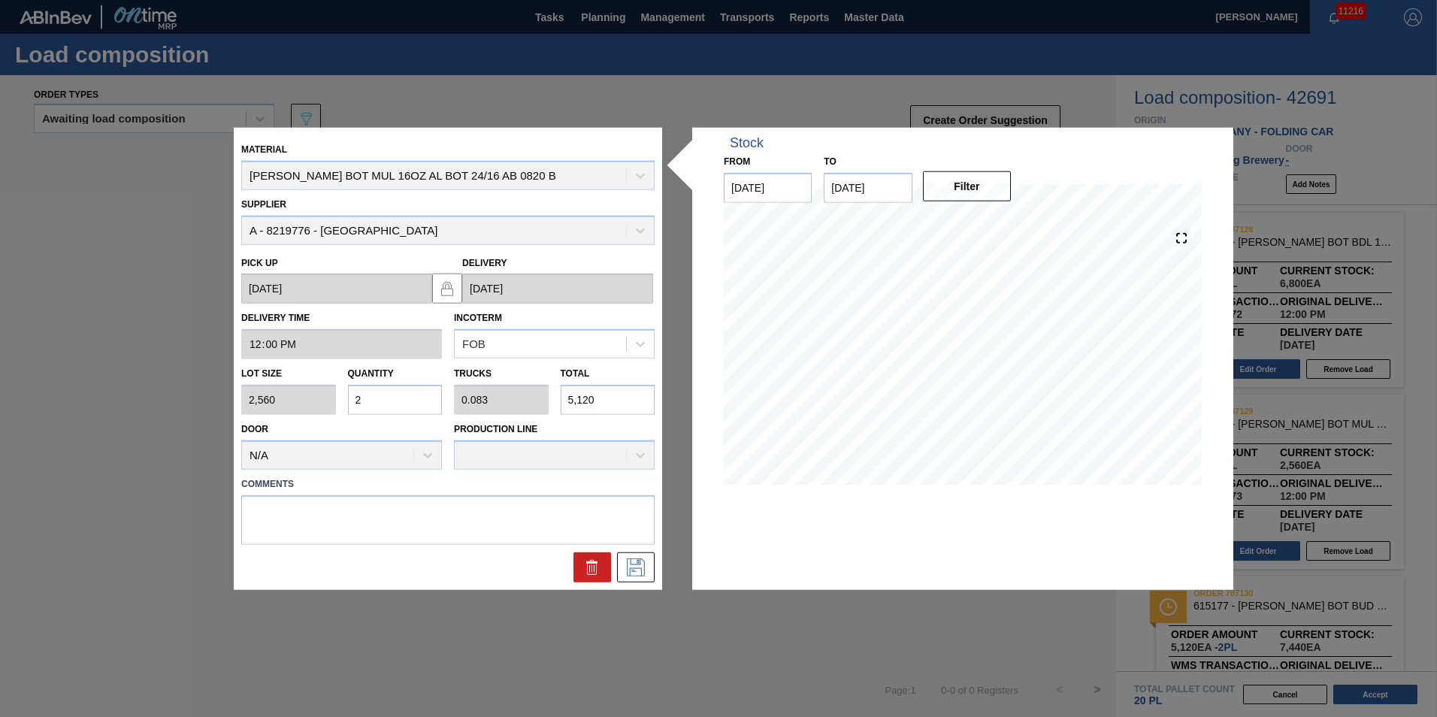
click at [484, 404] on div "Lot size 2,560 Quantity 2 Trucks 0.083 Total 5,120" at bounding box center [447, 387] width 425 height 56
type input "0.002"
type input "0"
type input "6"
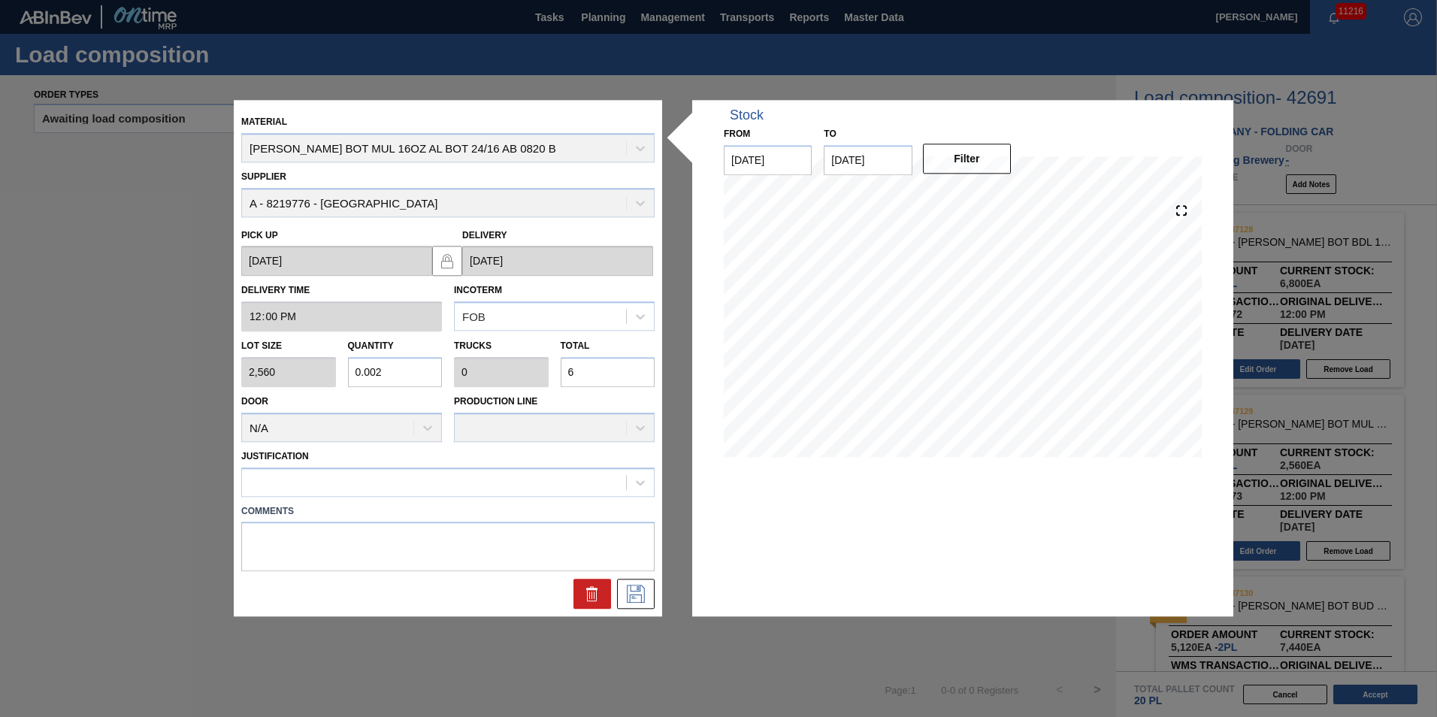
type input "0.027"
type input "0.001"
type input "68"
type input "0.269"
type input "0.011"
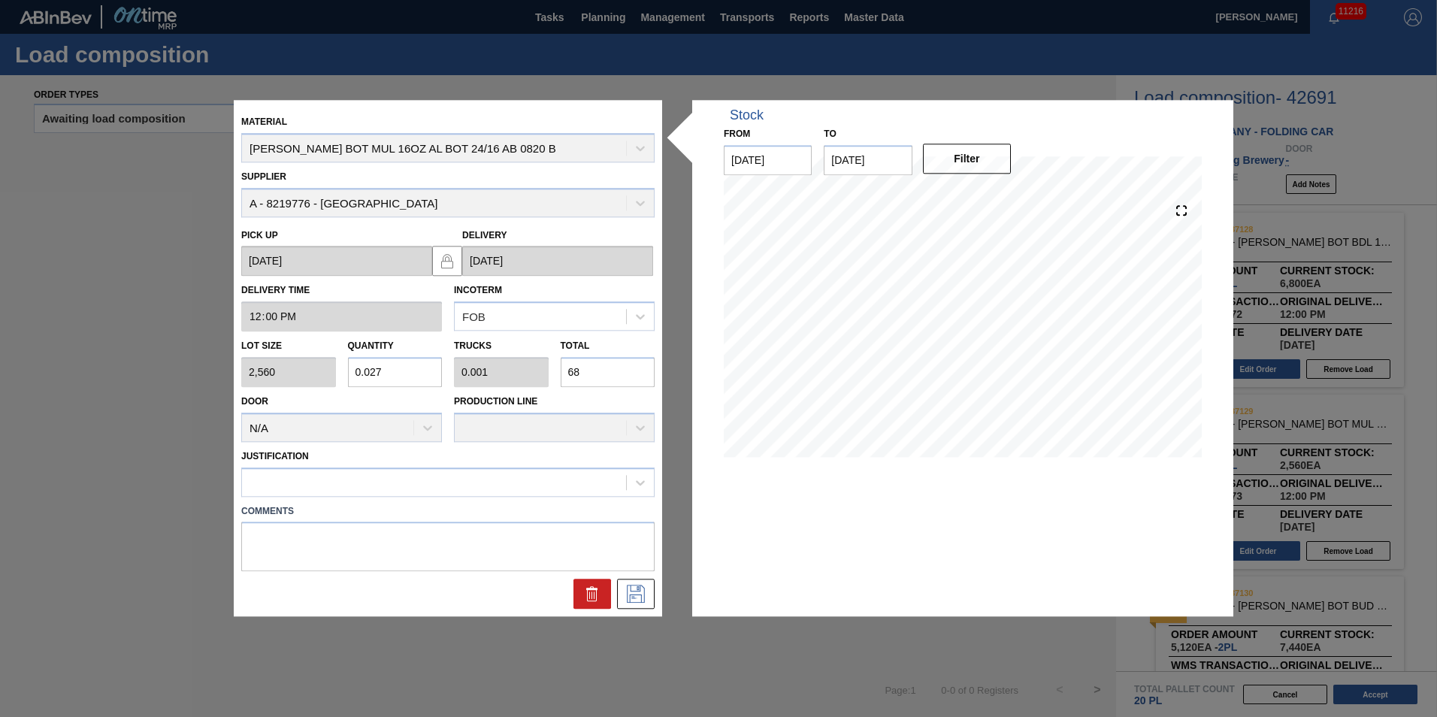
type input "688"
type input "2.688"
type input "0.112"
type input "6,880"
click at [607, 482] on div at bounding box center [434, 482] width 384 height 22
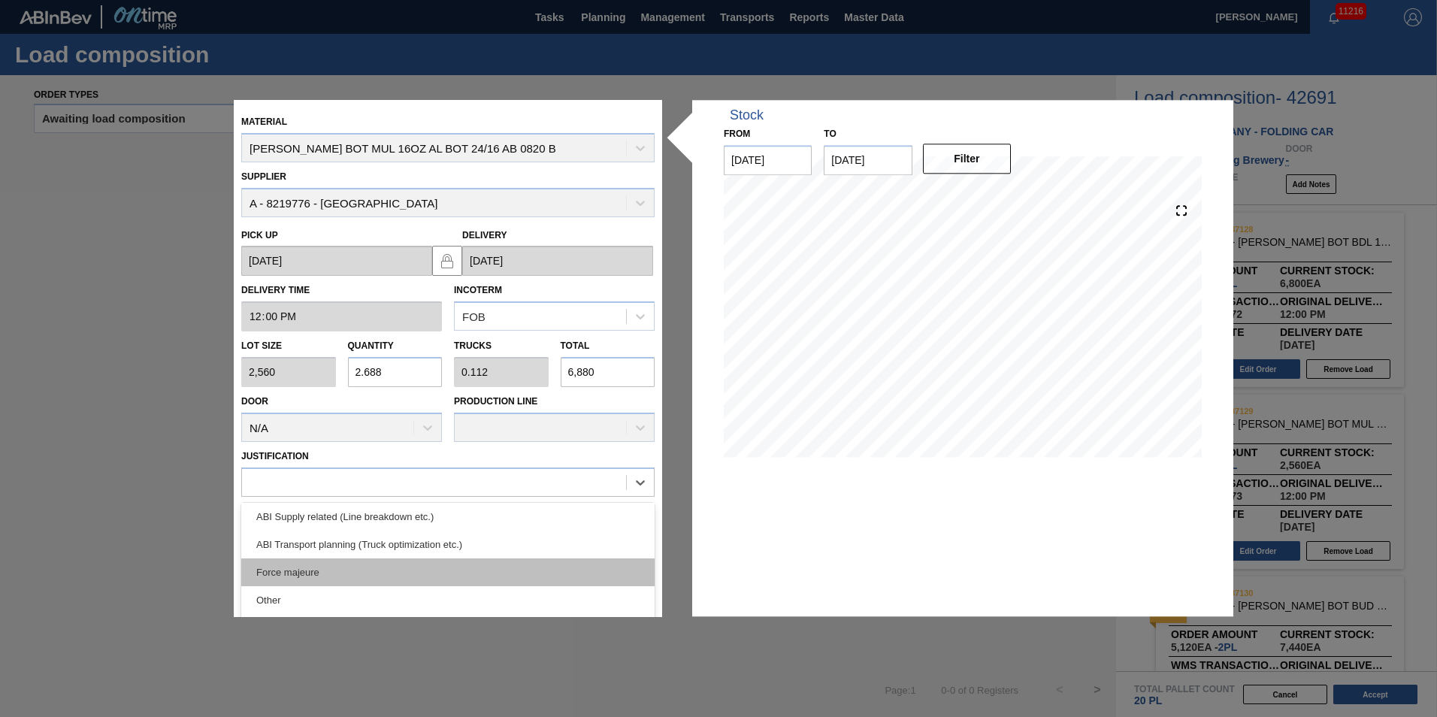
scroll to position [281, 0]
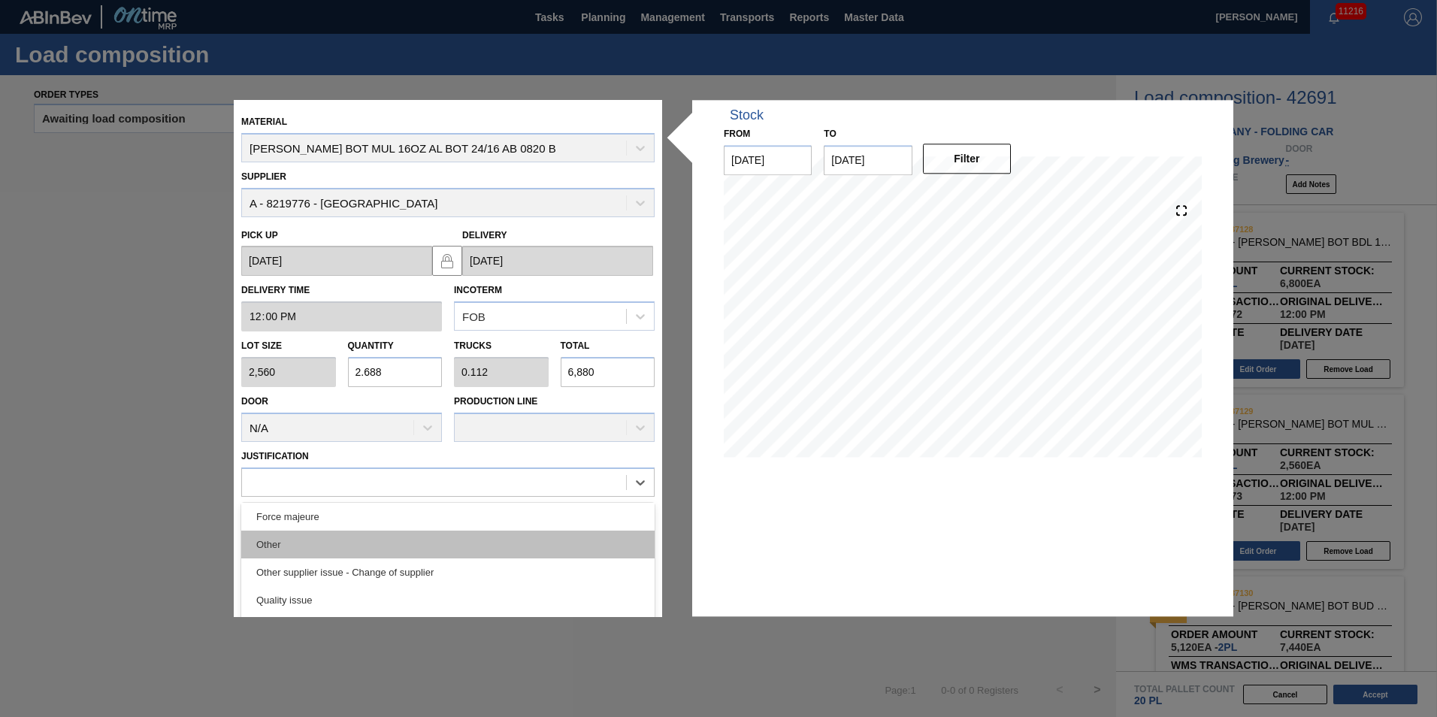
click at [452, 552] on div "Other" at bounding box center [447, 545] width 413 height 28
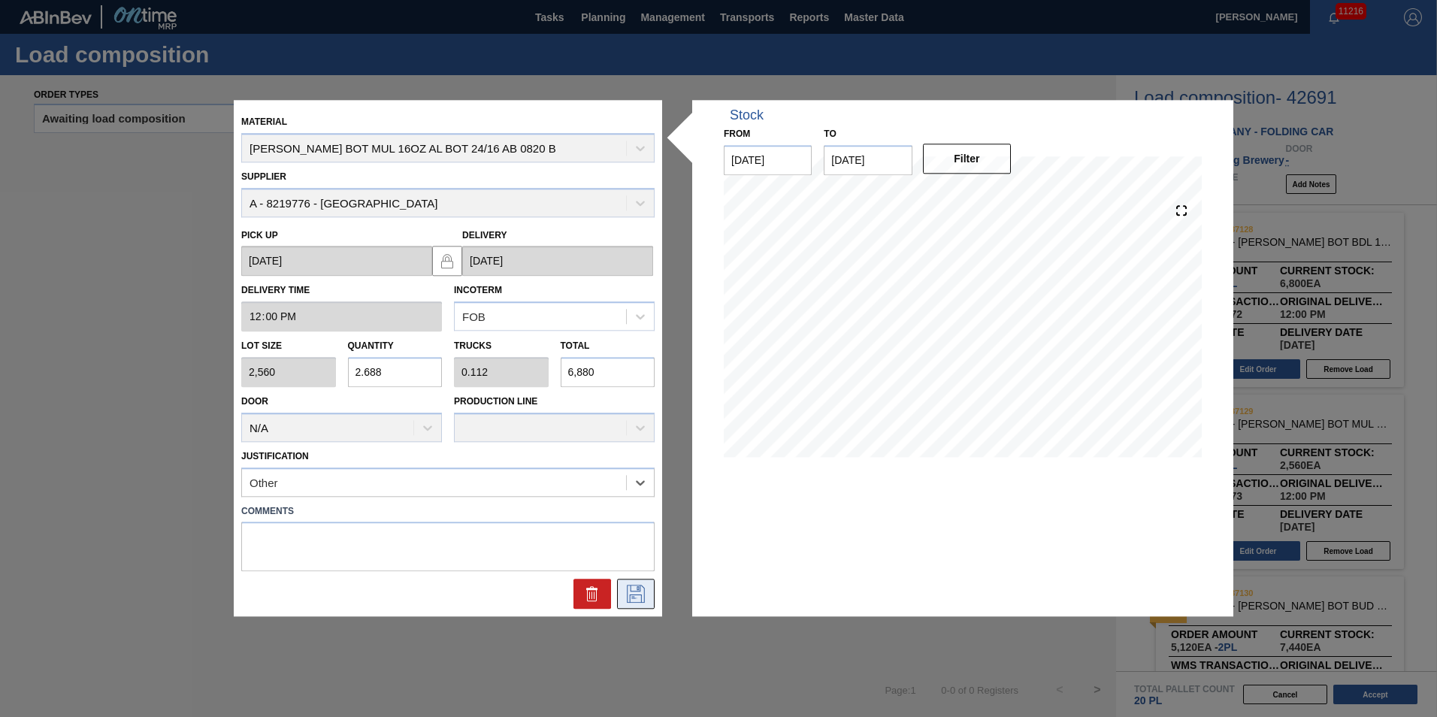
click at [638, 591] on icon at bounding box center [636, 595] width 24 height 18
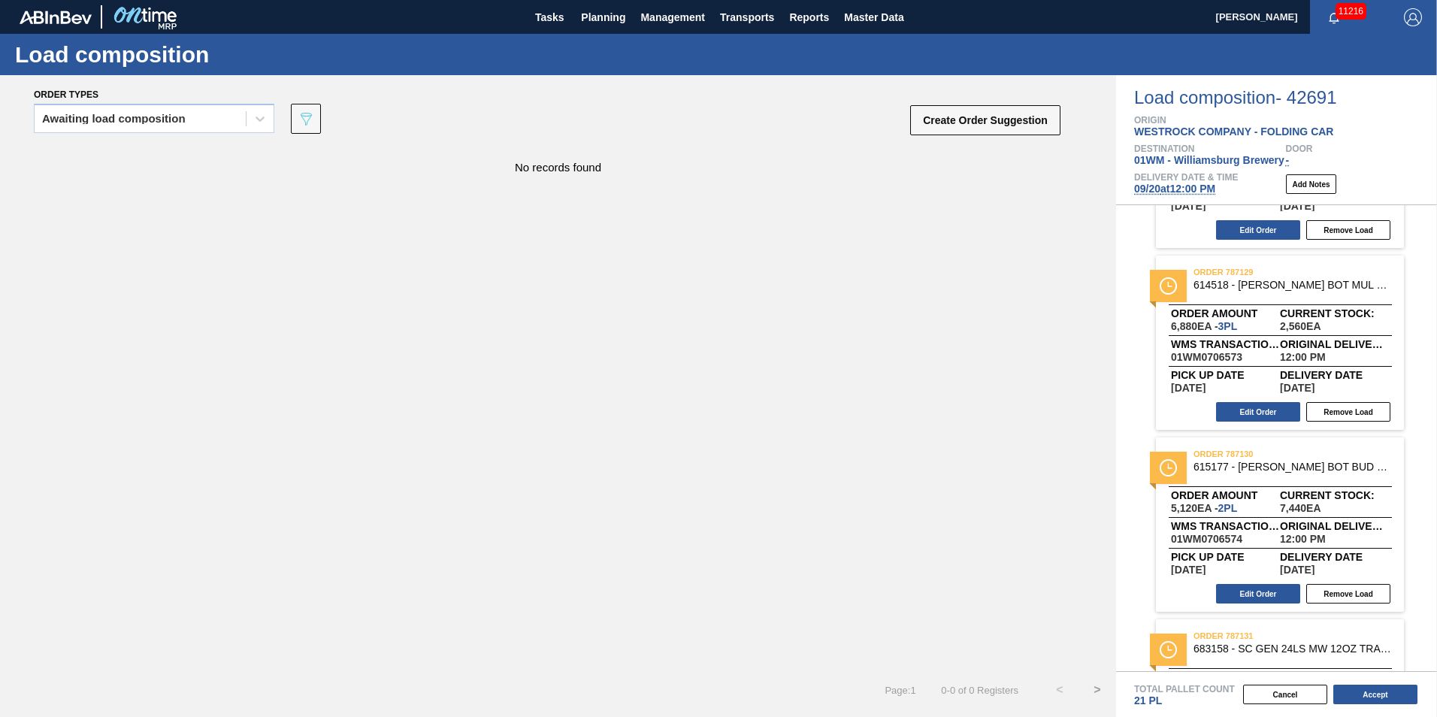
scroll to position [107, 0]
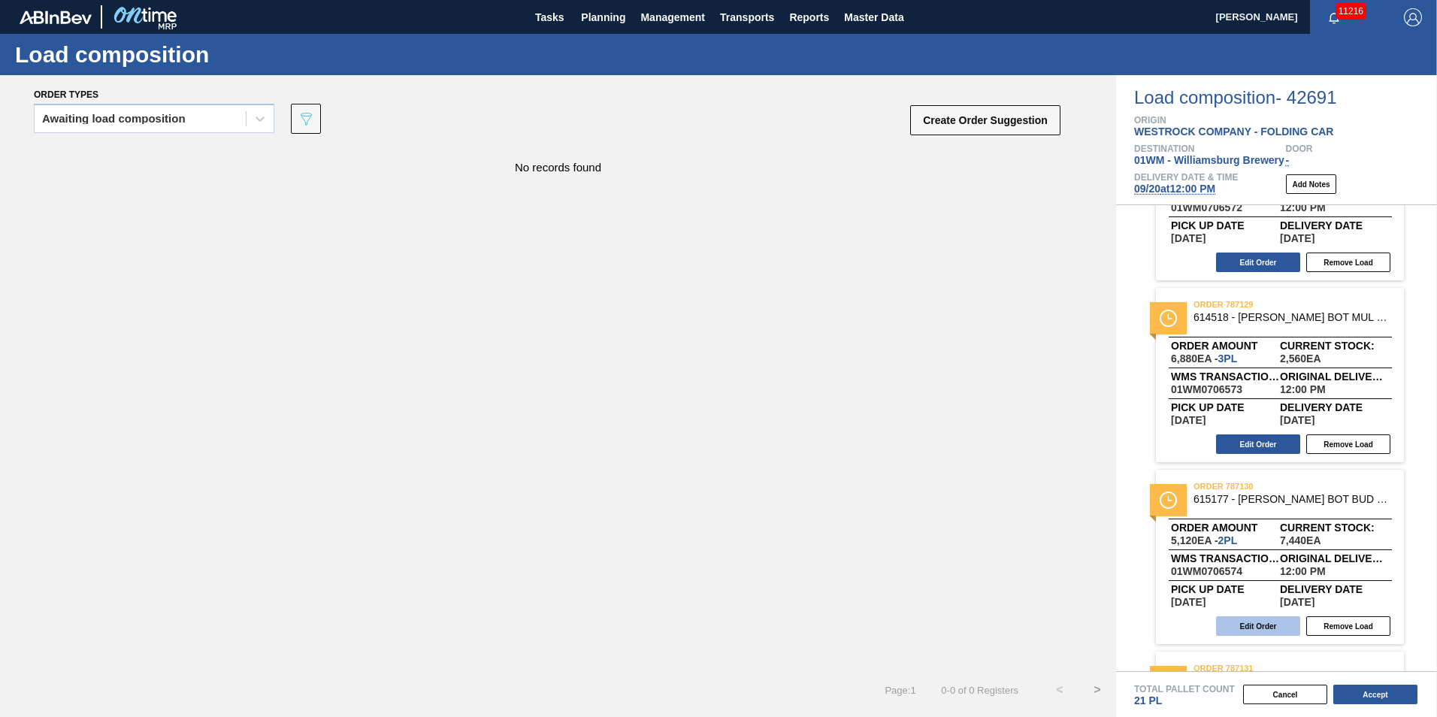
click at [1268, 628] on button "Edit Order" at bounding box center [1258, 626] width 84 height 20
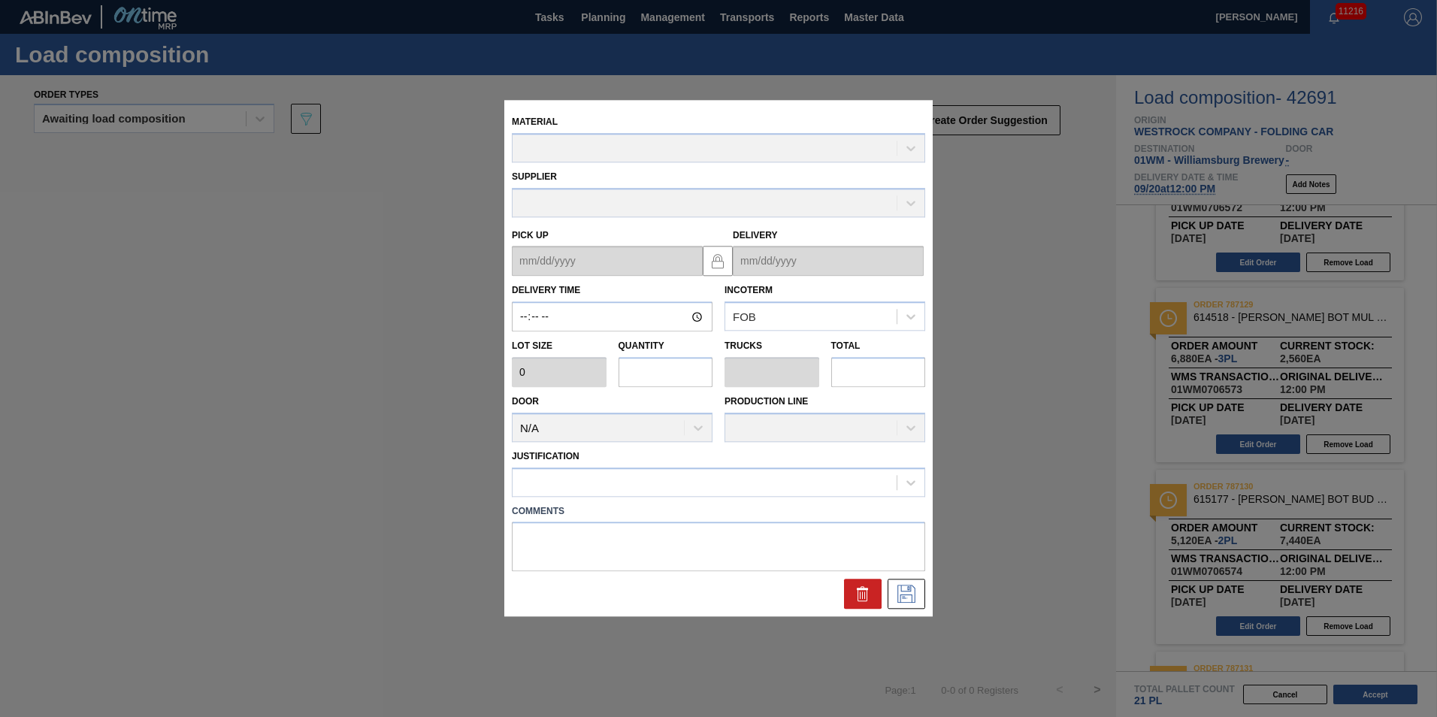
type input "12:00:00"
type input "2,560"
type input "2"
type input "0.049"
type input "5,120"
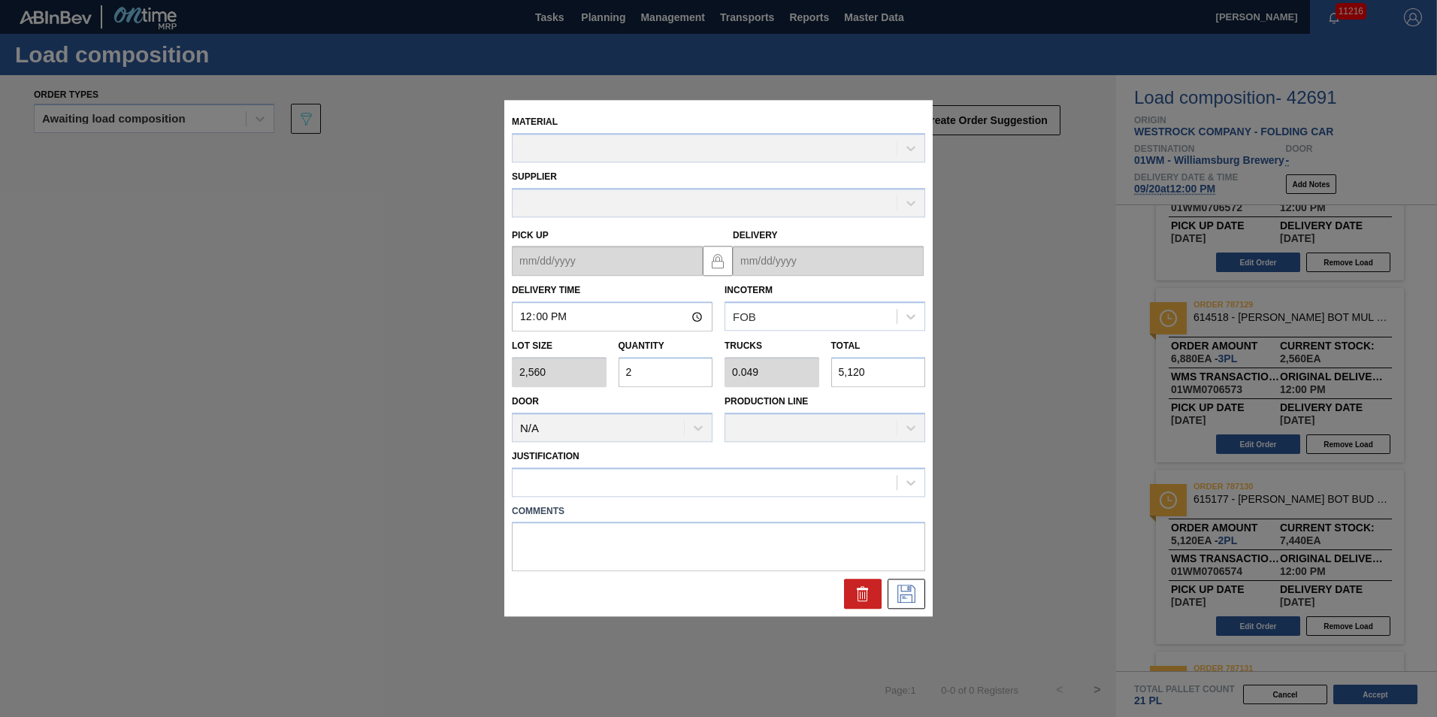
type up "09/18/2025"
type input "09/20/2025"
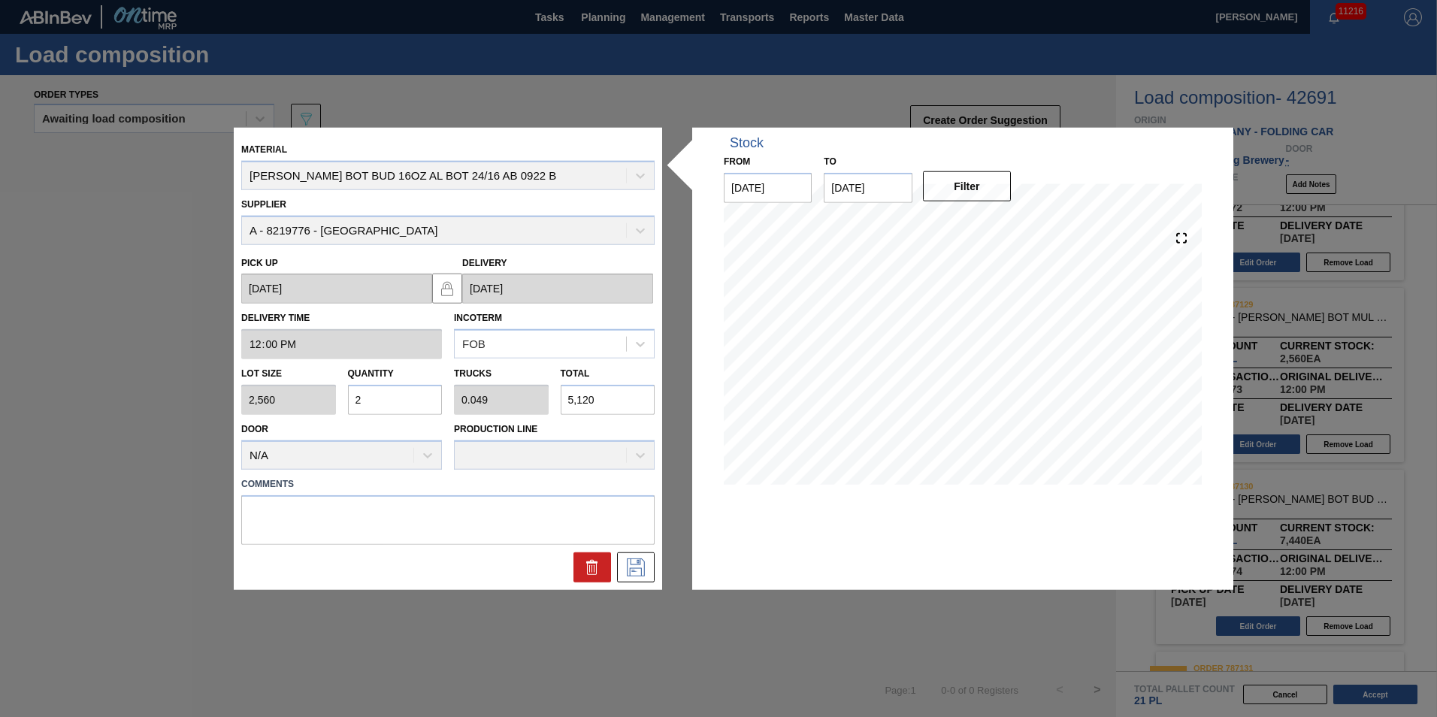
click at [490, 409] on div "Lot size 2,560 Quantity 2 Trucks 0.049 Total 5,120" at bounding box center [447, 387] width 425 height 56
type input "0.002"
type input "0"
type input "6"
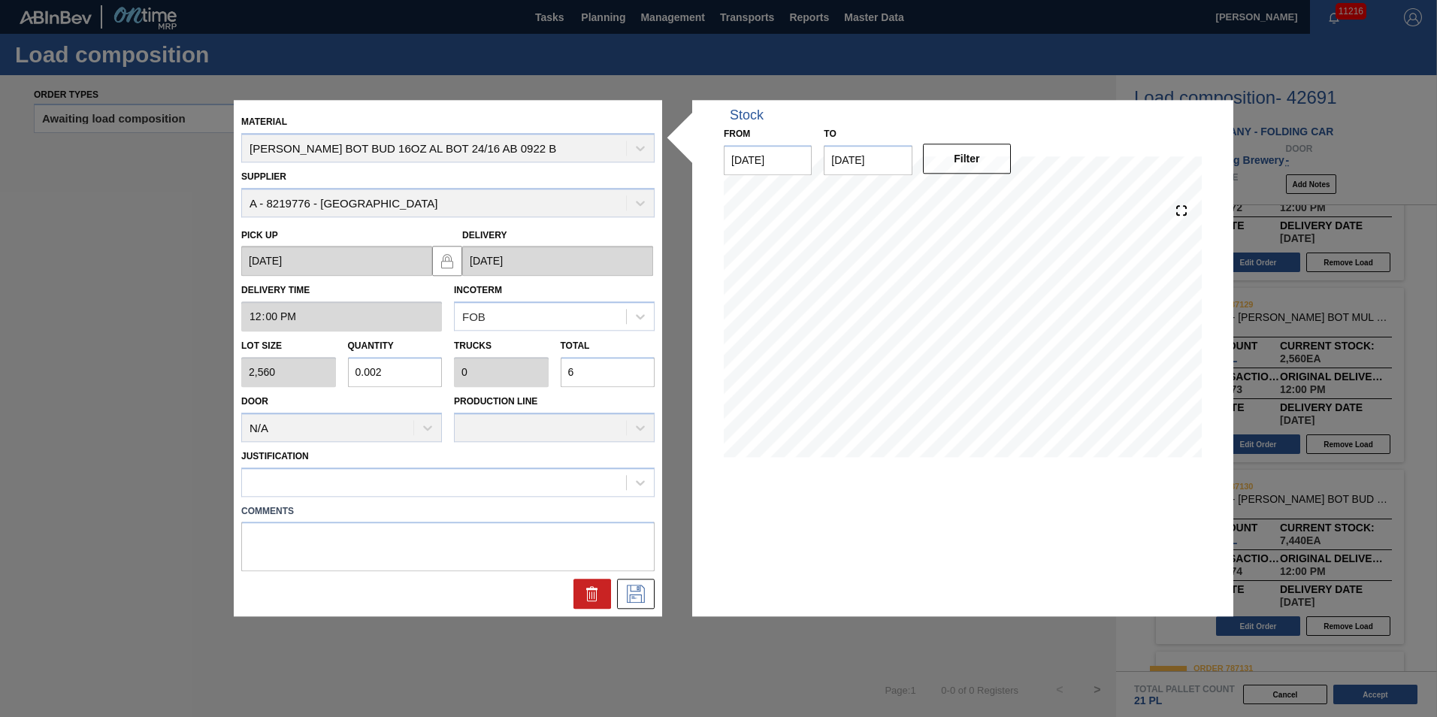
type input "0.023"
type input "0.001"
type input "60"
type input "0.234"
type input "0.006"
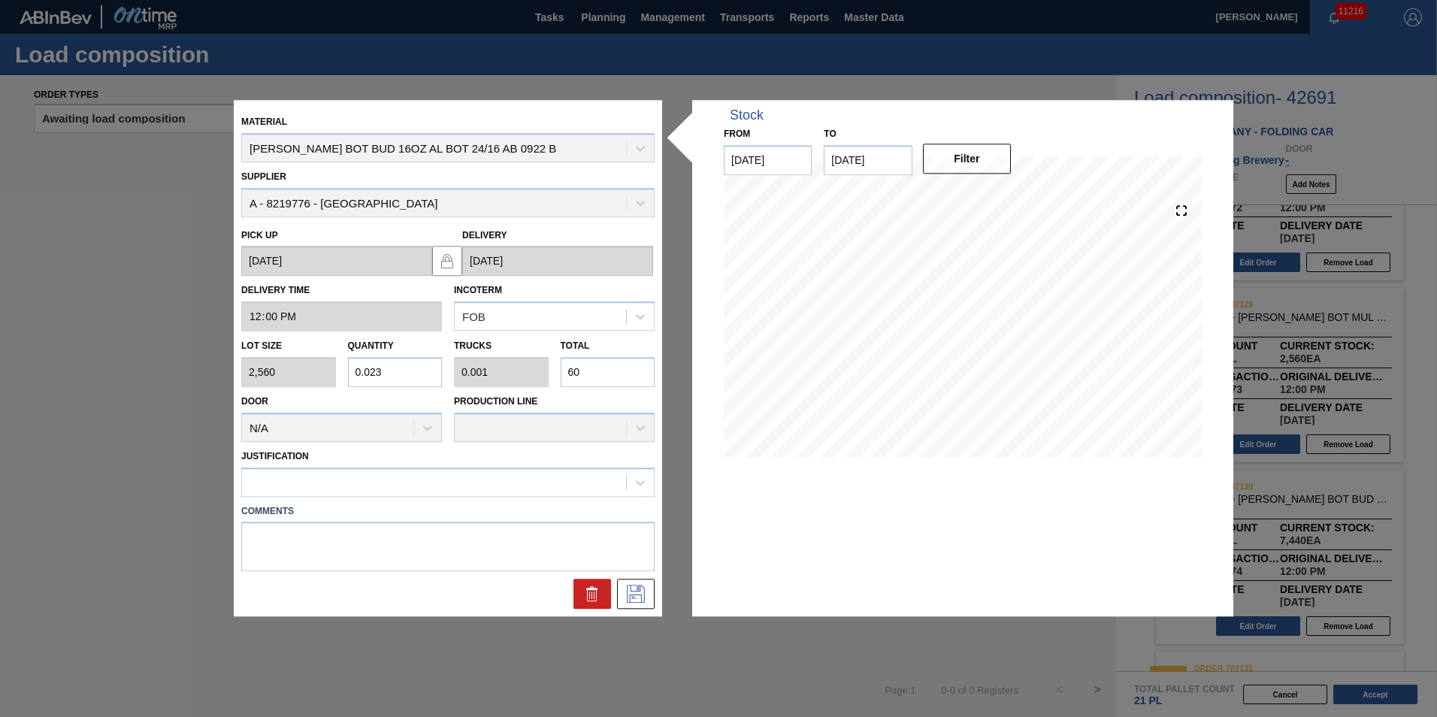
type input "600"
type input "2.344"
type input "0.058"
type input "6,000"
click at [428, 486] on div at bounding box center [434, 482] width 384 height 22
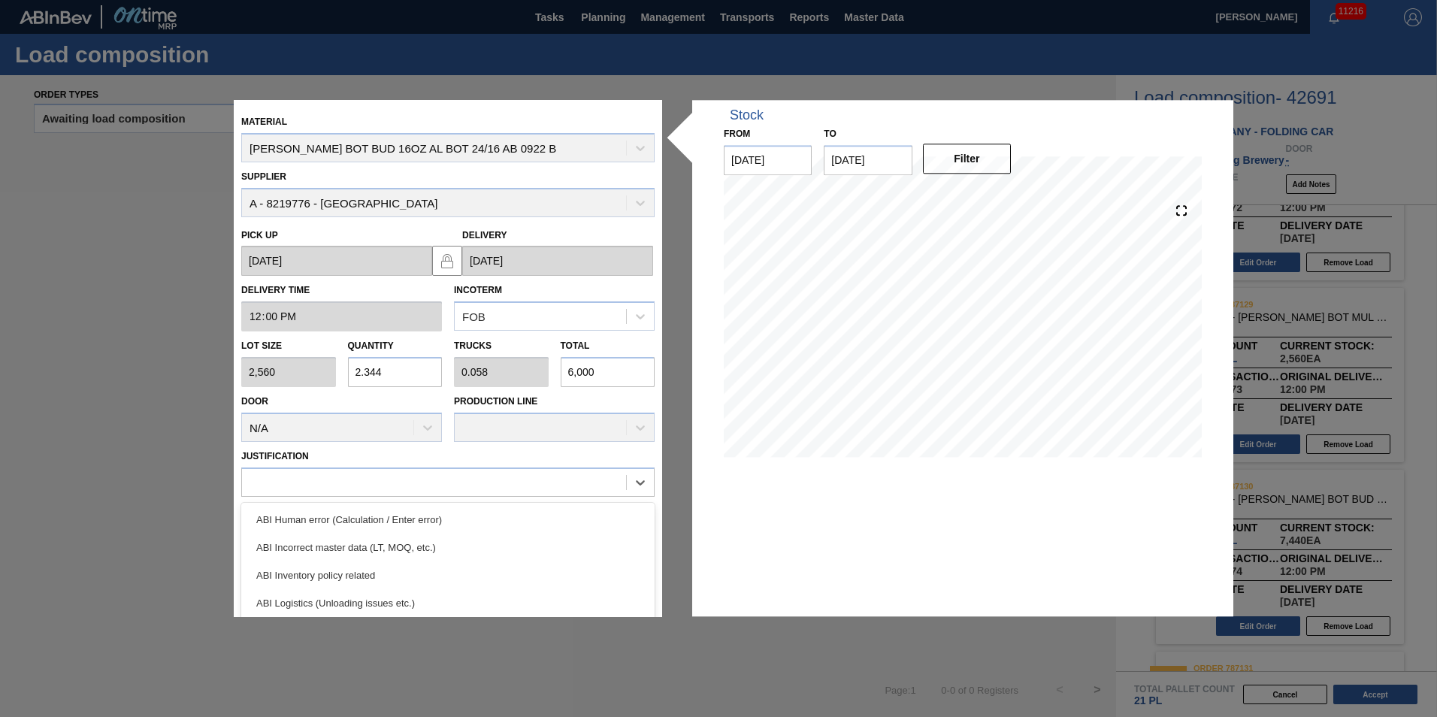
scroll to position [281, 0]
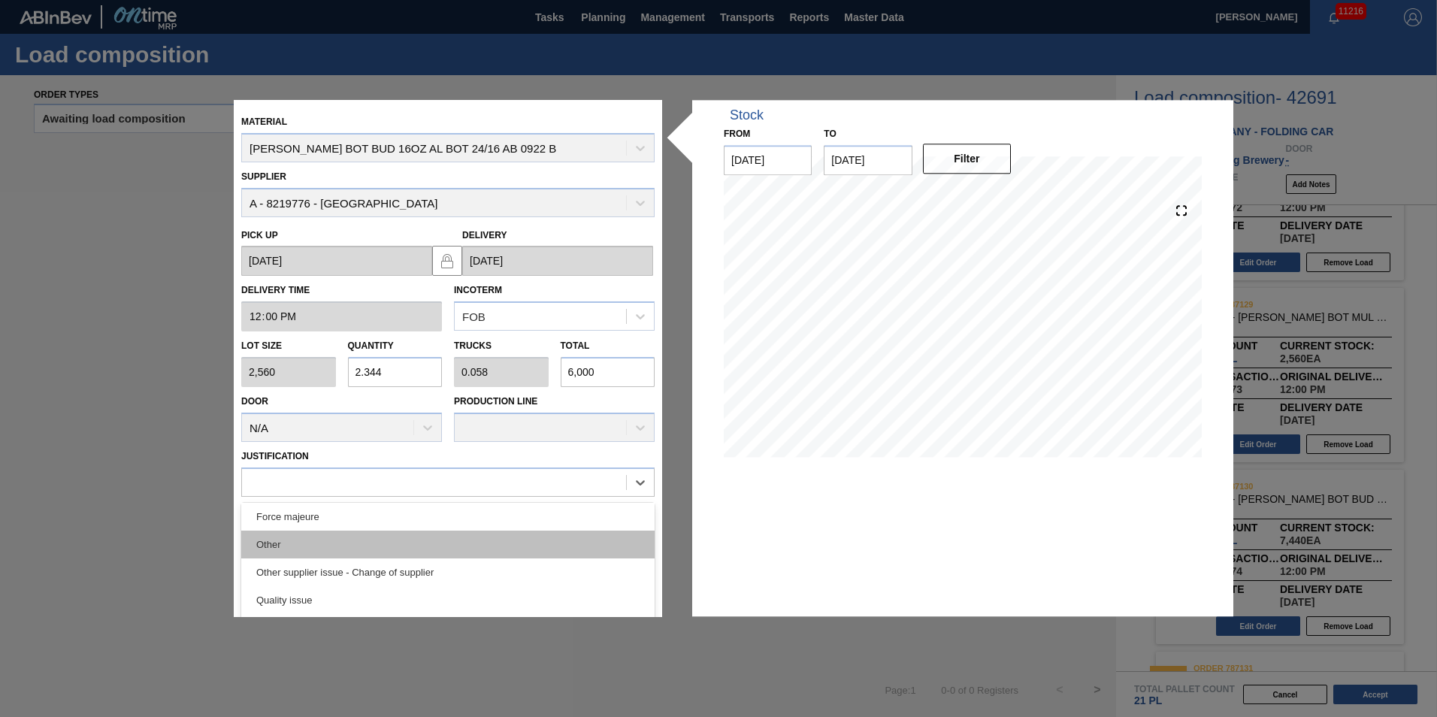
click at [364, 546] on div "Other" at bounding box center [447, 545] width 413 height 28
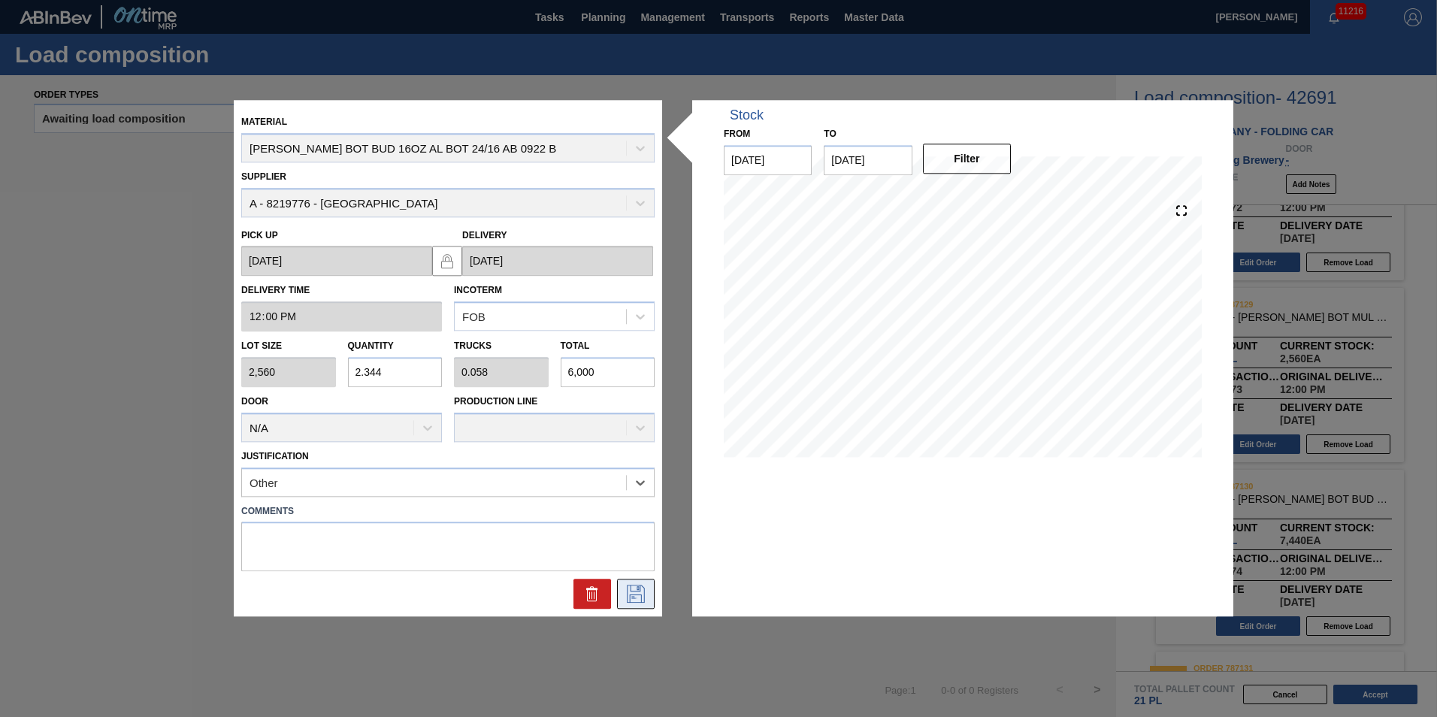
click at [630, 596] on icon at bounding box center [636, 595] width 18 height 18
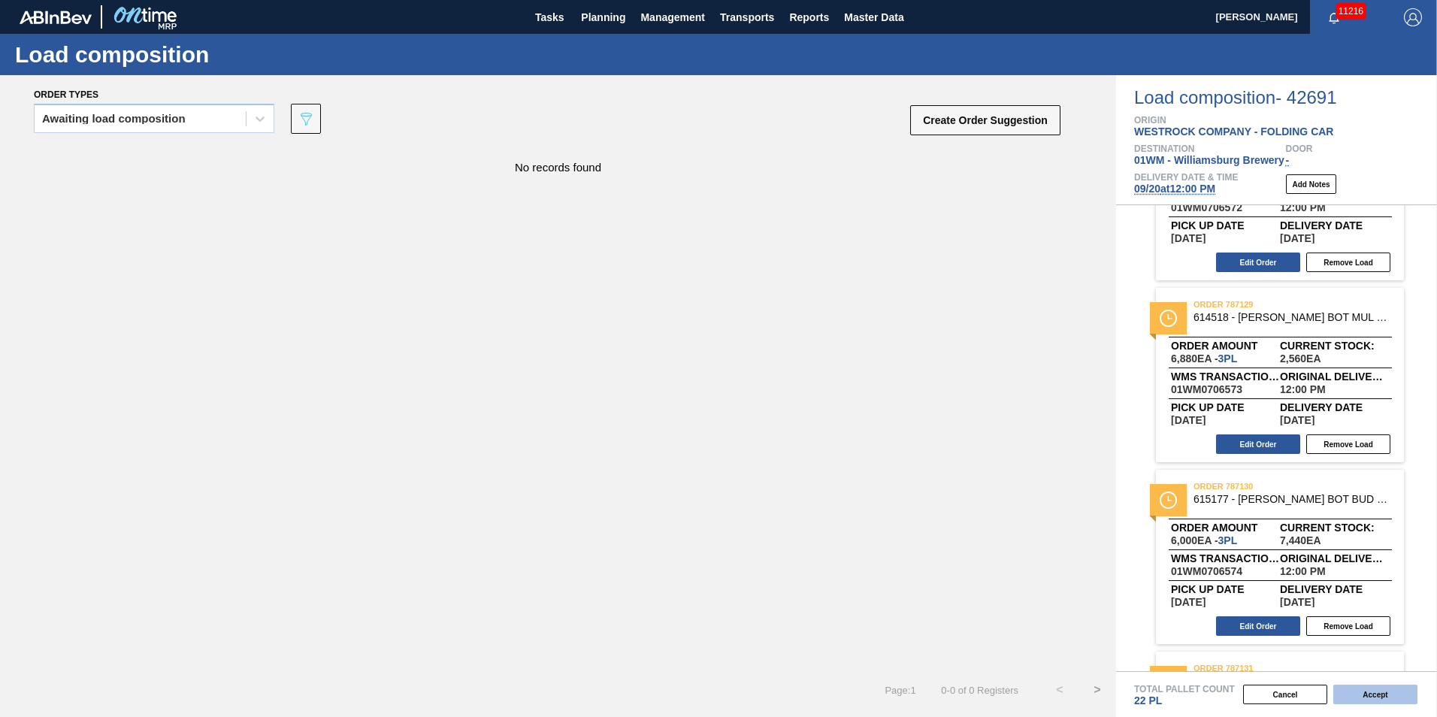
click at [1361, 695] on button "Accept" at bounding box center [1375, 695] width 84 height 20
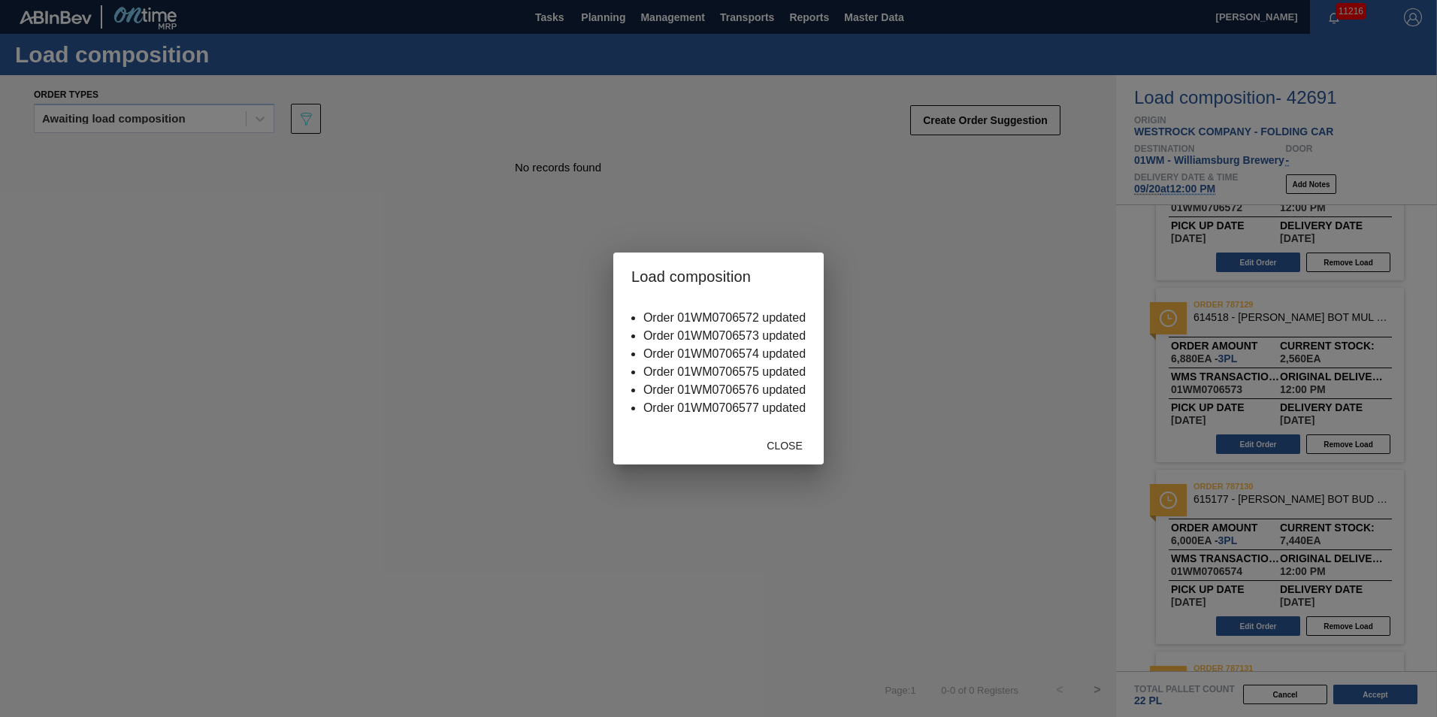
click at [773, 453] on div "Close" at bounding box center [785, 445] width 66 height 28
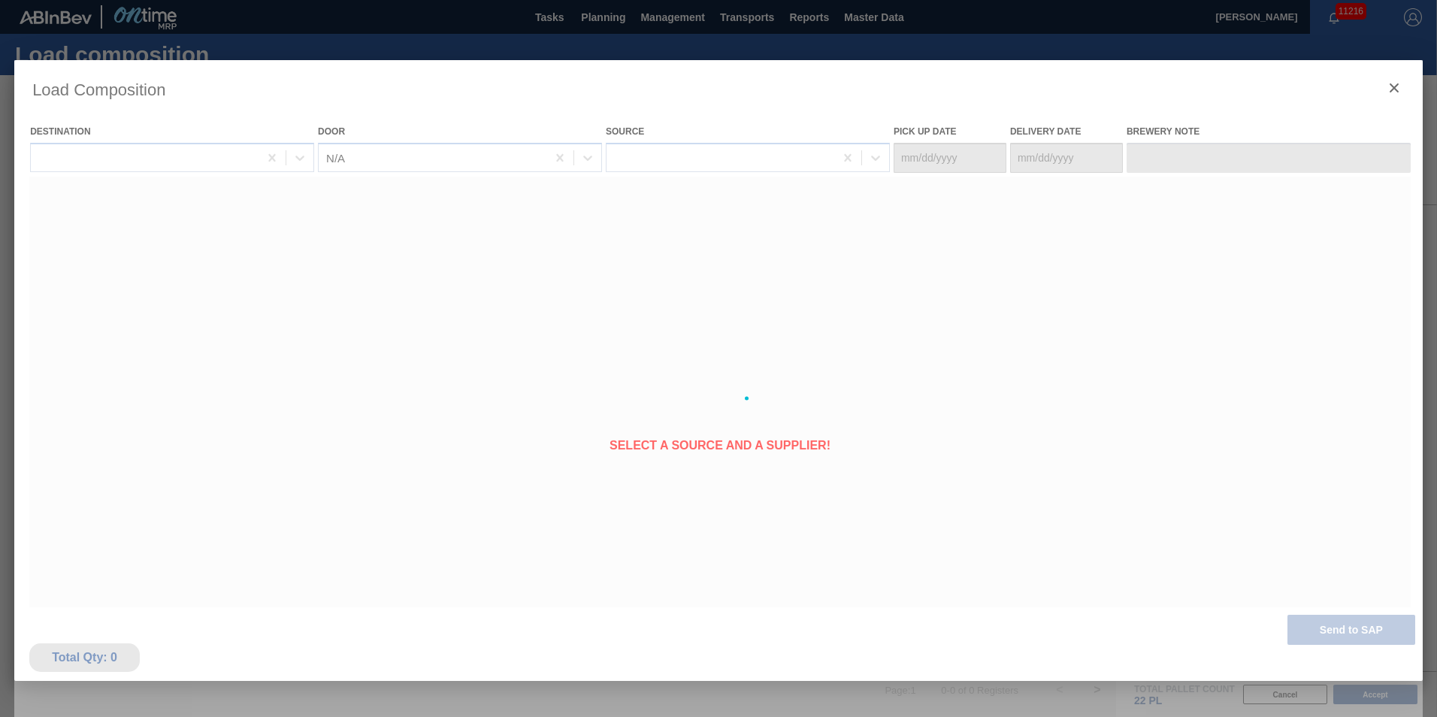
type Date "09/18/2025"
type Date "09/20/2025"
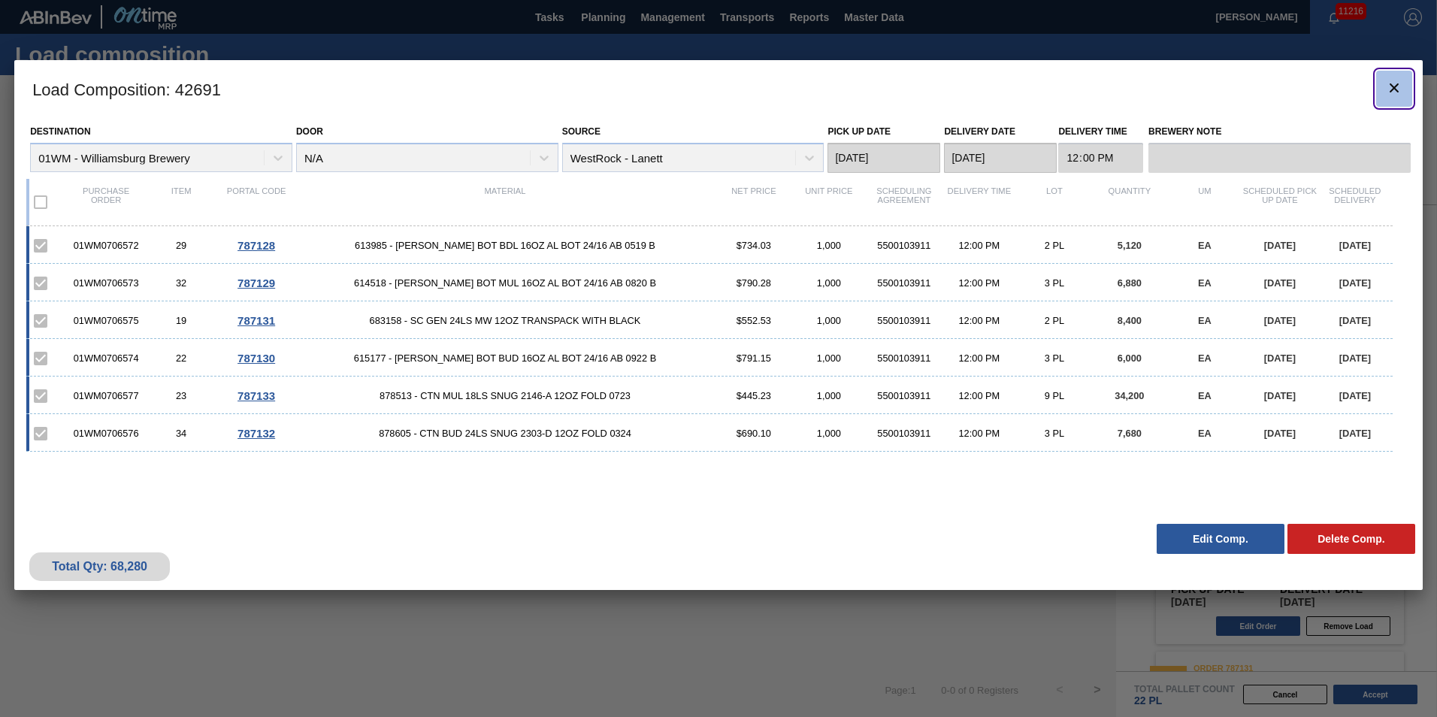
click at [1391, 87] on icon "botão de ícone" at bounding box center [1394, 88] width 18 height 18
